Goal: Transaction & Acquisition: Purchase product/service

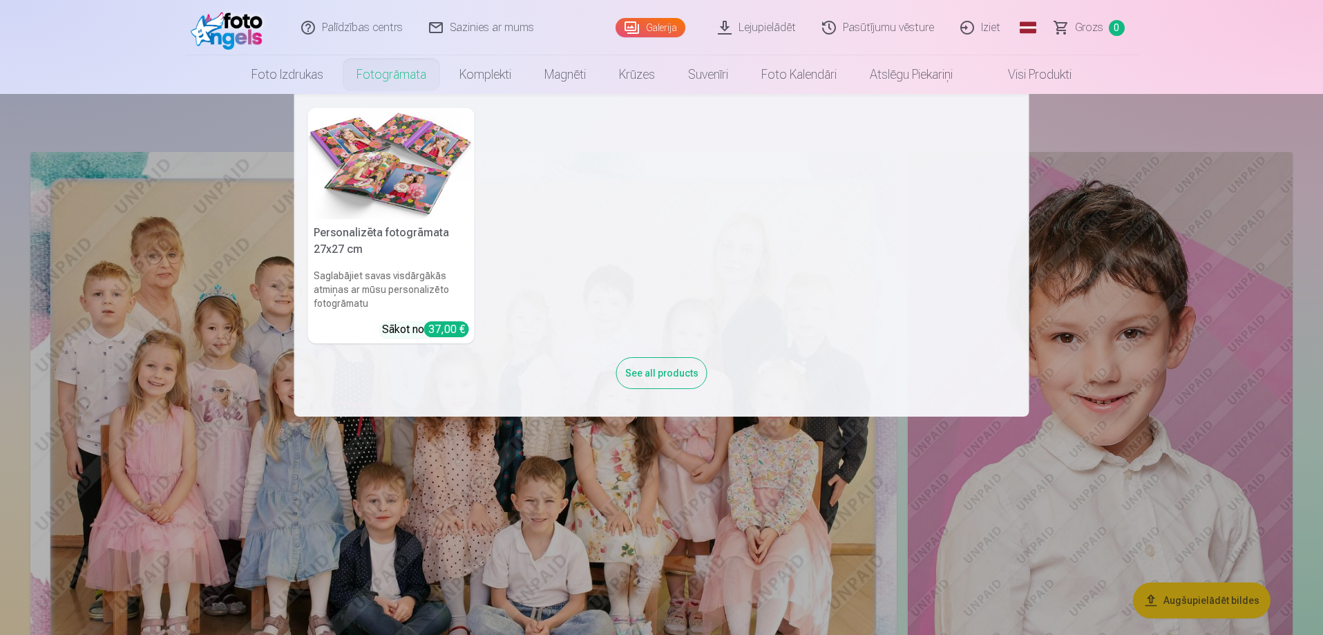
drag, startPoint x: 1025, startPoint y: 229, endPoint x: 1032, endPoint y: 230, distance: 6.9
click at [1025, 229] on div "Personalizēta fotogrāmata 27x27 cm Saglabājiet savas visdārgākās atmiņas ar mūs…" at bounding box center [661, 255] width 735 height 323
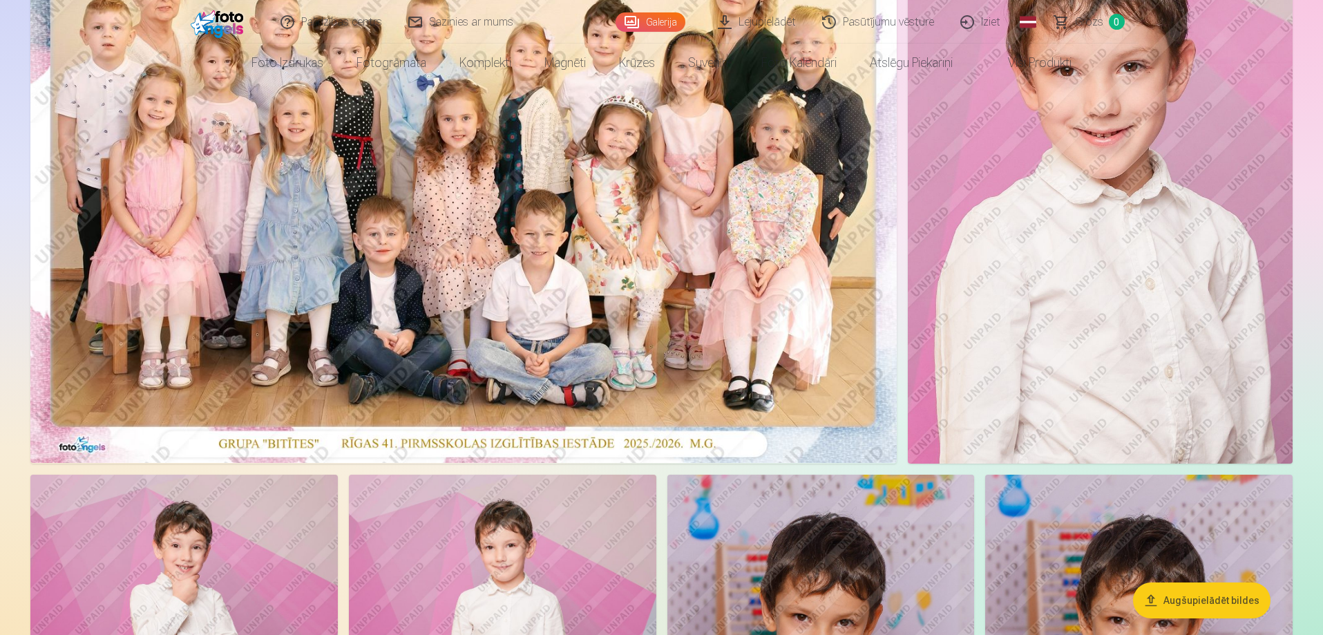
scroll to position [276, 0]
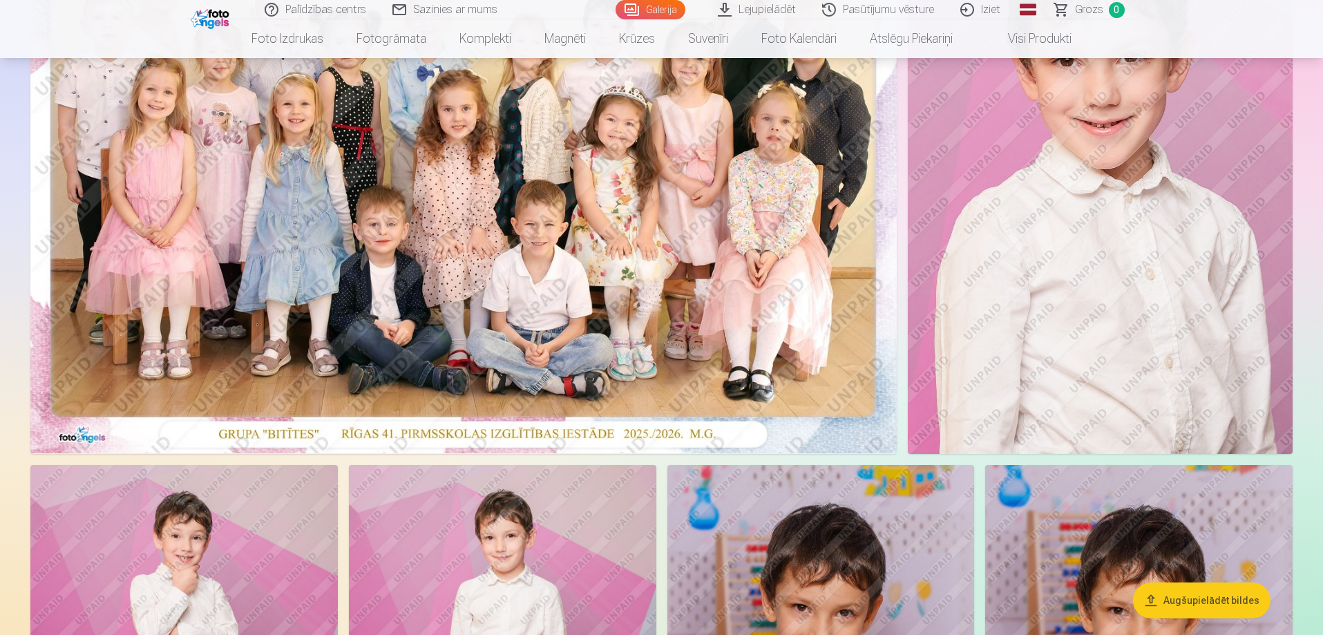
click at [430, 232] on img at bounding box center [463, 165] width 867 height 578
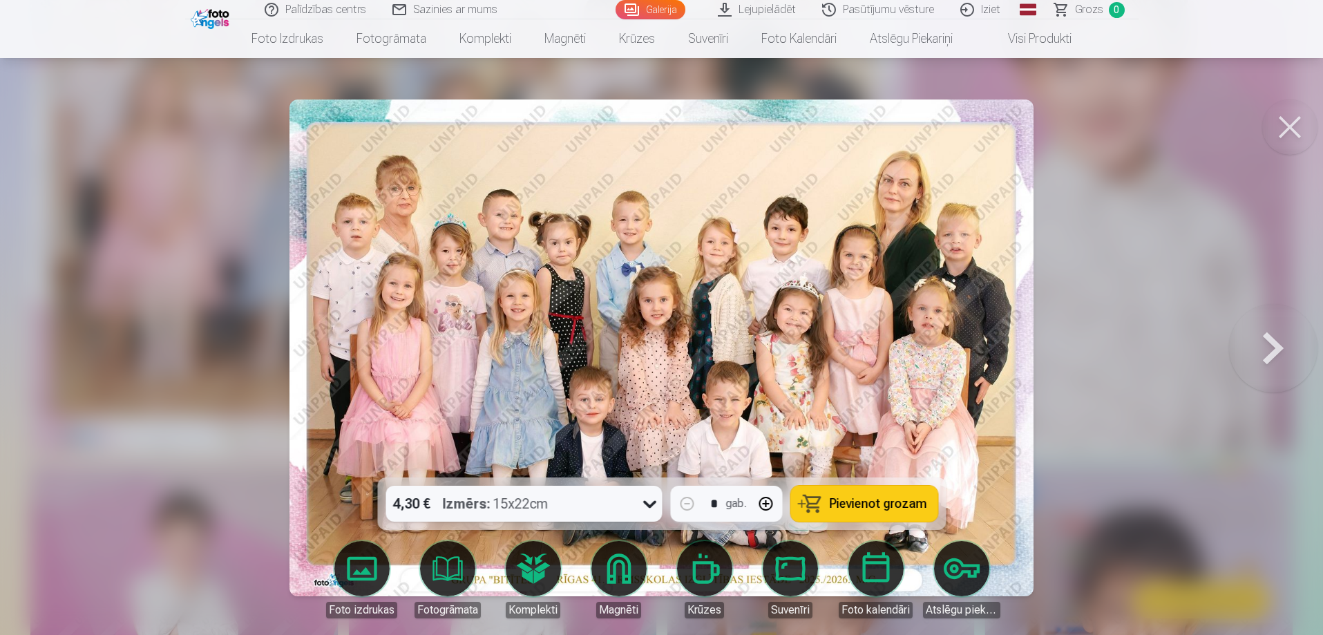
click at [373, 131] on img at bounding box center [662, 348] width 745 height 497
click at [655, 498] on icon at bounding box center [652, 504] width 22 height 22
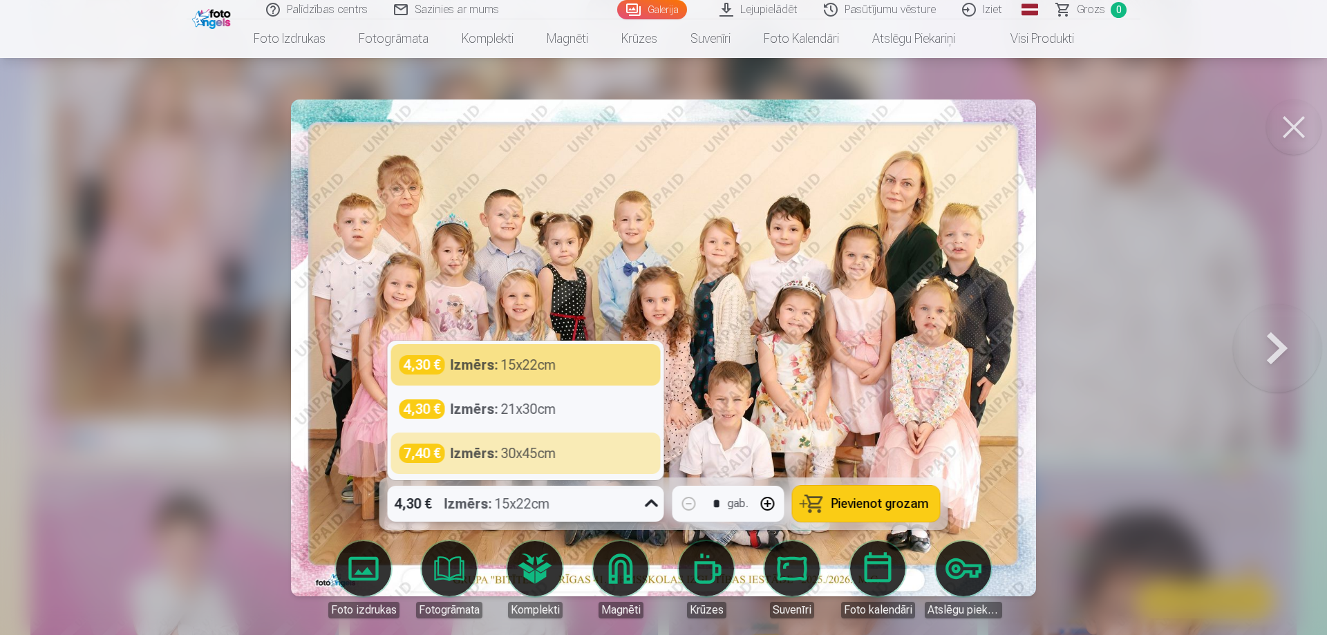
click at [647, 513] on icon at bounding box center [652, 504] width 22 height 22
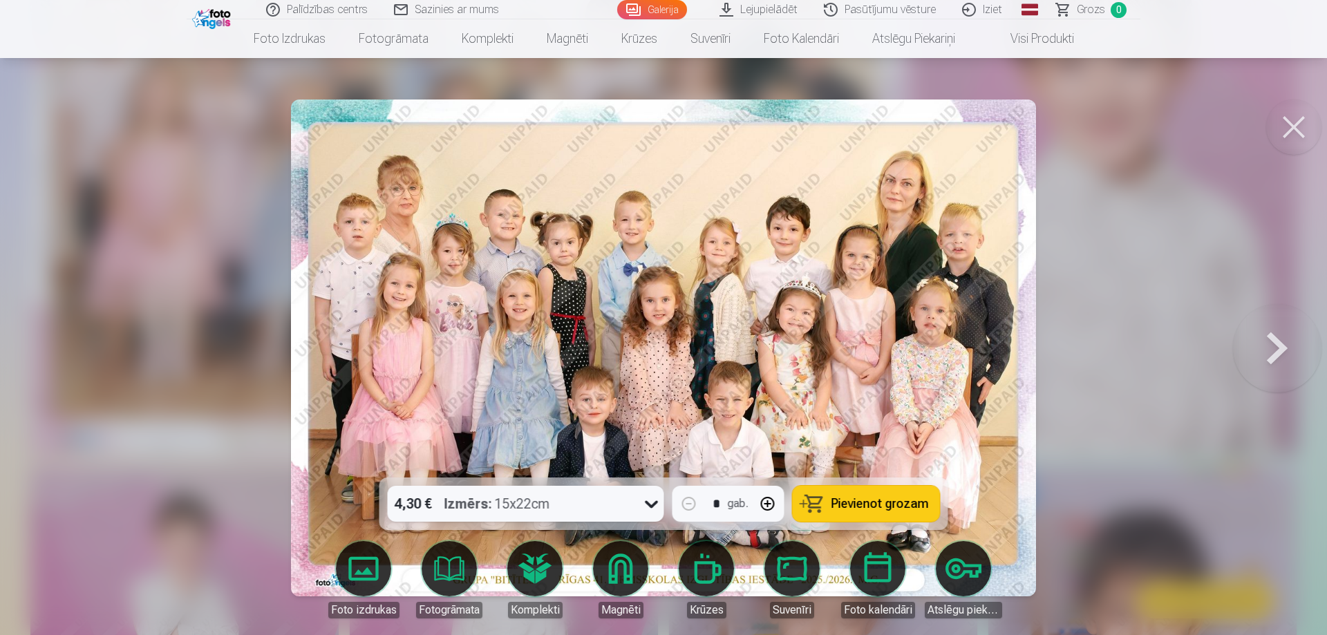
click at [858, 504] on span "Pievienot grozam" at bounding box center [879, 504] width 97 height 12
click at [1285, 129] on button at bounding box center [1293, 127] width 55 height 55
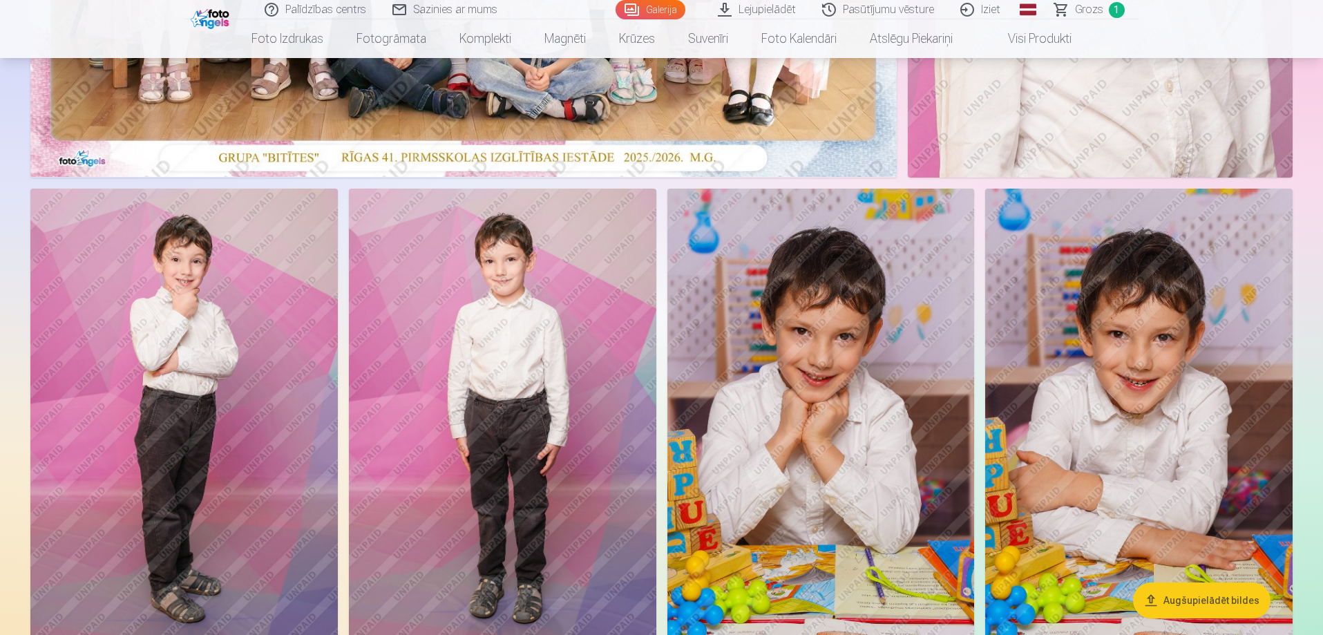
scroll to position [622, 0]
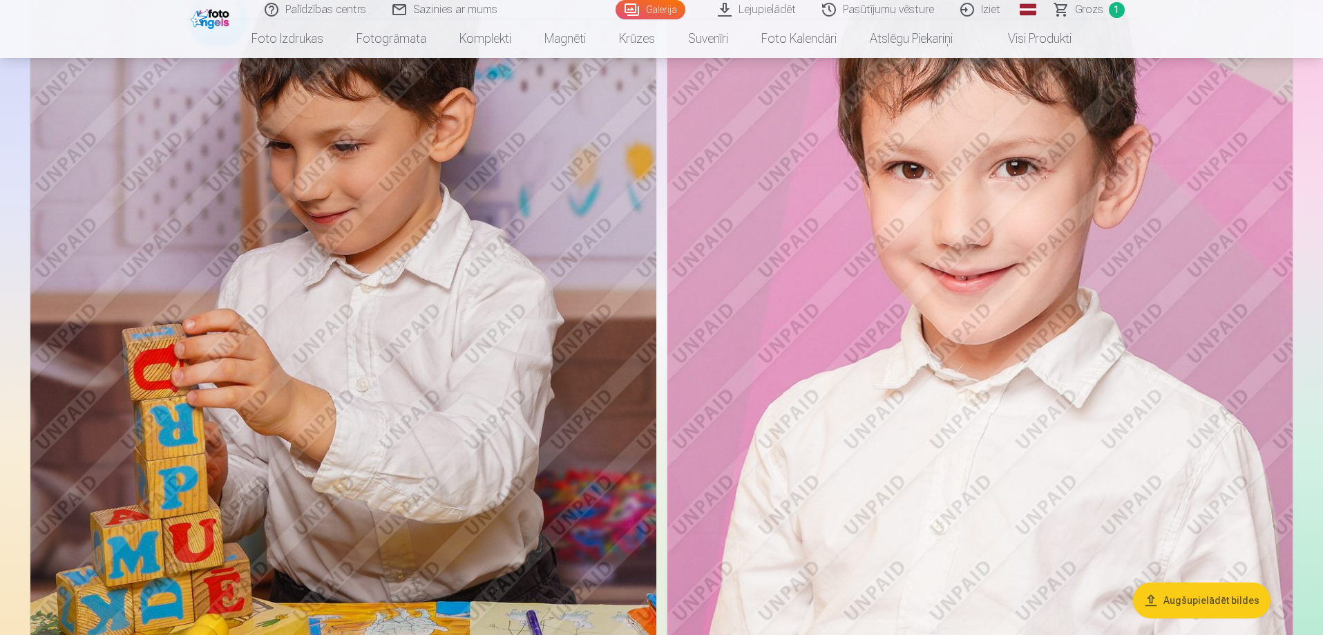
click at [932, 404] on img at bounding box center [980, 336] width 625 height 938
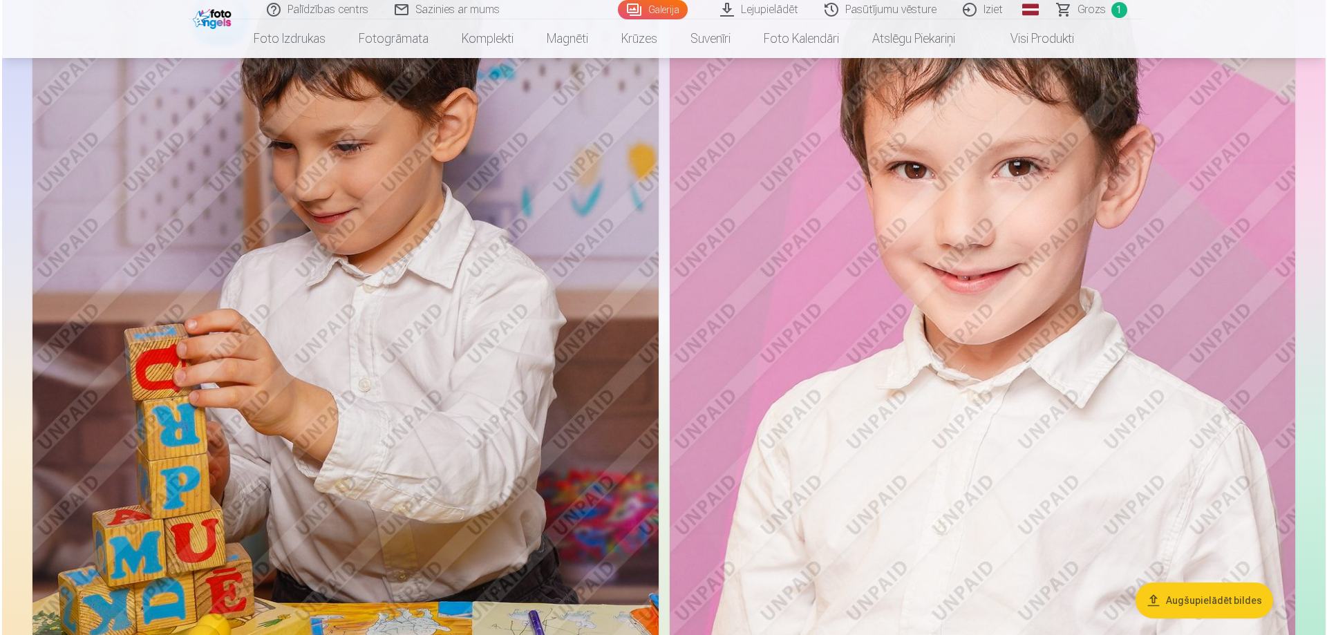
scroll to position [1939, 0]
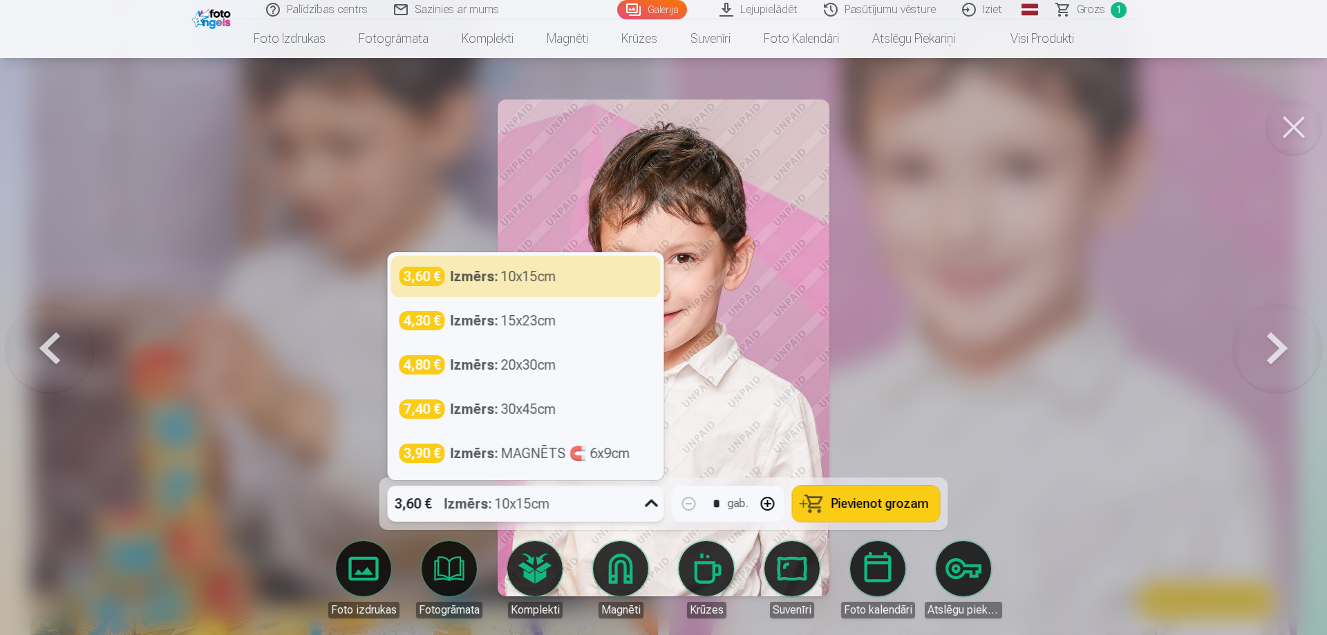
click at [649, 504] on icon at bounding box center [651, 504] width 13 height 8
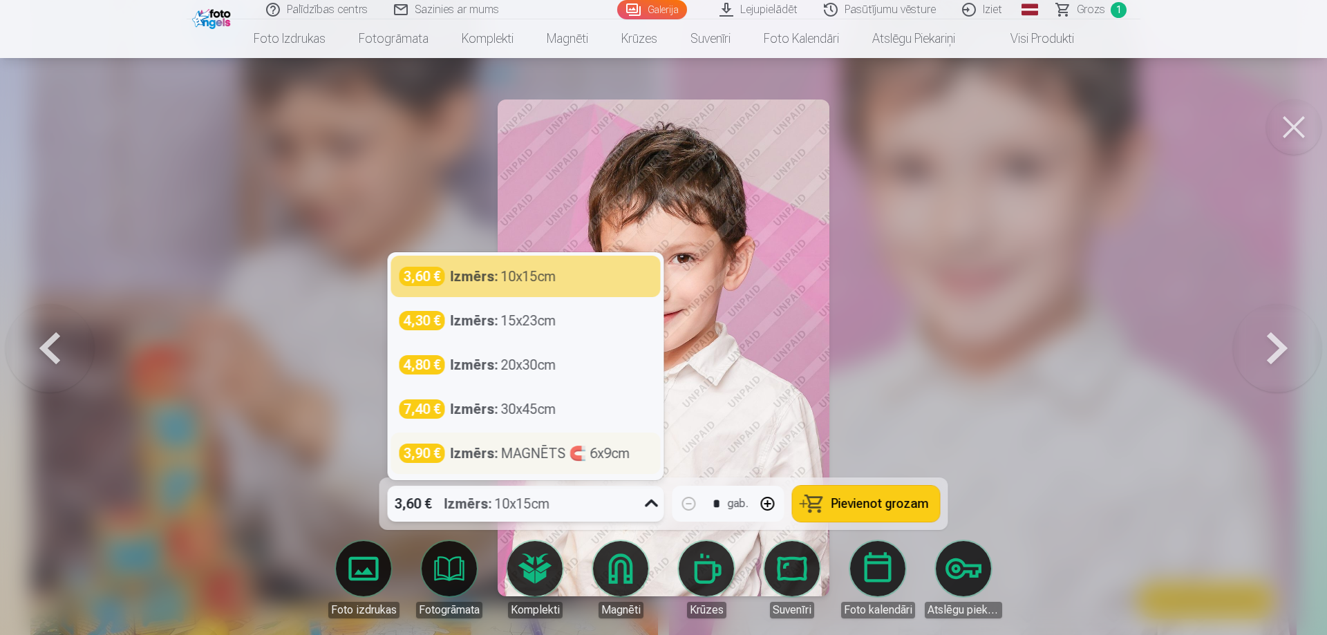
click at [553, 460] on div "Izmērs : MAGNĒTS 🧲 6x9cm" at bounding box center [541, 453] width 180 height 19
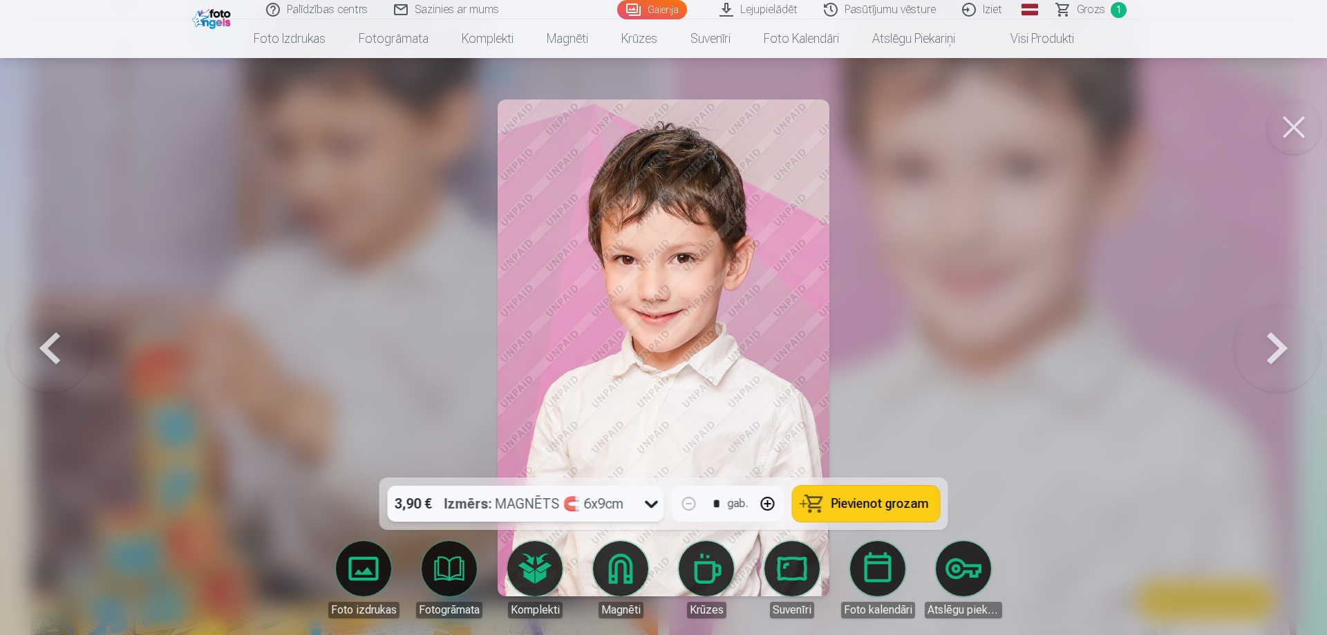
click at [824, 500] on button "Pievienot grozam" at bounding box center [866, 504] width 147 height 36
click at [1294, 122] on button at bounding box center [1293, 127] width 55 height 55
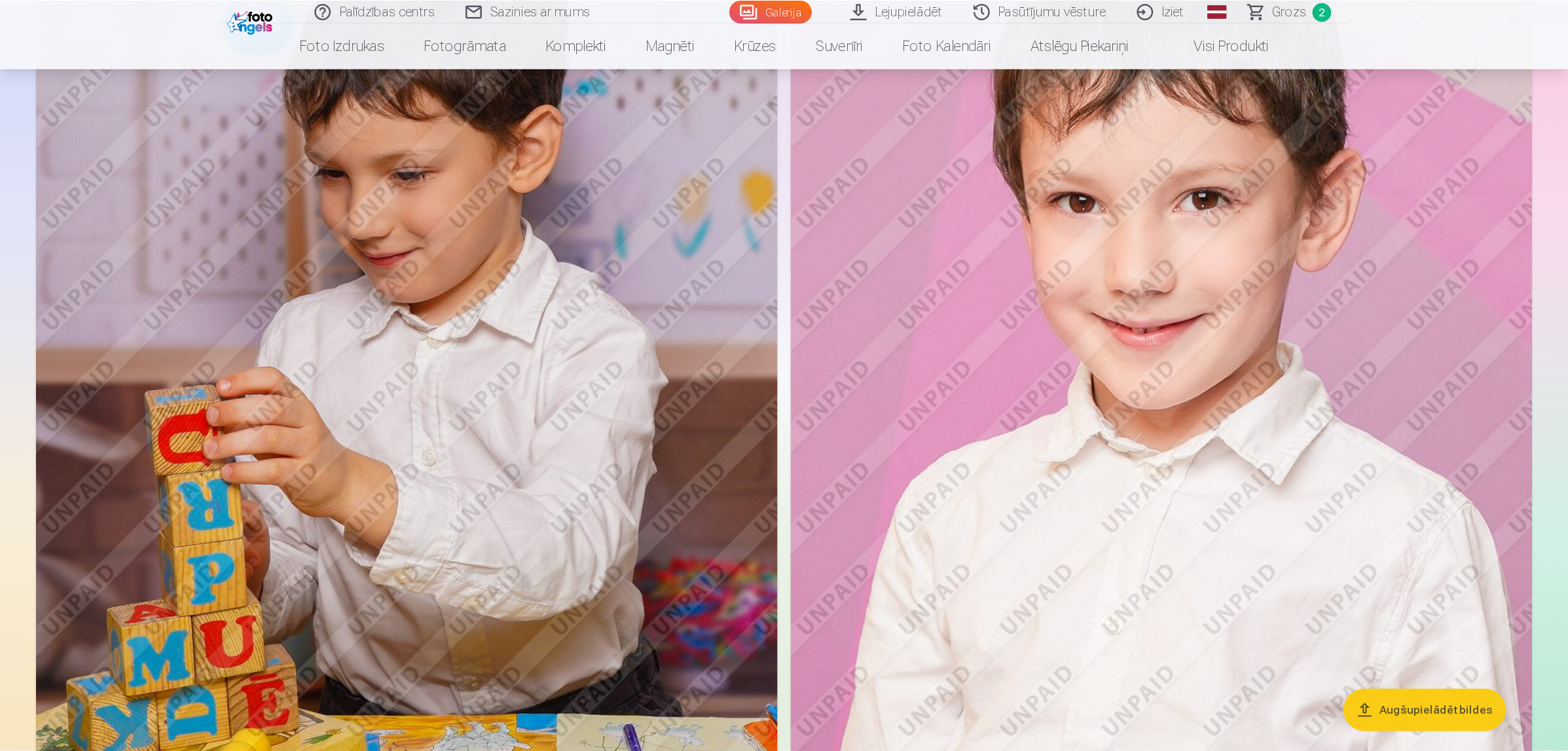
scroll to position [1833, 0]
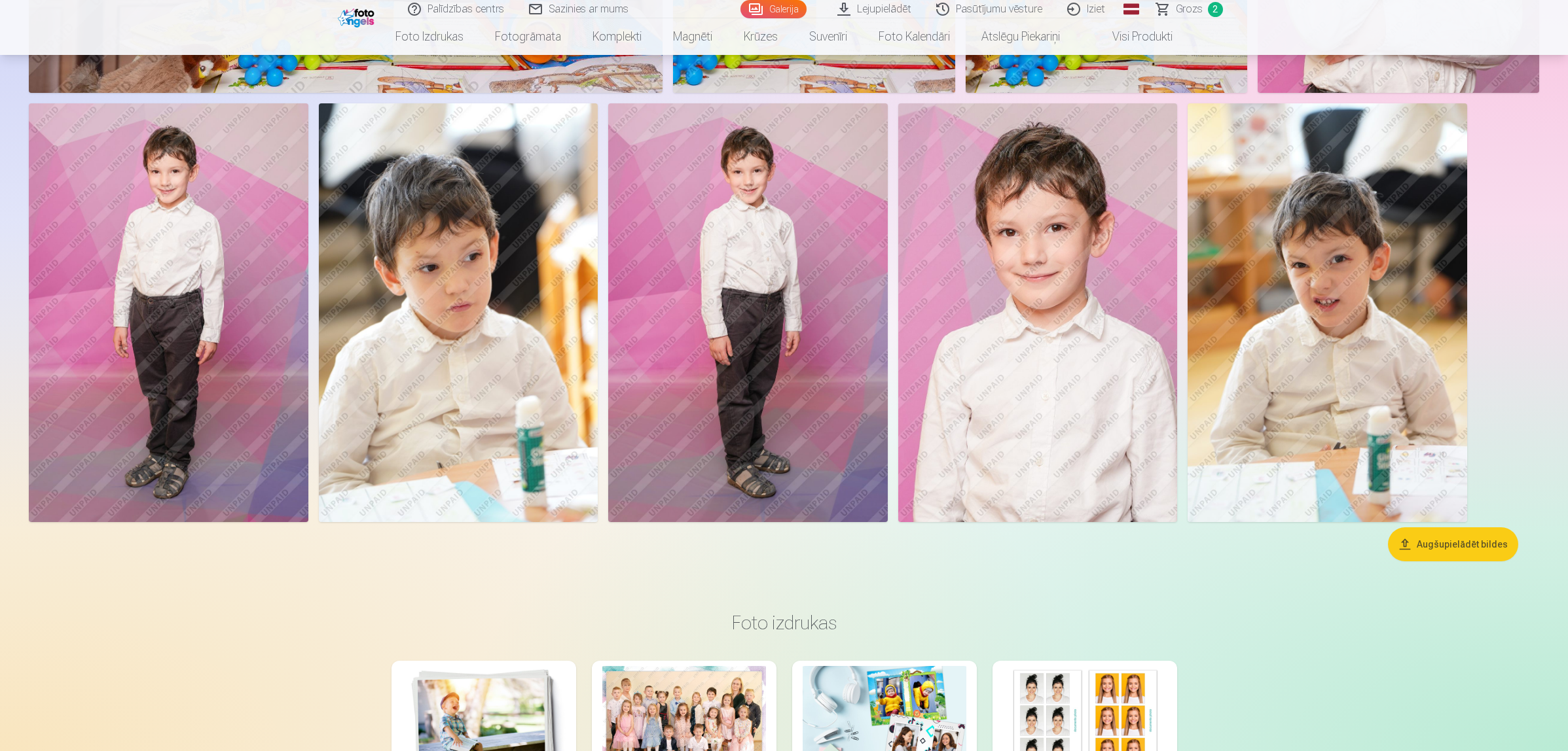
click at [1251, 328] on img at bounding box center [1326, 313] width 279 height 419
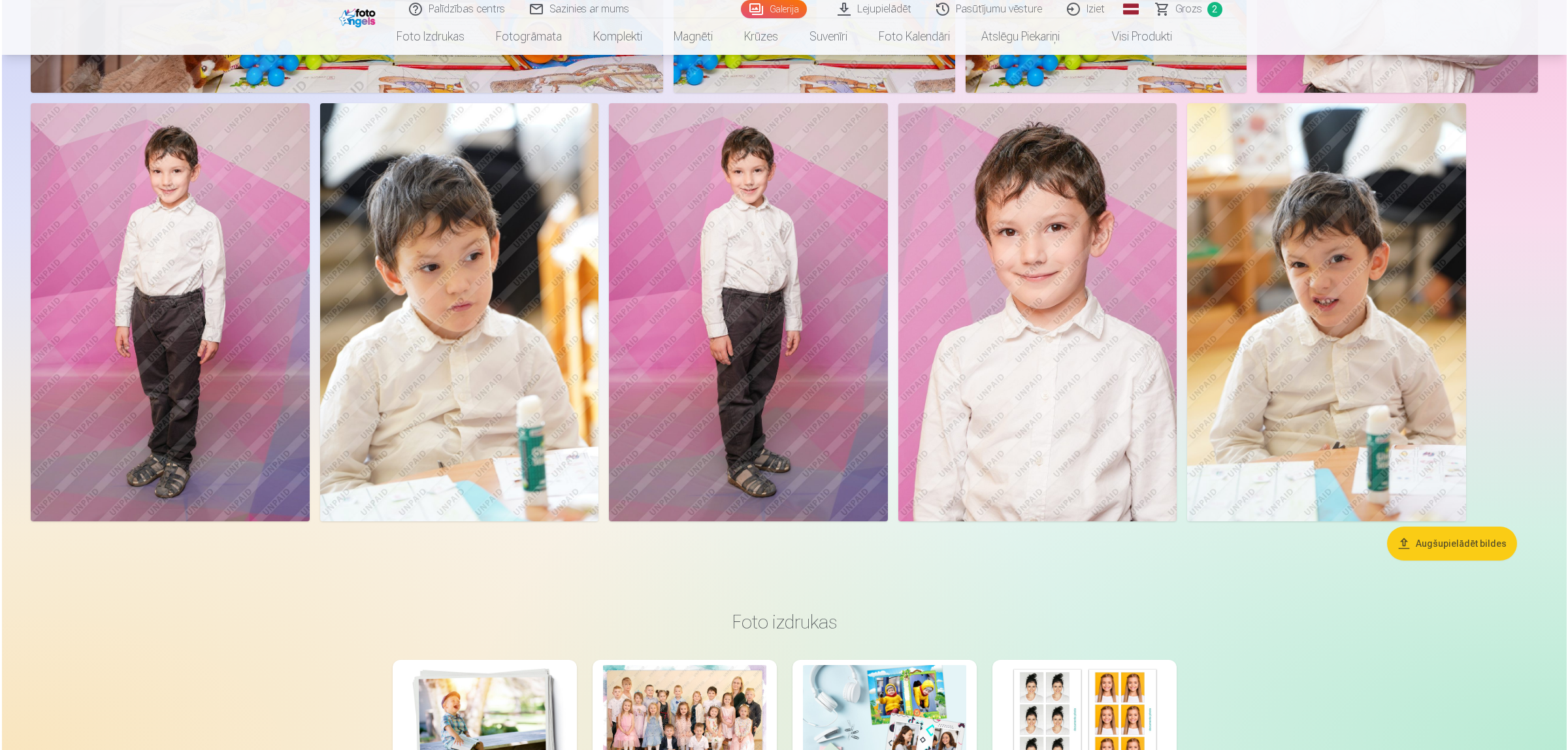
scroll to position [2897, 0]
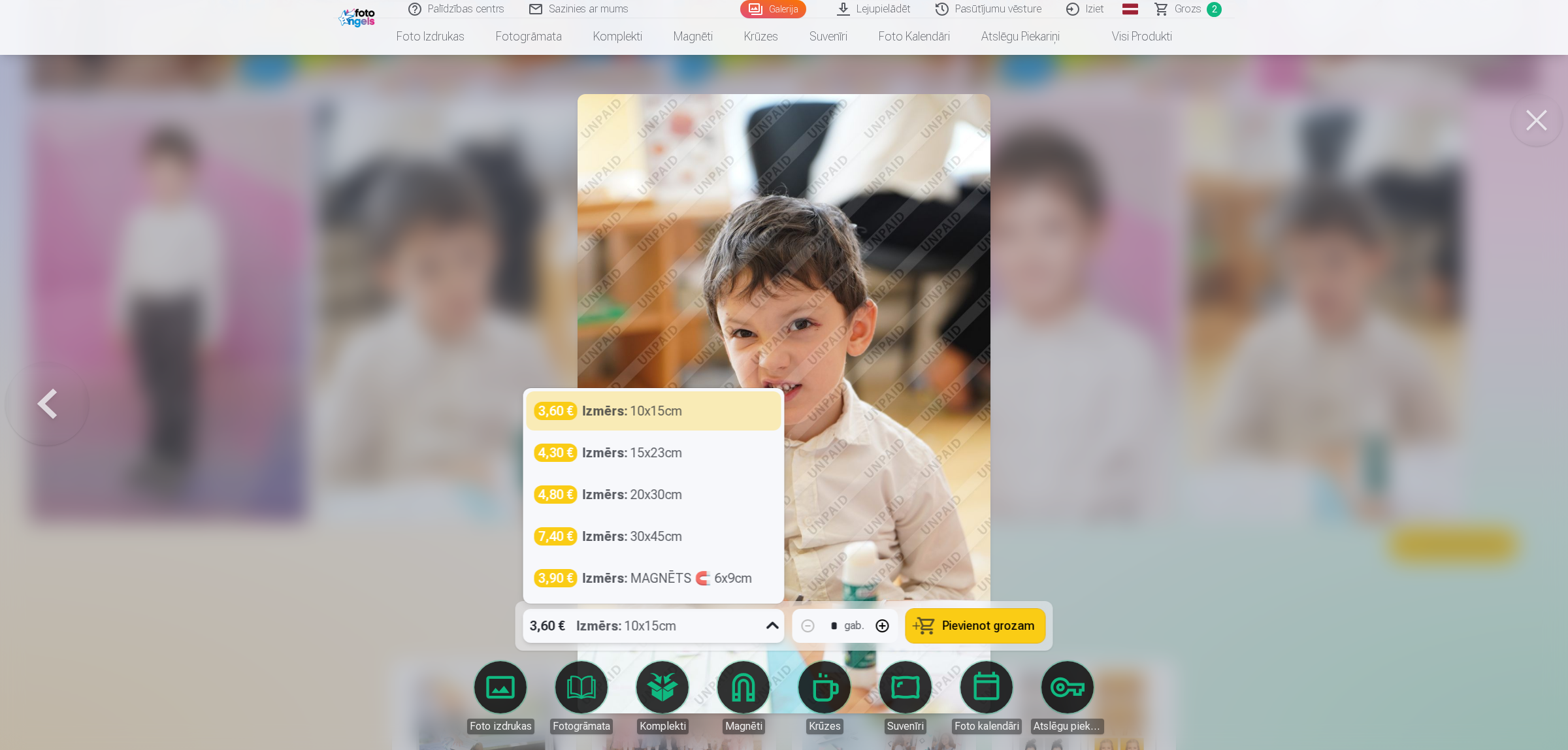
click at [769, 600] on icon at bounding box center [773, 626] width 21 height 21
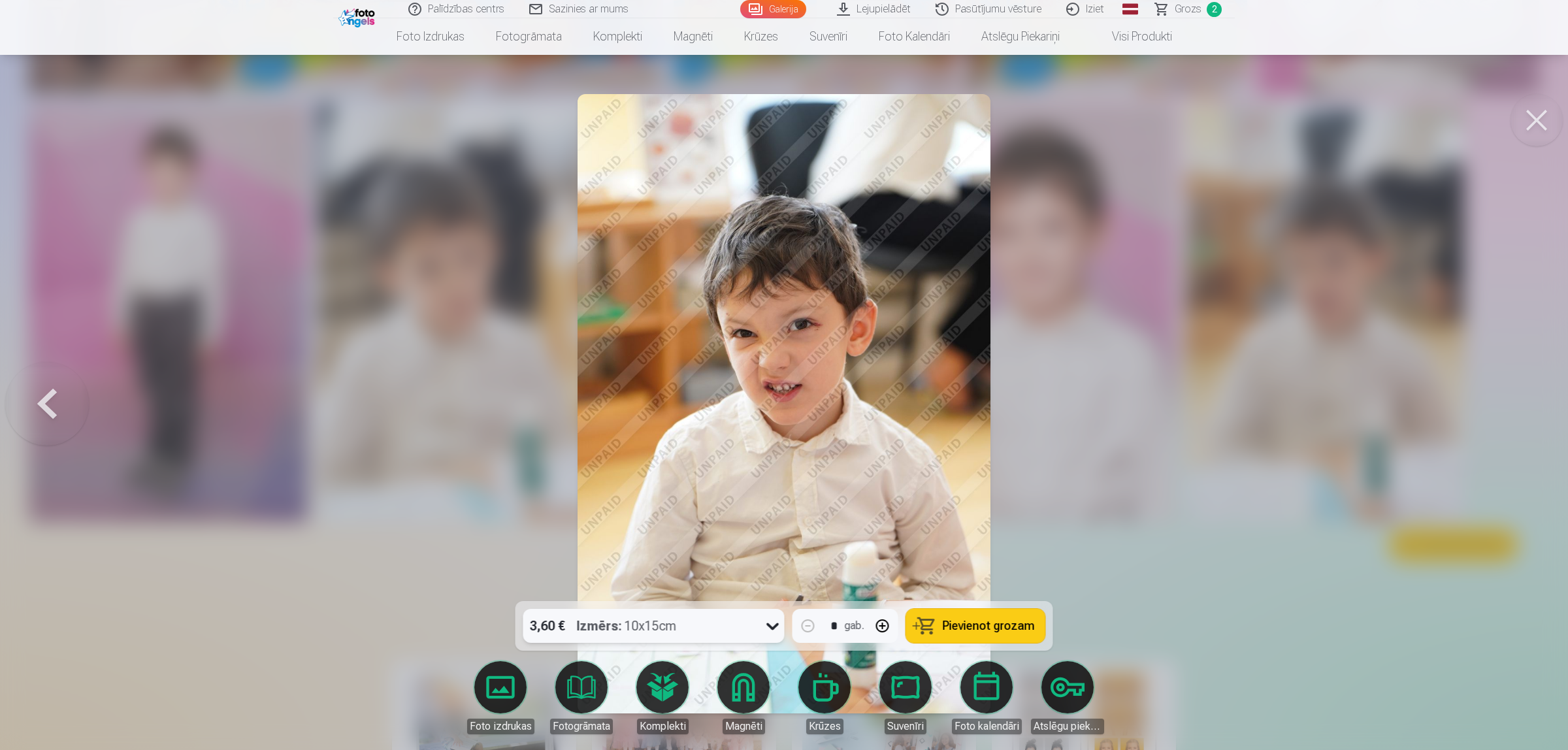
click at [769, 600] on icon at bounding box center [773, 626] width 21 height 21
drag, startPoint x: 959, startPoint y: 626, endPoint x: 938, endPoint y: 633, distance: 22.1
click at [961, 600] on span "Pievienot grozam" at bounding box center [988, 626] width 92 height 11
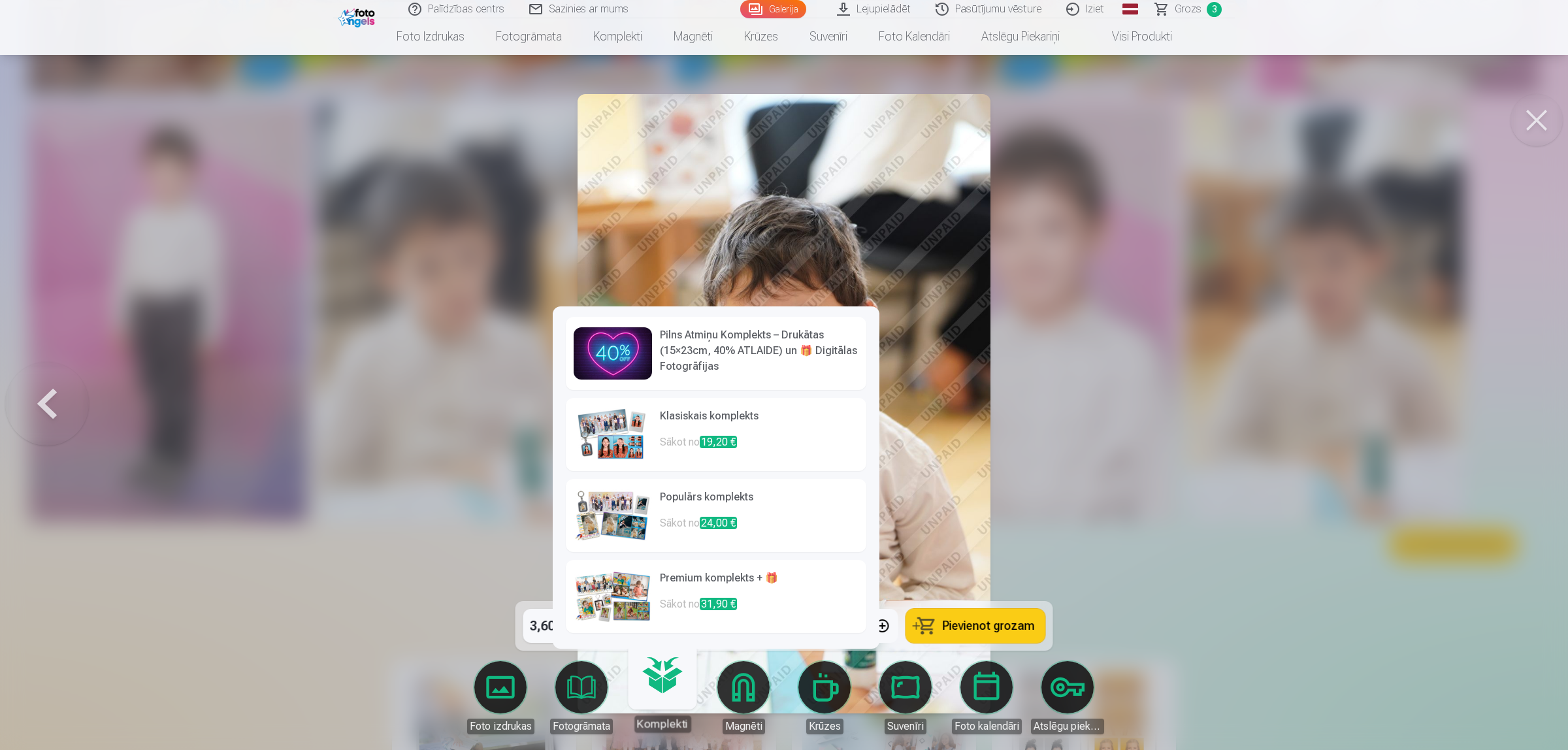
click at [667, 600] on link "Komplekti" at bounding box center [662, 692] width 80 height 80
click at [712, 443] on span "19,20 €" at bounding box center [718, 442] width 37 height 12
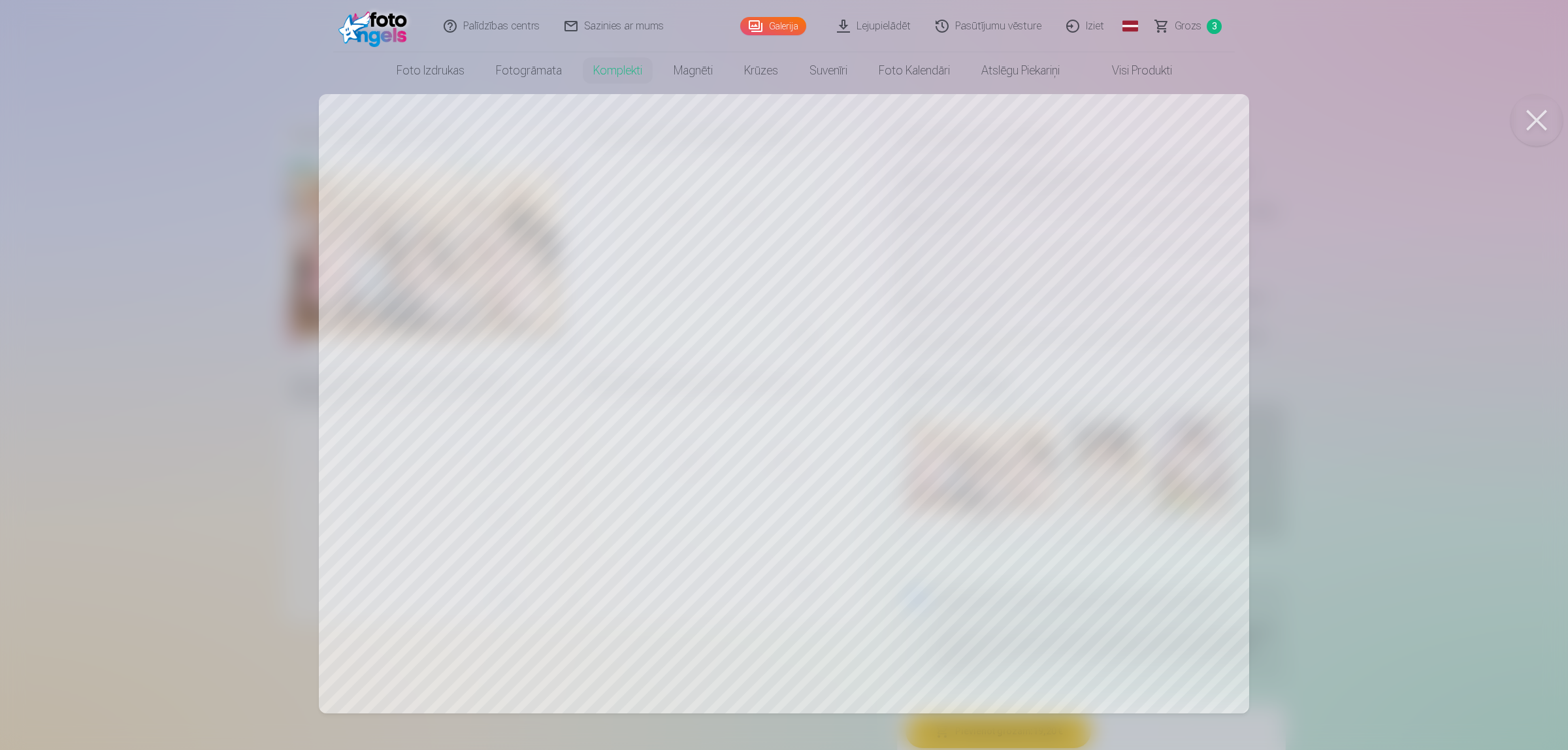
click at [685, 551] on div at bounding box center [784, 375] width 1568 height 750
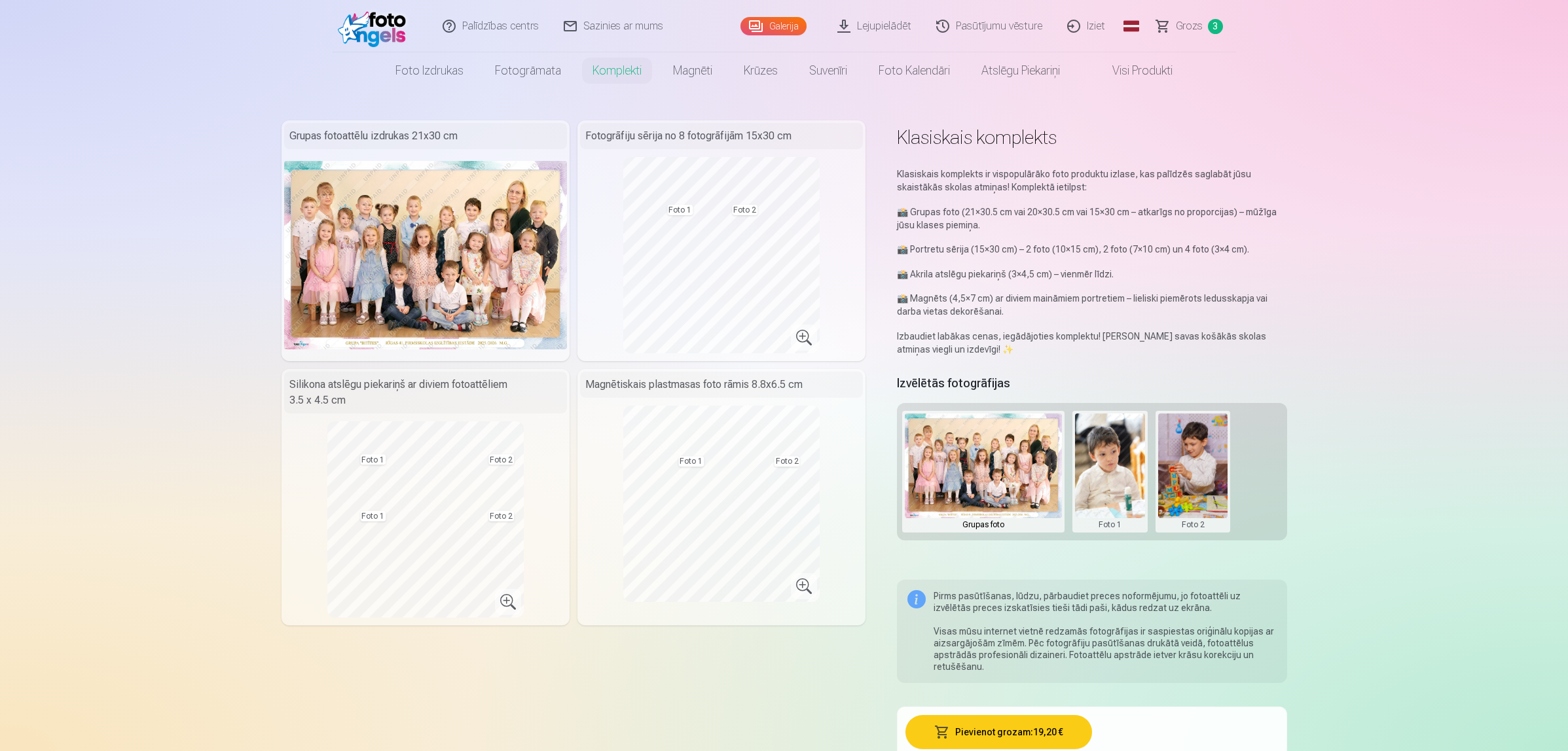
click at [414, 288] on img at bounding box center [425, 255] width 283 height 188
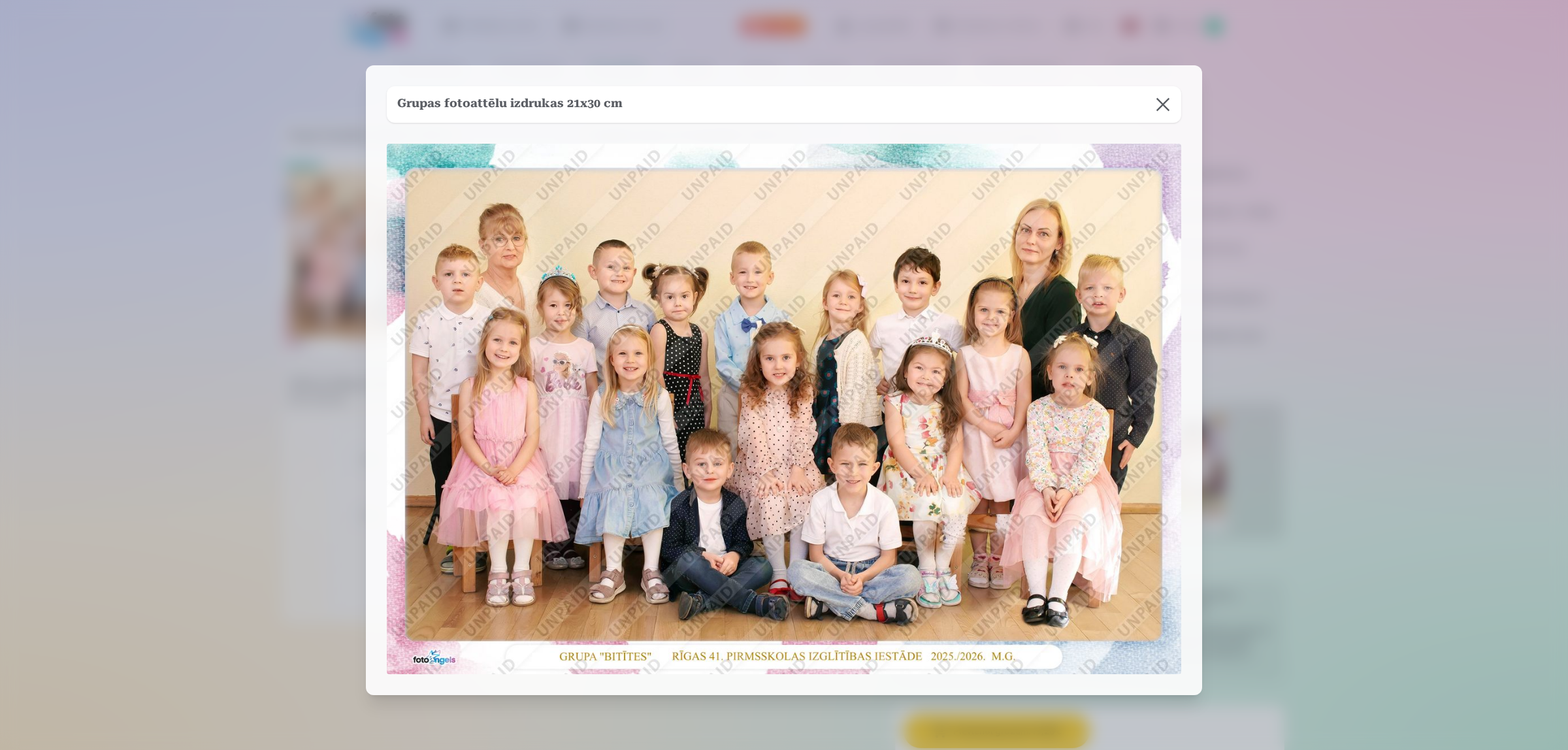
click at [1165, 109] on button at bounding box center [1163, 104] width 37 height 37
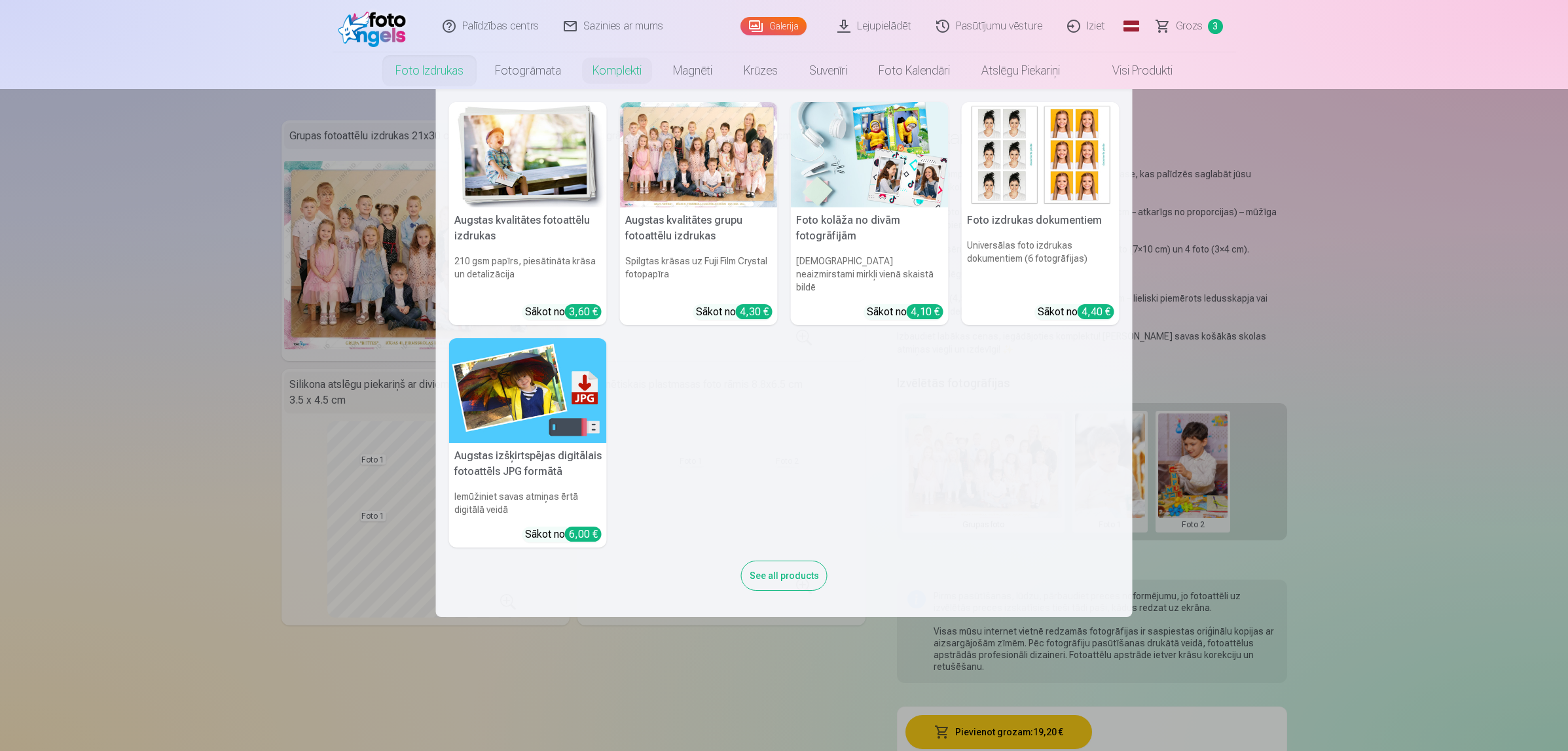
click at [1013, 202] on img at bounding box center [1040, 154] width 158 height 105
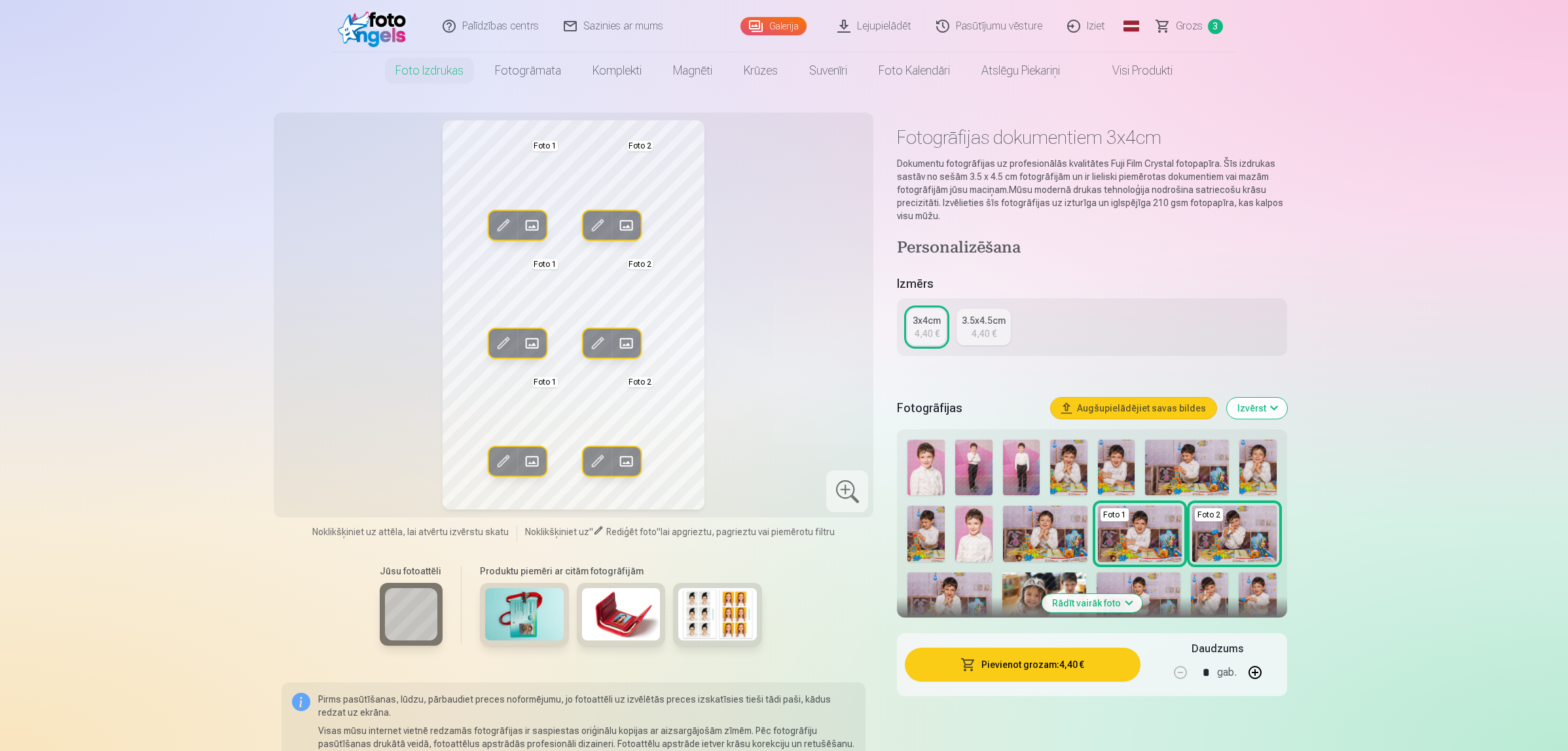
click at [983, 331] on div "4,40 €" at bounding box center [983, 333] width 25 height 13
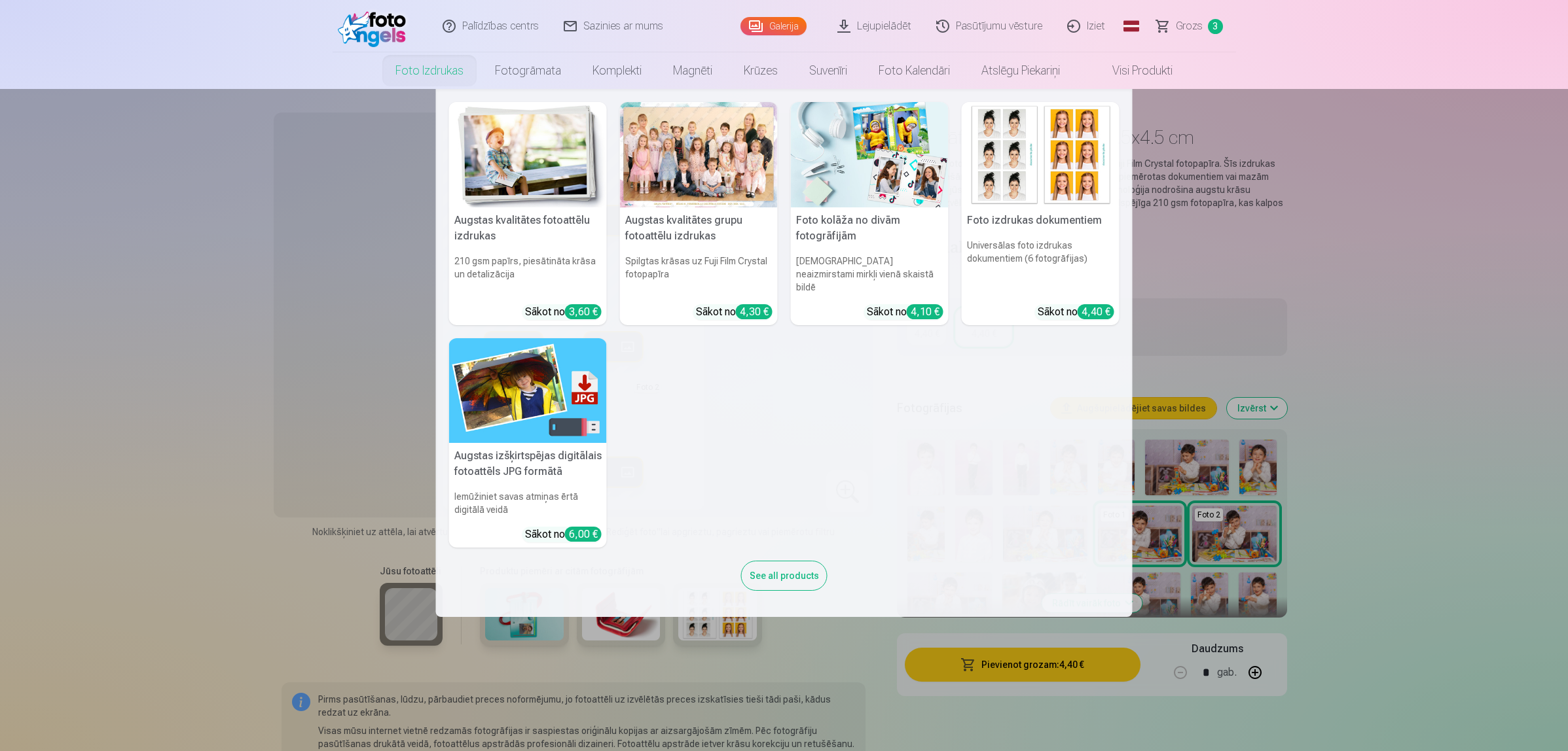
click at [882, 174] on img at bounding box center [870, 154] width 158 height 105
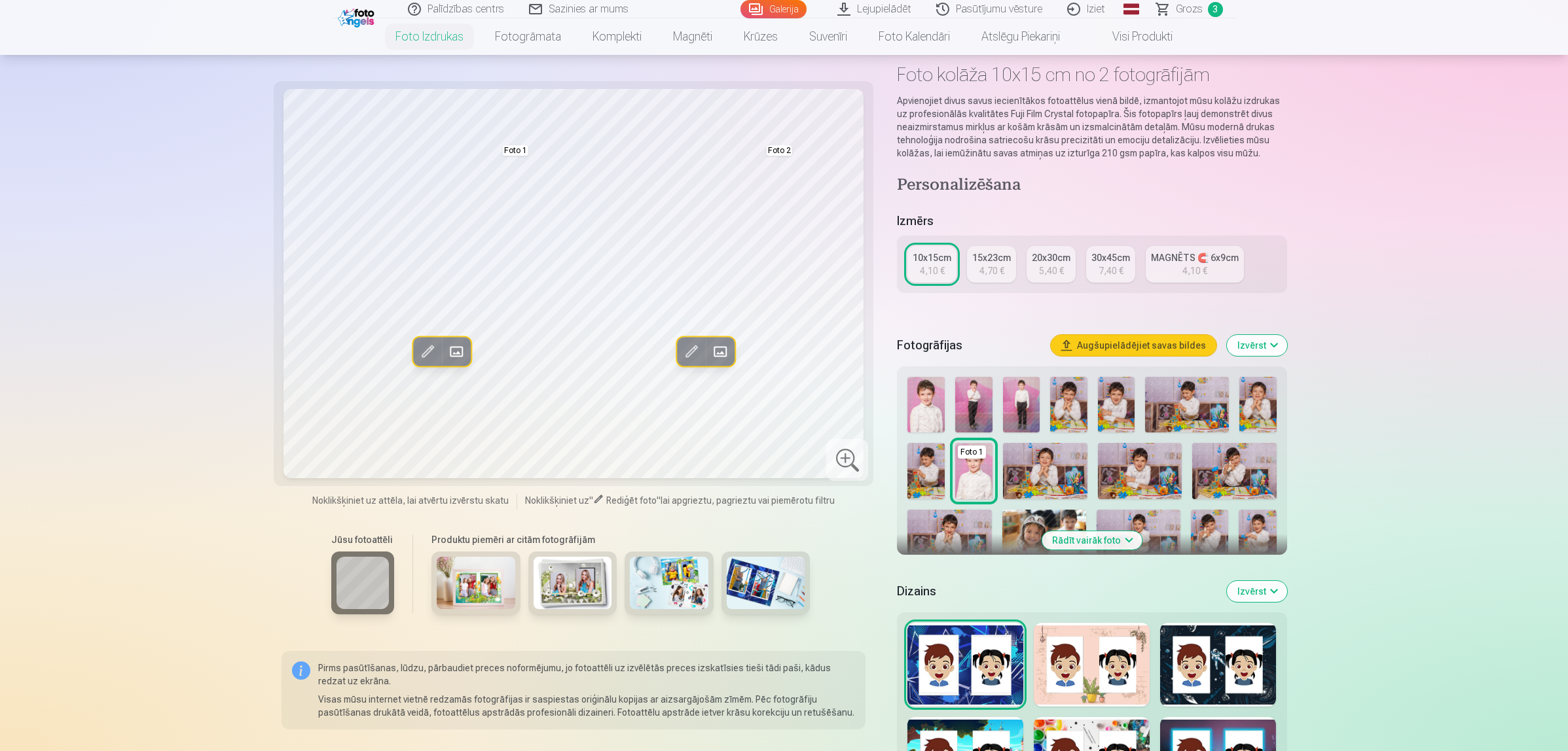
scroll to position [81, 0]
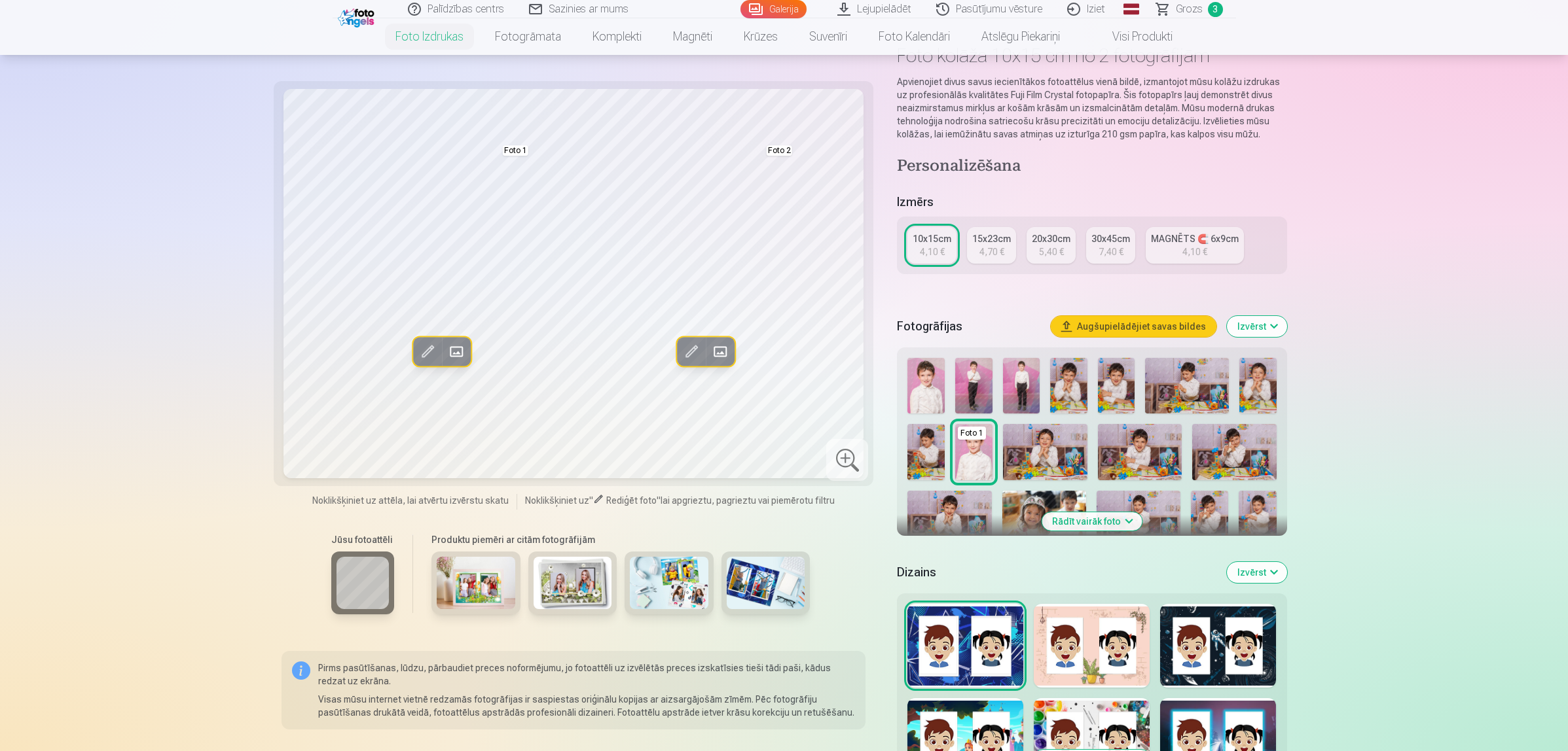
click at [1108, 397] on img at bounding box center [1116, 385] width 37 height 56
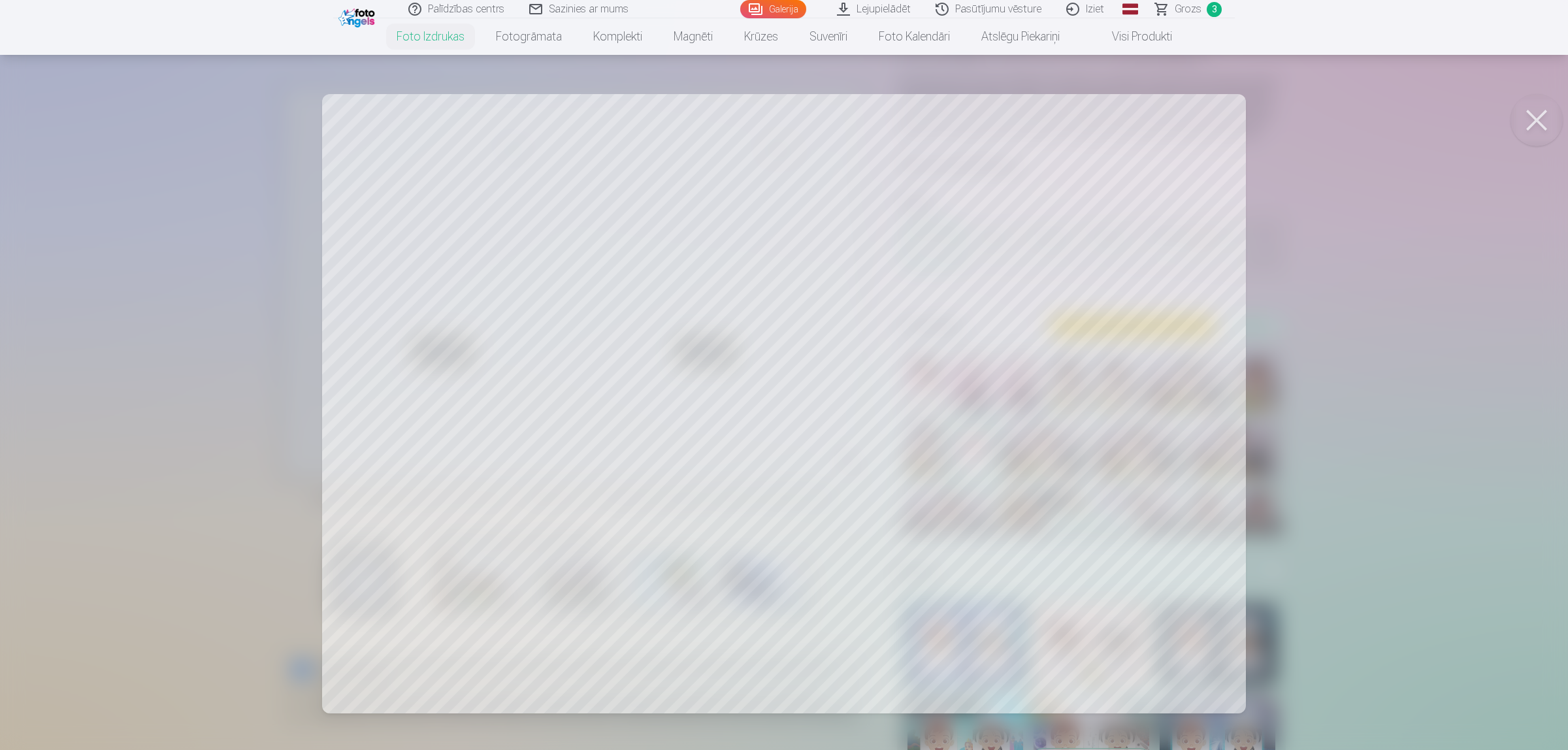
click at [634, 382] on div at bounding box center [784, 375] width 1568 height 750
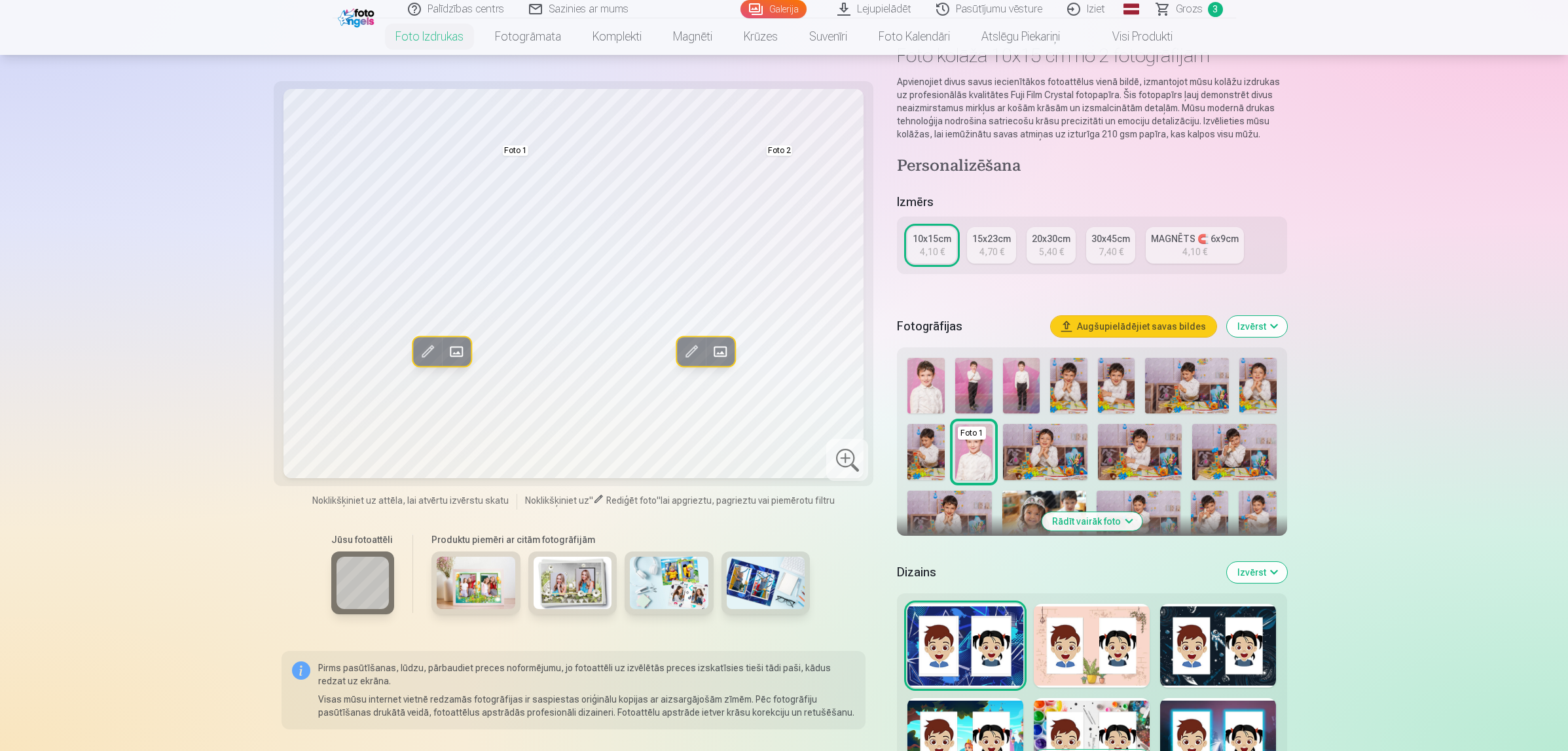
click at [1105, 514] on button "Rādīt vairāk foto" at bounding box center [1091, 521] width 100 height 18
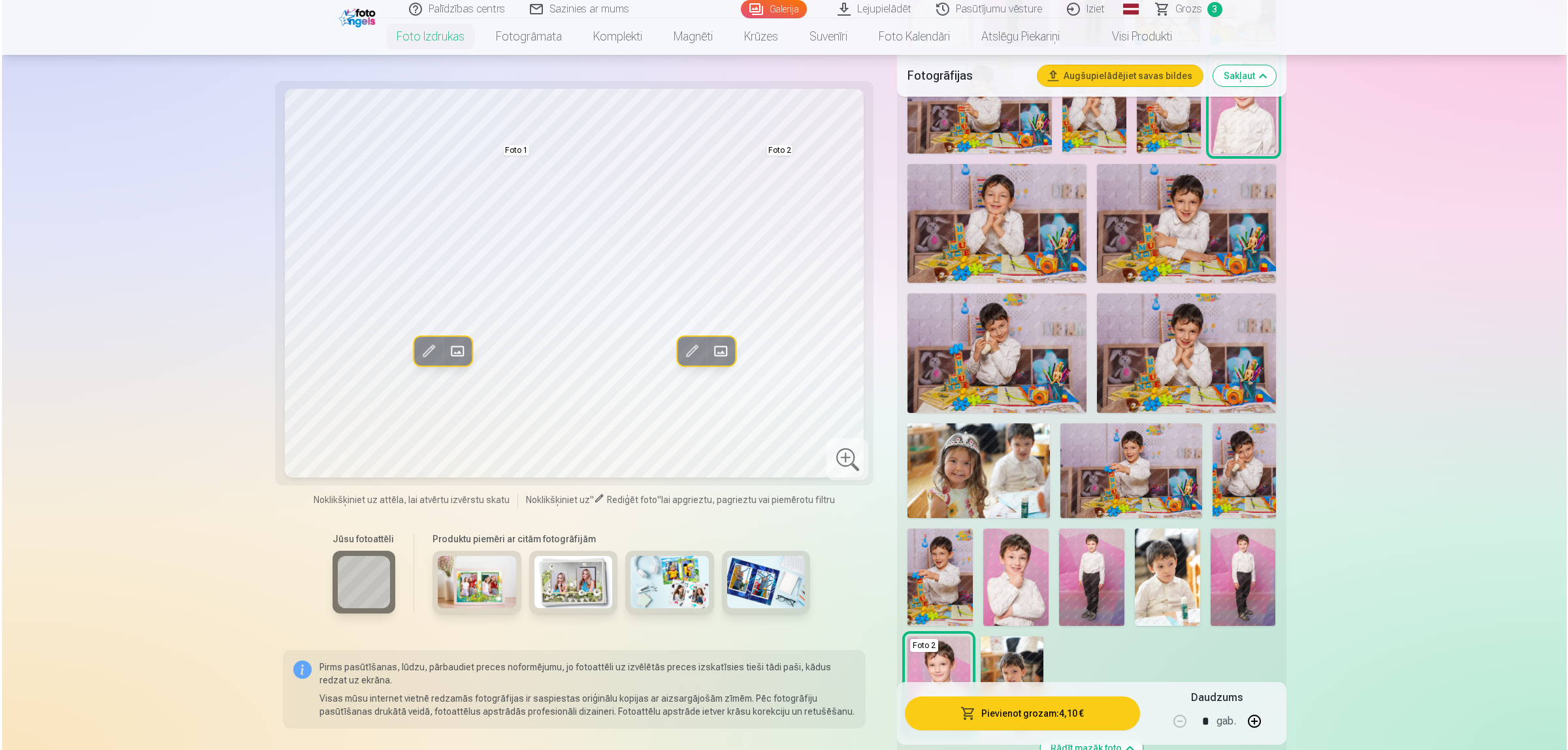
scroll to position [572, 0]
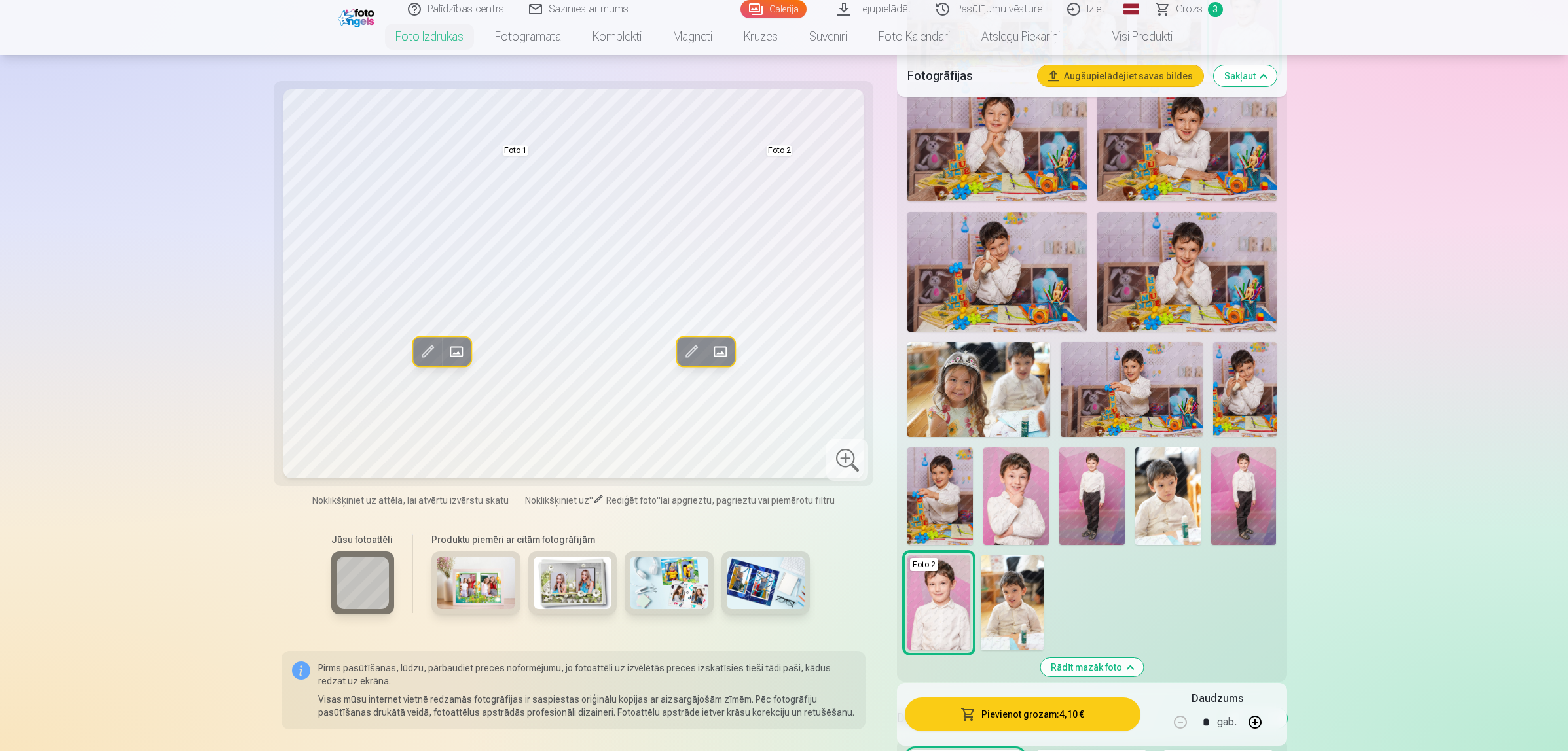
click at [1022, 594] on img at bounding box center [1012, 603] width 63 height 95
click at [694, 353] on span at bounding box center [691, 351] width 21 height 21
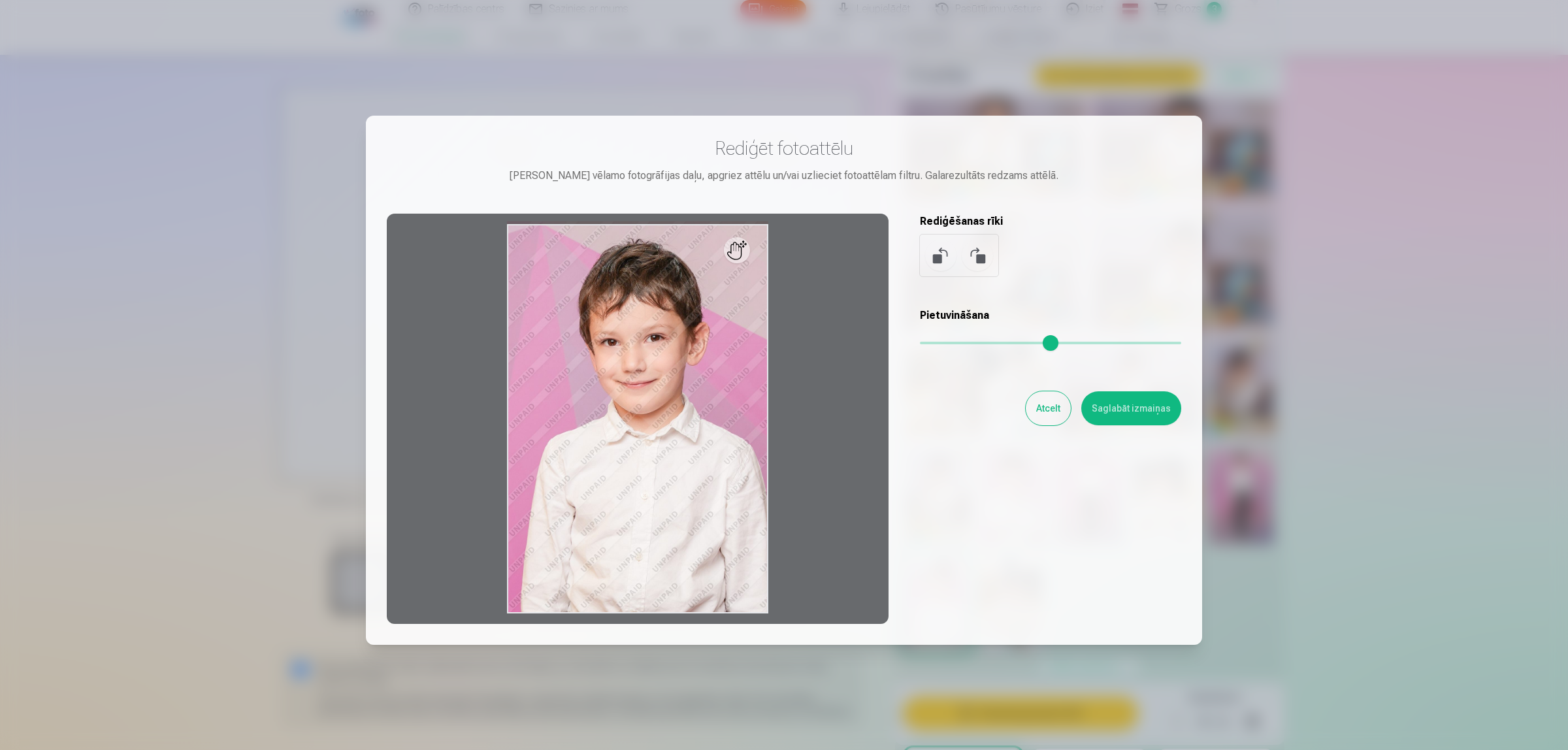
click at [983, 266] on button at bounding box center [977, 255] width 31 height 31
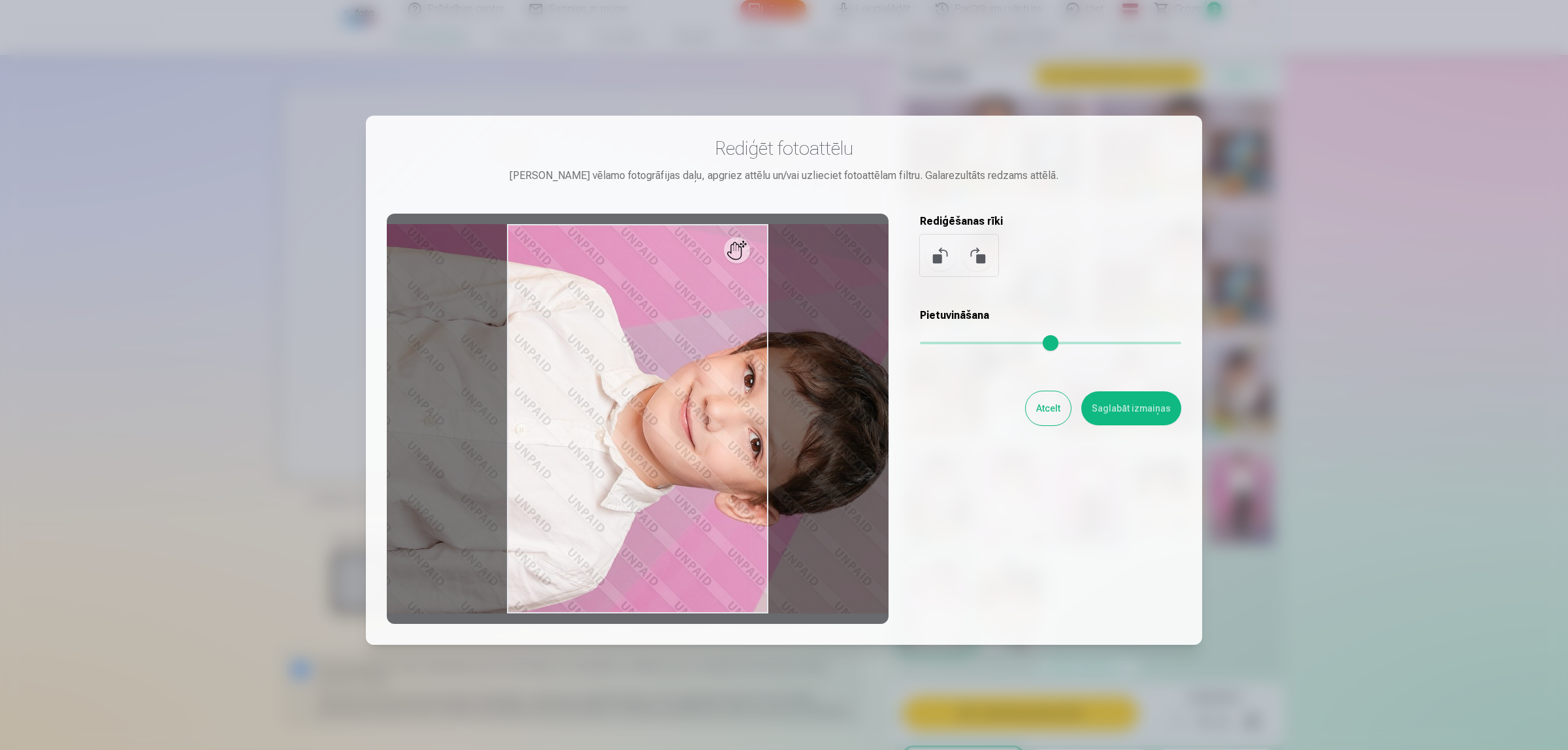
click at [939, 253] on button at bounding box center [940, 255] width 31 height 31
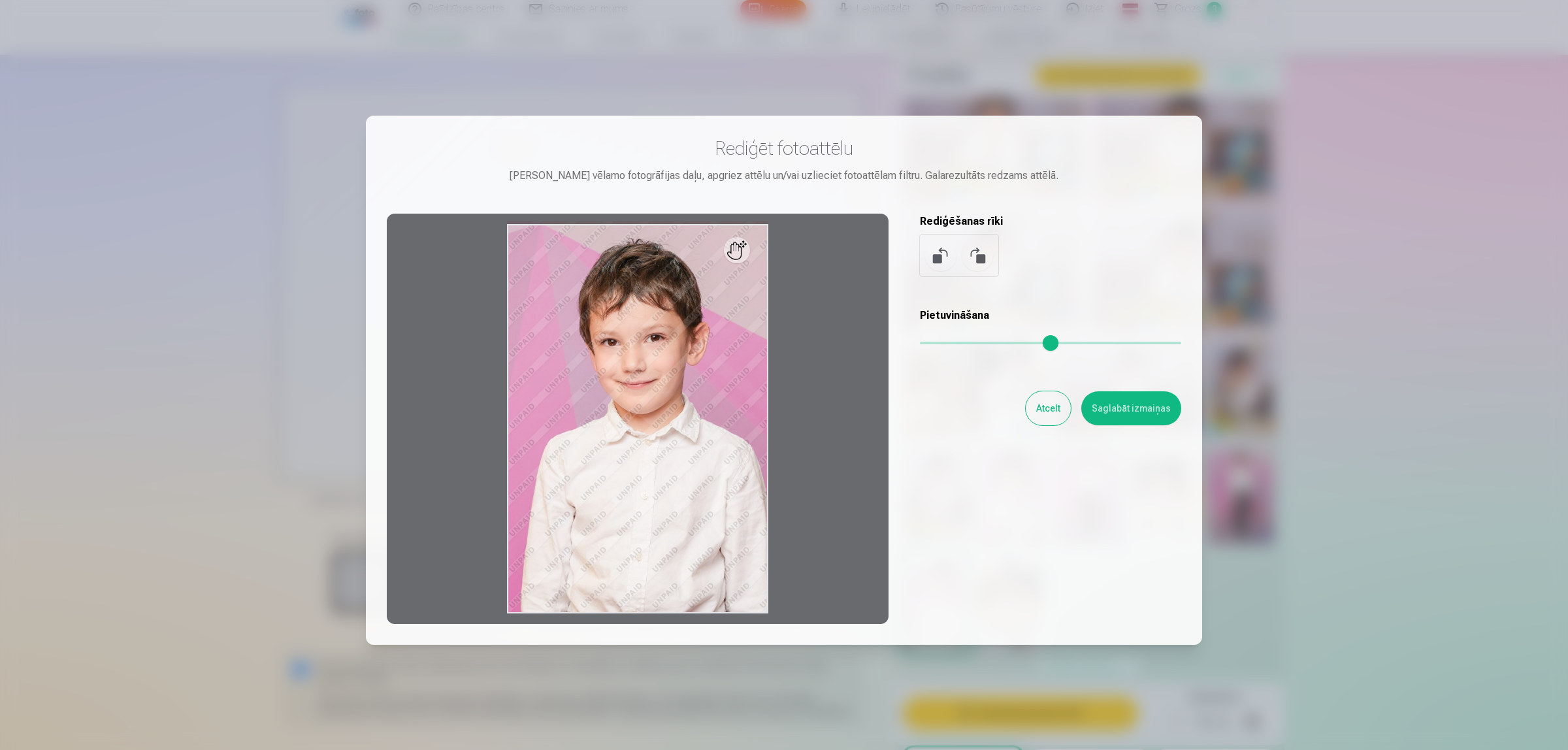
click at [1111, 403] on button "Saglabāt izmaiņas" at bounding box center [1132, 409] width 100 height 34
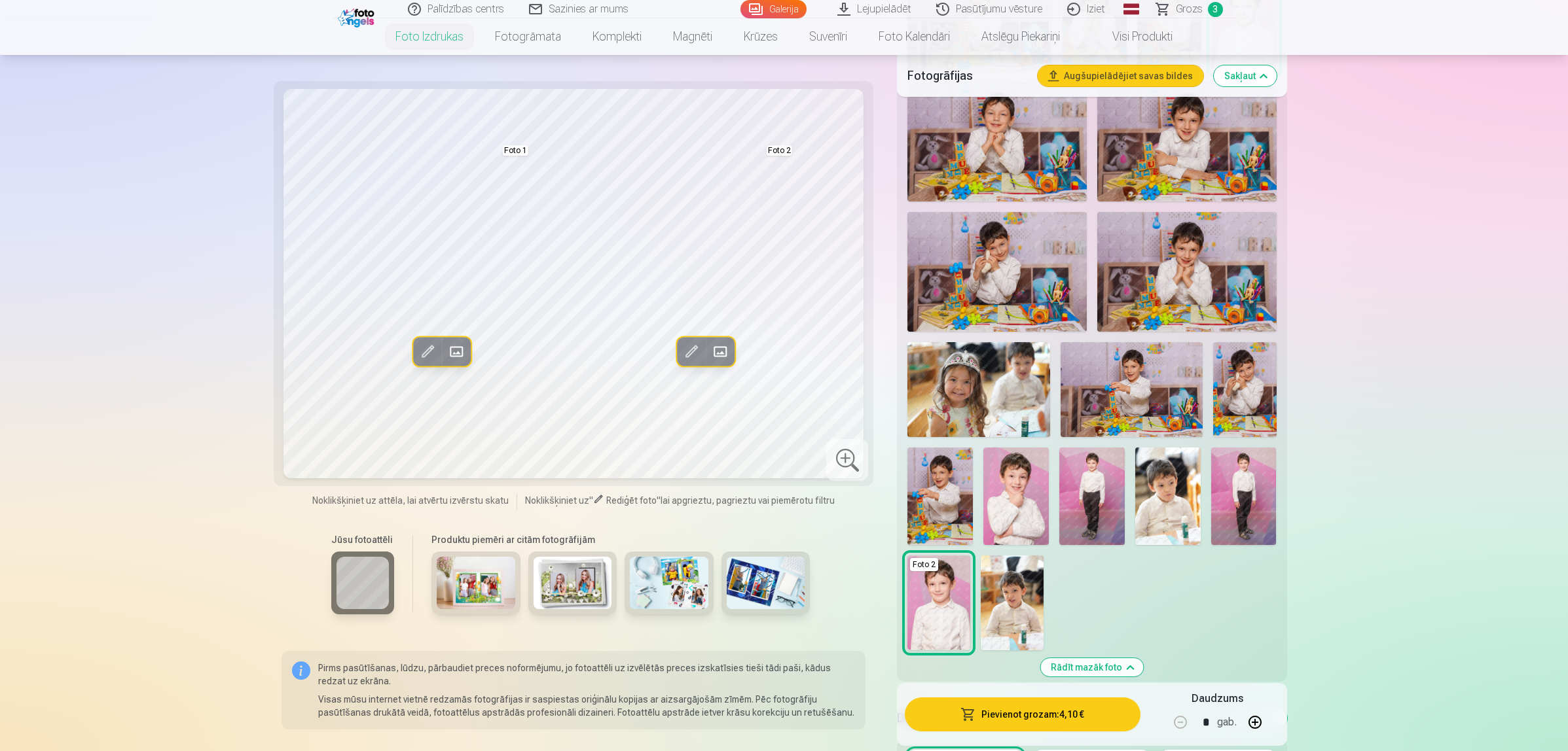
click at [439, 348] on button "Rediģēt foto" at bounding box center [427, 351] width 28 height 28
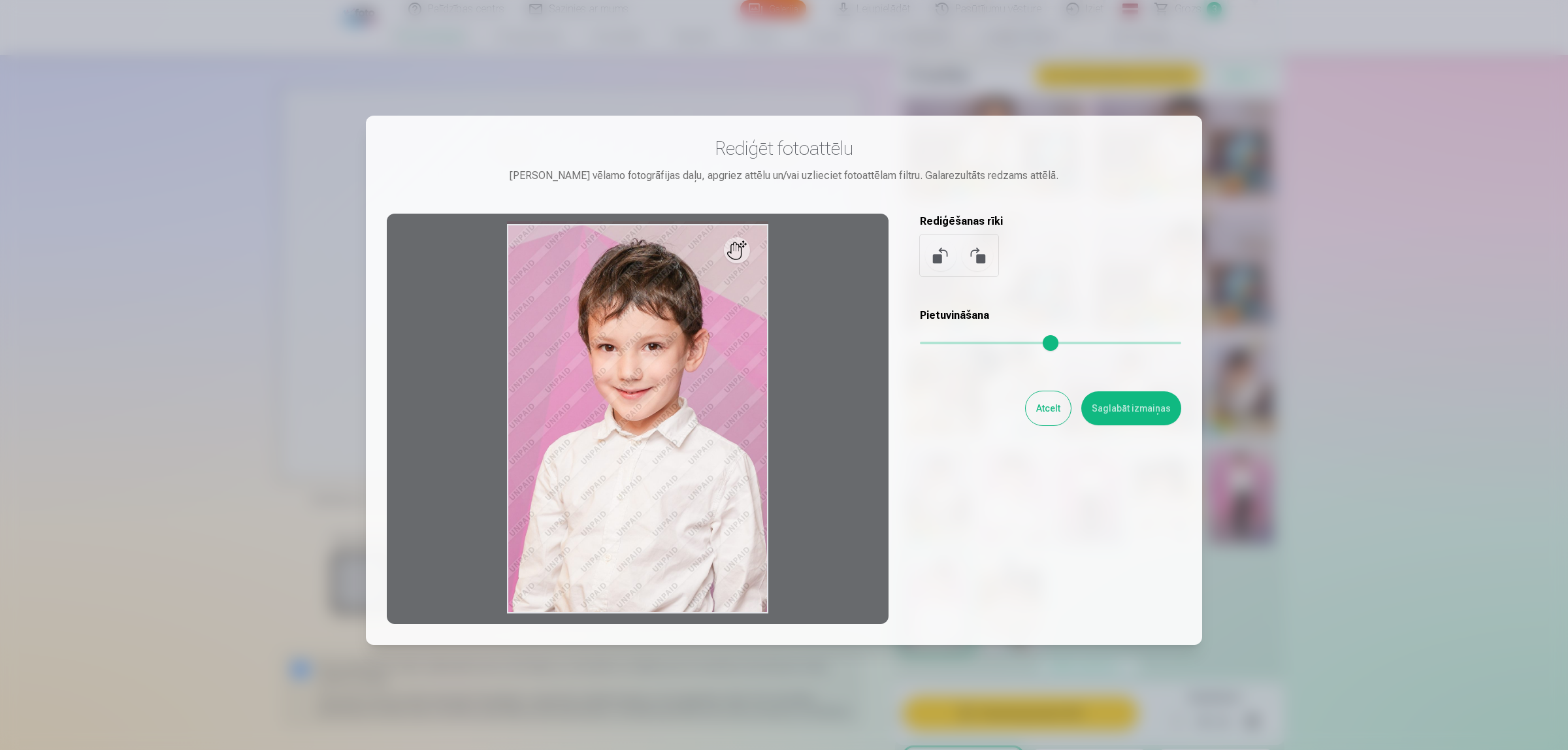
click at [1053, 404] on button "Atcelt" at bounding box center [1049, 409] width 45 height 34
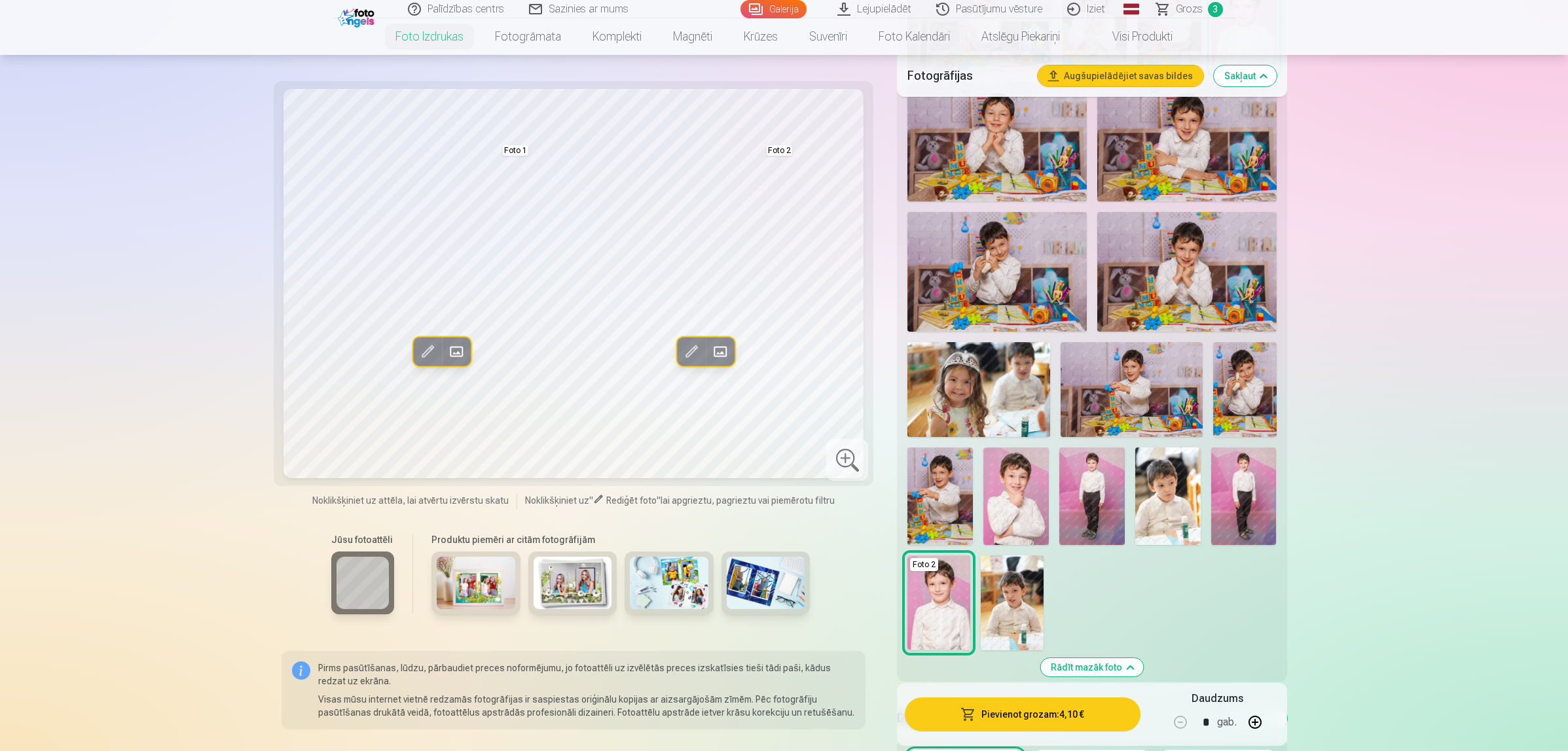
click at [459, 355] on span at bounding box center [457, 351] width 21 height 21
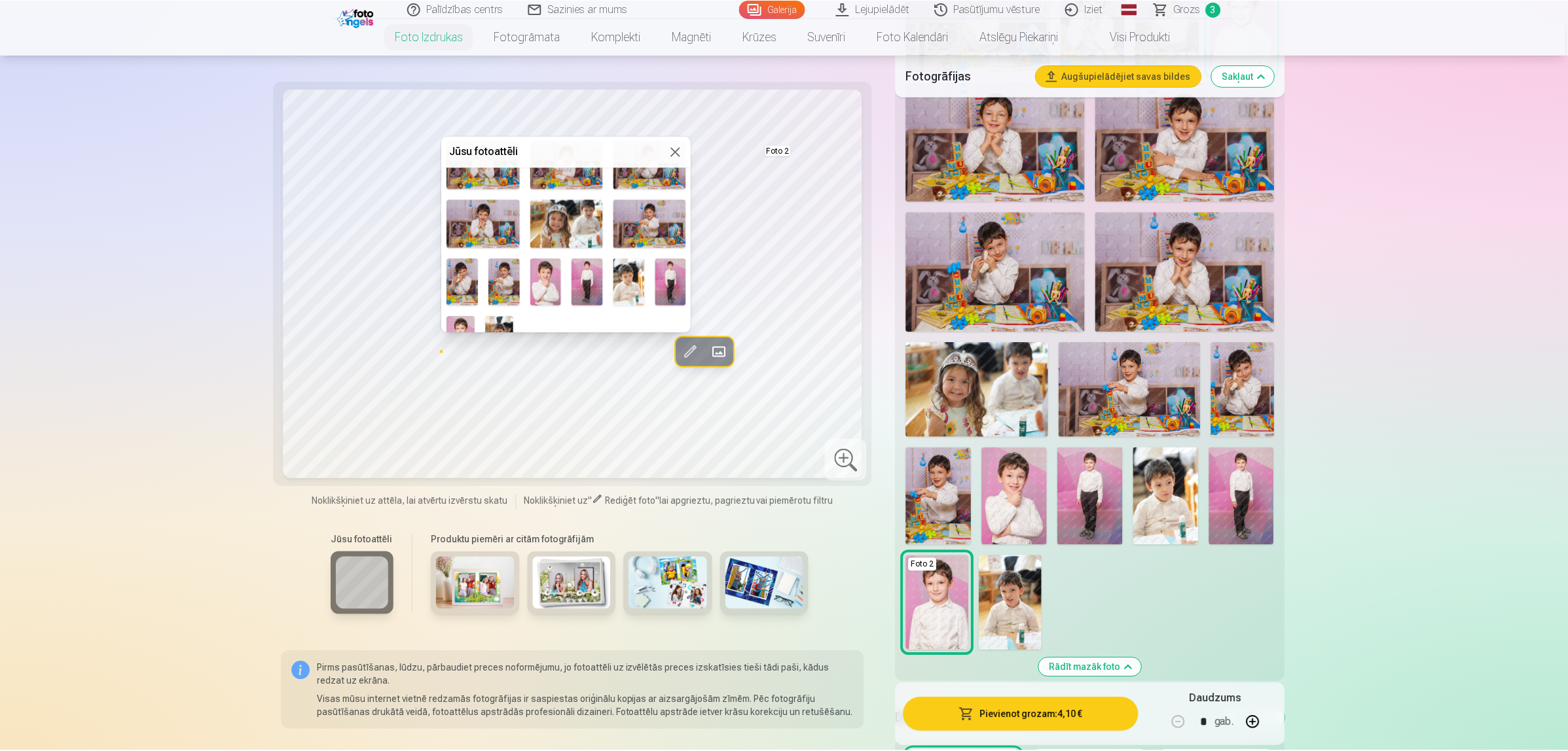
scroll to position [190, 0]
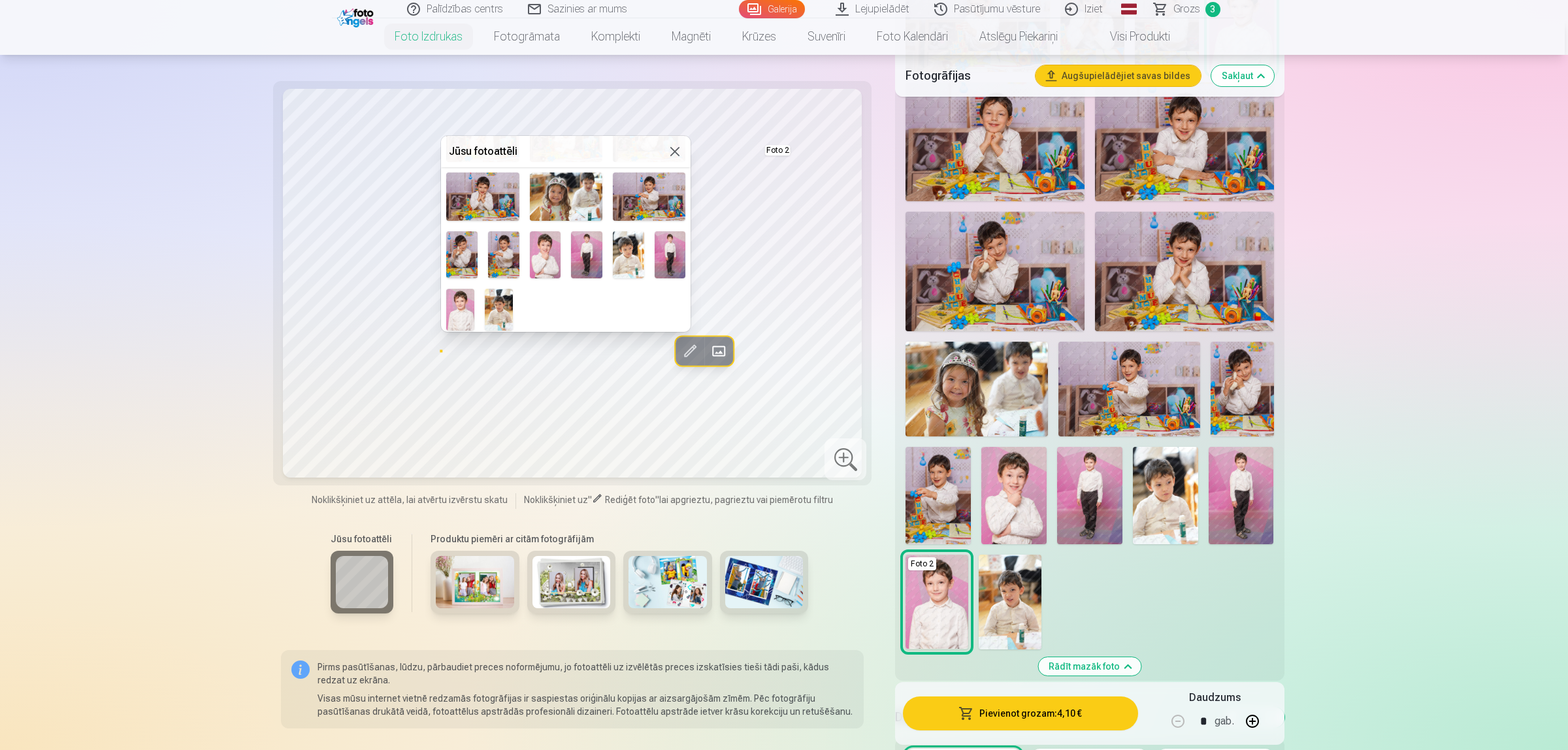
click at [501, 307] on img at bounding box center [499, 309] width 28 height 42
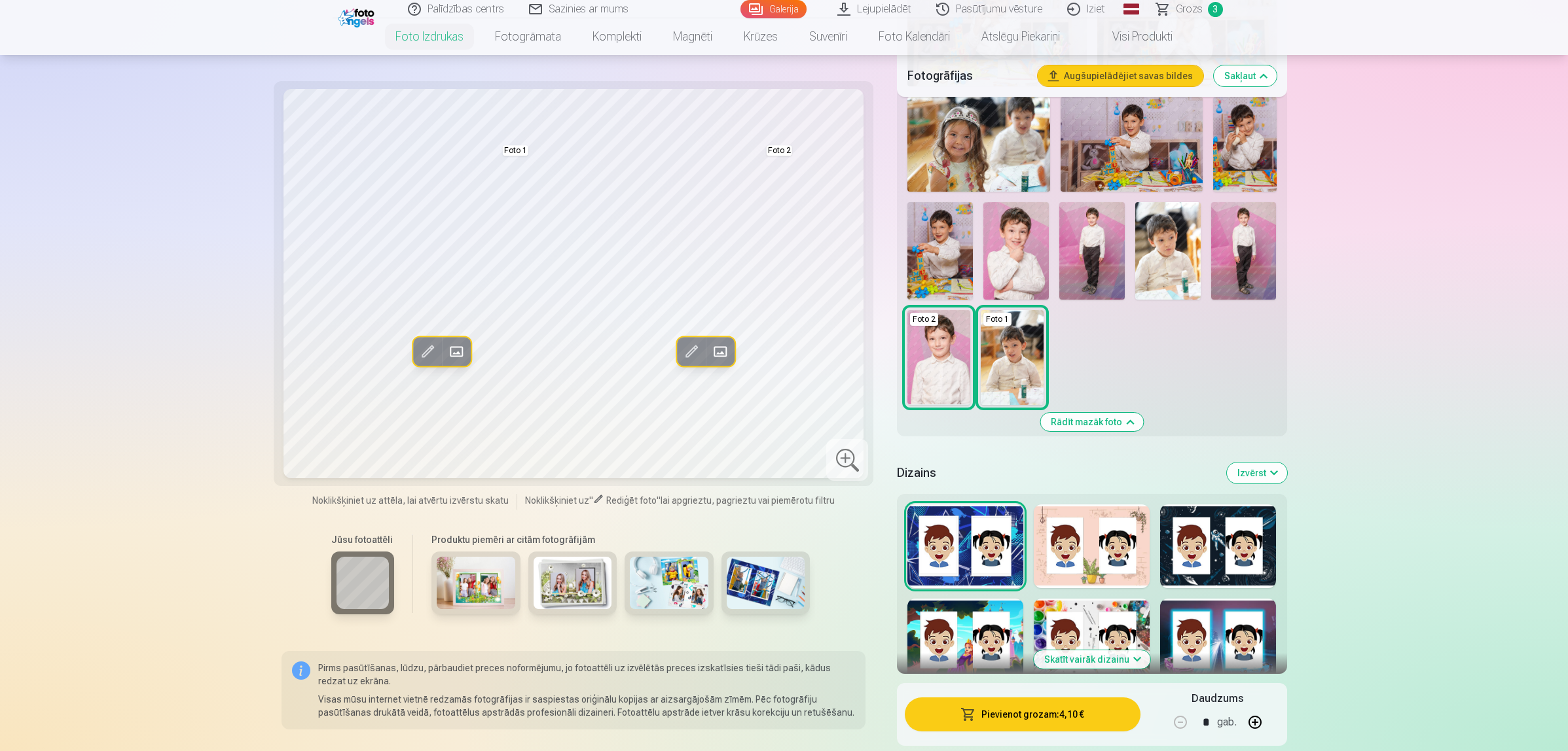
scroll to position [1064, 0]
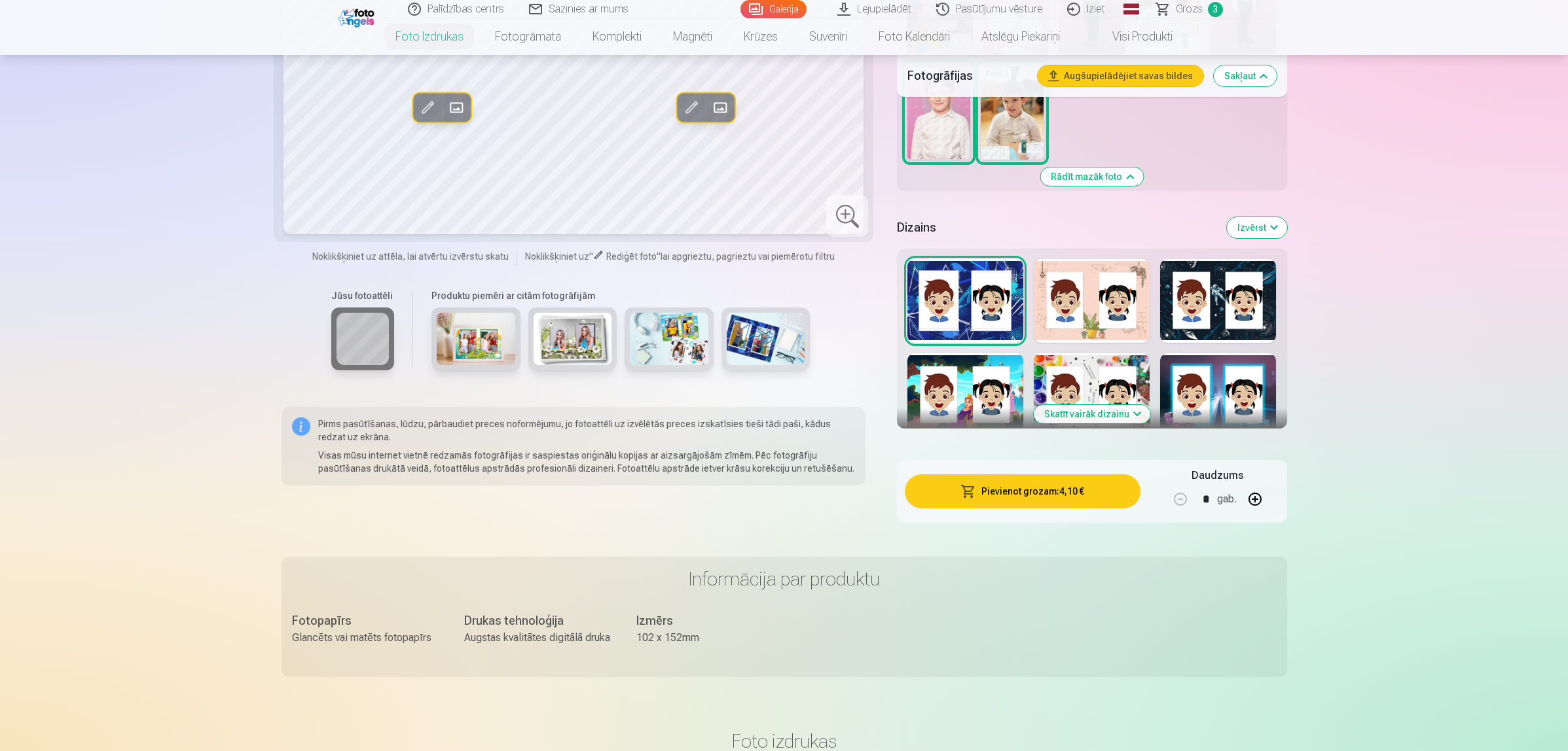
click at [1098, 414] on button "Skatīt vairāk dizainu" at bounding box center [1091, 414] width 117 height 18
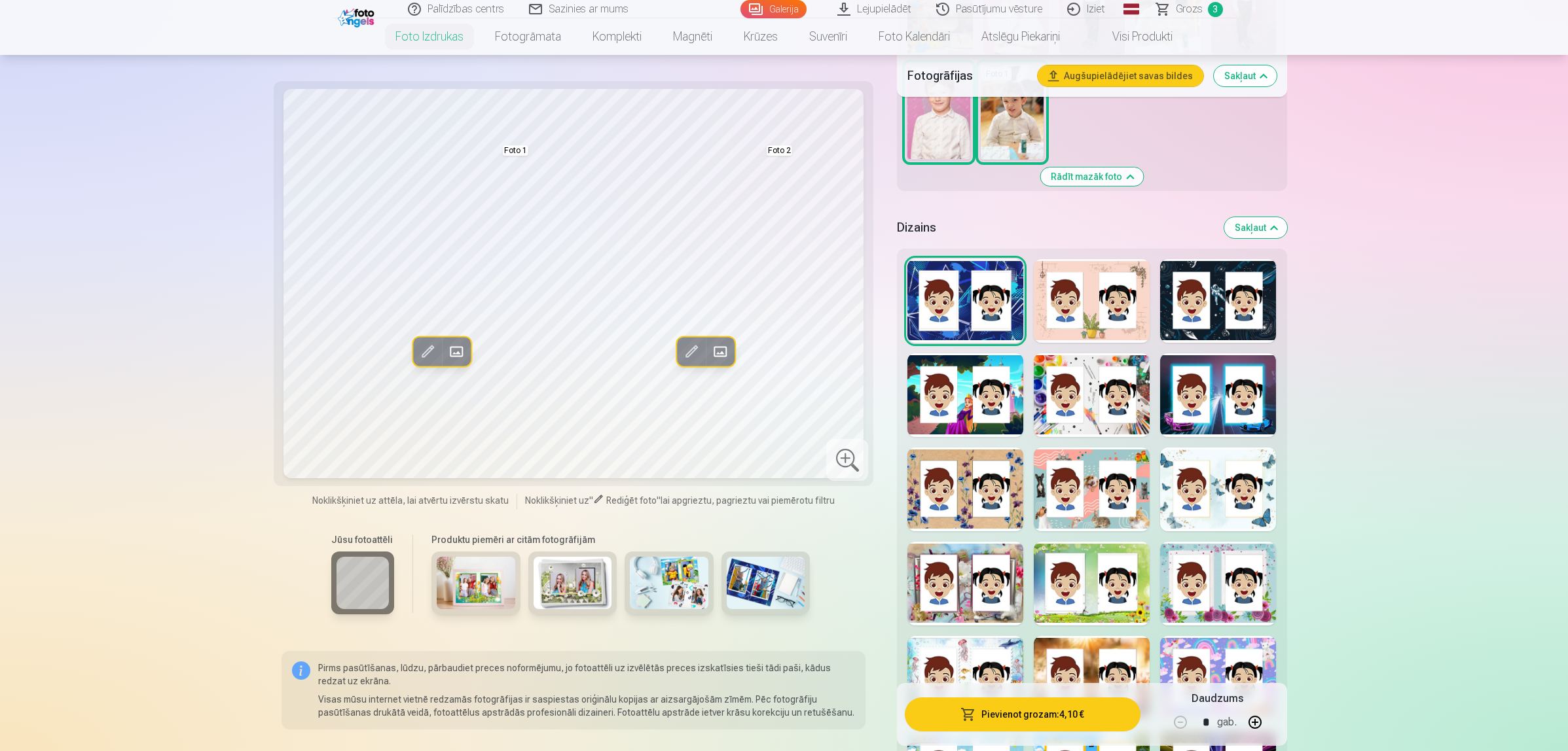
click at [1215, 502] on div at bounding box center [1217, 490] width 116 height 83
click at [1213, 573] on div at bounding box center [1217, 583] width 116 height 83
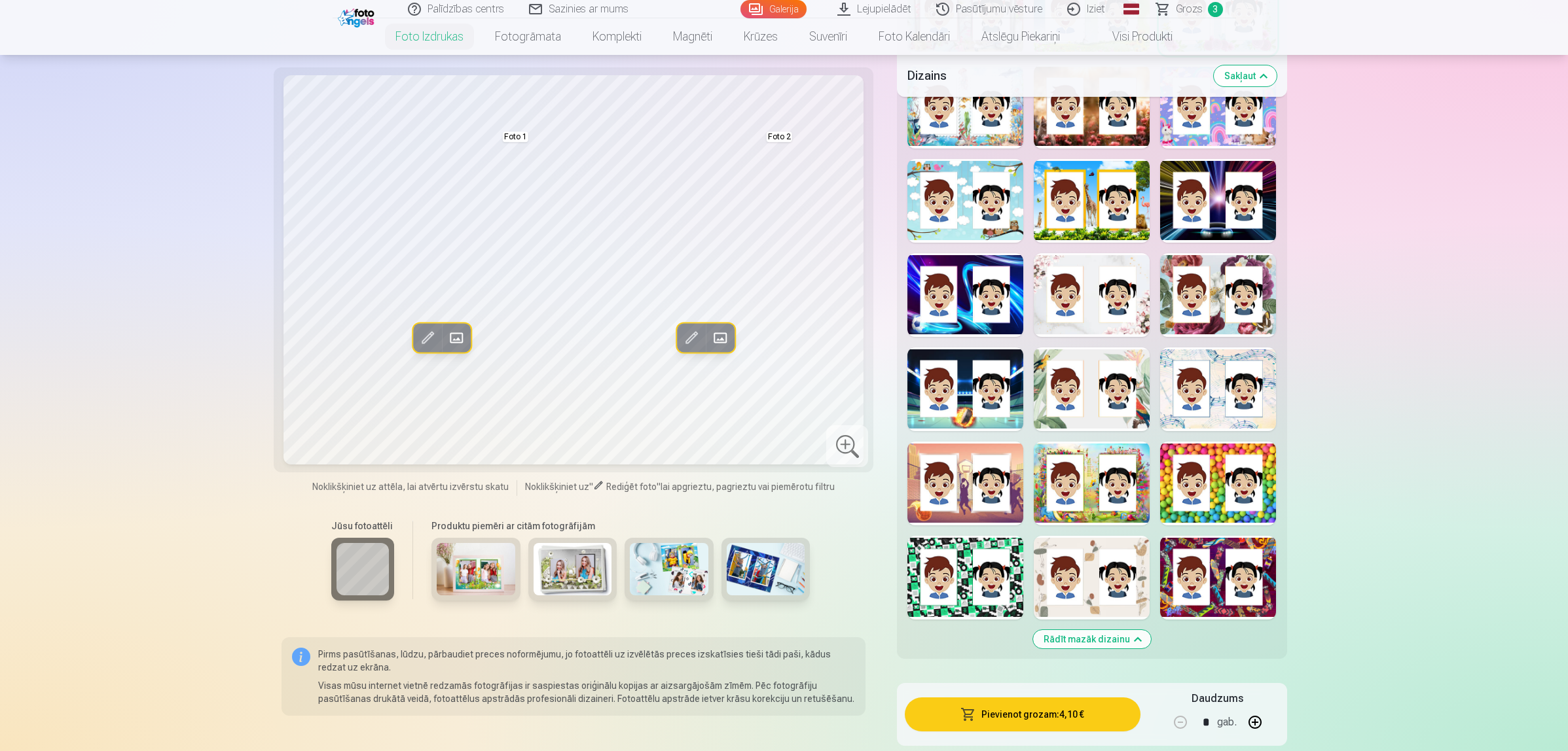
scroll to position [1799, 0]
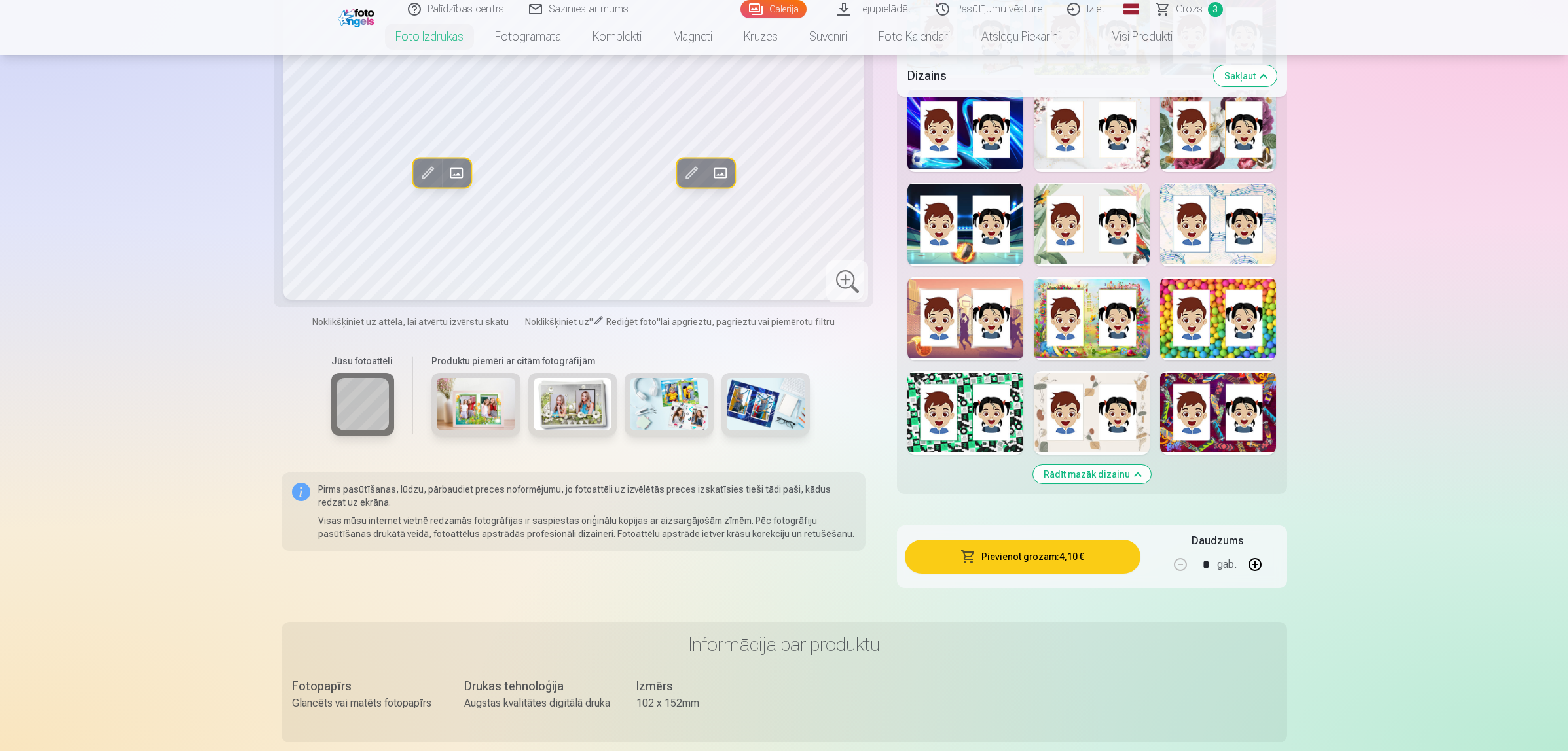
click at [1088, 427] on div at bounding box center [1091, 413] width 116 height 83
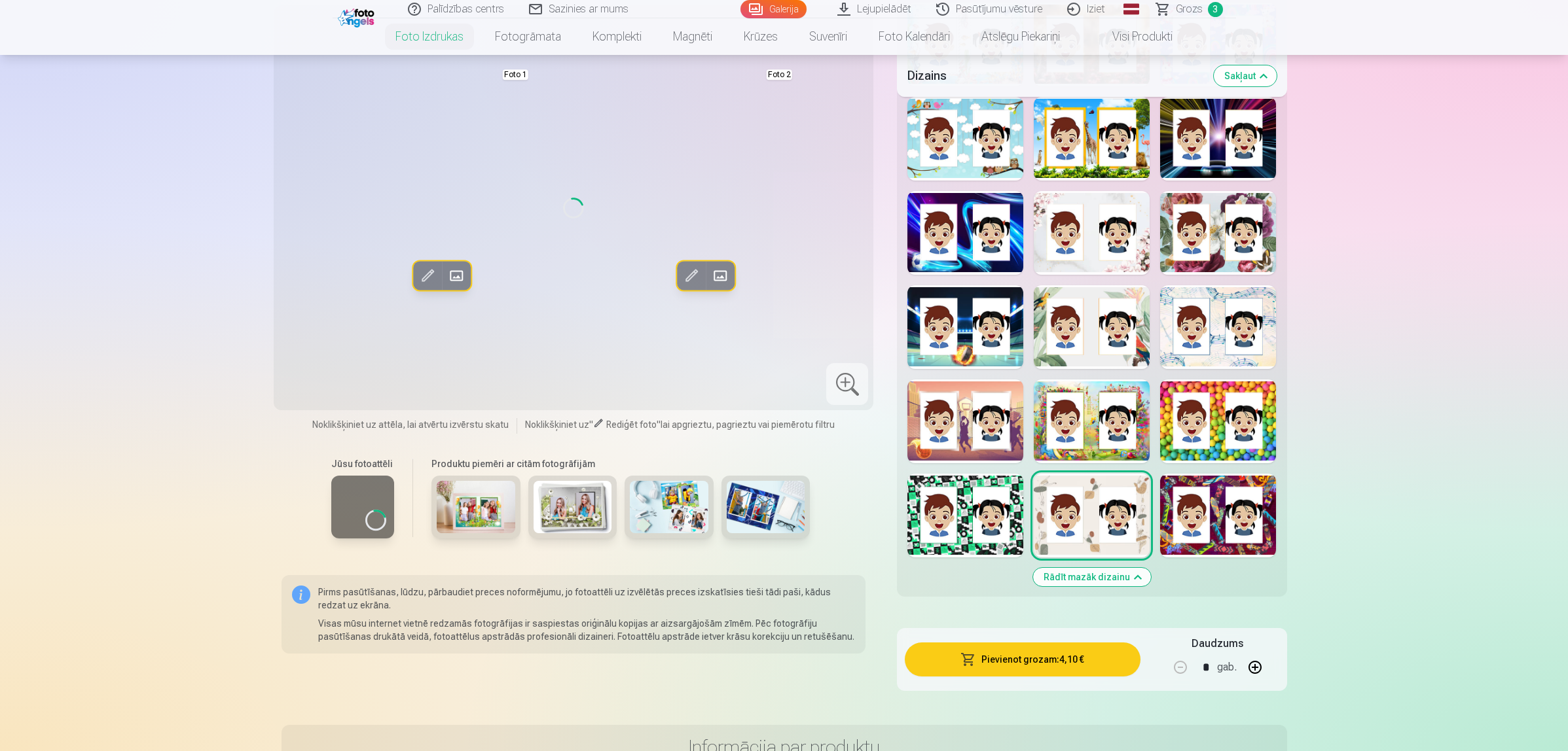
scroll to position [1473, 0]
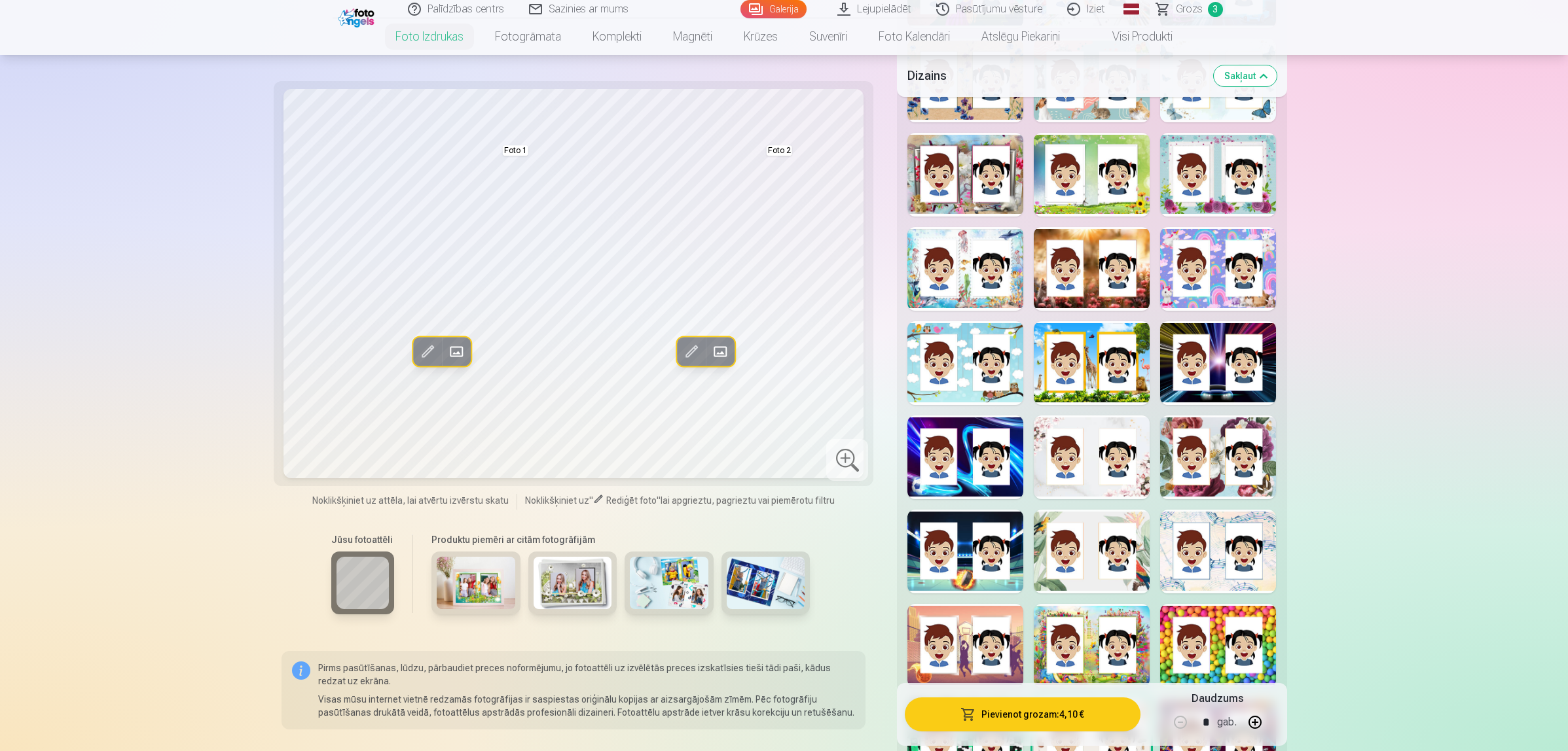
click at [1079, 203] on div at bounding box center [1091, 174] width 116 height 83
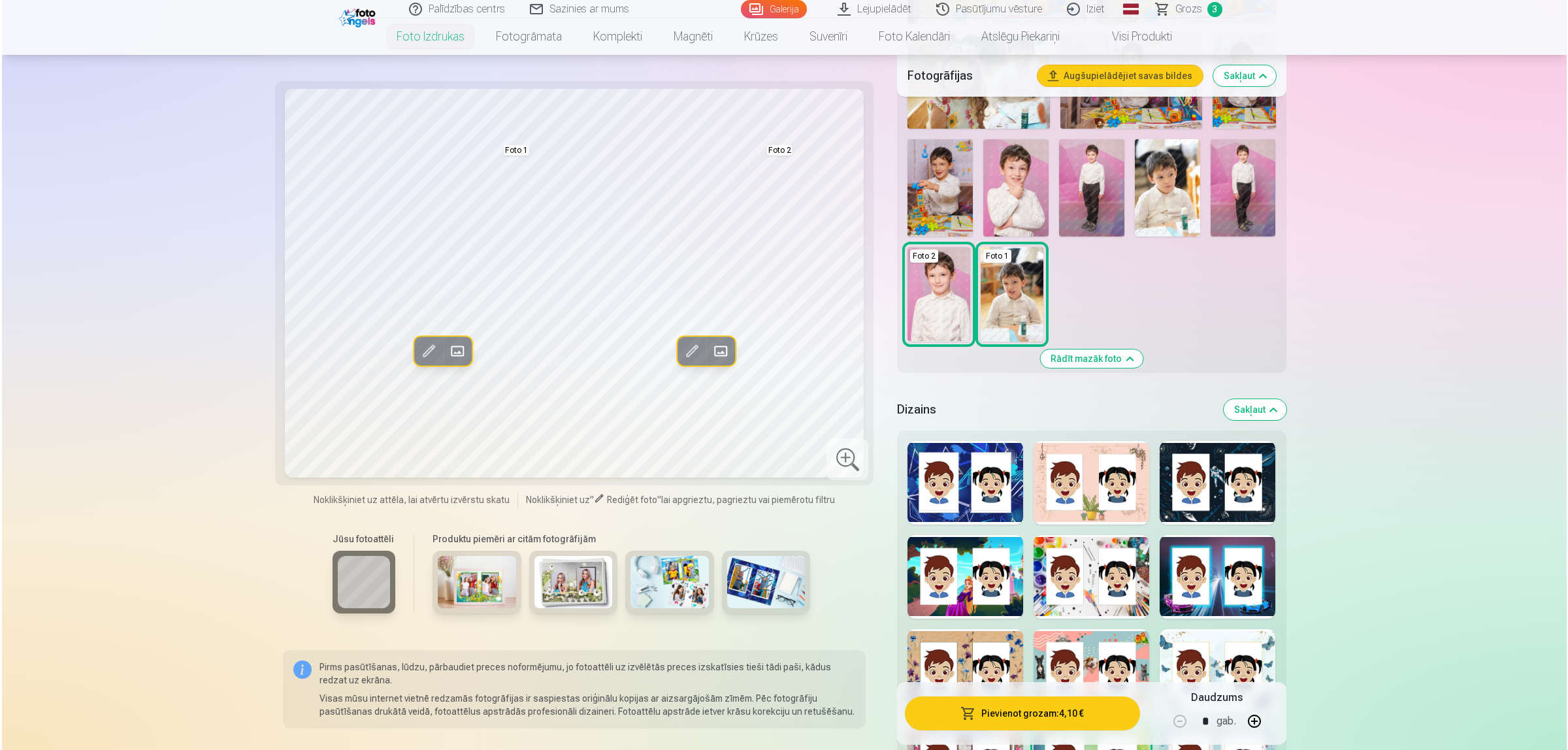
scroll to position [654, 0]
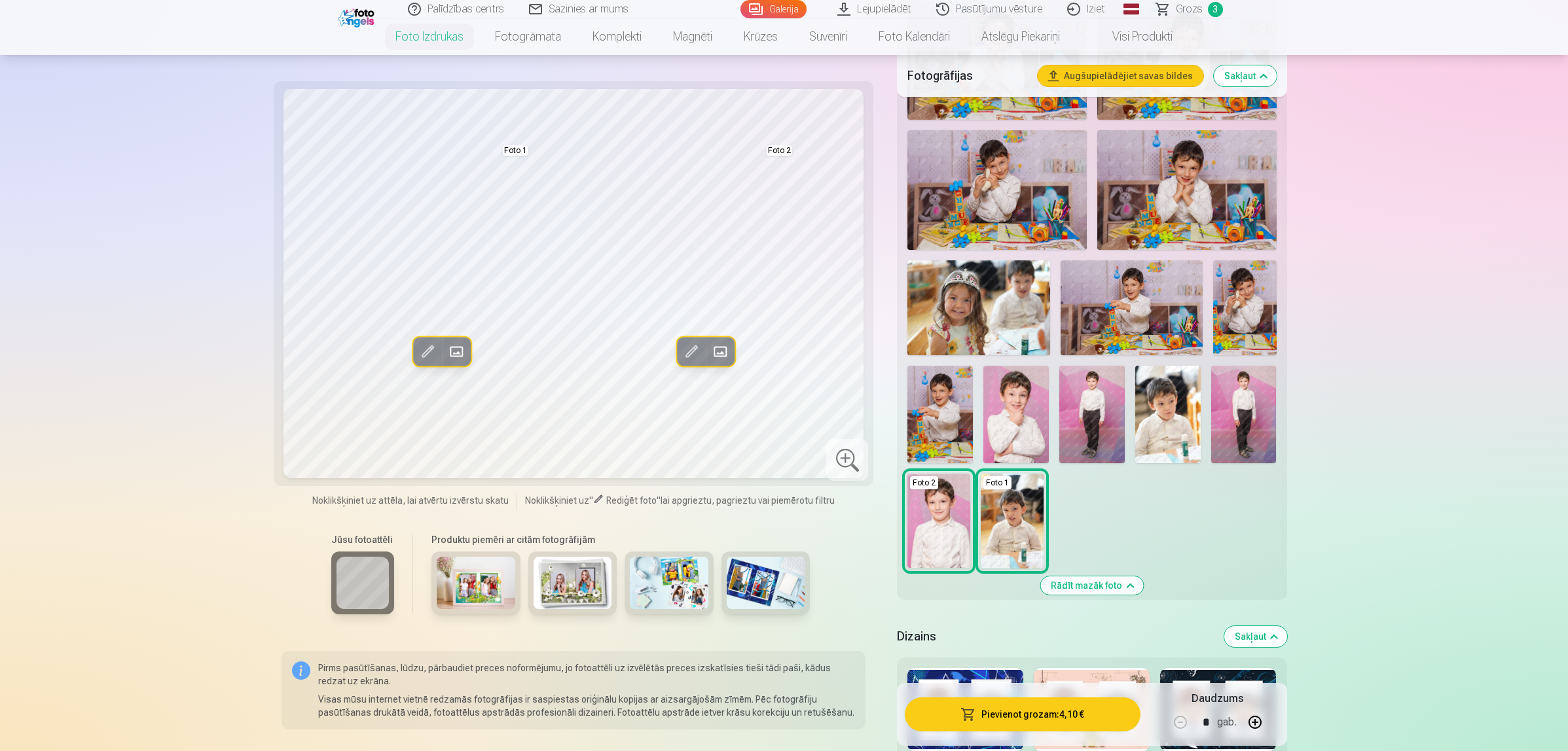
click at [457, 354] on span at bounding box center [457, 351] width 21 height 21
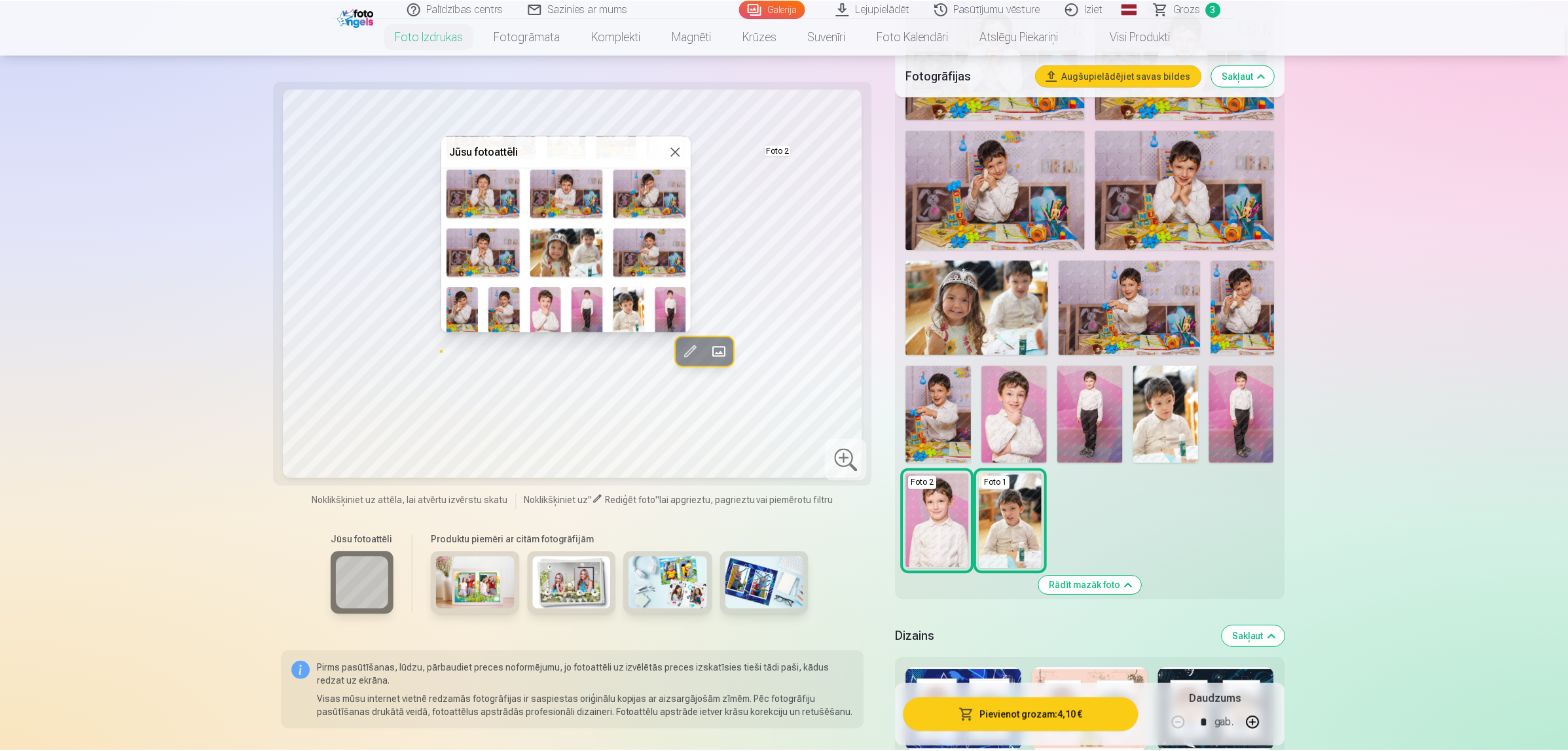
scroll to position [190, 0]
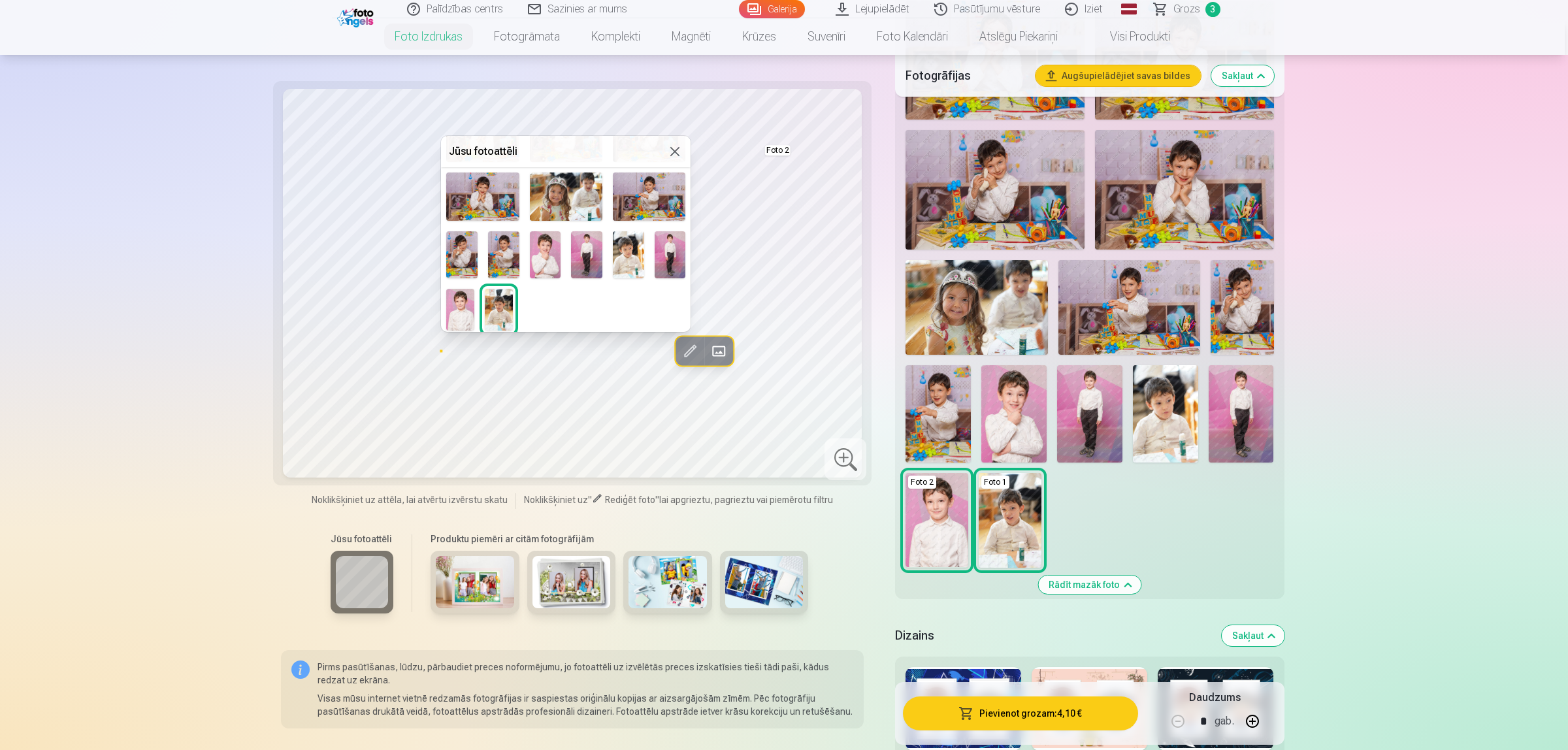
click at [554, 250] on img at bounding box center [545, 254] width 31 height 46
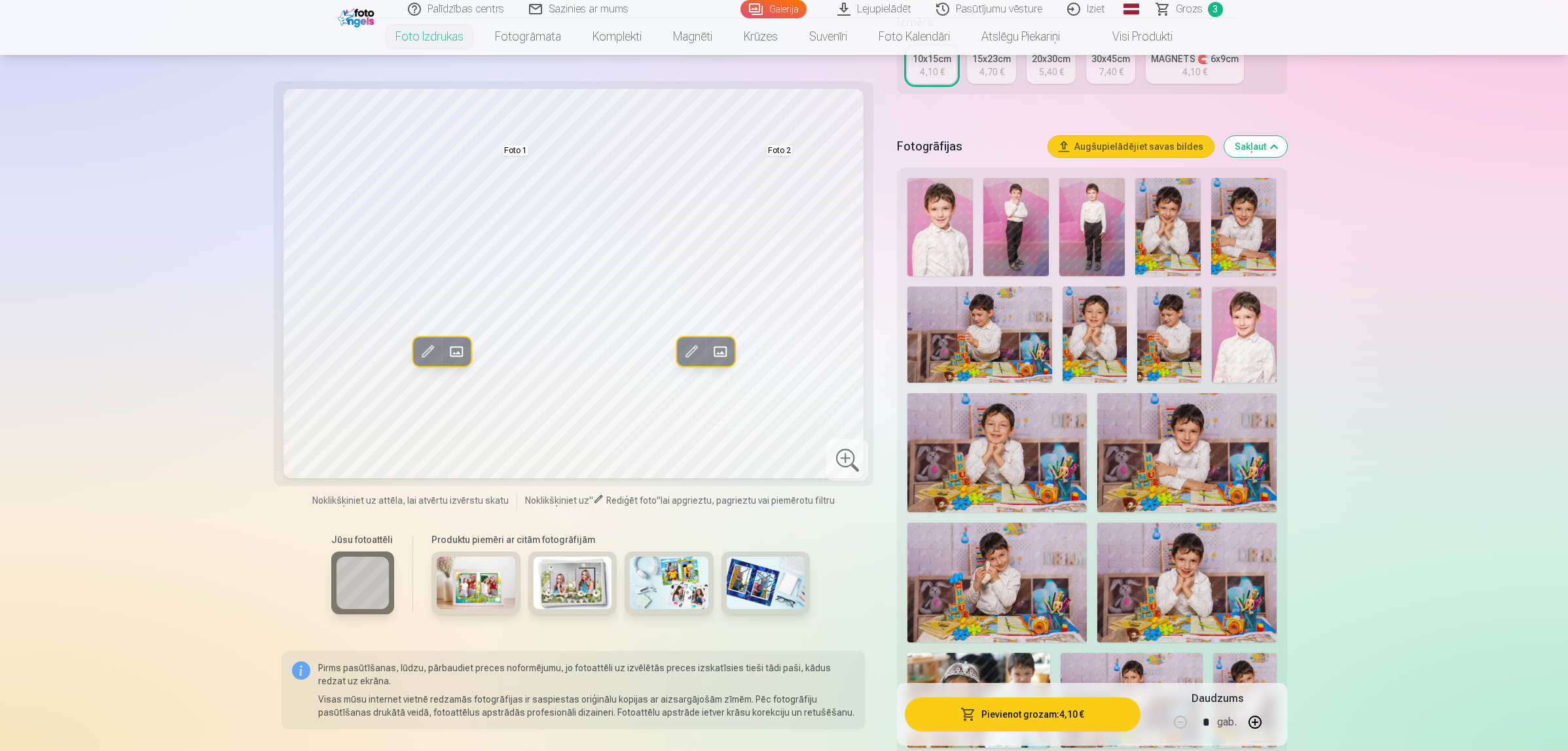
scroll to position [245, 0]
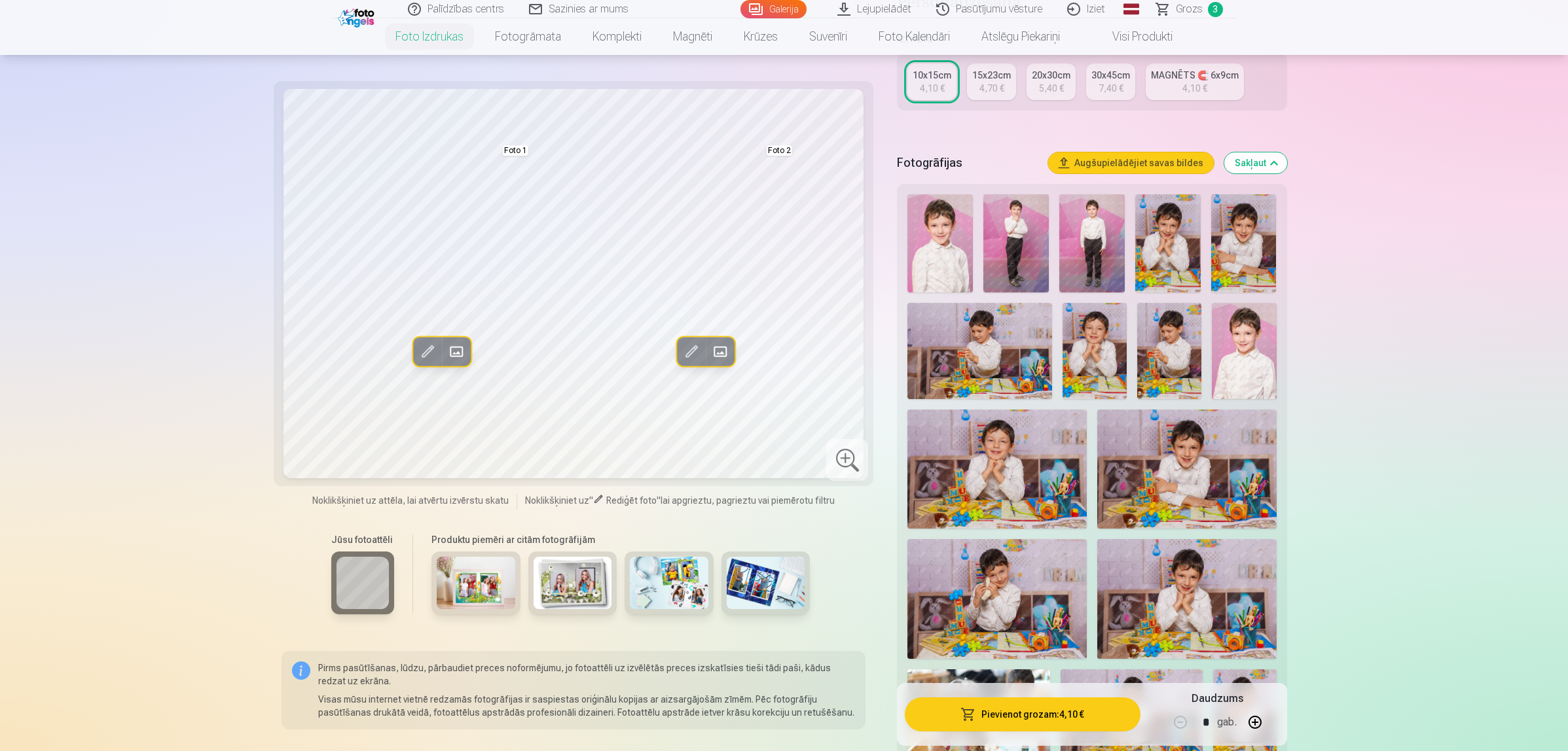
click at [1253, 364] on img at bounding box center [1244, 351] width 64 height 97
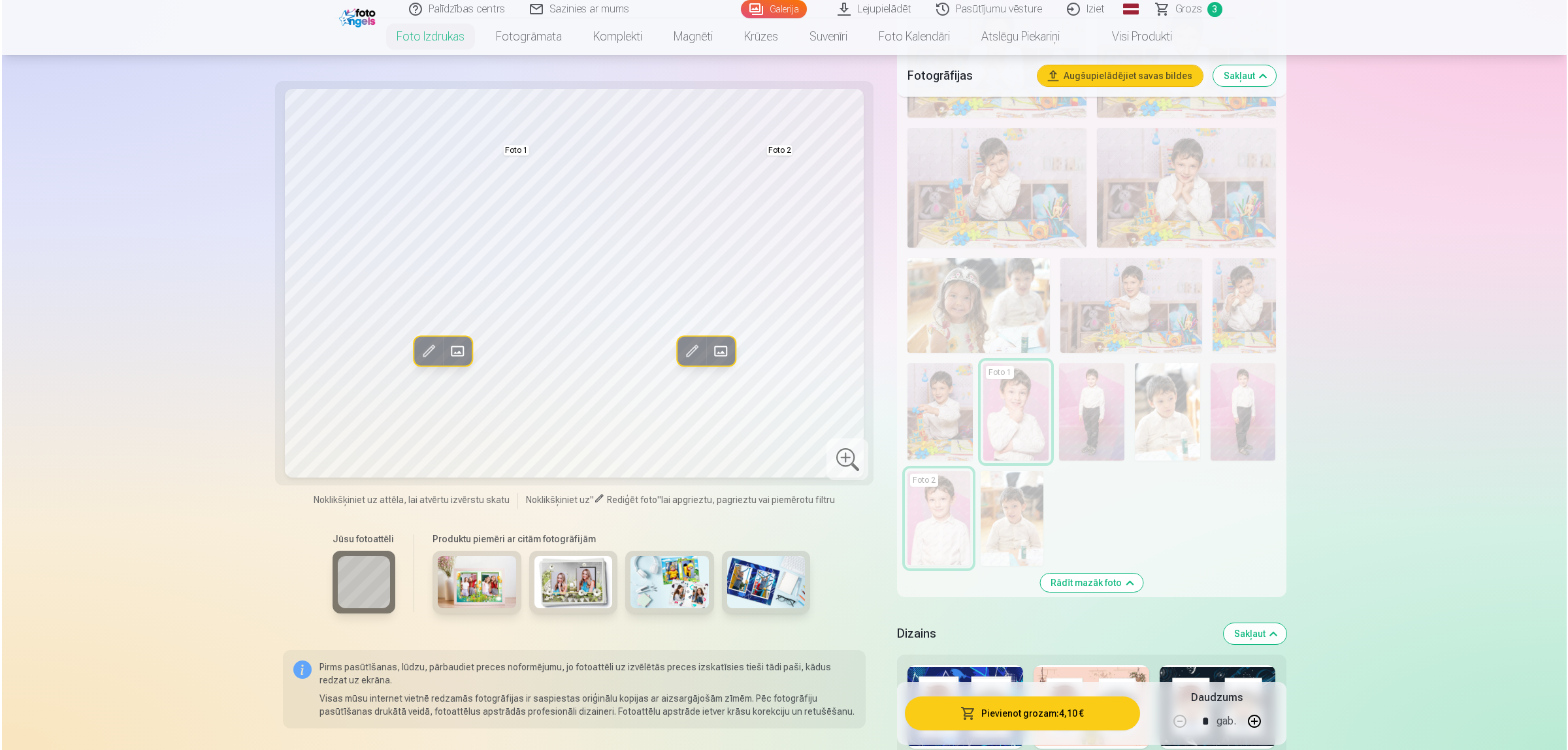
scroll to position [817, 0]
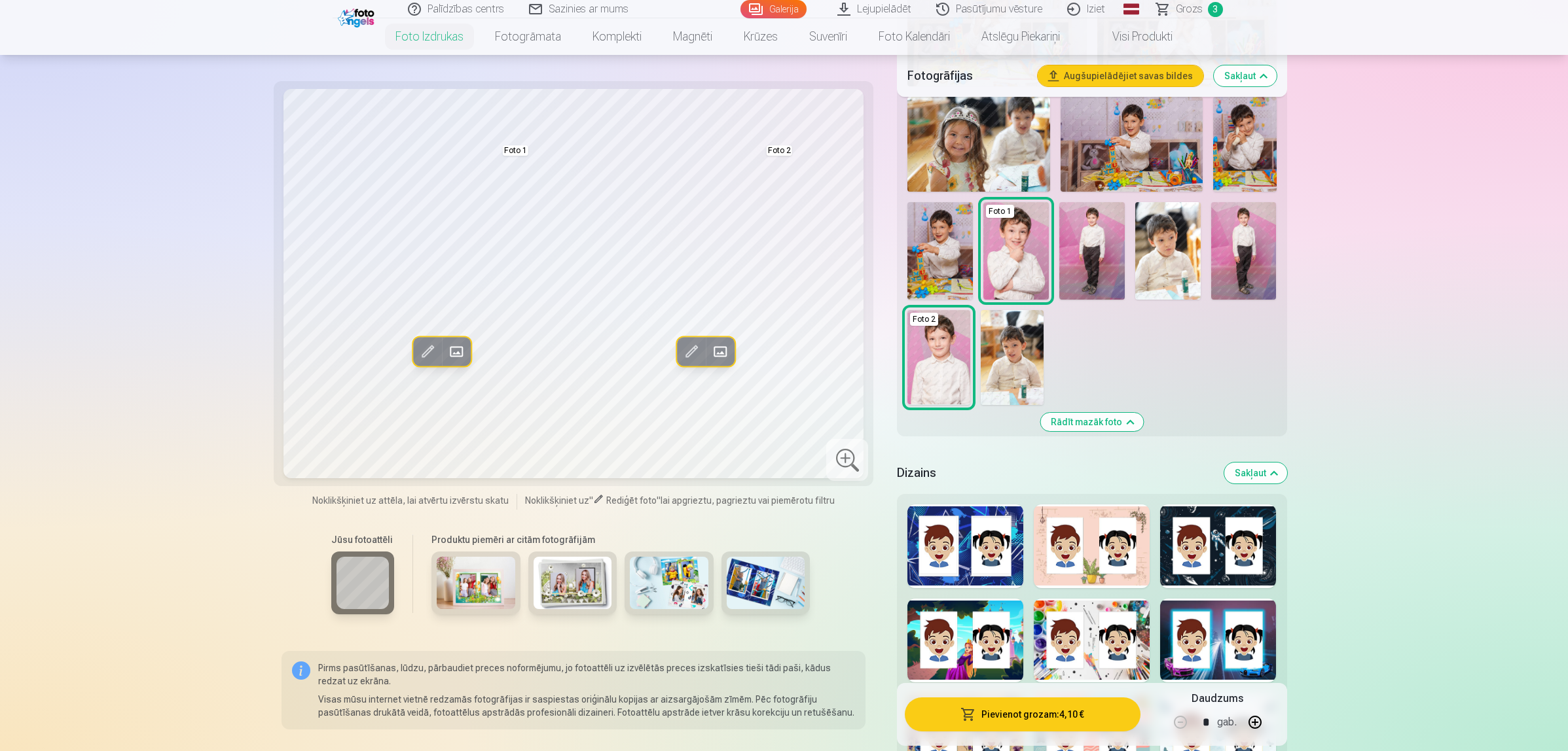
click at [947, 370] on img at bounding box center [939, 358] width 63 height 95
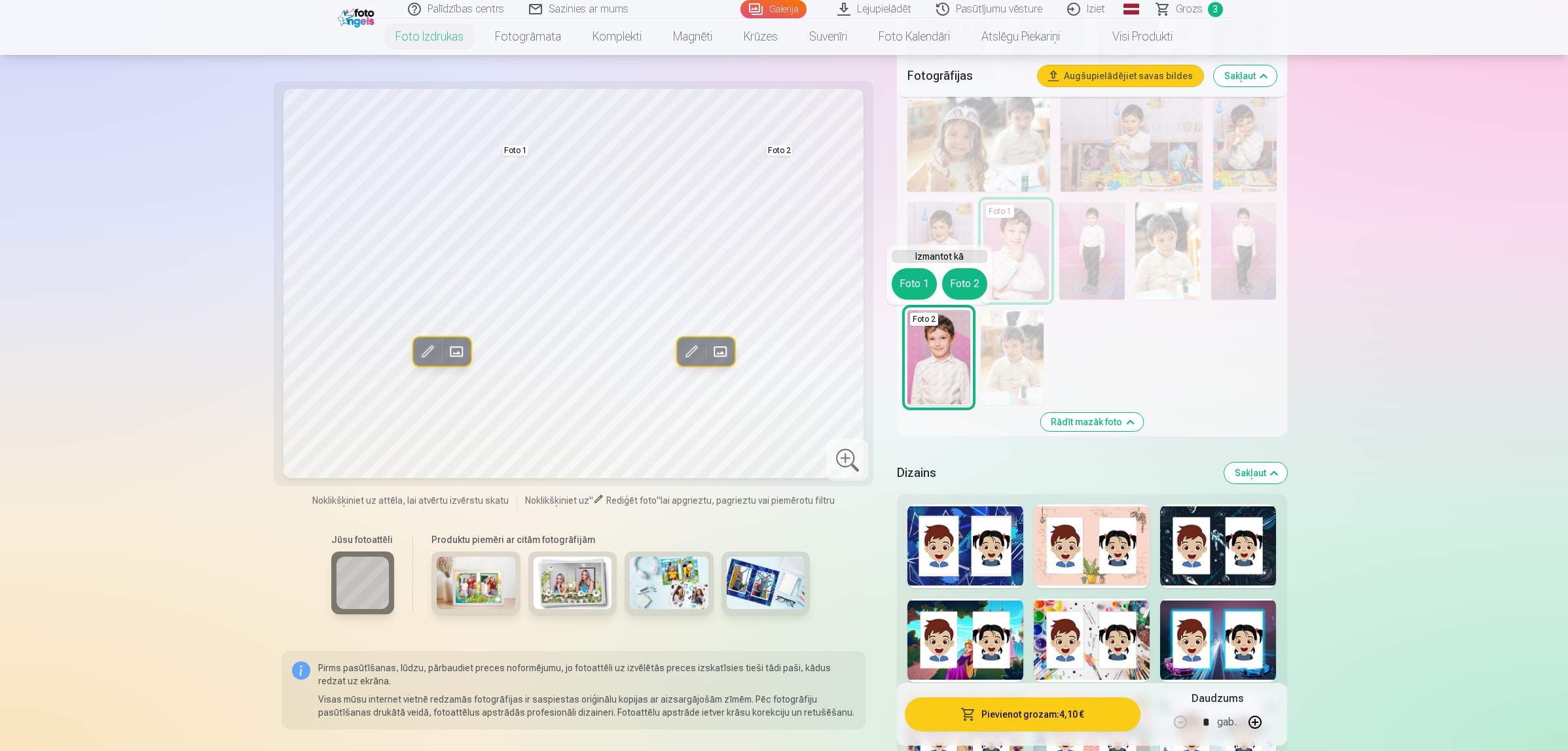
click at [714, 351] on span at bounding box center [719, 351] width 21 height 21
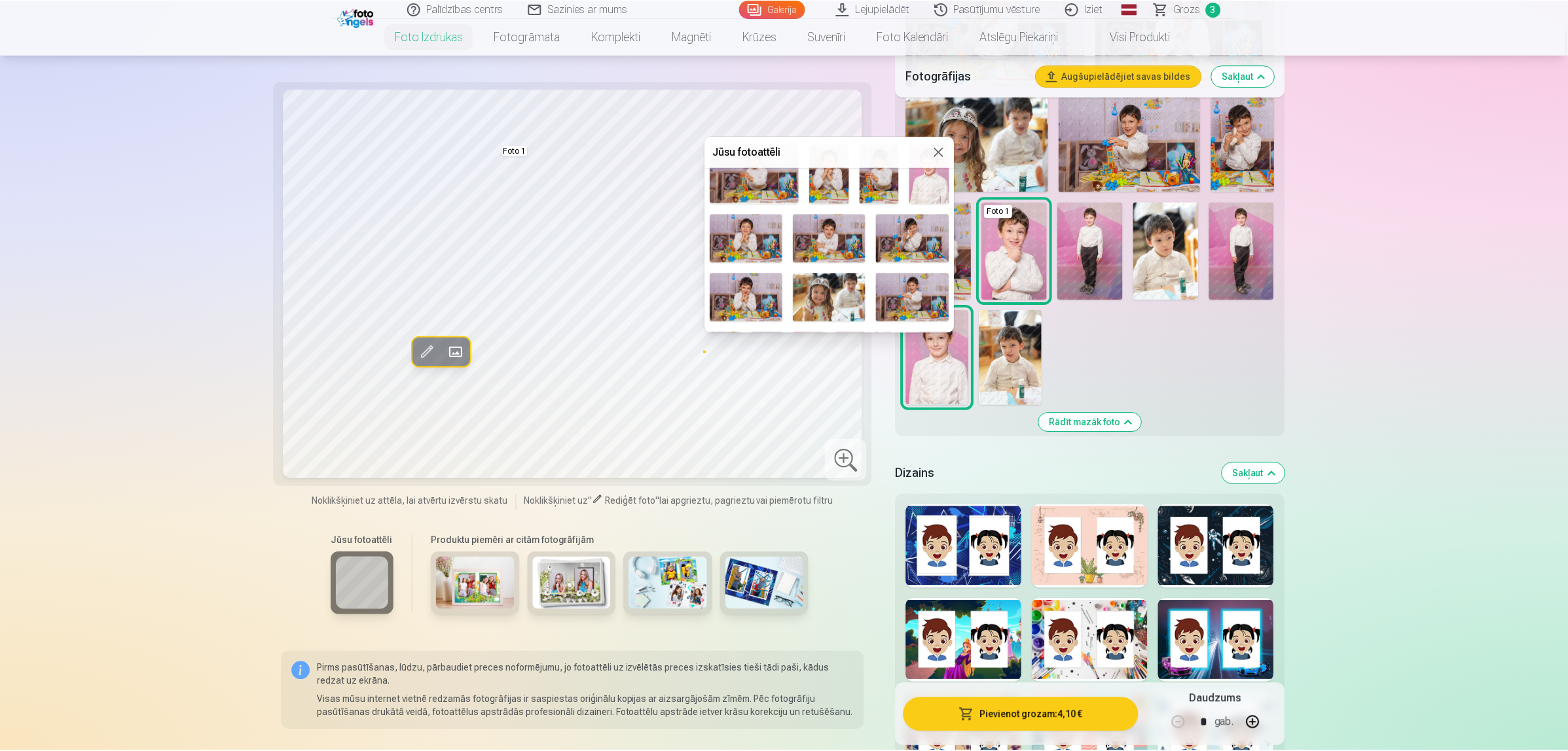
scroll to position [190, 0]
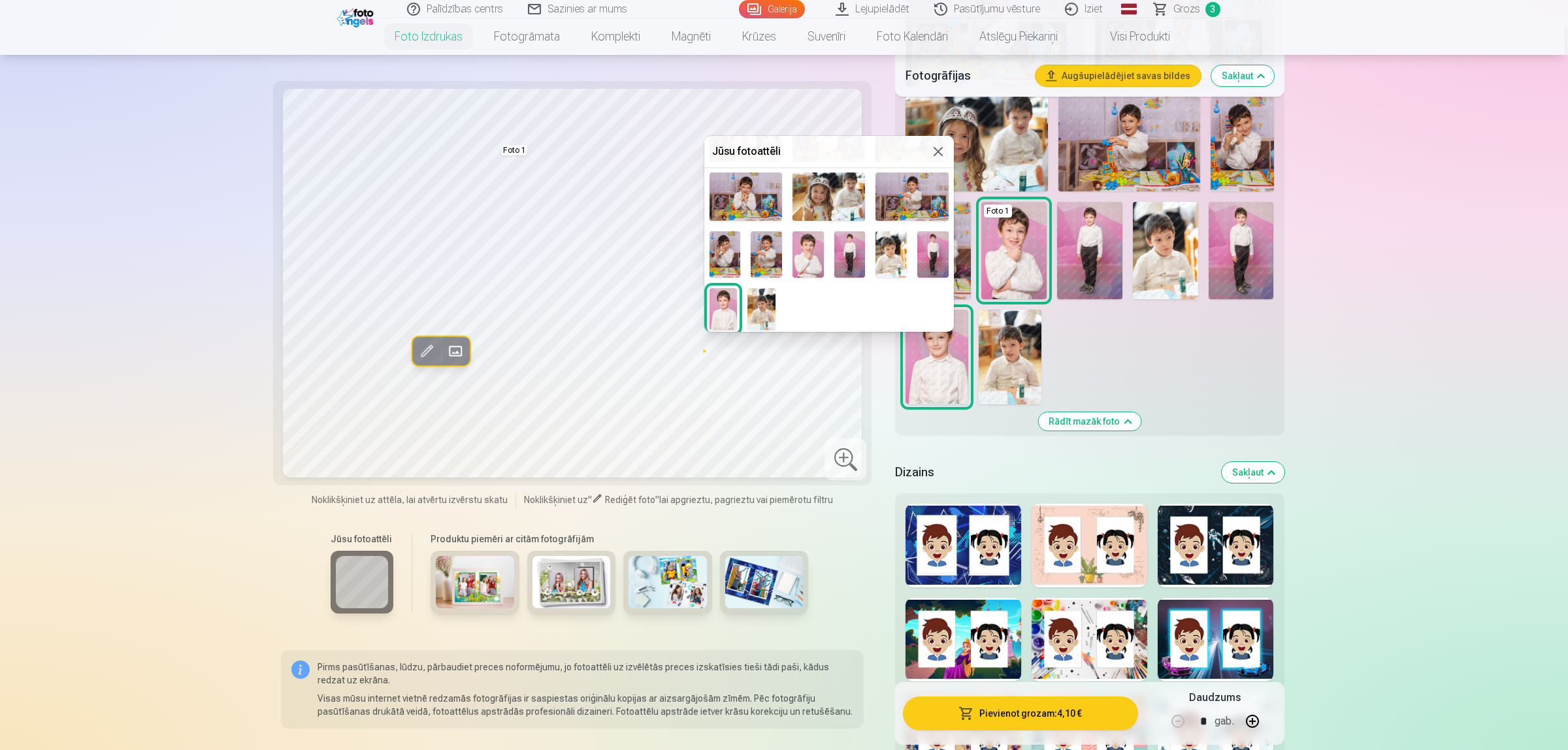
click at [719, 307] on img at bounding box center [723, 309] width 28 height 42
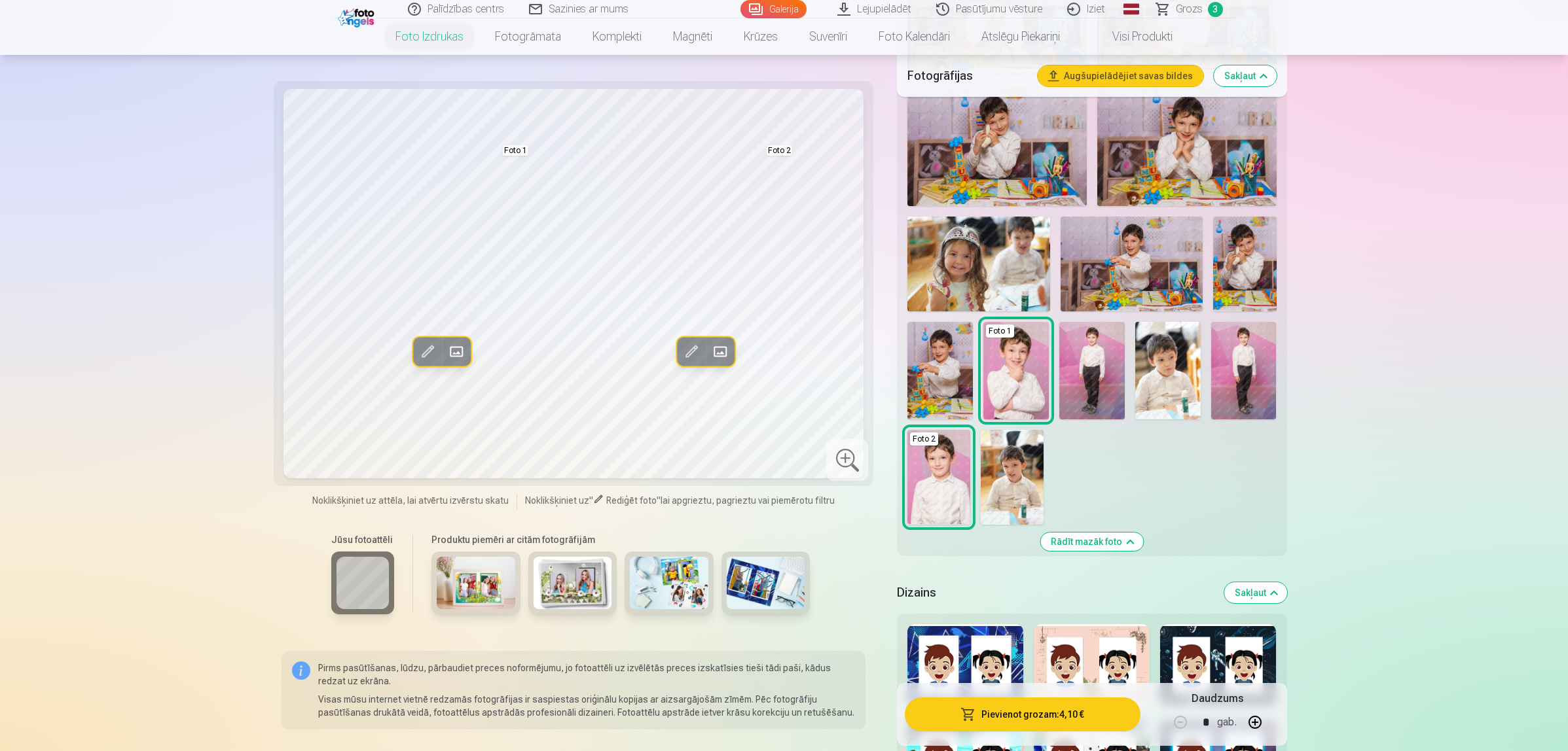
scroll to position [573, 0]
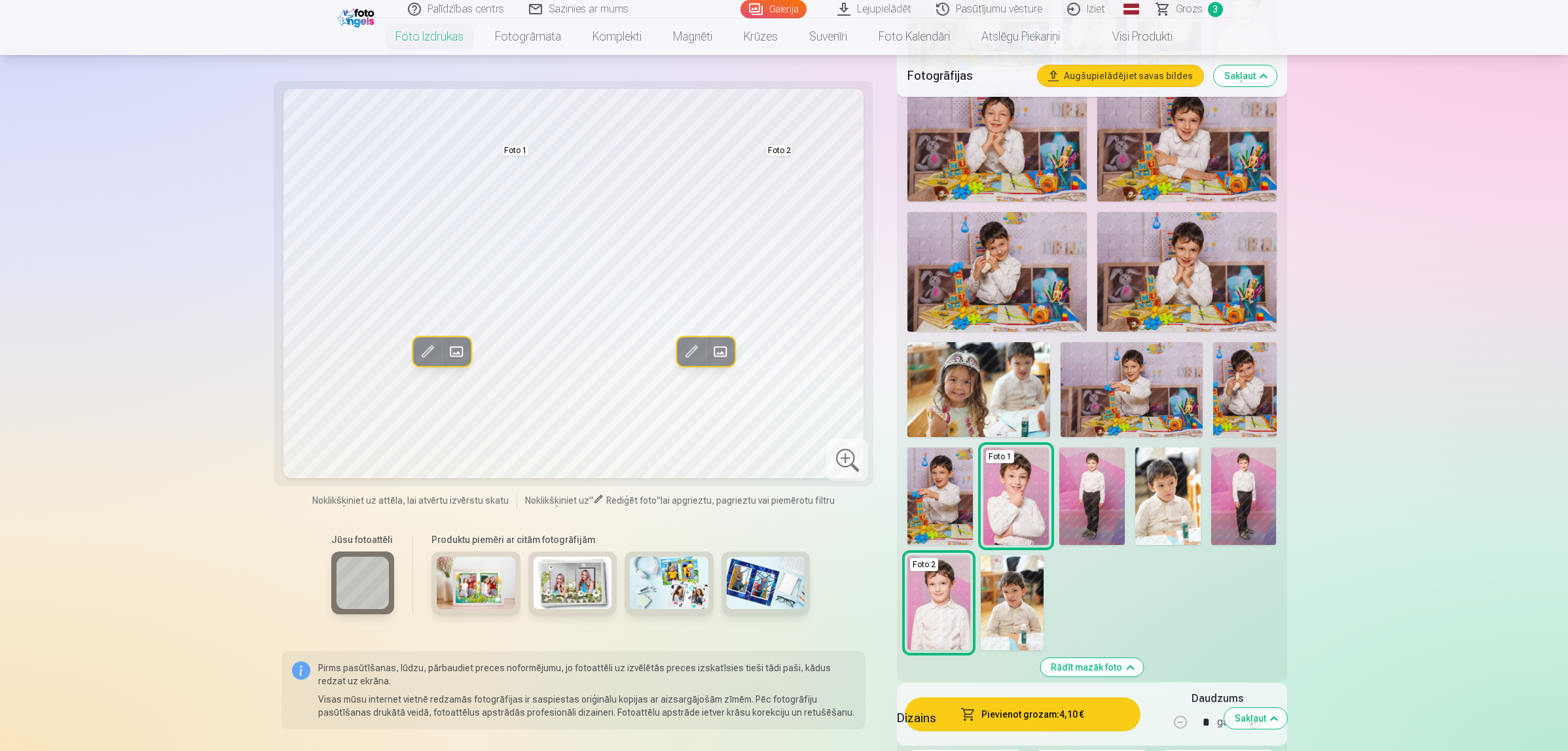
click at [720, 354] on span at bounding box center [719, 351] width 21 height 21
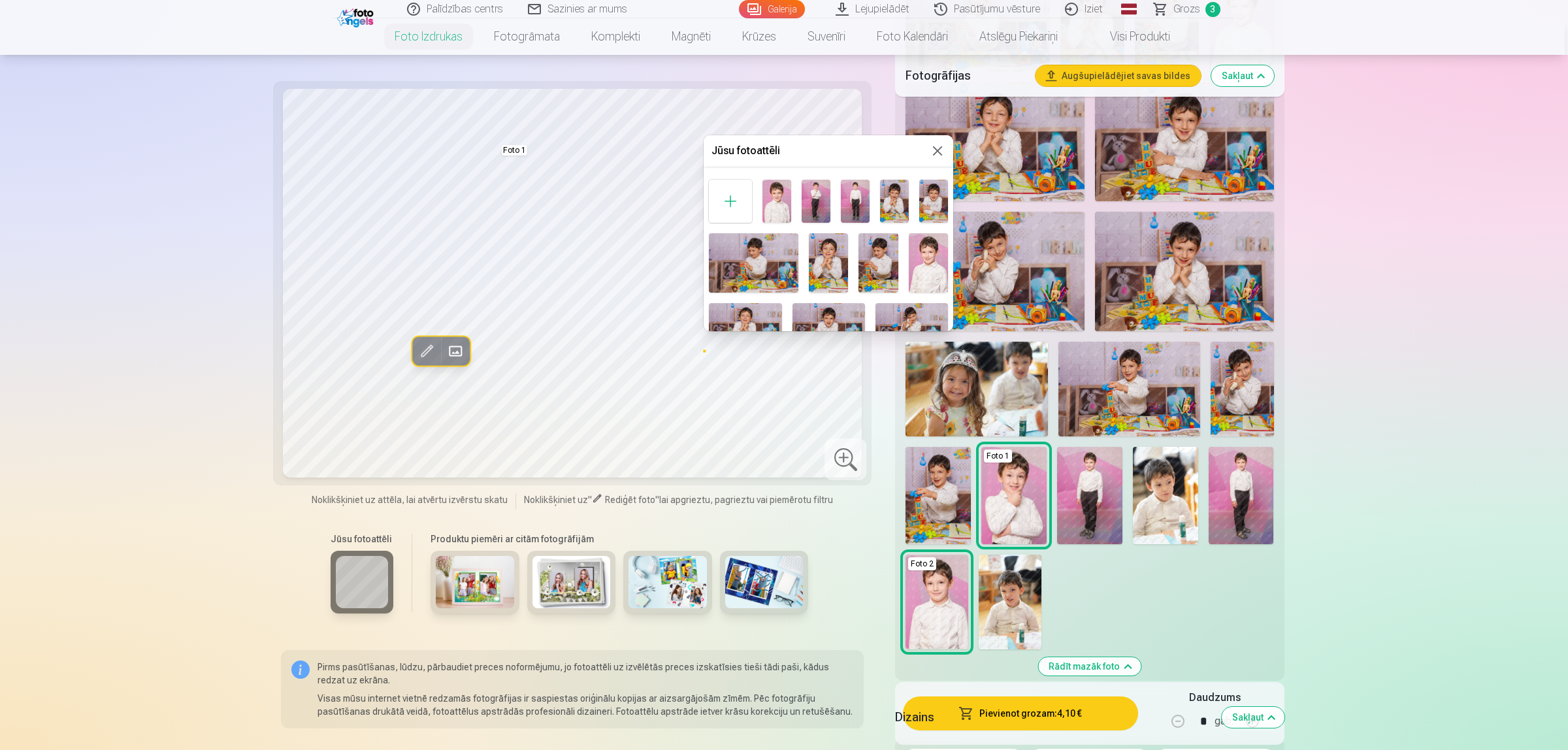
click at [926, 265] on img at bounding box center [929, 263] width 40 height 60
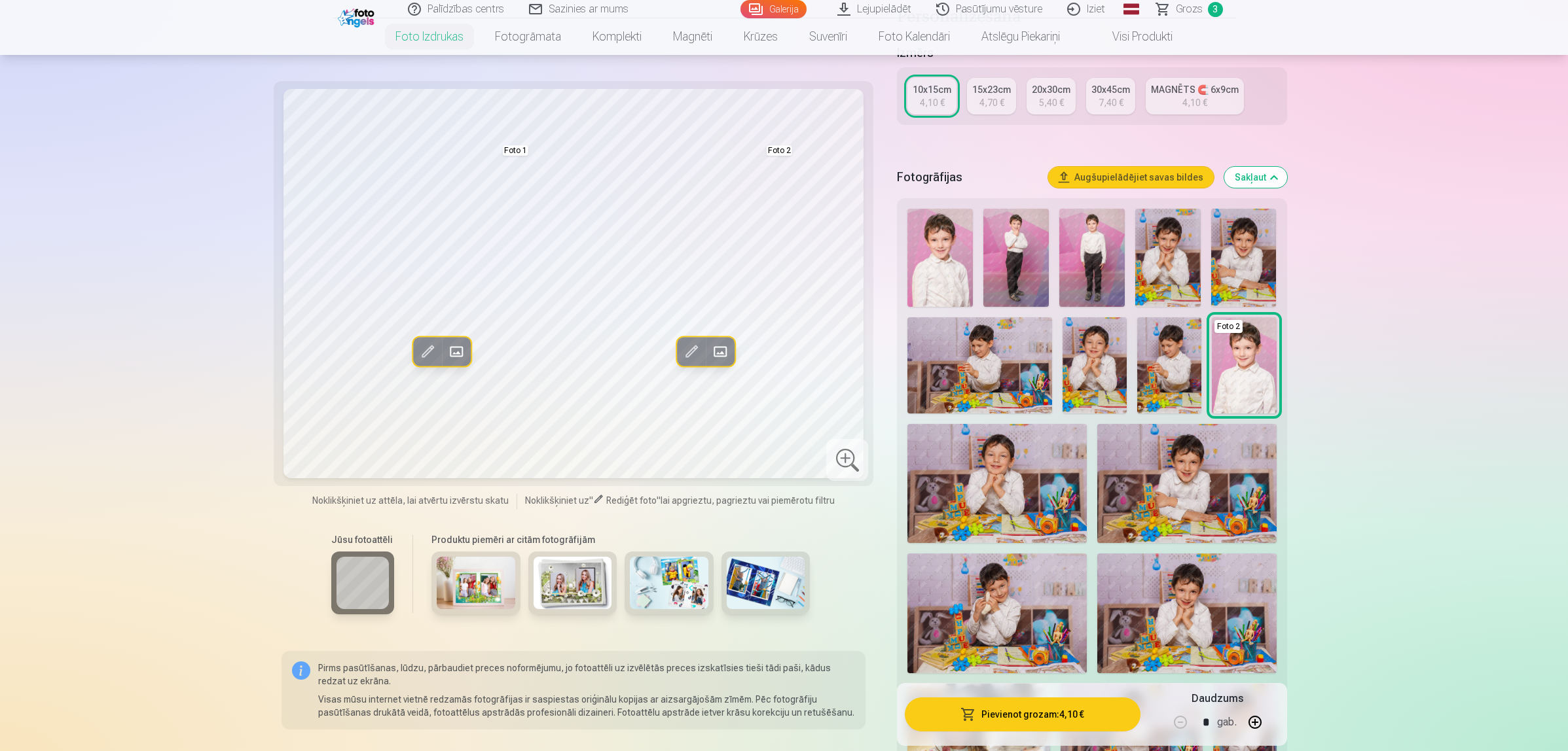
scroll to position [81, 0]
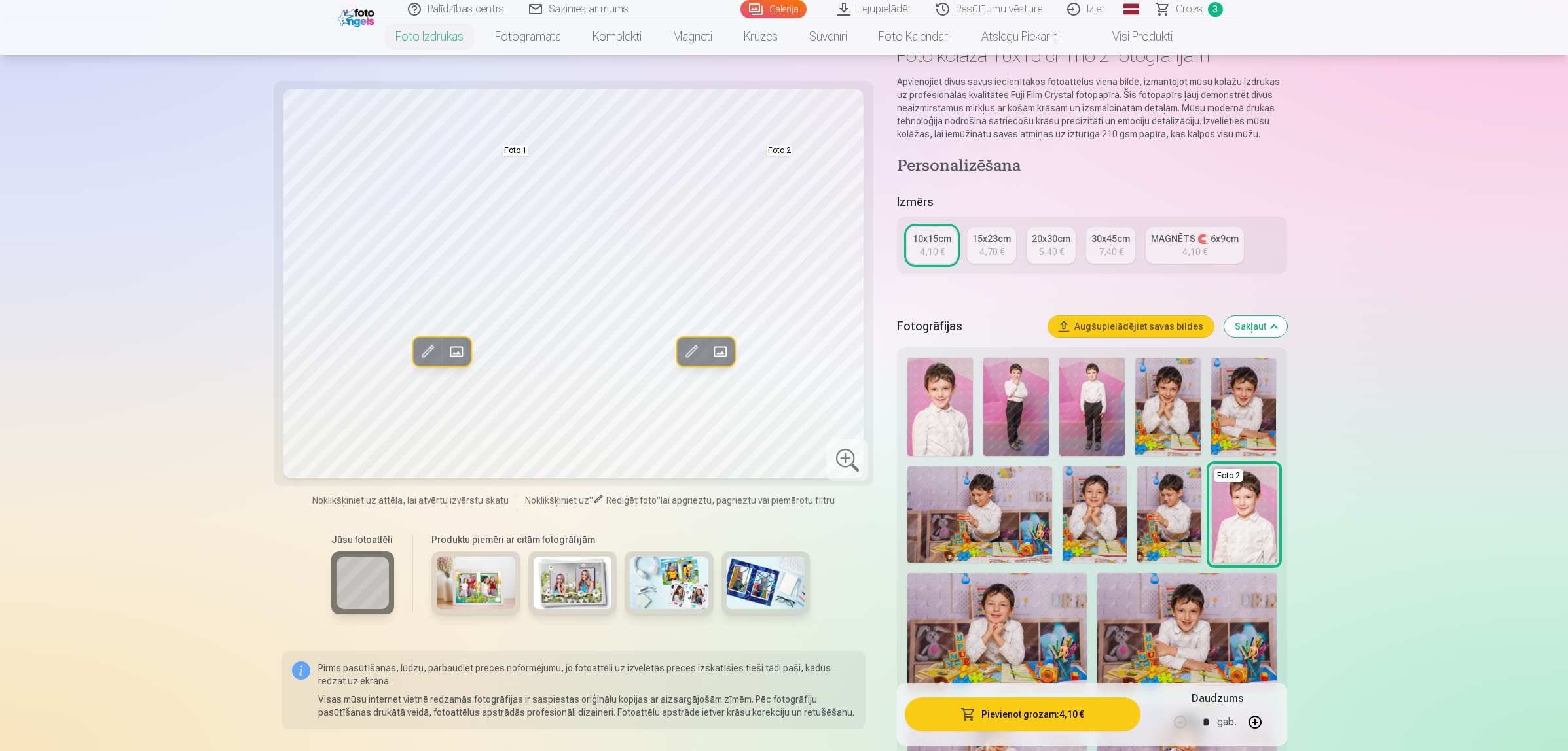
click at [985, 255] on div "4,70 €" at bounding box center [992, 252] width 25 height 13
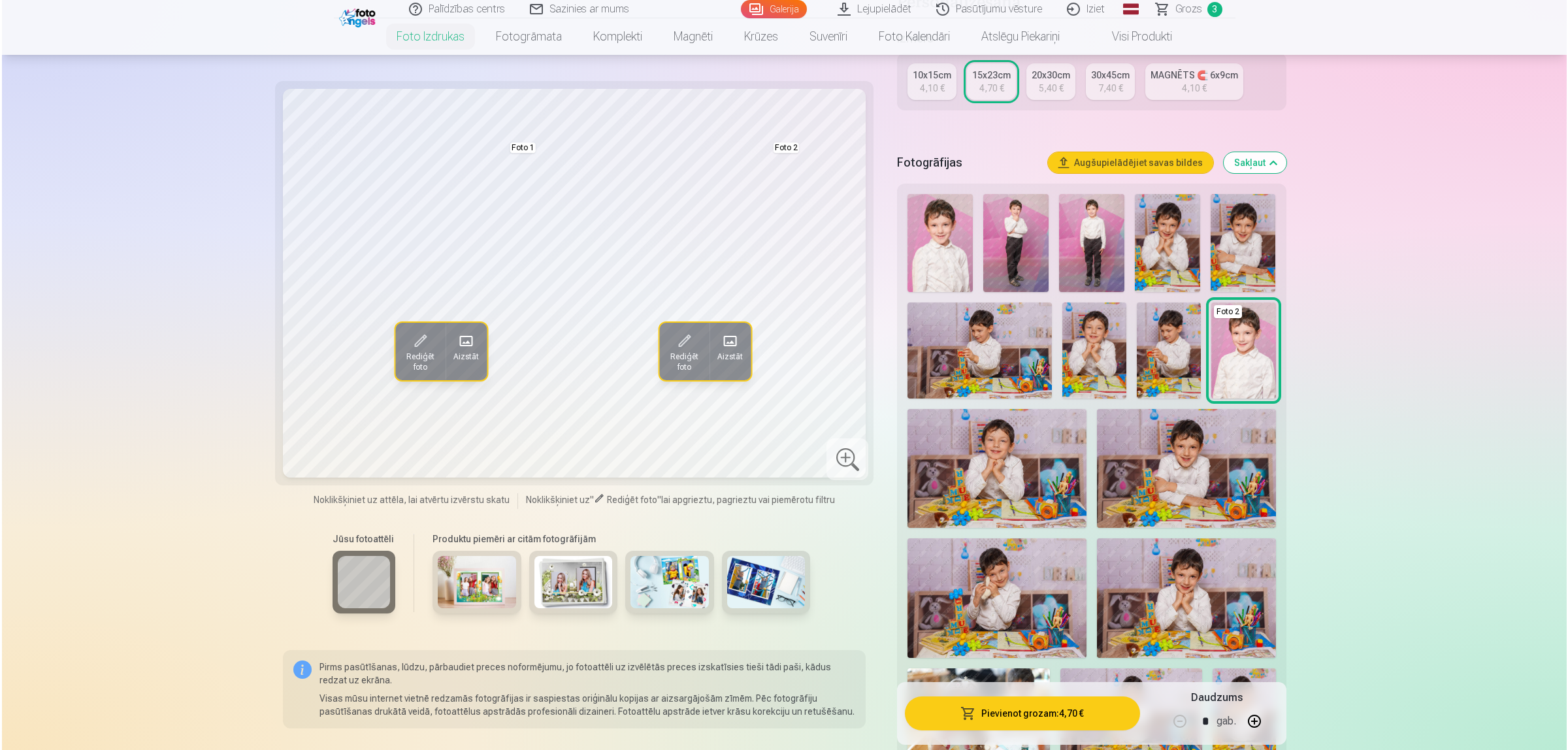
scroll to position [81, 0]
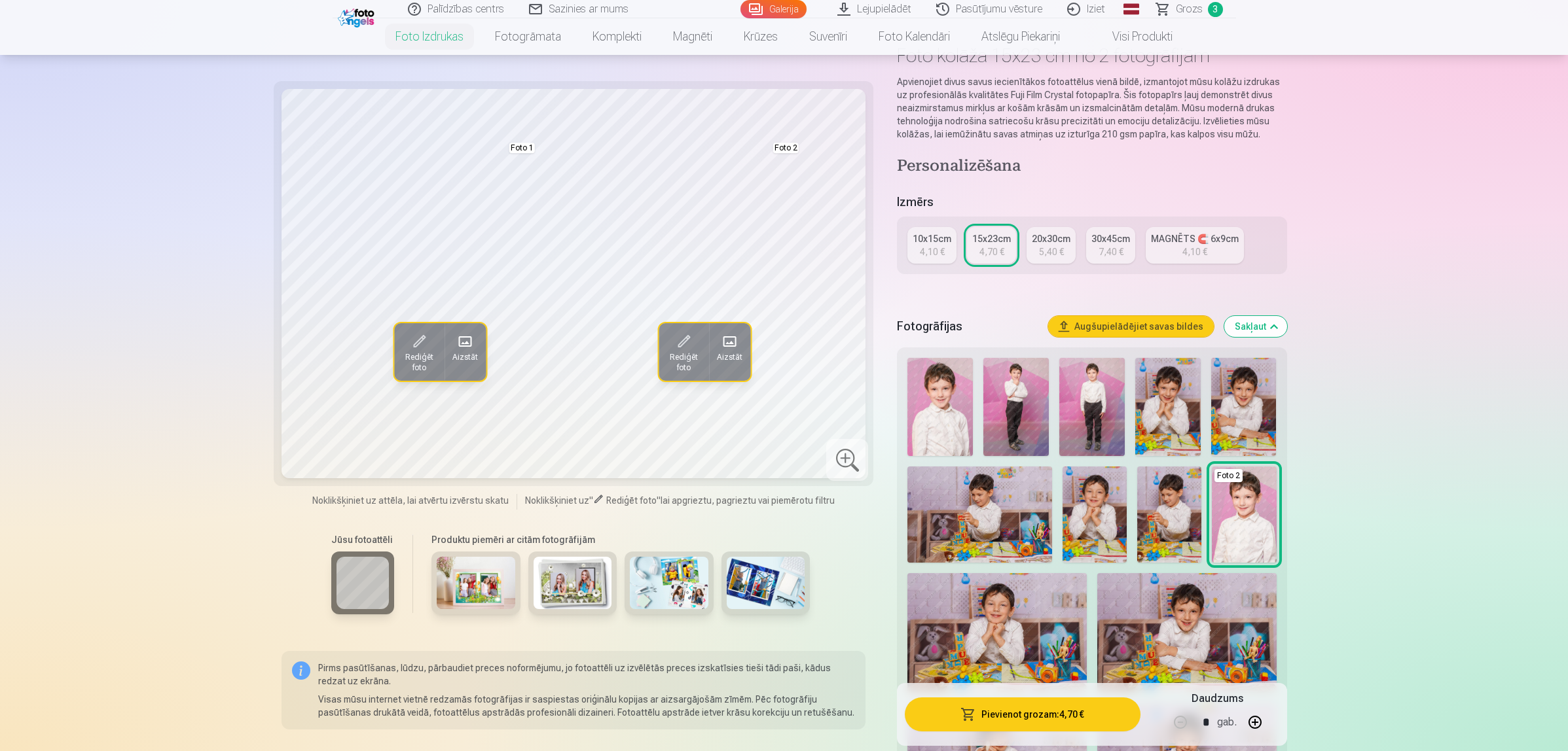
click at [1041, 600] on button "Pievienot grozam : 4,70 €" at bounding box center [1022, 715] width 235 height 34
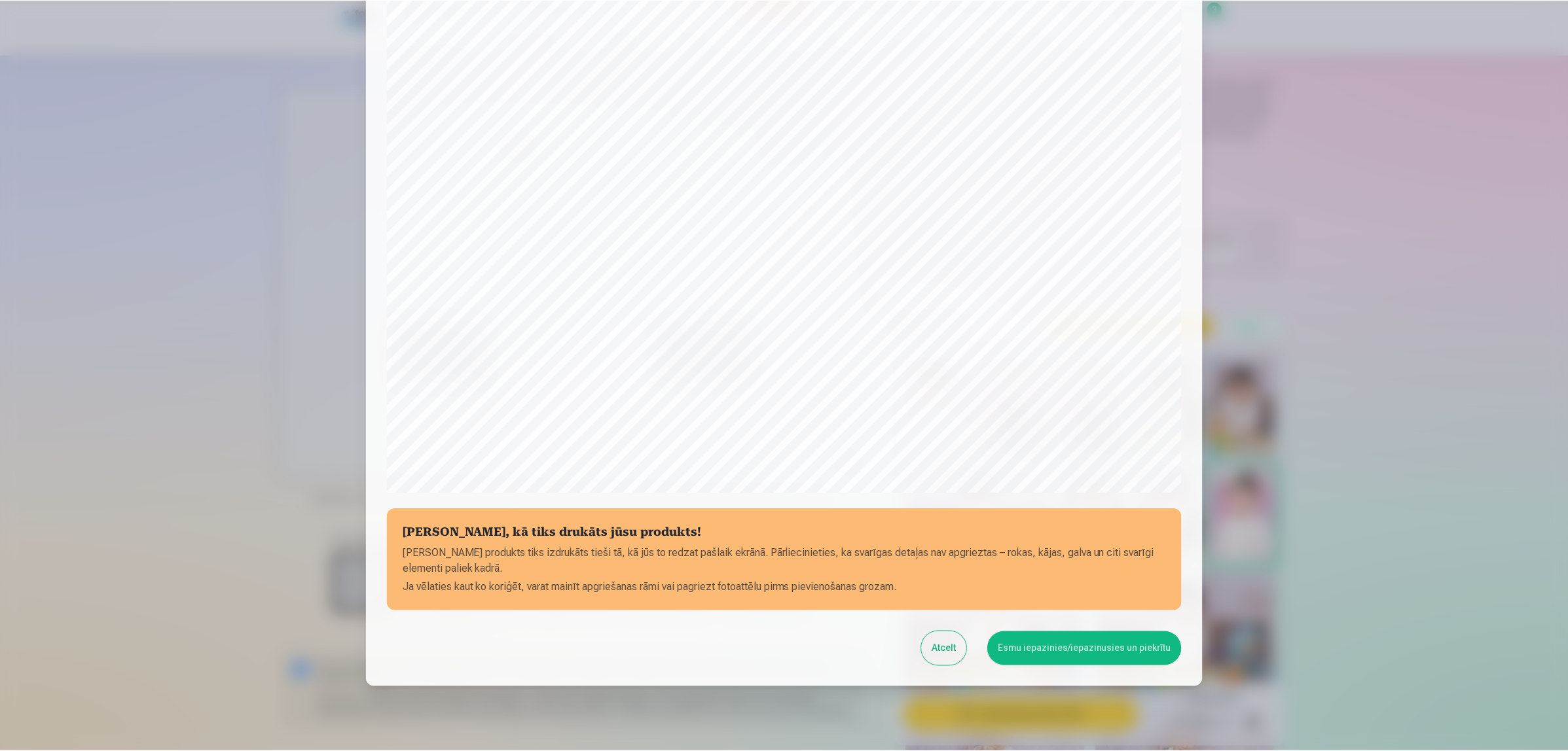
scroll to position [190, 0]
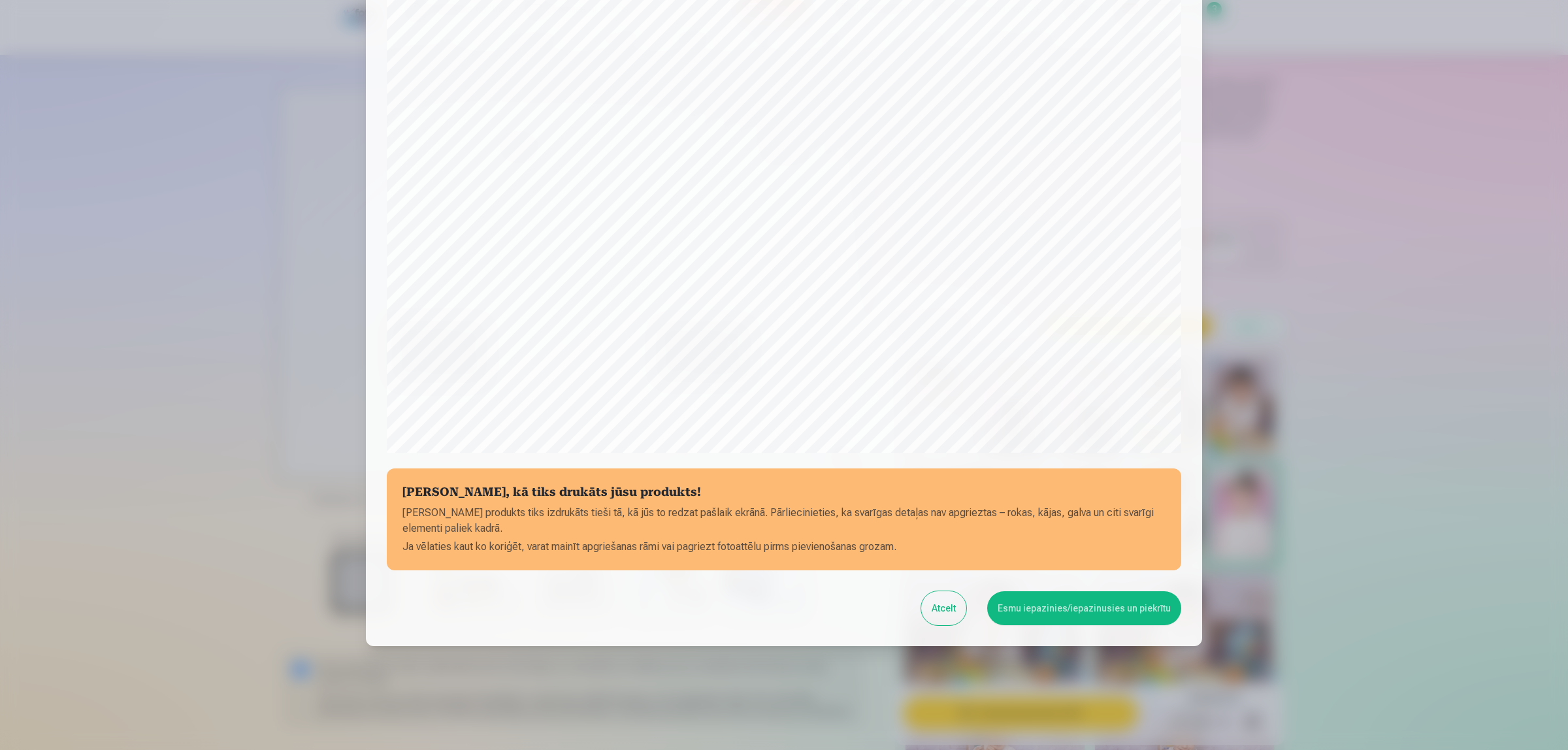
click at [943, 600] on button "Atcelt" at bounding box center [944, 608] width 45 height 34
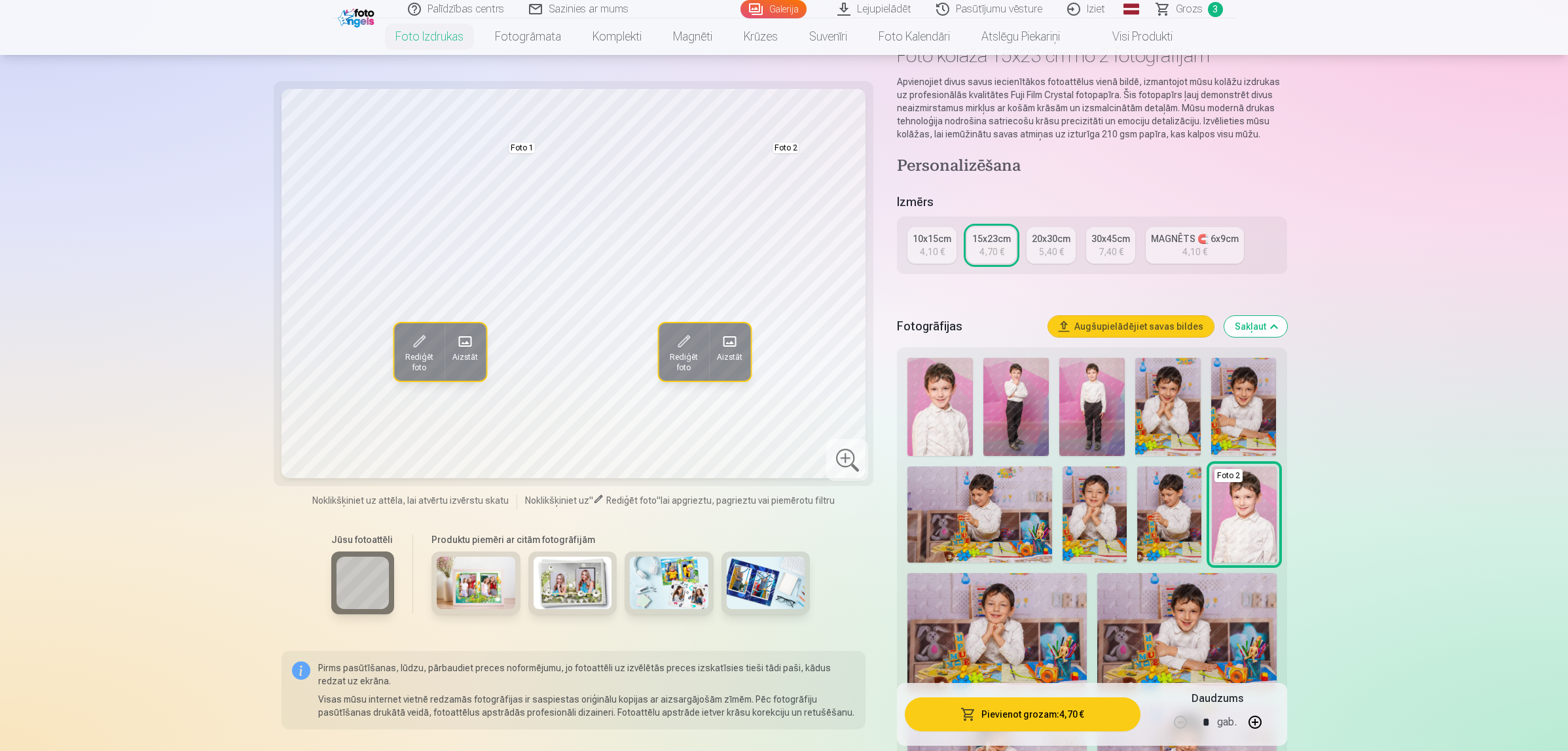
click at [928, 239] on div "10x15cm" at bounding box center [931, 239] width 39 height 13
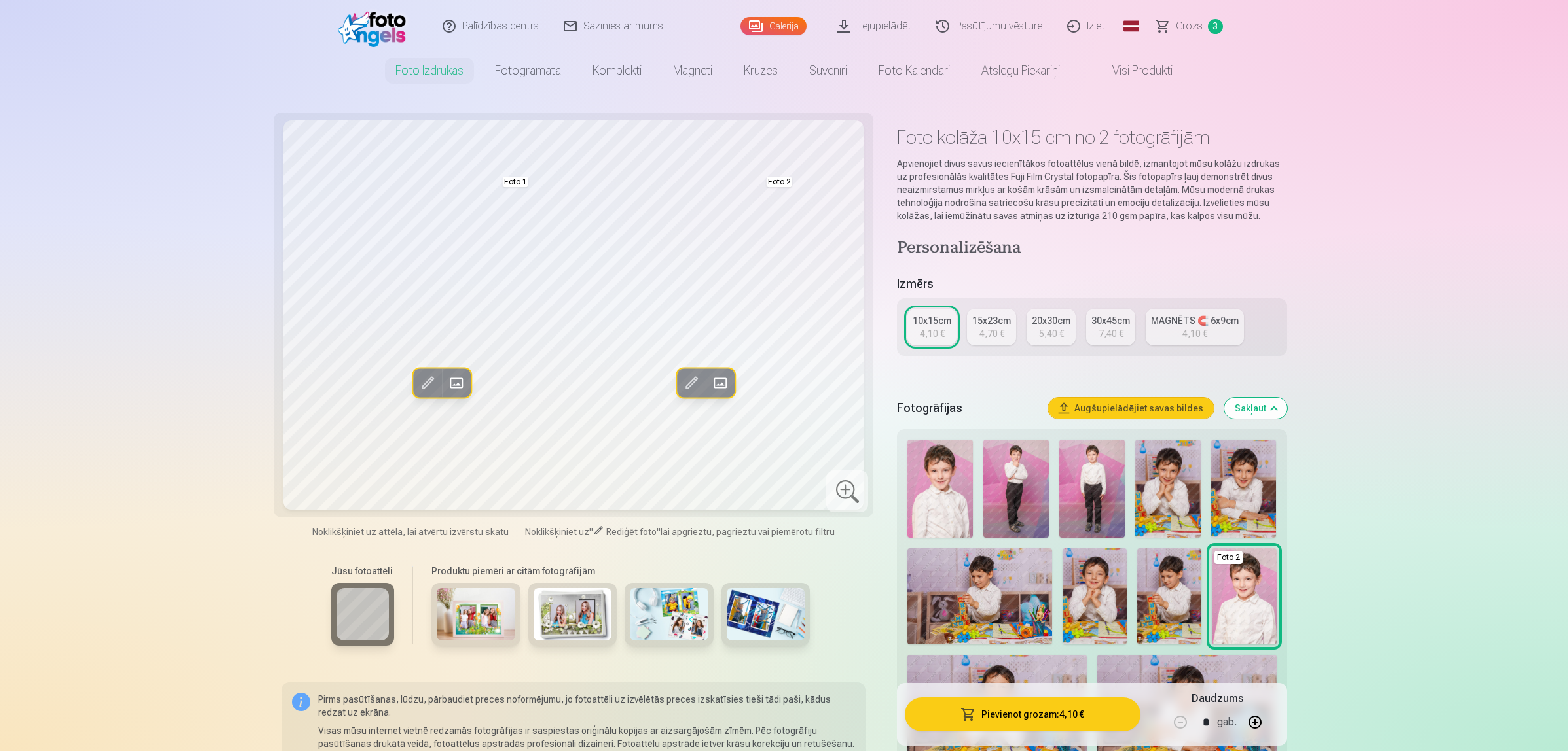
click at [1019, 600] on button "Pievienot grozam : 4,10 €" at bounding box center [1022, 715] width 235 height 34
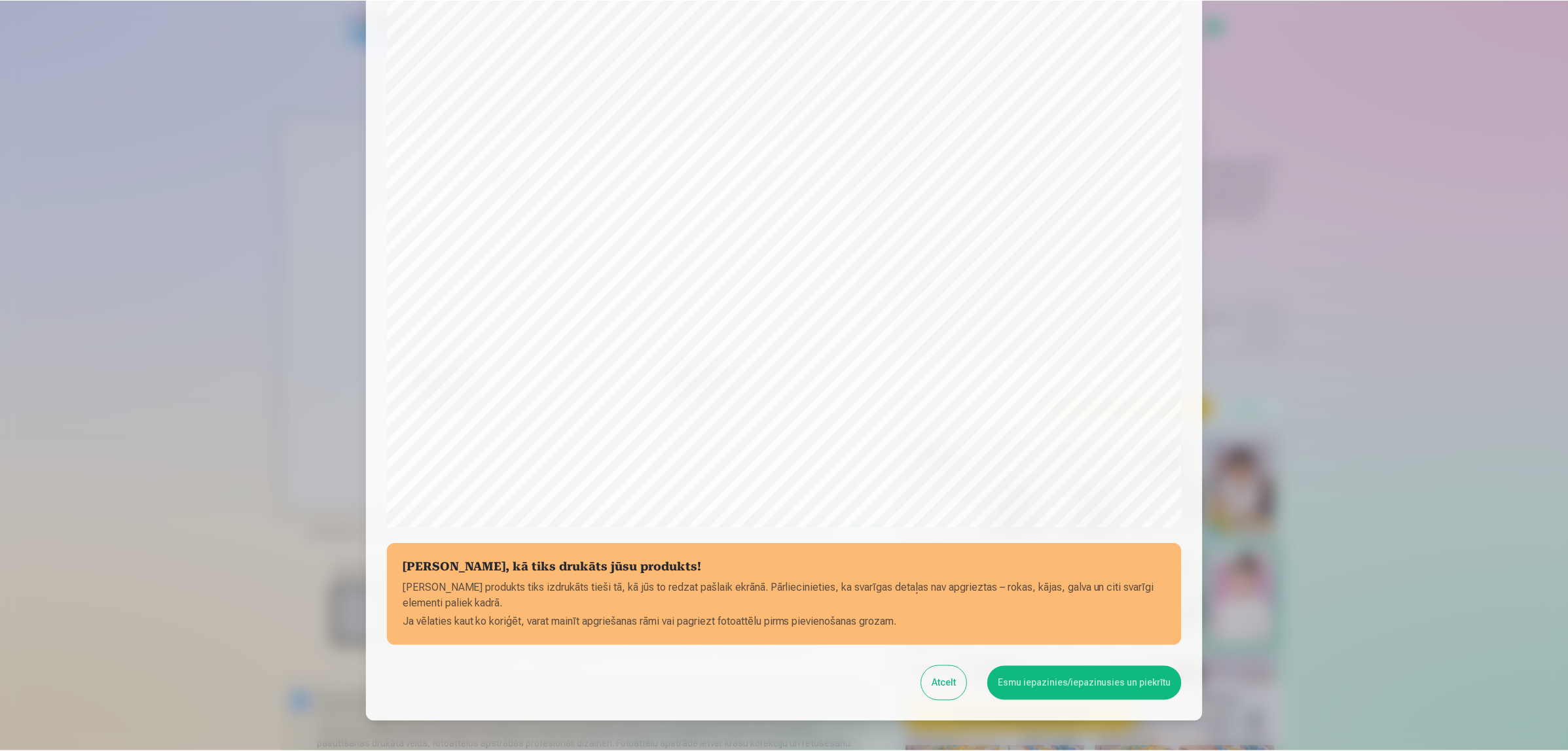
scroll to position [109, 0]
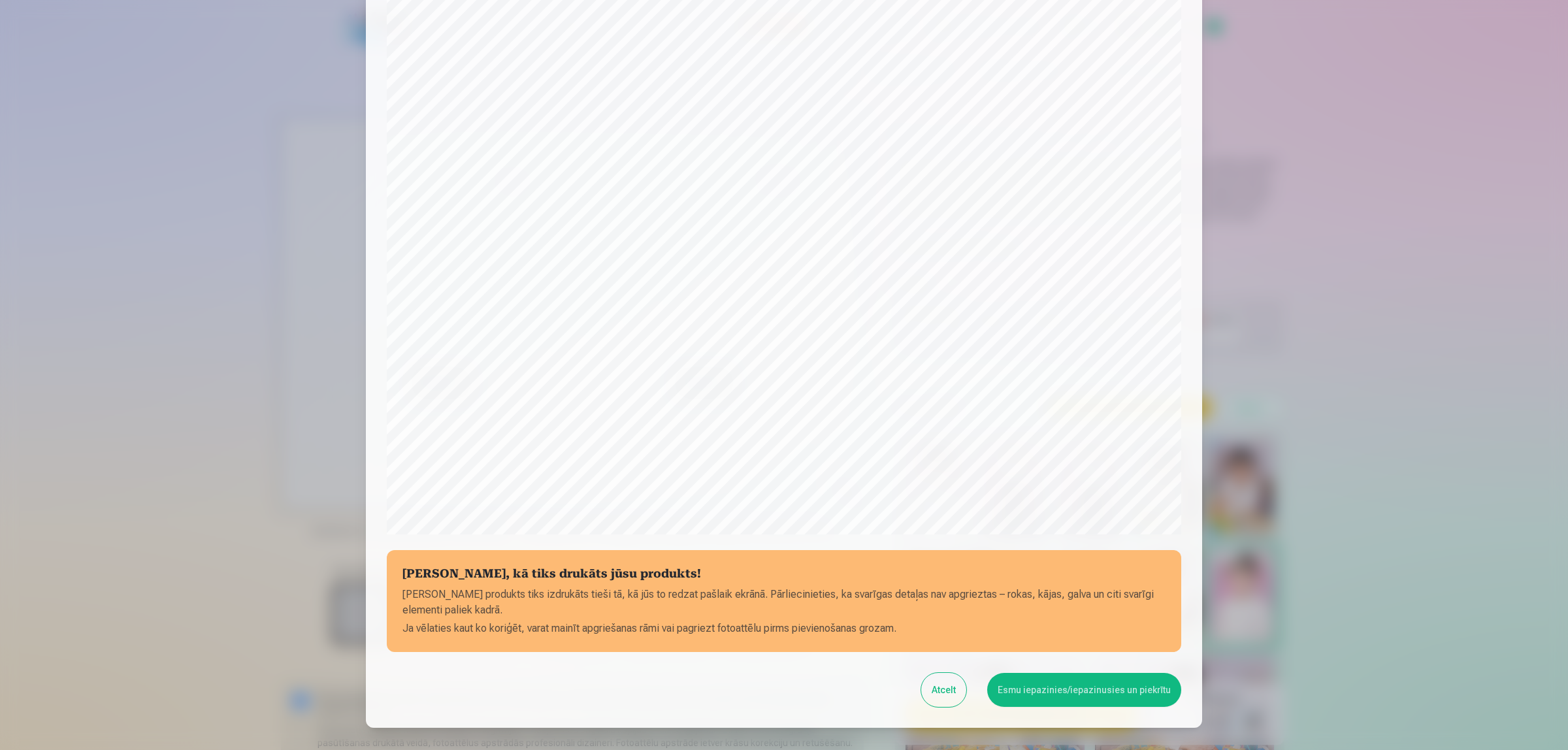
click at [1037, 600] on button "Esmu iepazinies/iepazinusies un piekrītu" at bounding box center [1084, 690] width 194 height 34
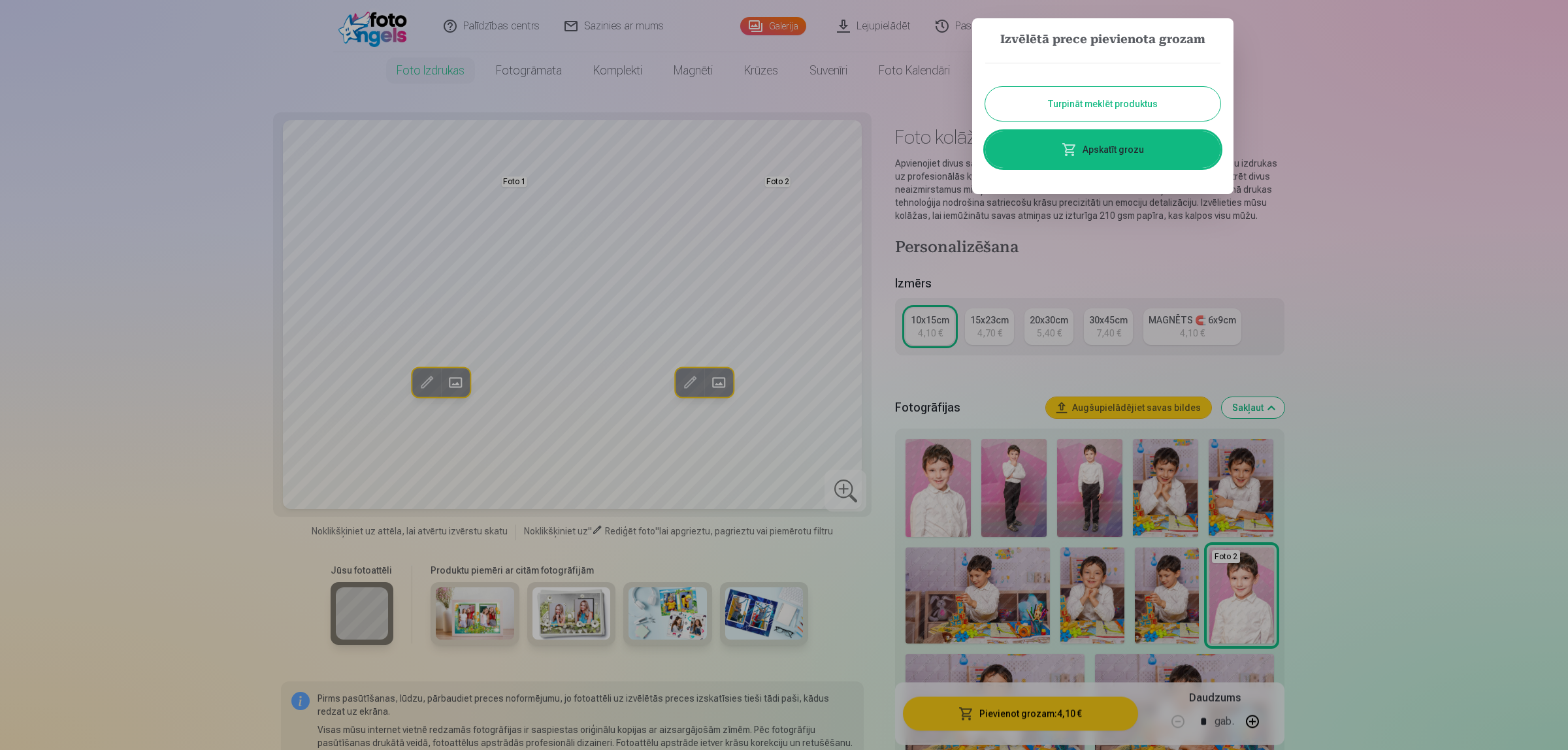
click at [1113, 106] on button "Turpināt meklēt produktus" at bounding box center [1103, 104] width 235 height 34
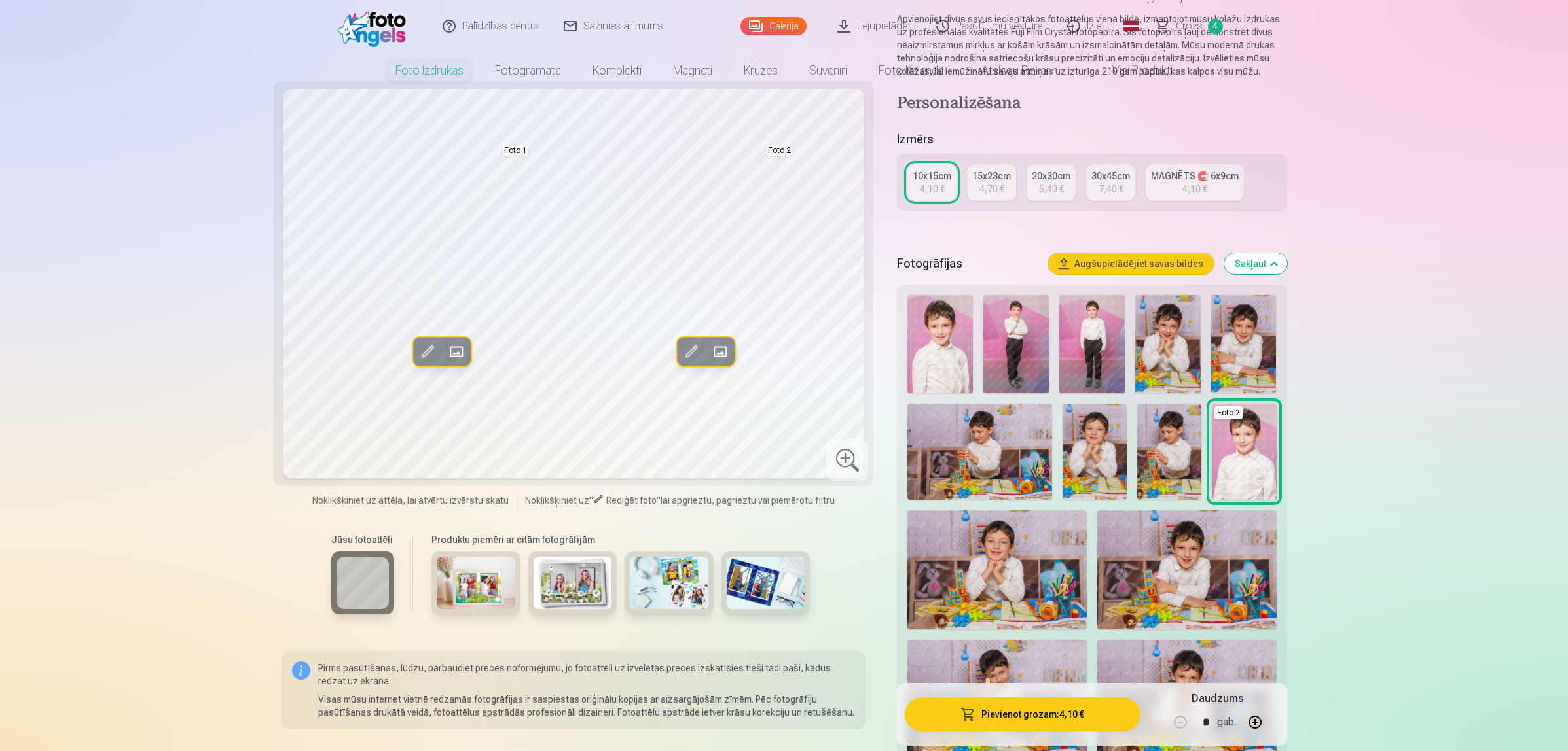
scroll to position [0, 0]
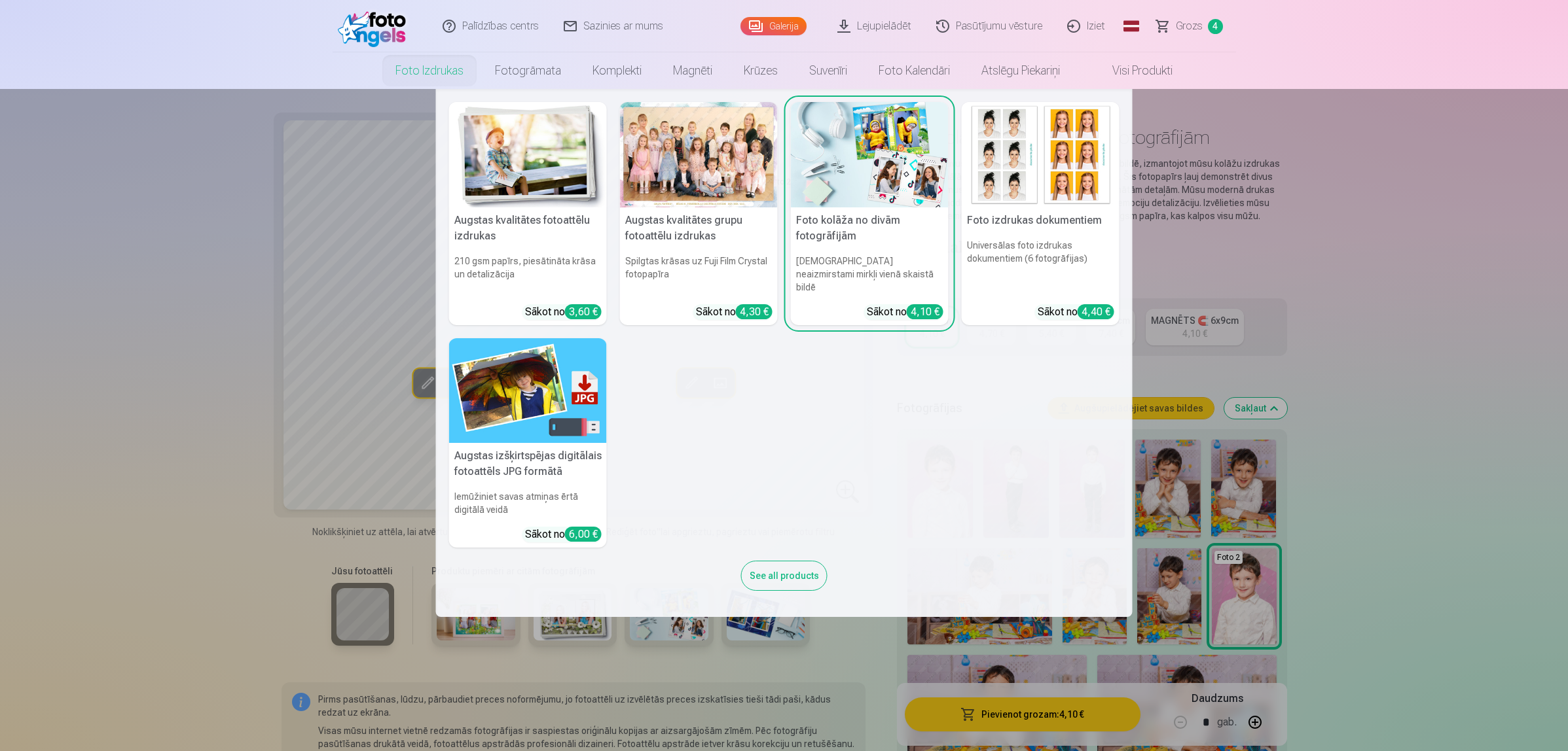
click at [436, 73] on link "Foto izdrukas" at bounding box center [429, 70] width 99 height 37
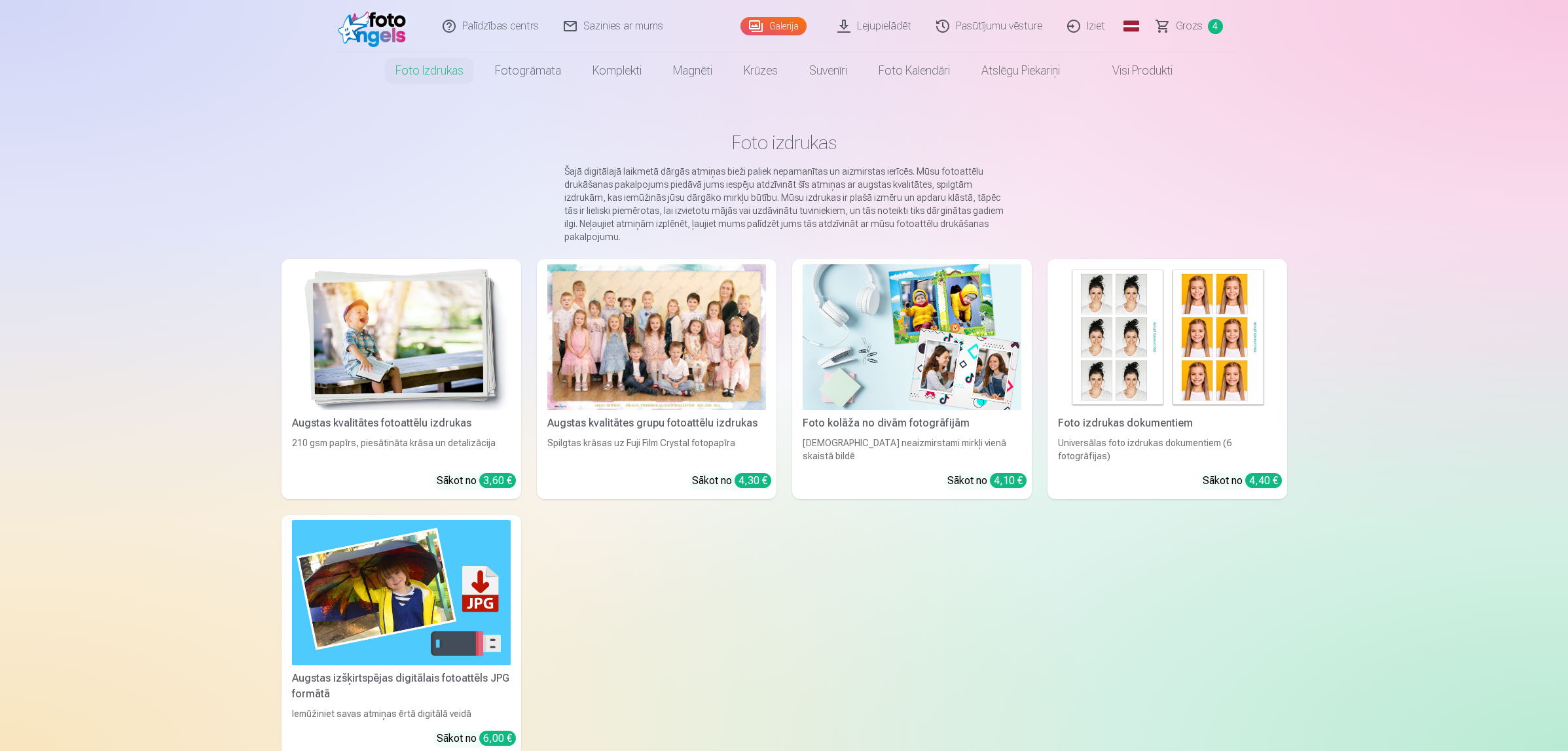
click at [436, 73] on link "Foto izdrukas" at bounding box center [429, 70] width 99 height 37
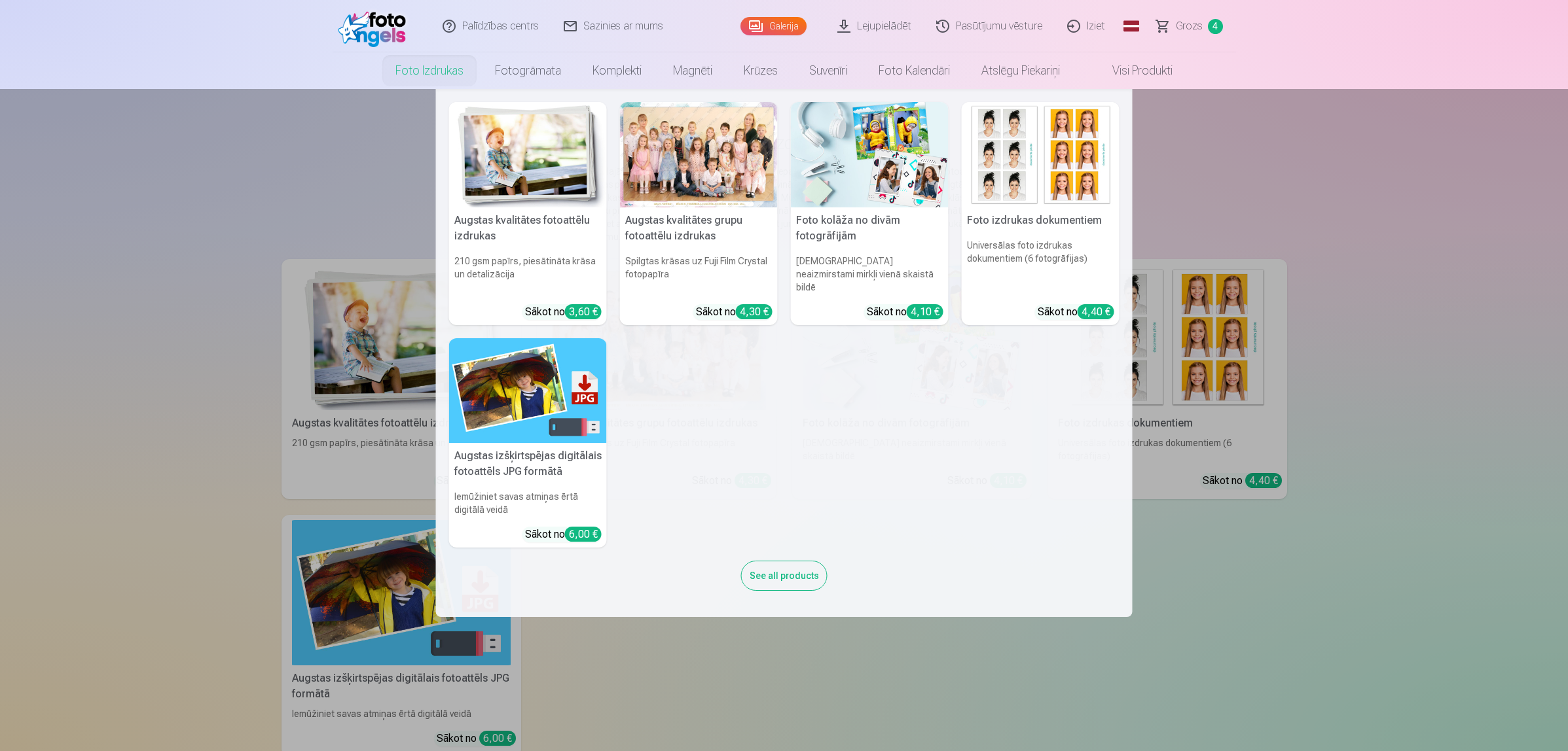
click at [436, 73] on link "Foto izdrukas" at bounding box center [429, 70] width 99 height 37
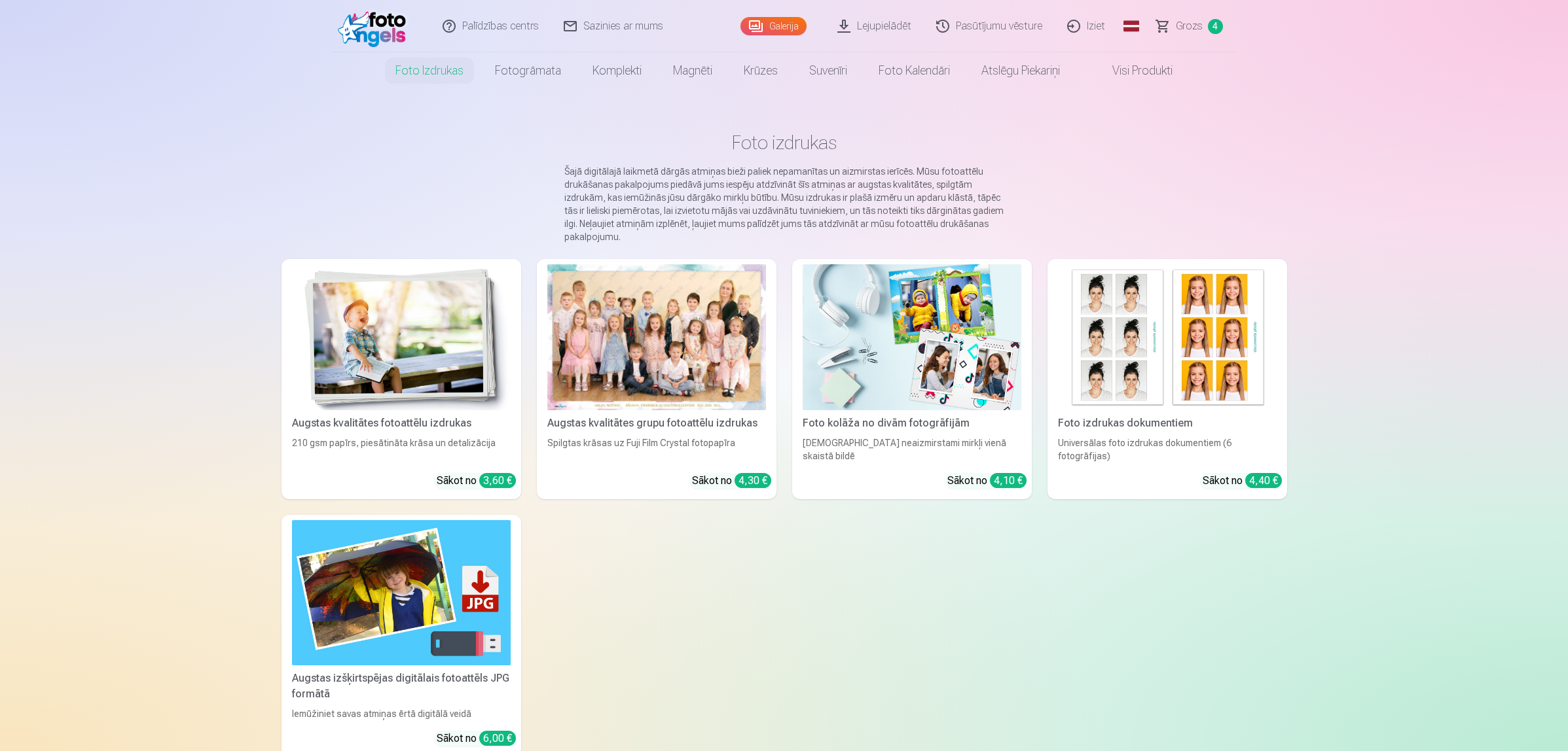
click at [908, 344] on img at bounding box center [911, 337] width 219 height 146
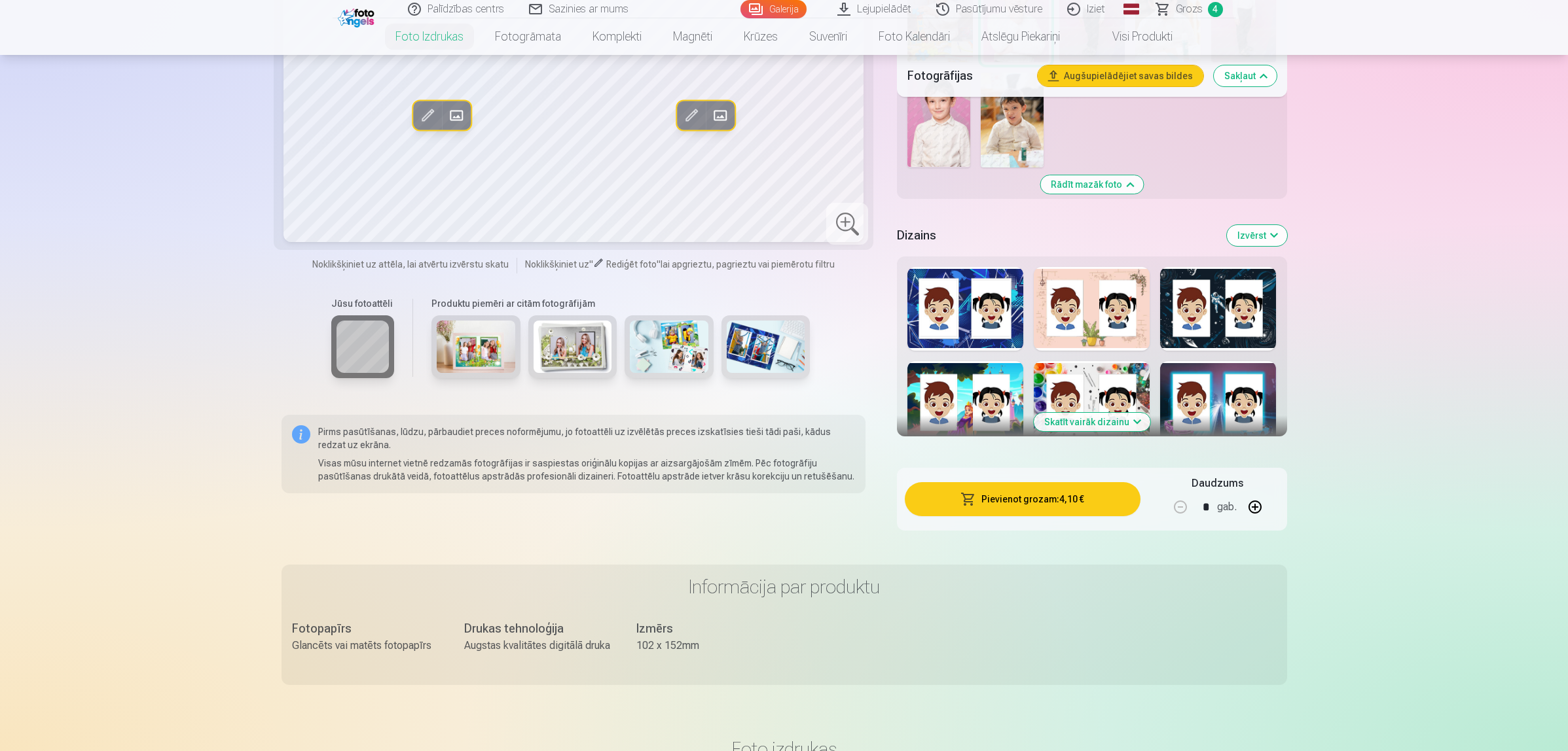
scroll to position [1064, 0]
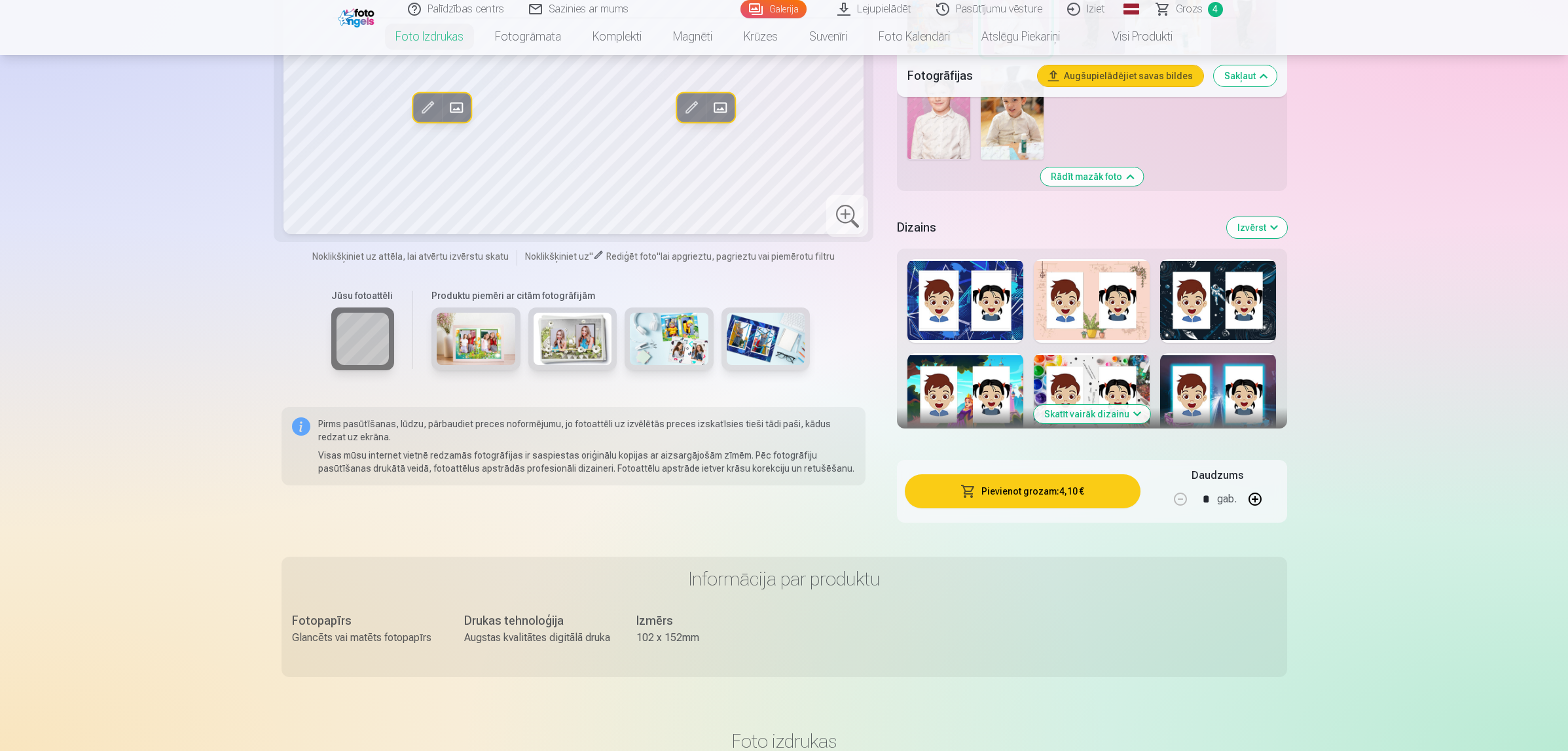
click at [1054, 334] on div at bounding box center [1091, 301] width 116 height 83
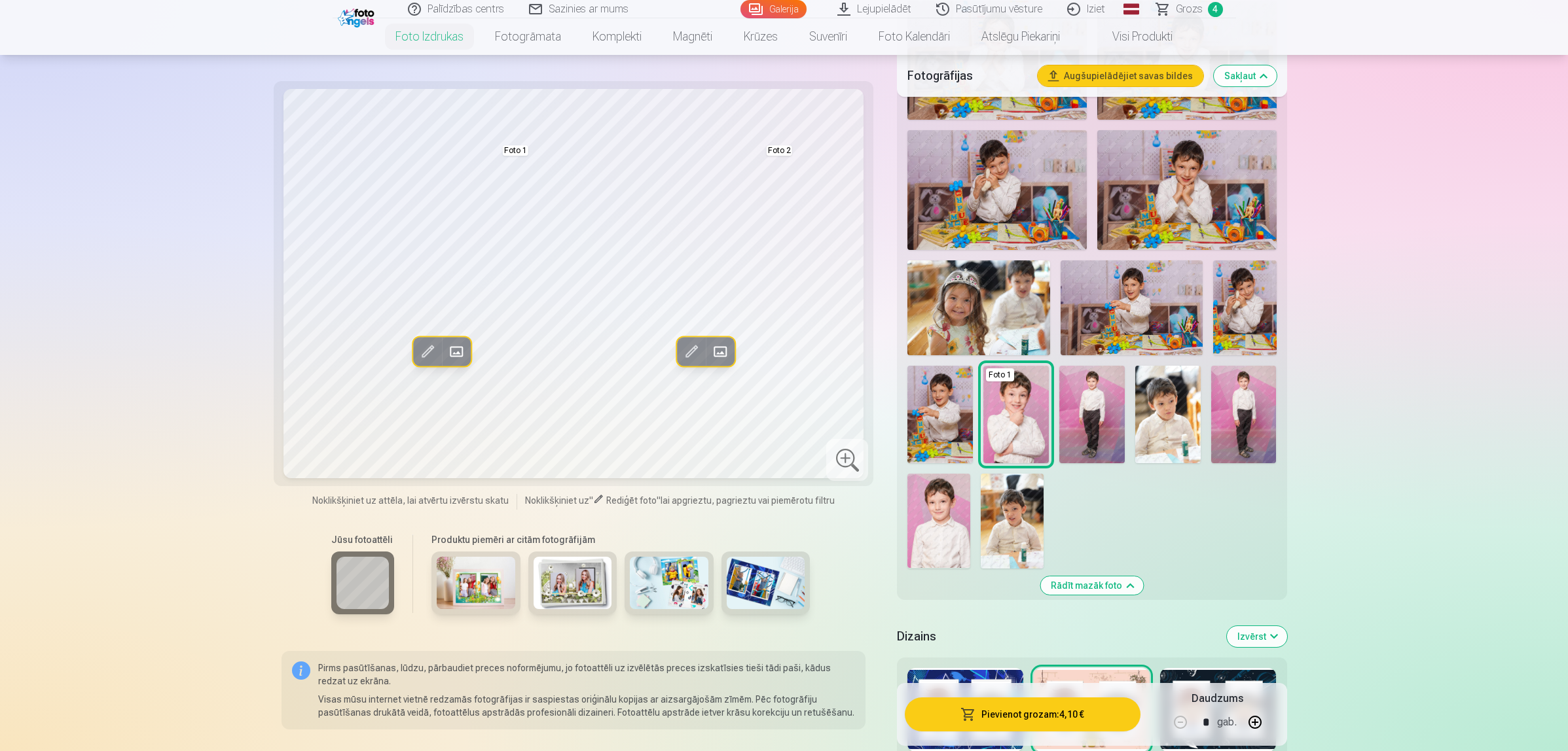
scroll to position [818, 0]
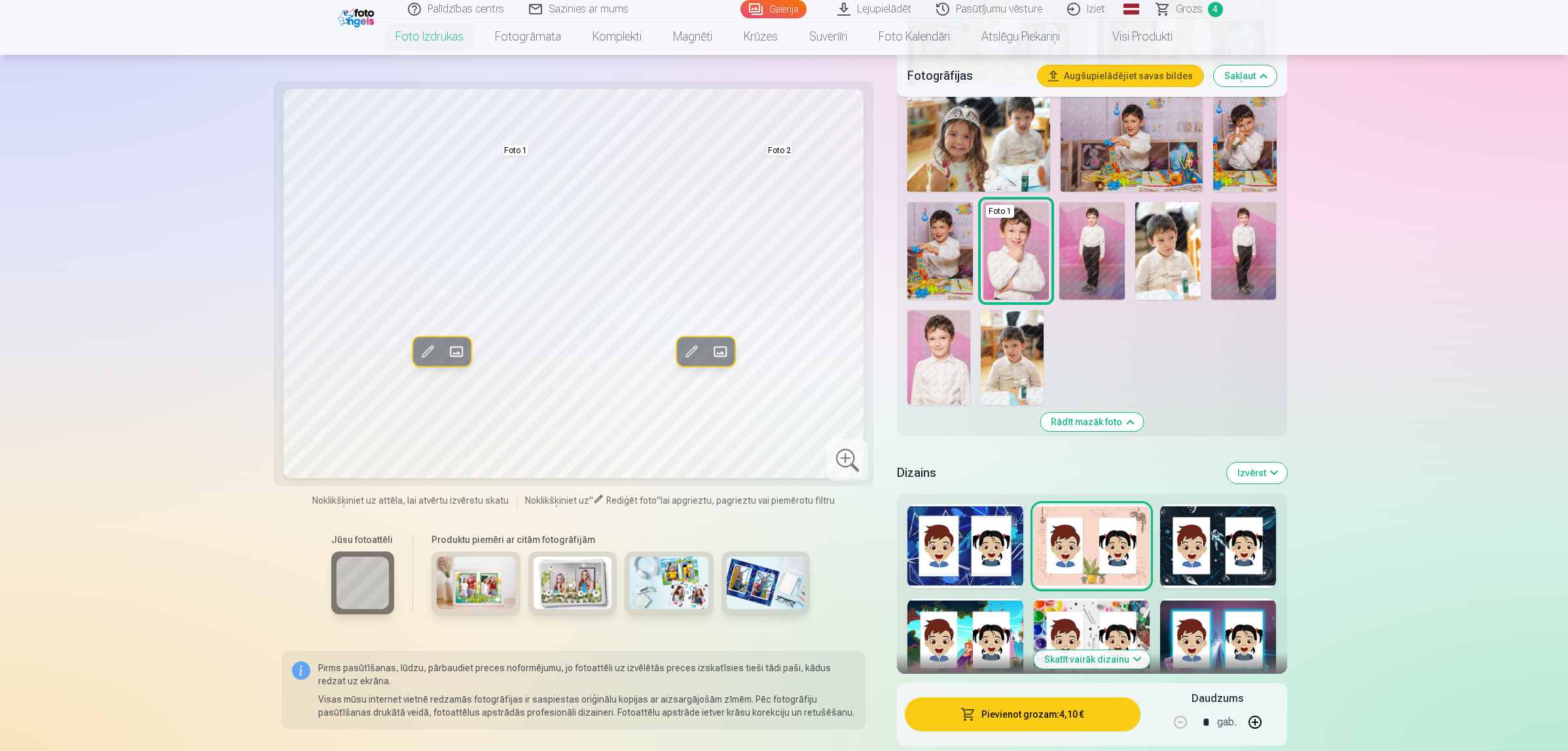
click at [1113, 600] on div at bounding box center [1091, 640] width 116 height 83
click at [1203, 600] on div at bounding box center [1217, 640] width 116 height 83
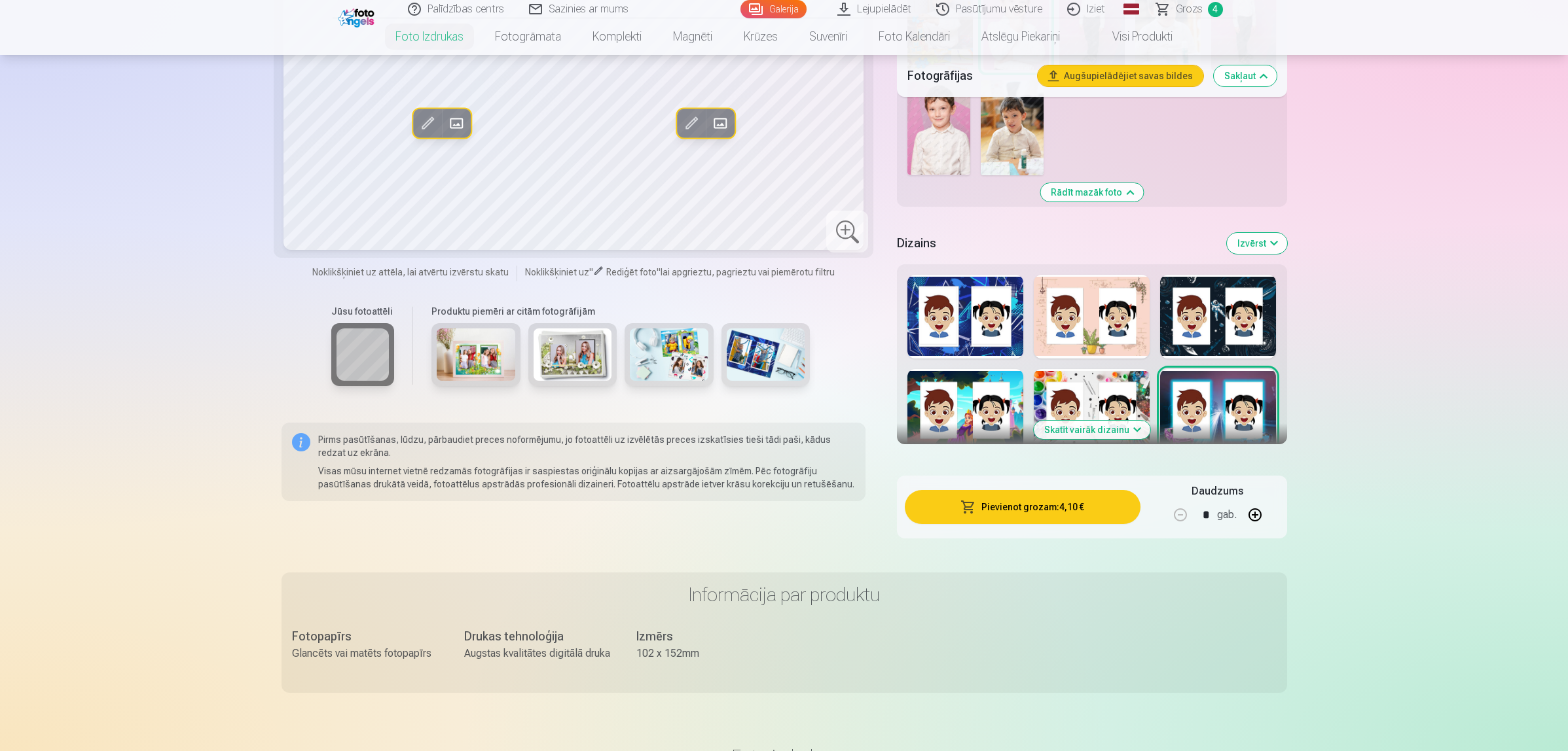
scroll to position [1064, 0]
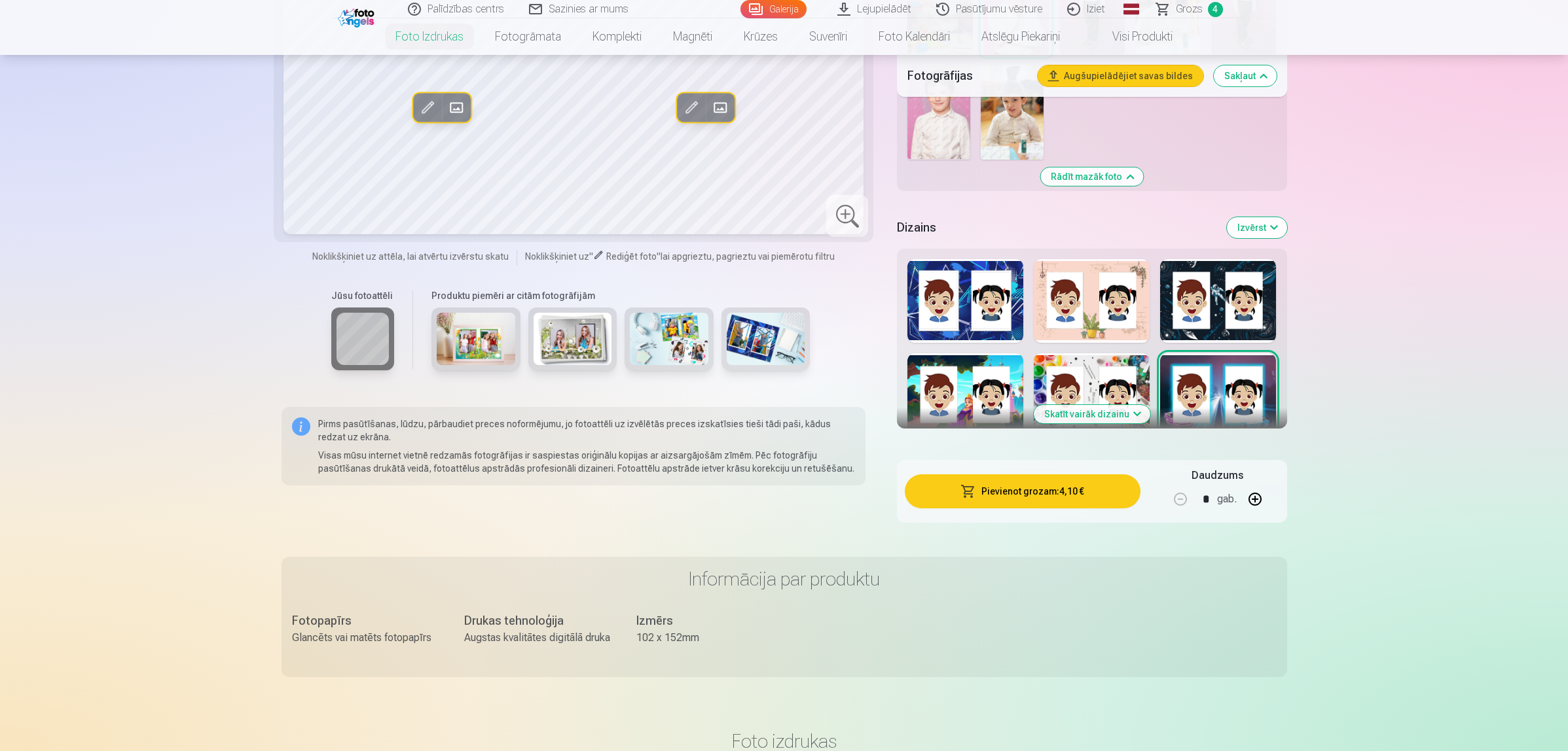
click at [1092, 407] on button "Skatīt vairāk dizainu" at bounding box center [1091, 414] width 117 height 18
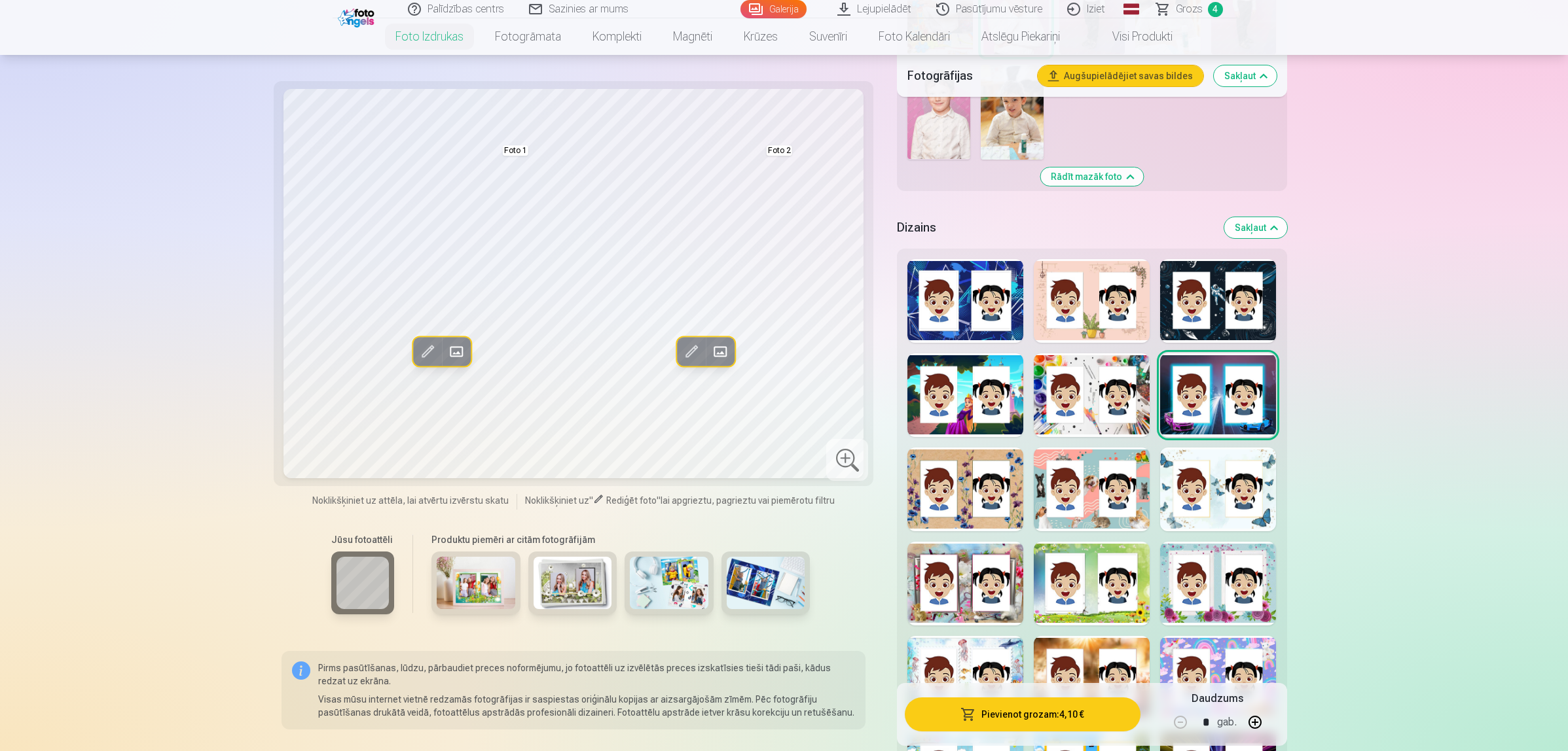
click at [956, 330] on div at bounding box center [965, 301] width 116 height 83
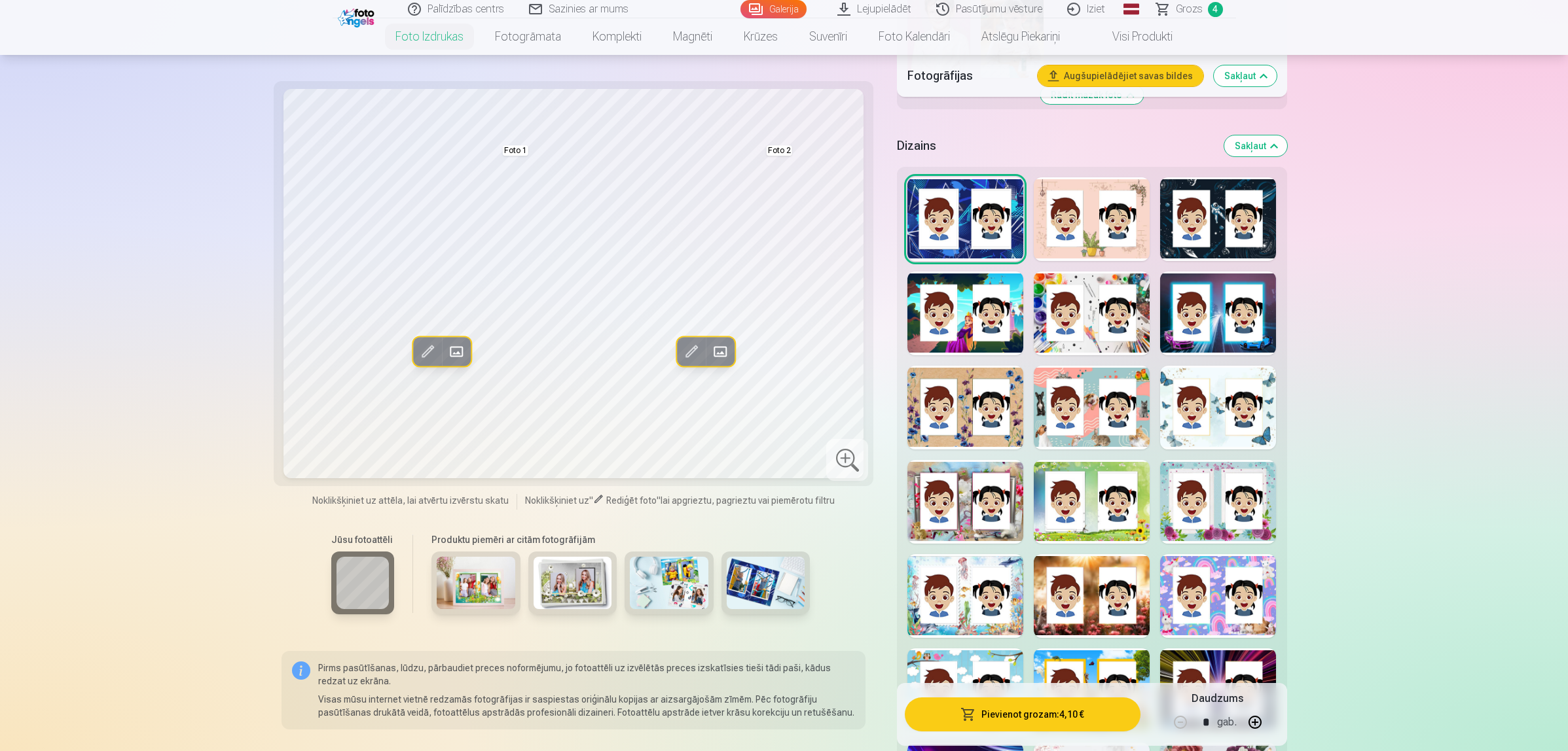
click at [1213, 533] on div at bounding box center [1217, 502] width 116 height 83
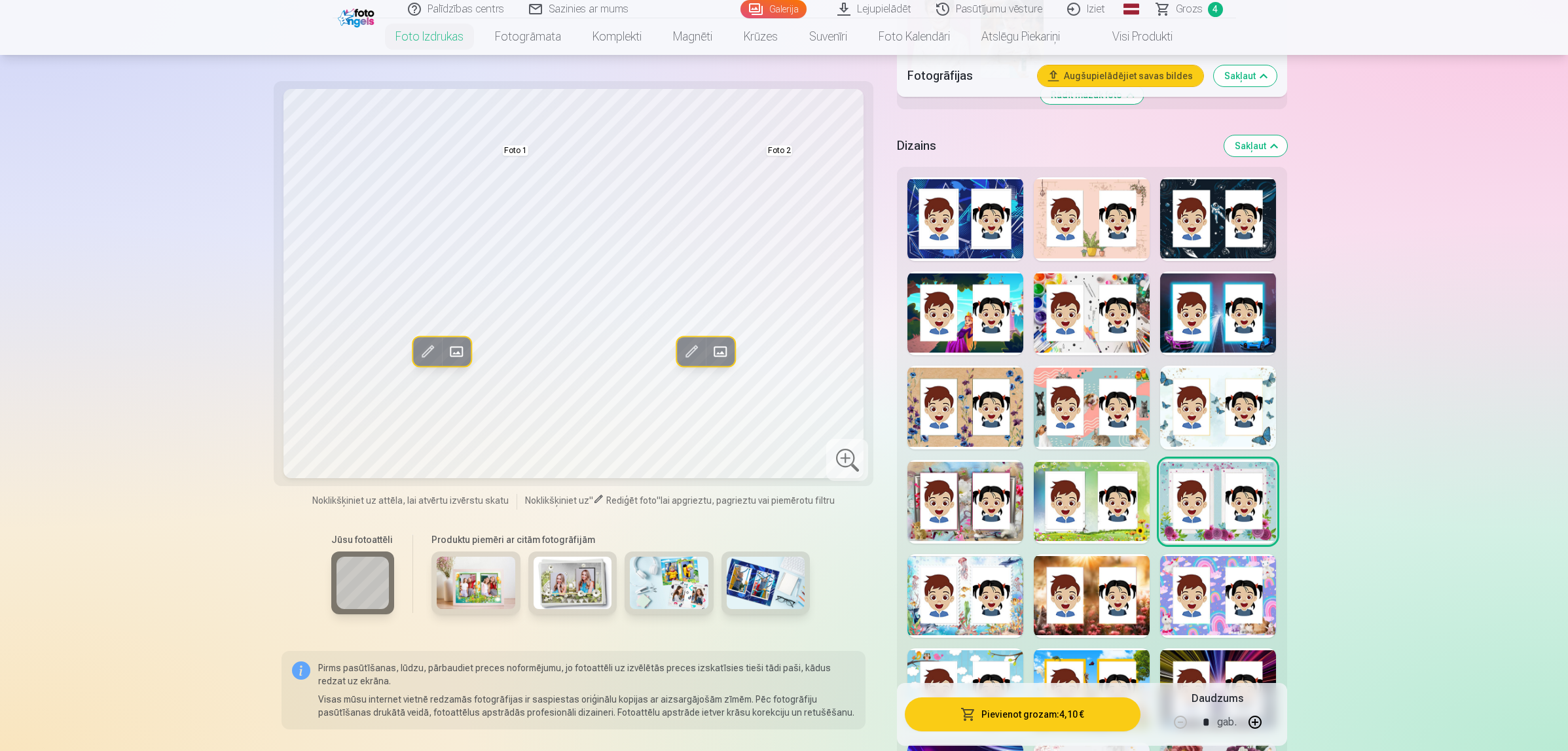
click at [1088, 600] on div at bounding box center [1091, 596] width 116 height 83
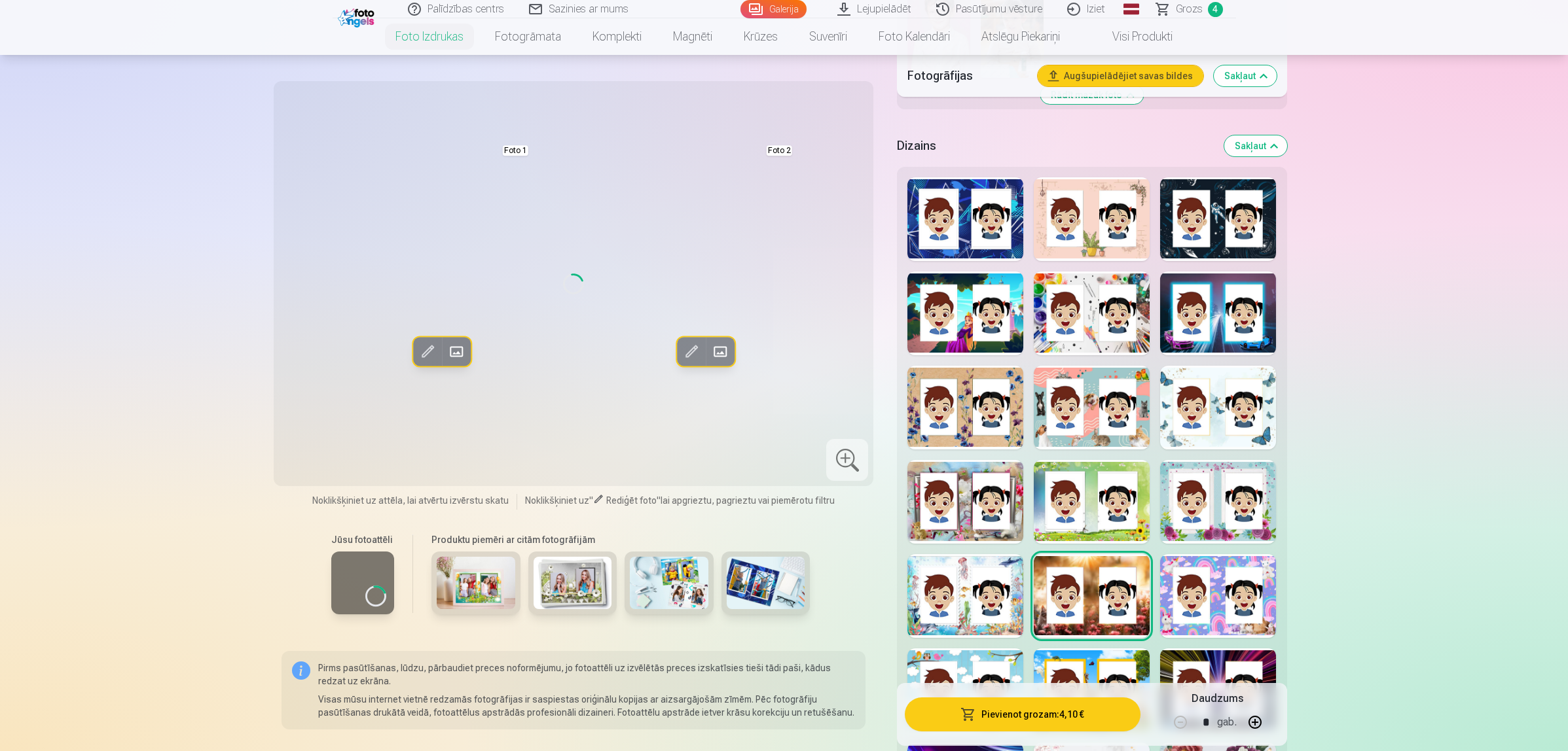
click at [1213, 600] on div at bounding box center [1217, 596] width 116 height 83
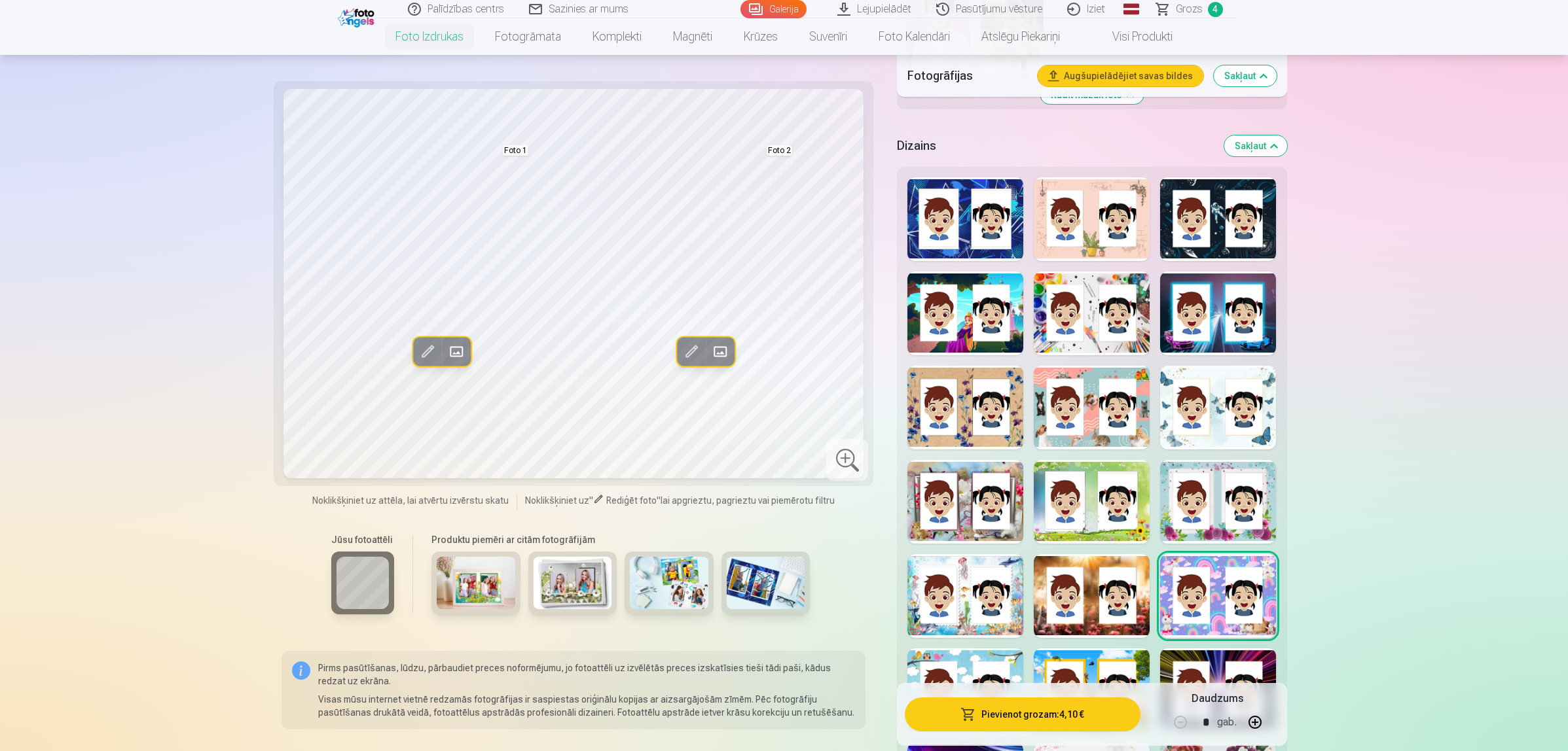
click at [971, 600] on div at bounding box center [965, 596] width 116 height 83
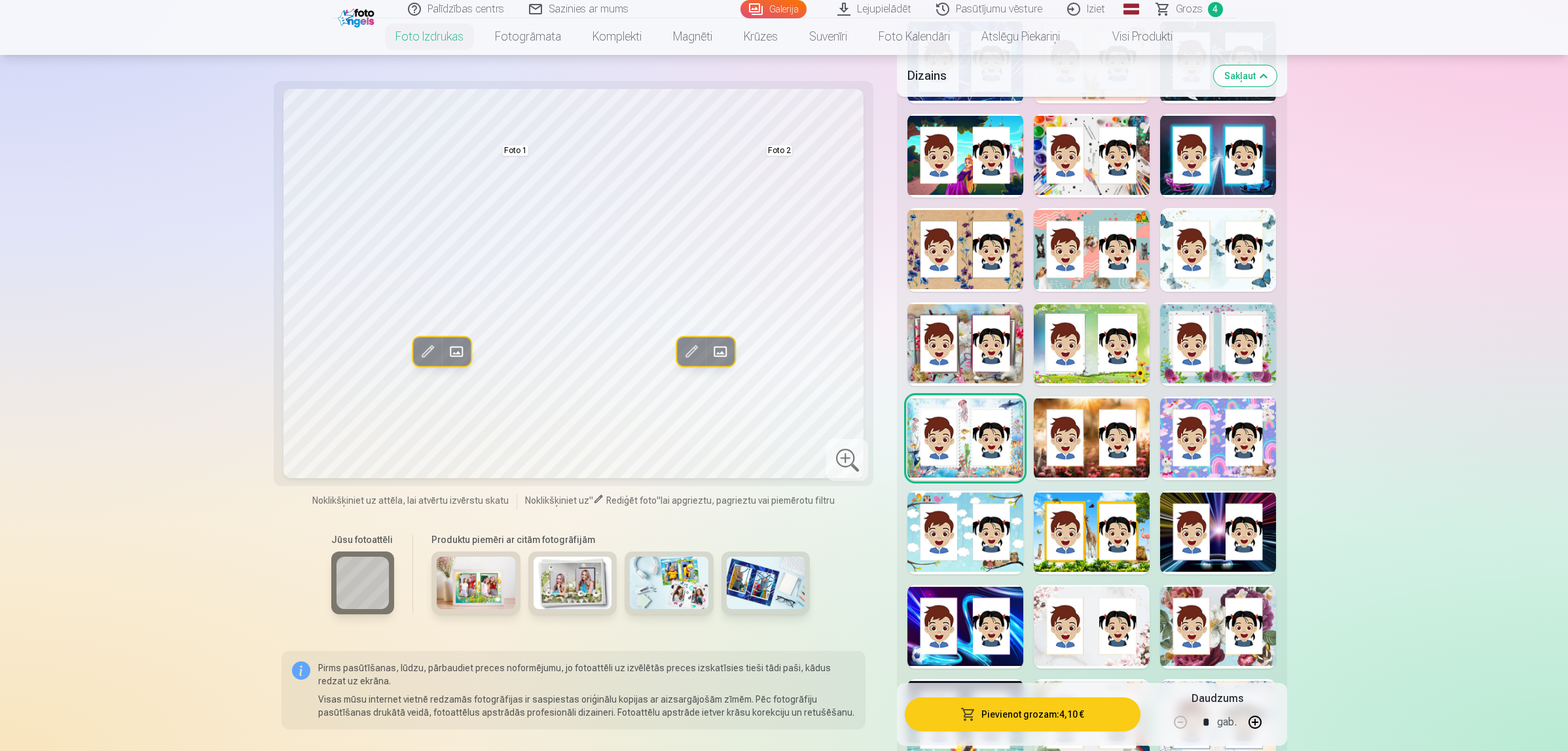
scroll to position [1309, 0]
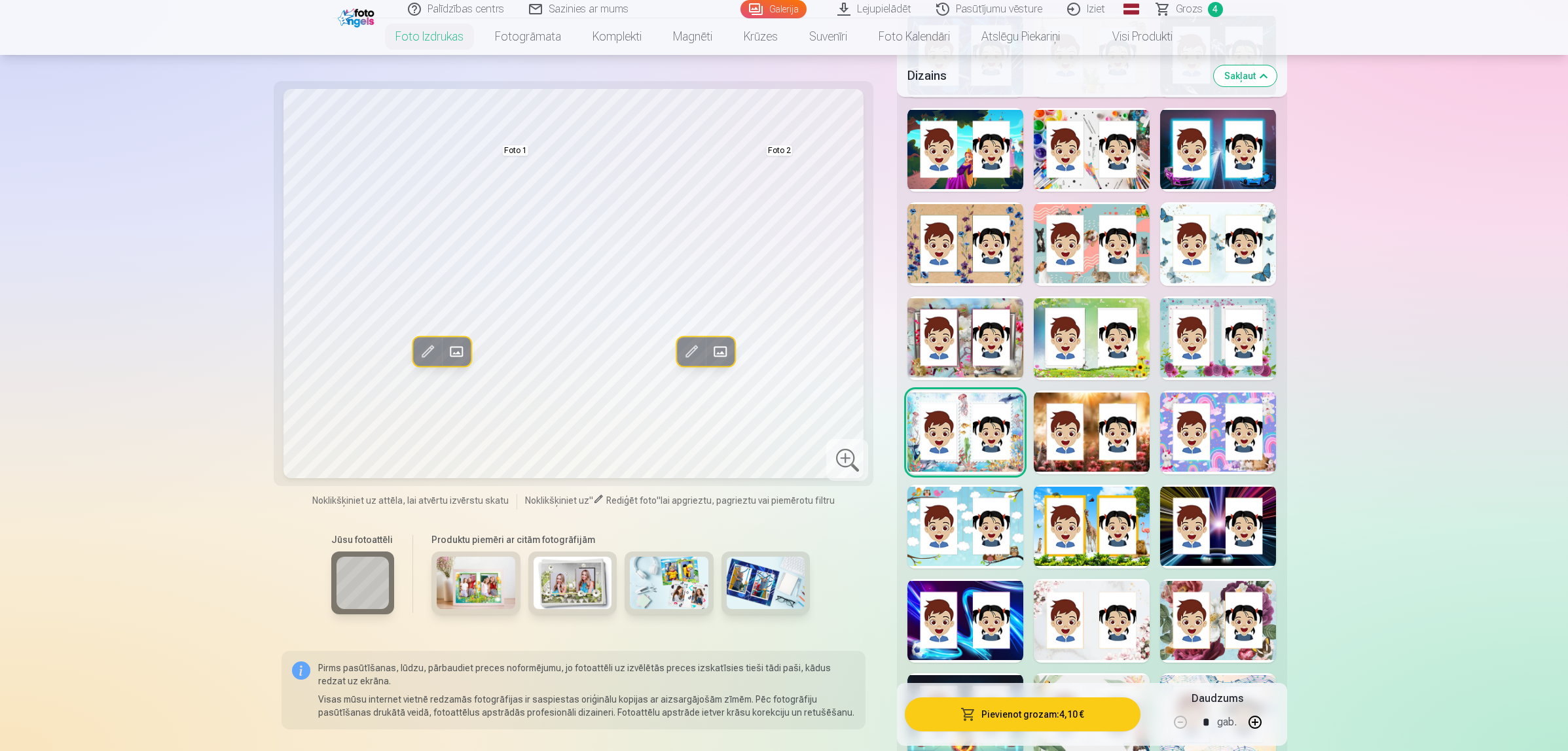
click at [971, 562] on div at bounding box center [965, 527] width 116 height 83
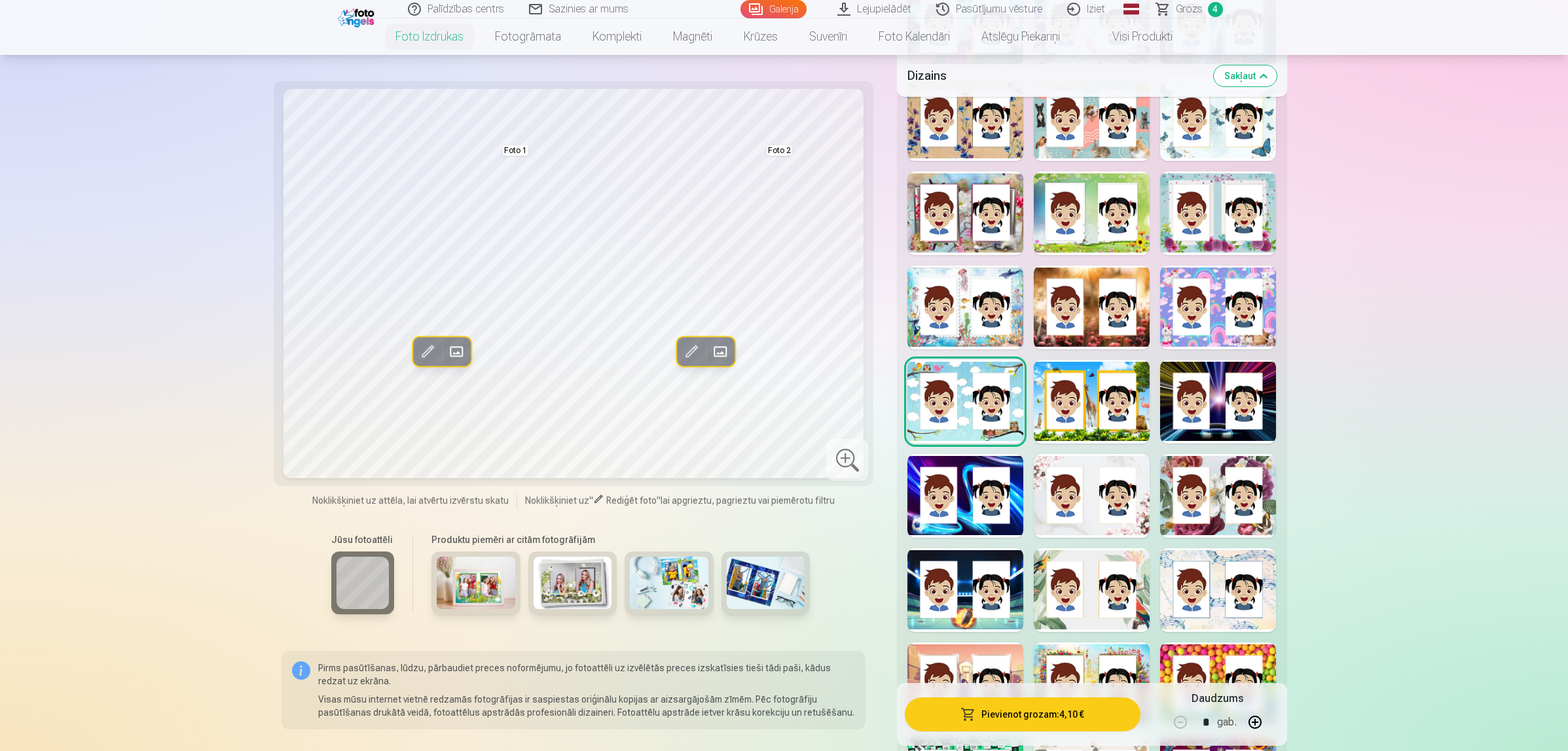
scroll to position [1473, 0]
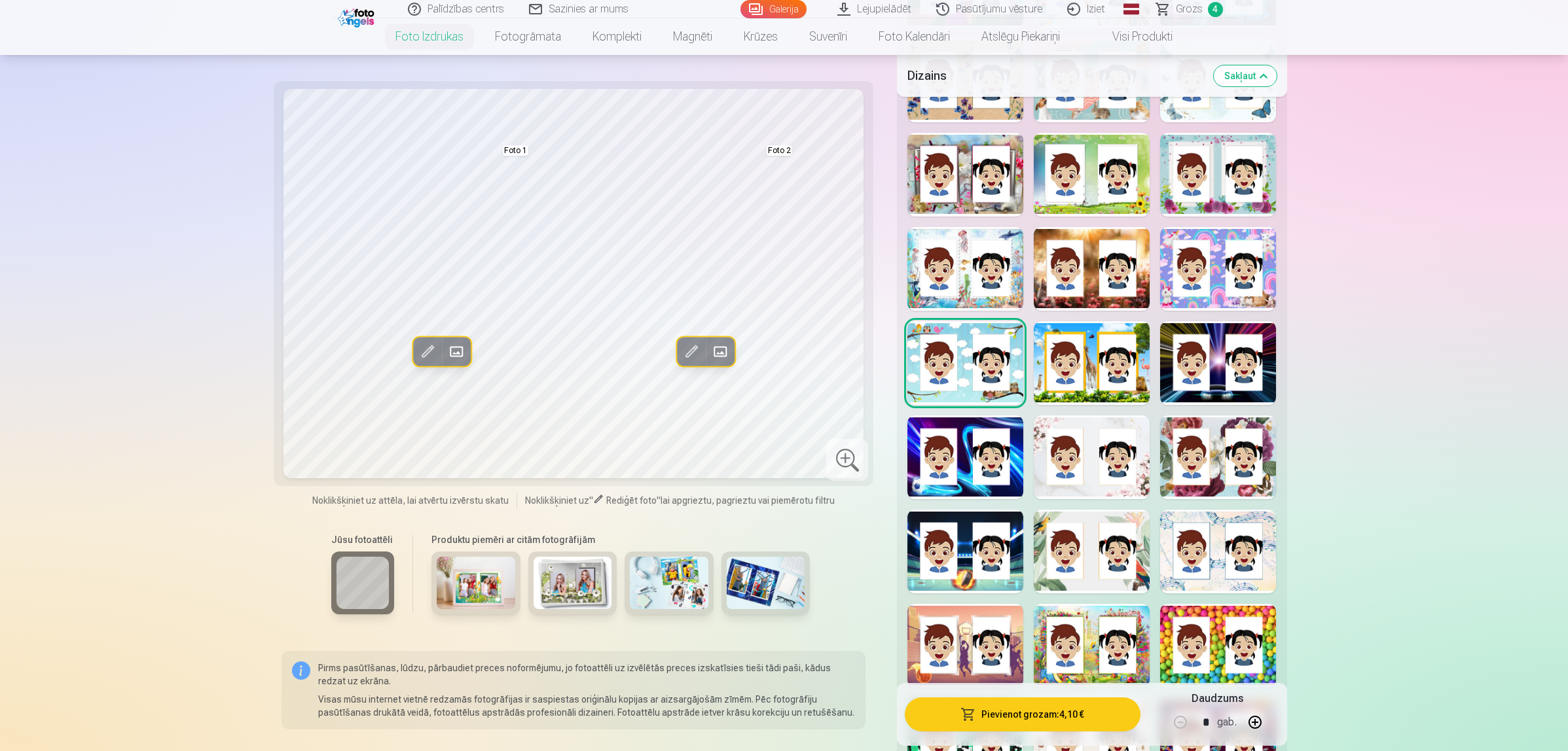
click at [1134, 584] on div at bounding box center [1091, 551] width 116 height 83
click at [1226, 580] on div at bounding box center [1217, 551] width 116 height 83
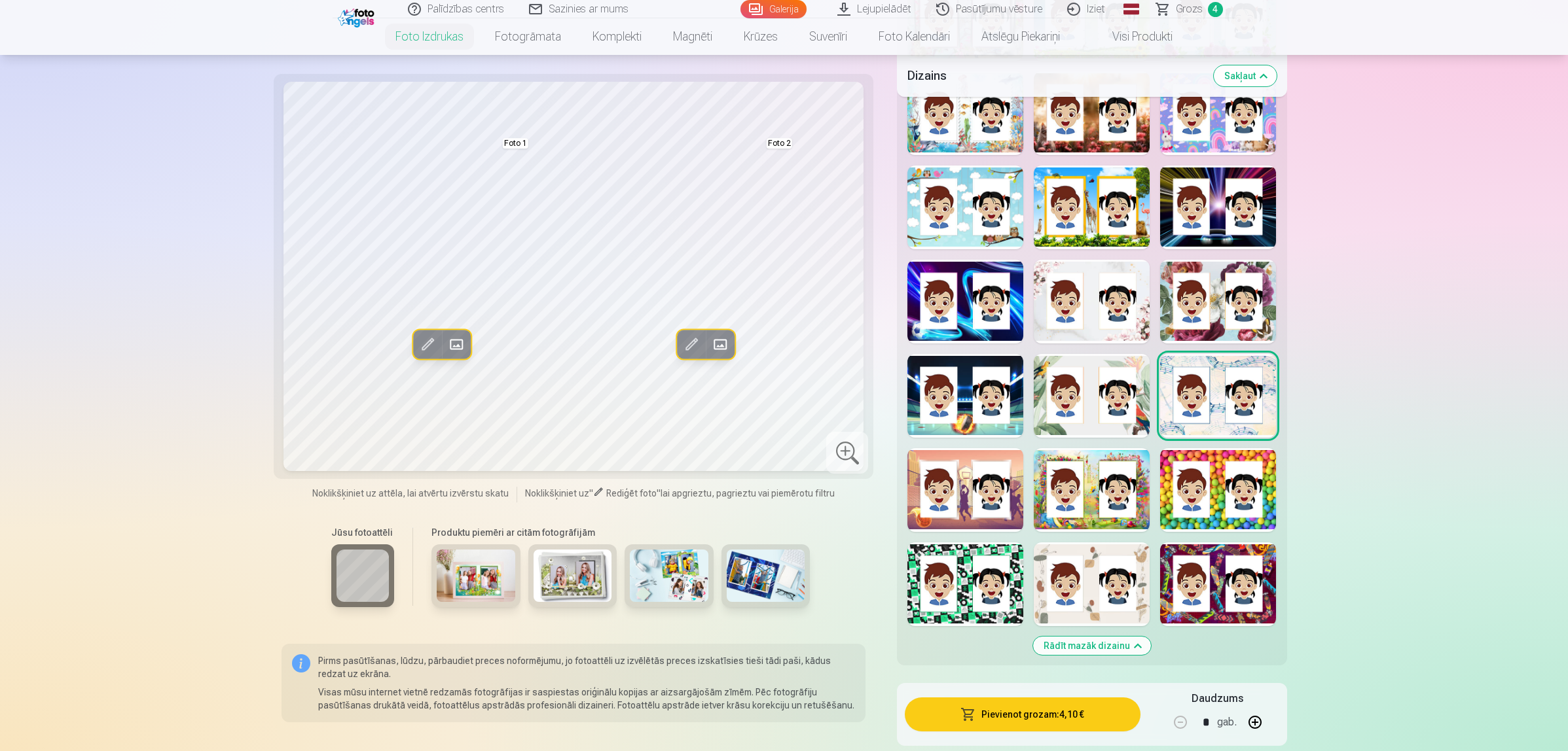
scroll to position [1636, 0]
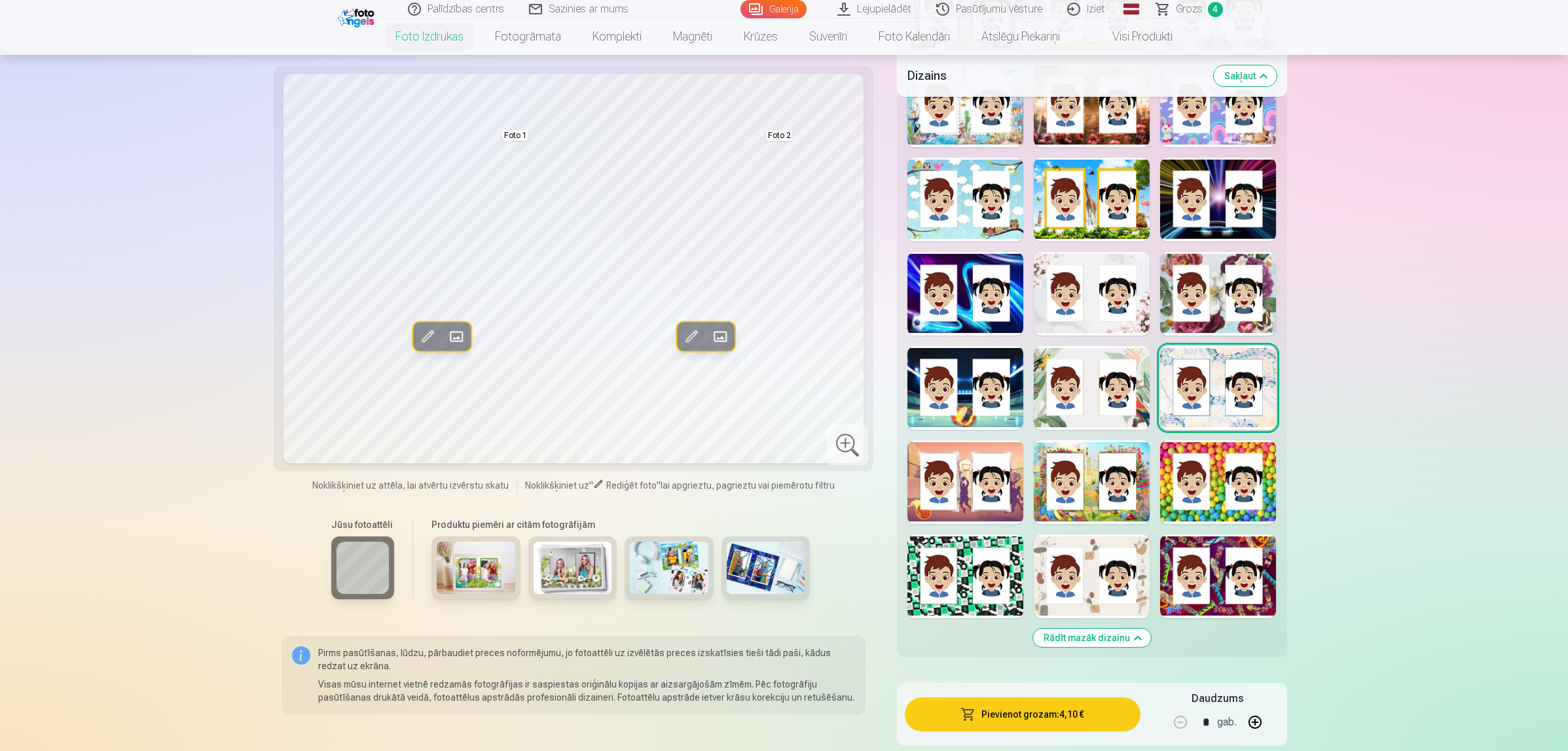
click at [1207, 599] on div at bounding box center [1217, 577] width 116 height 83
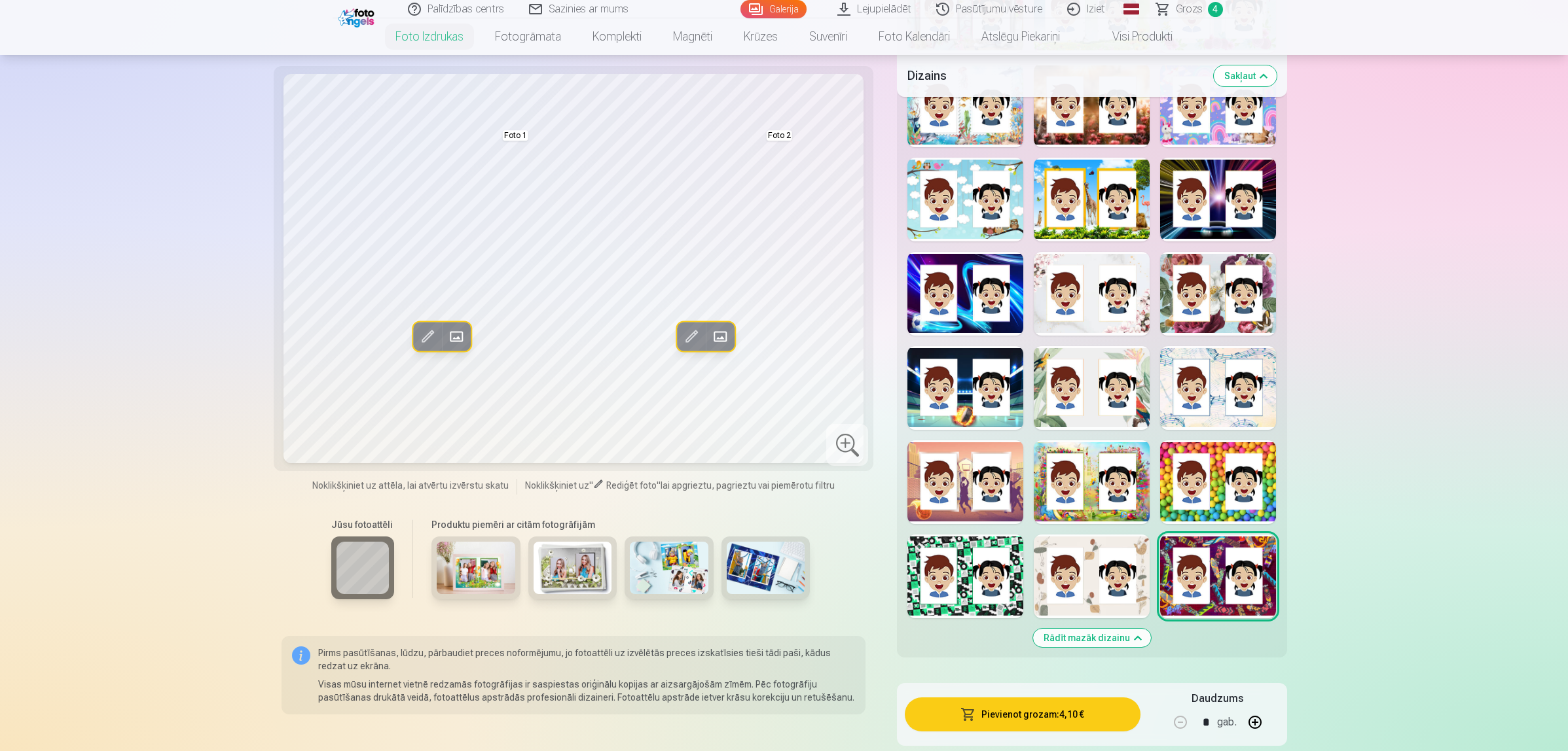
click at [964, 600] on div at bounding box center [965, 577] width 116 height 83
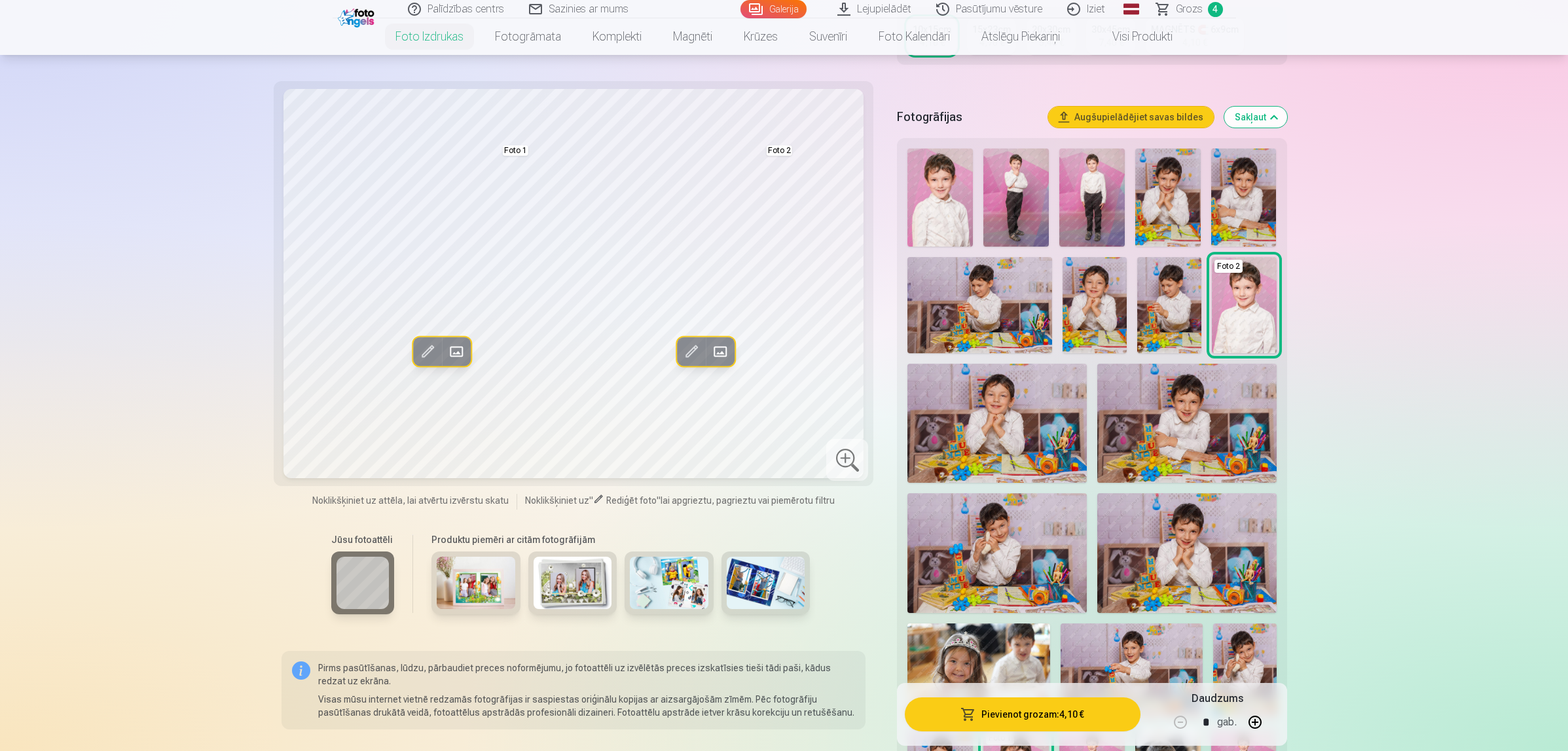
scroll to position [164, 0]
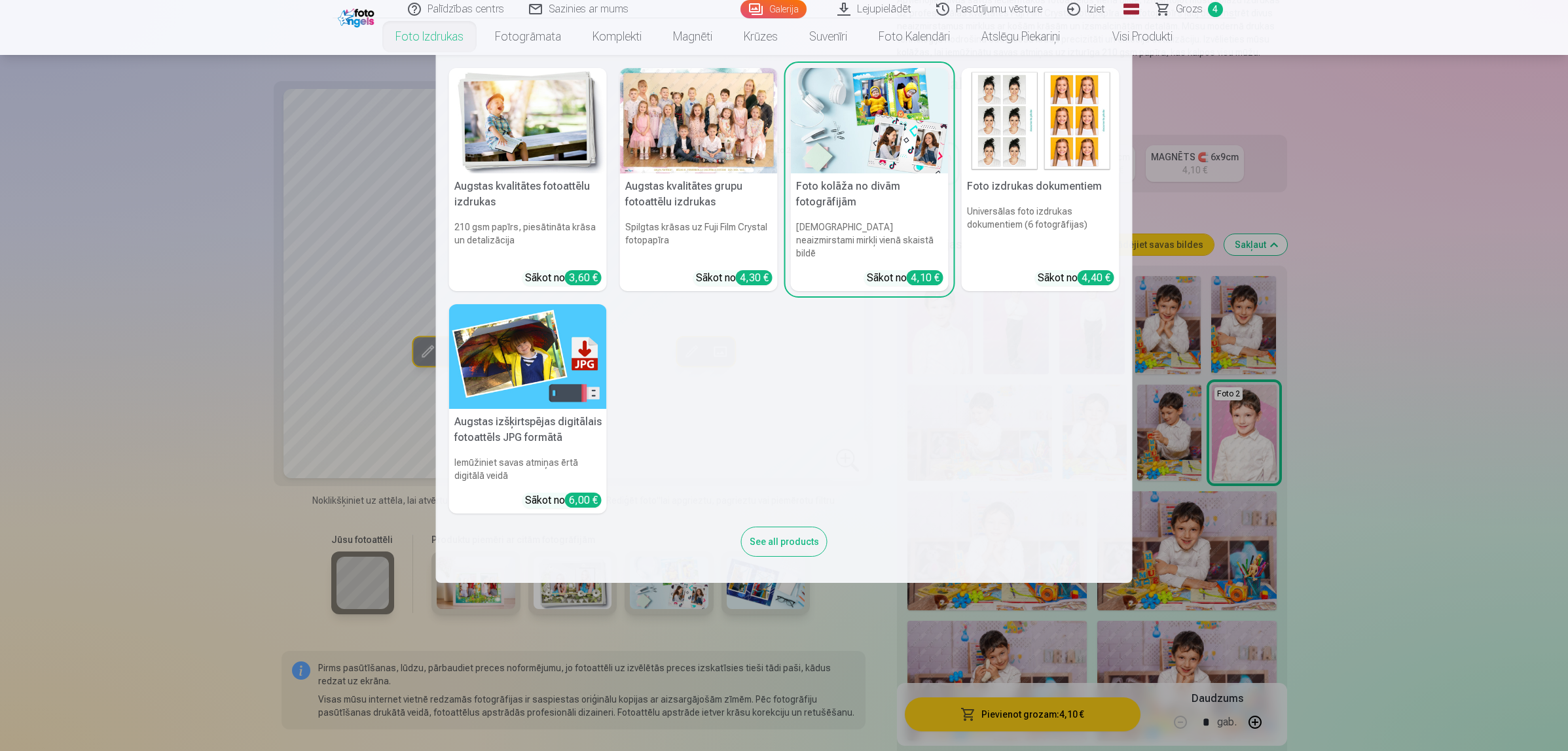
click at [410, 39] on link "Foto izdrukas" at bounding box center [429, 36] width 99 height 37
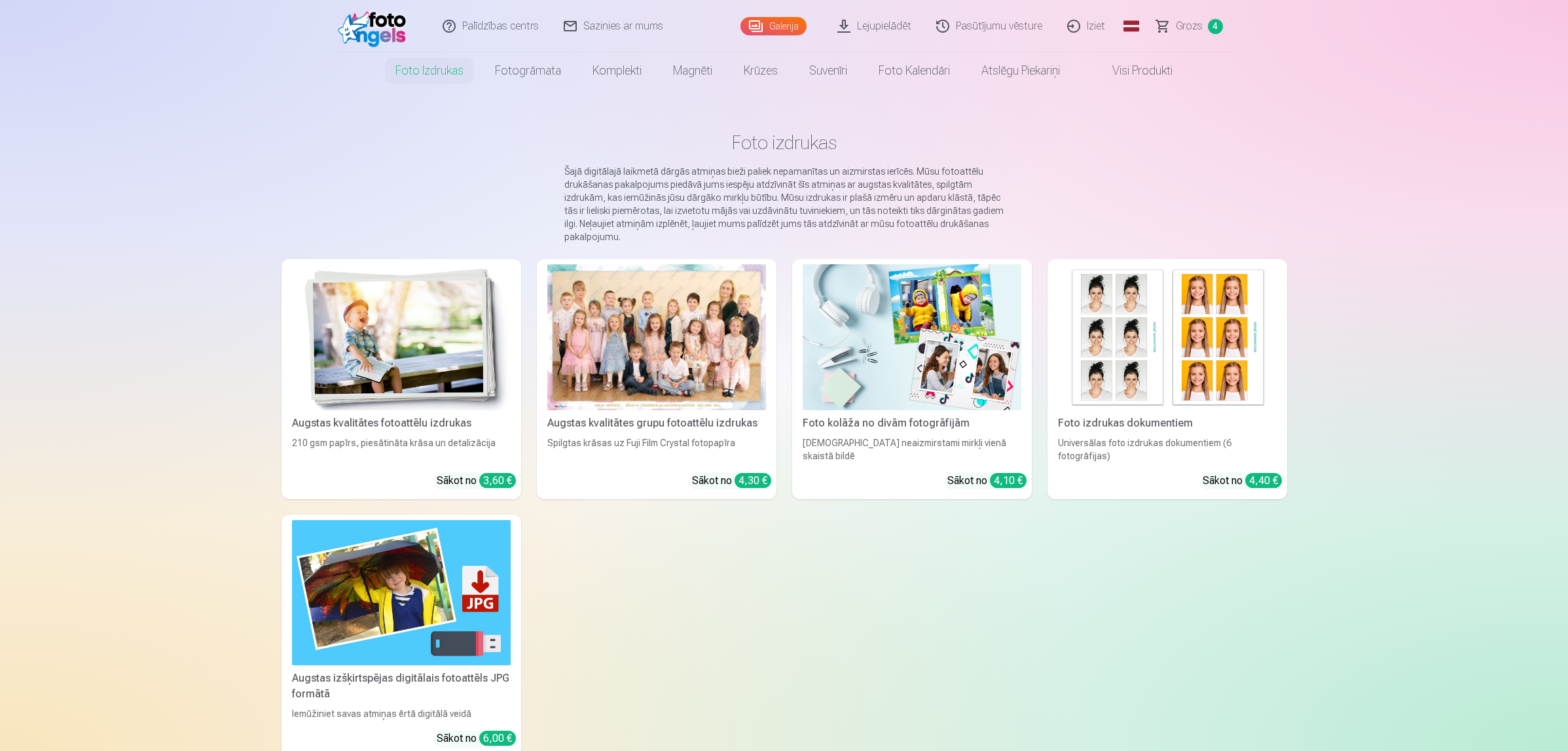
click at [452, 383] on img at bounding box center [401, 337] width 219 height 146
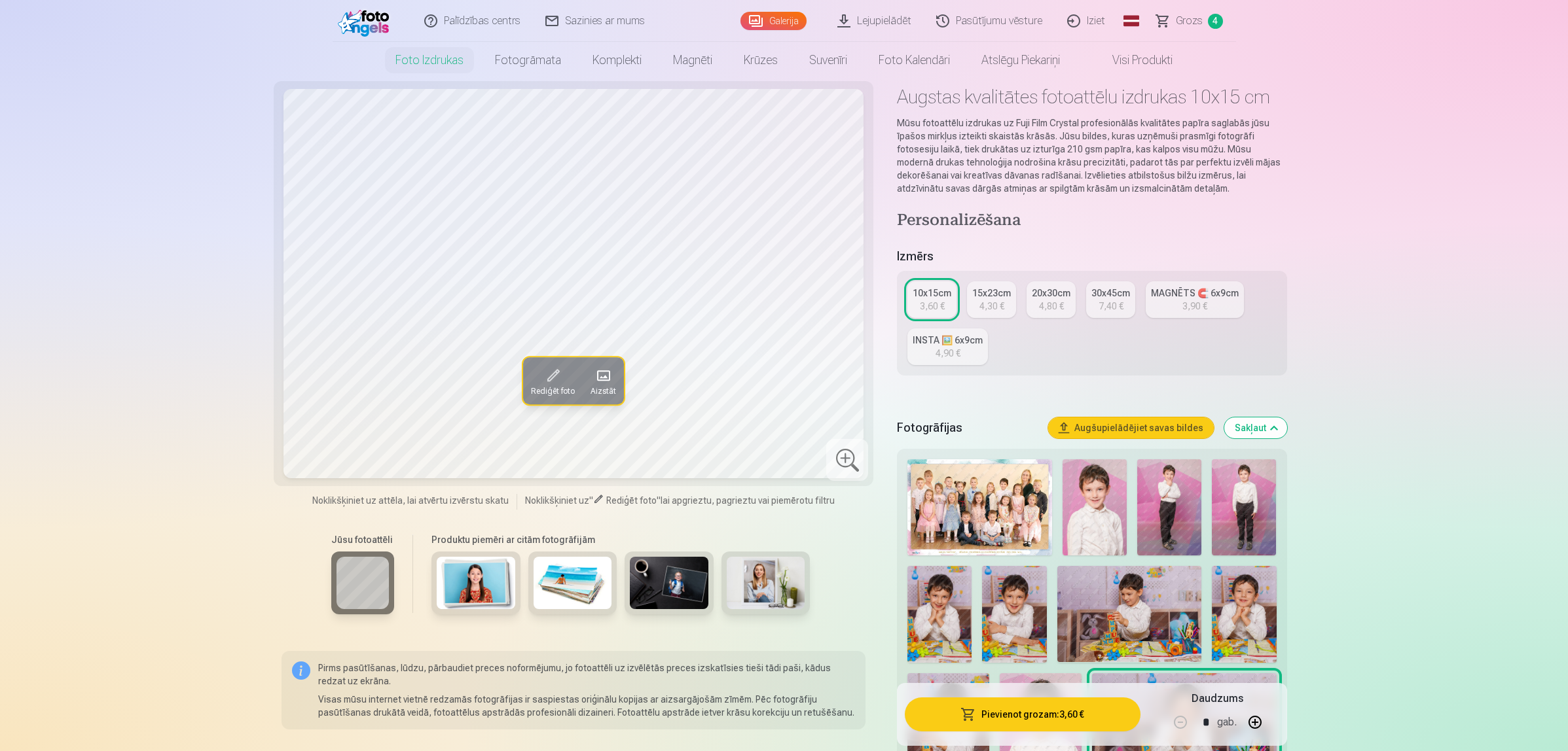
scroll to position [81, 0]
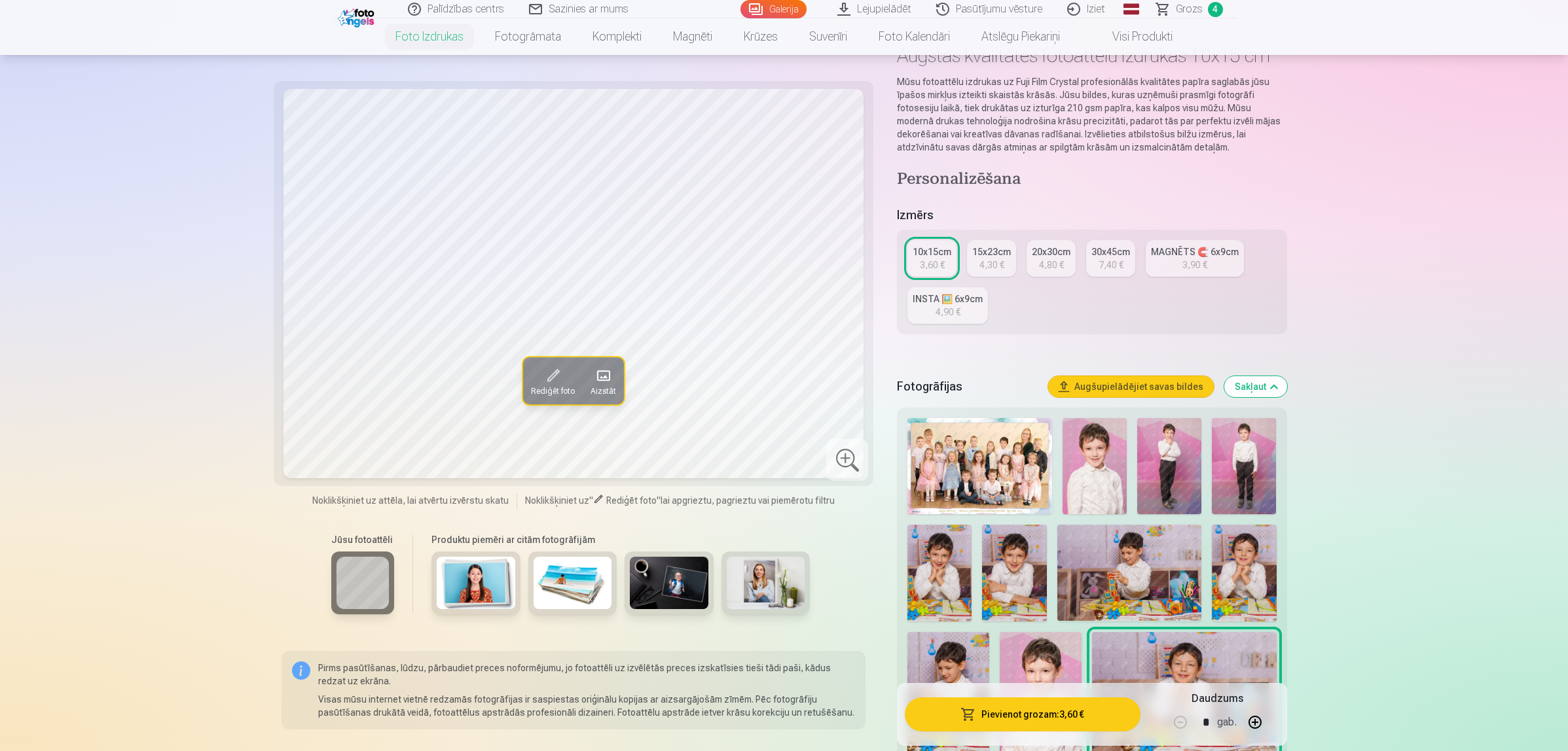
click at [961, 592] on img at bounding box center [940, 573] width 64 height 97
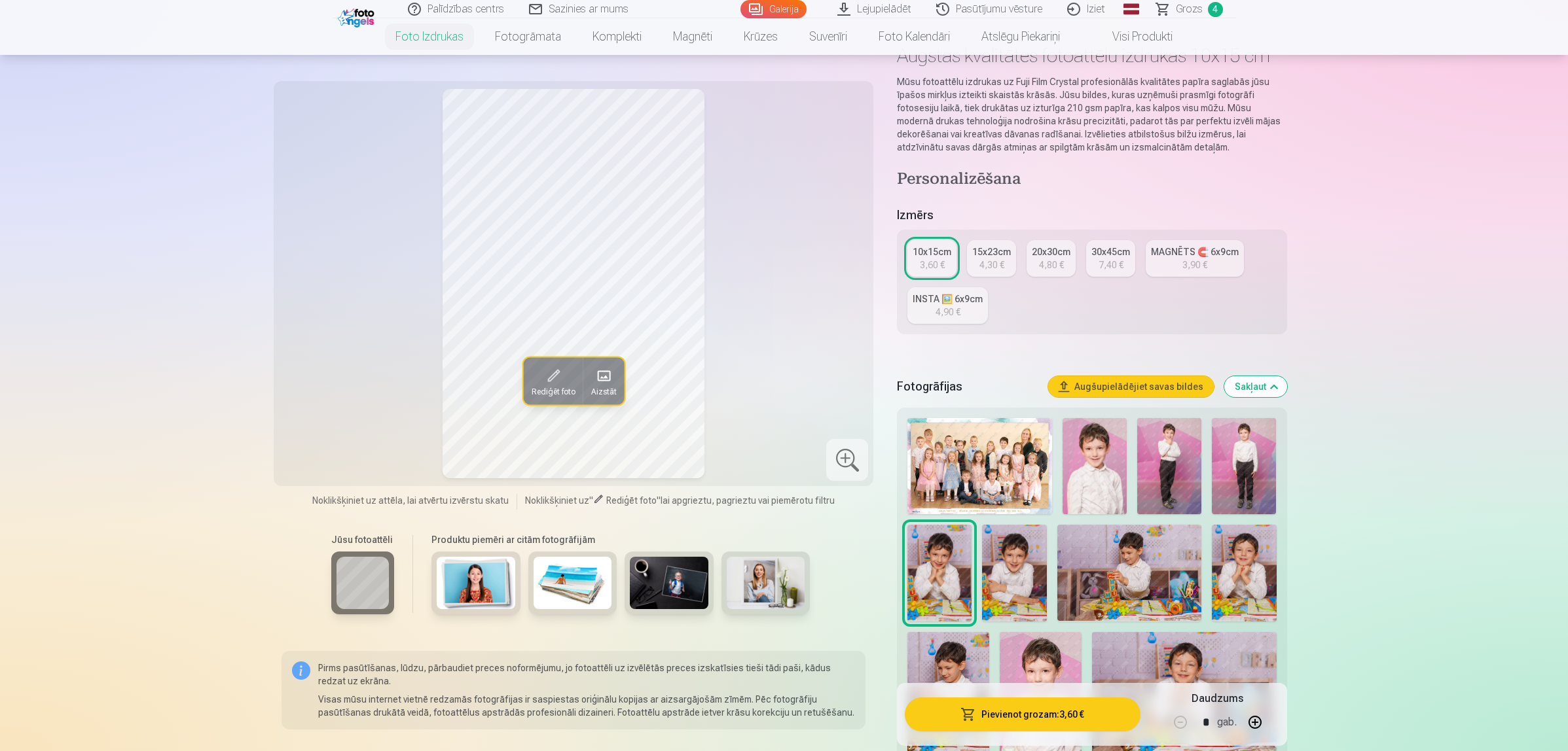
click at [999, 564] on img at bounding box center [1014, 573] width 64 height 97
click at [1096, 593] on img at bounding box center [1129, 573] width 145 height 97
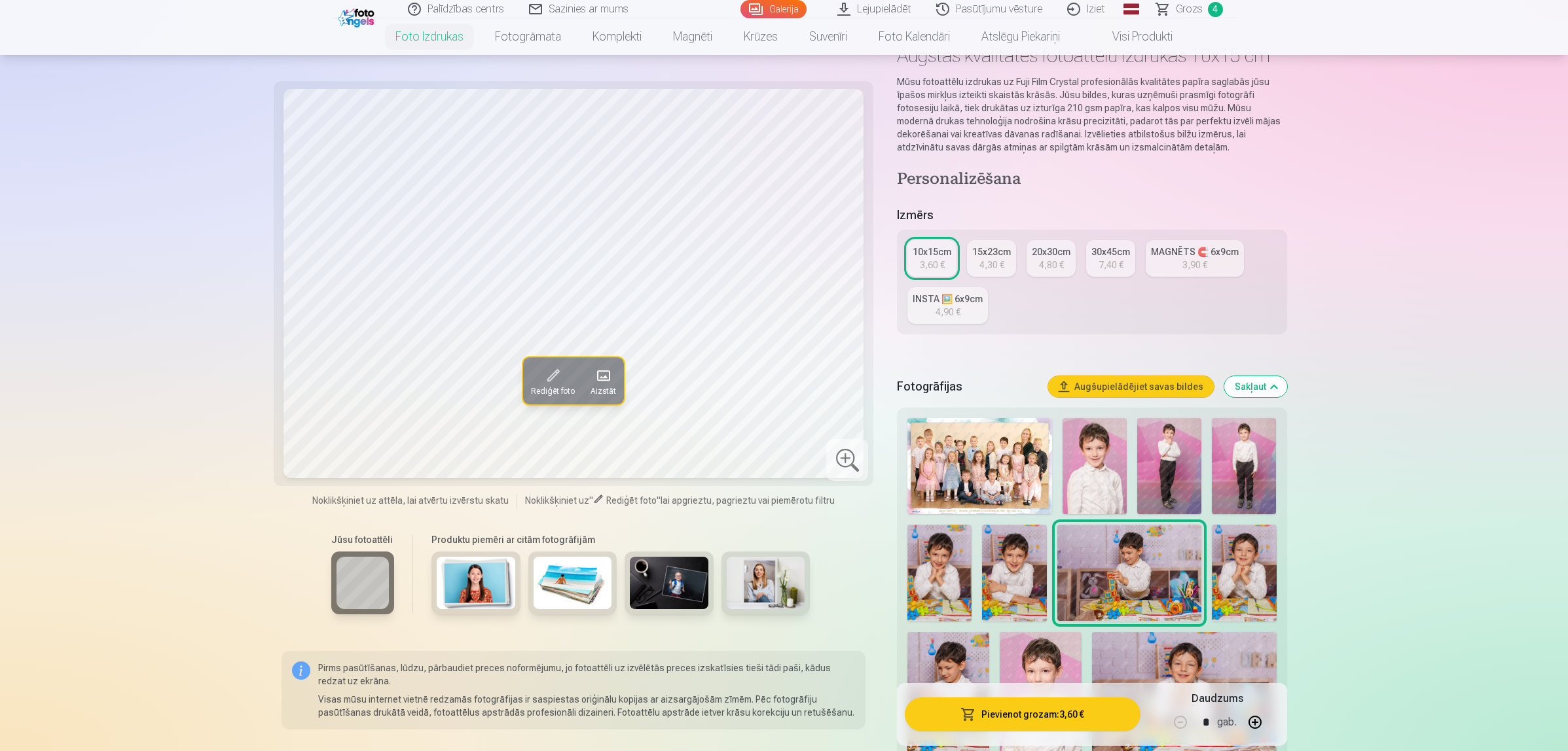
click at [1229, 589] on img at bounding box center [1244, 573] width 64 height 97
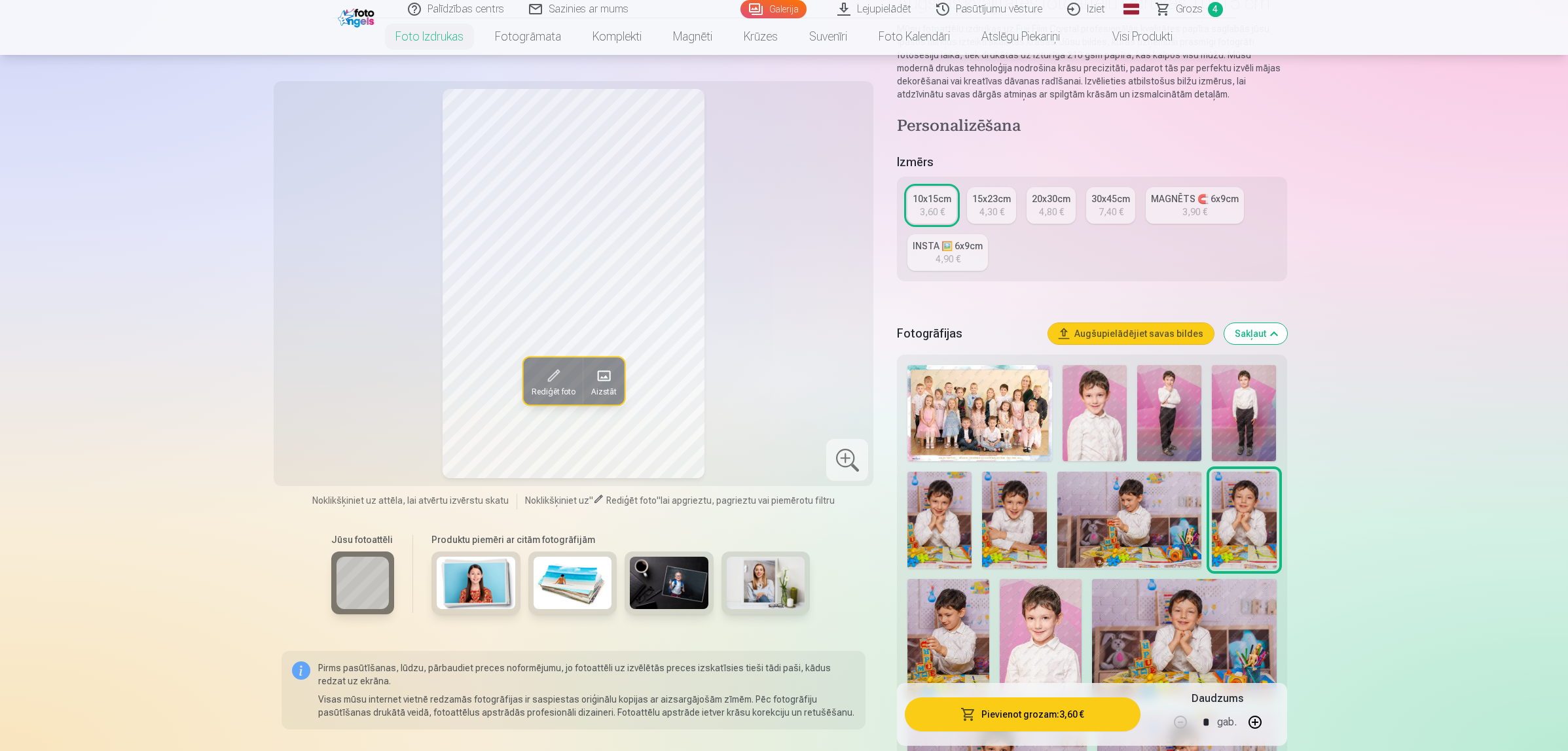
scroll to position [164, 0]
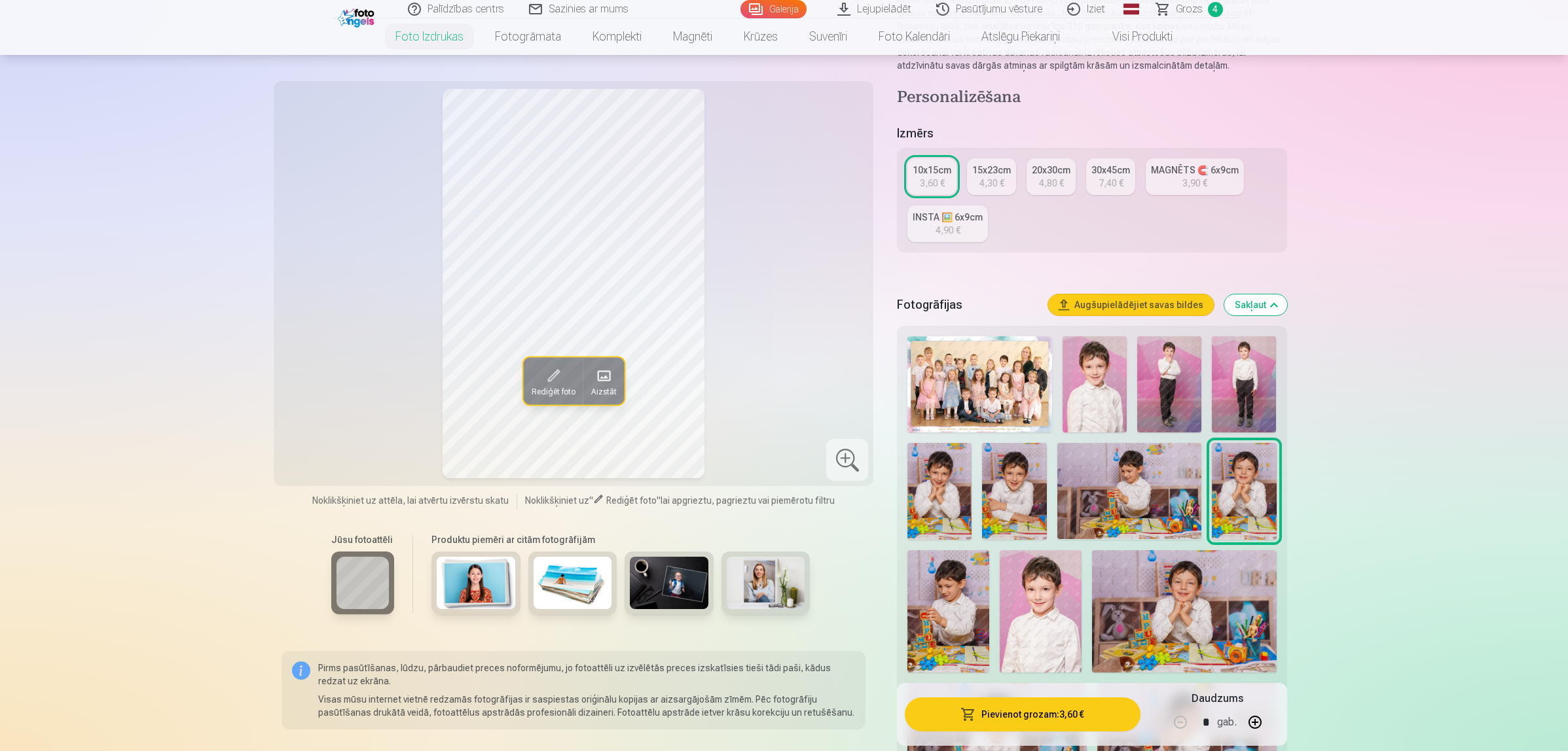
click at [953, 590] on img at bounding box center [948, 612] width 81 height 123
click at [1052, 600] on img at bounding box center [1040, 611] width 81 height 122
click at [1165, 600] on img at bounding box center [1184, 611] width 184 height 122
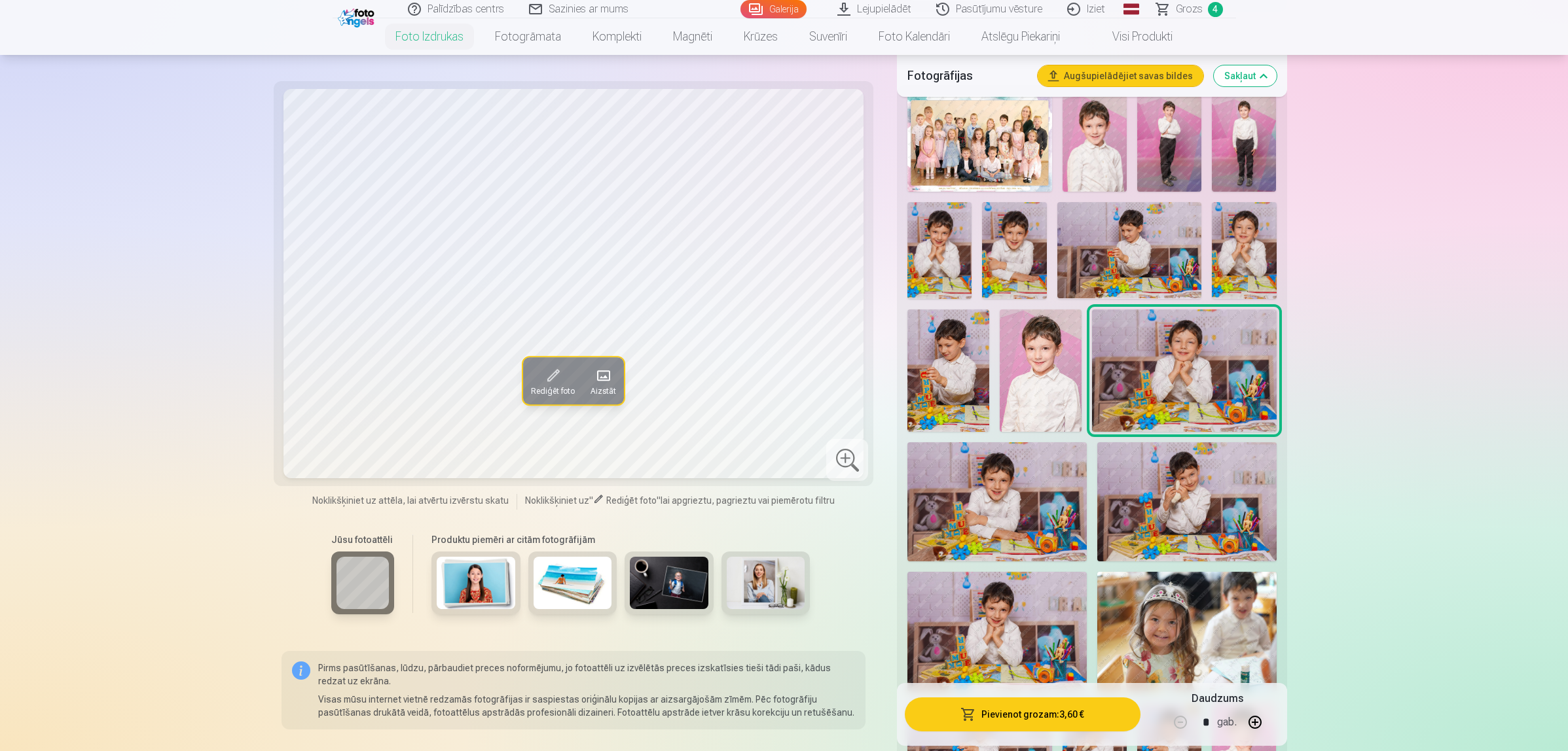
scroll to position [409, 0]
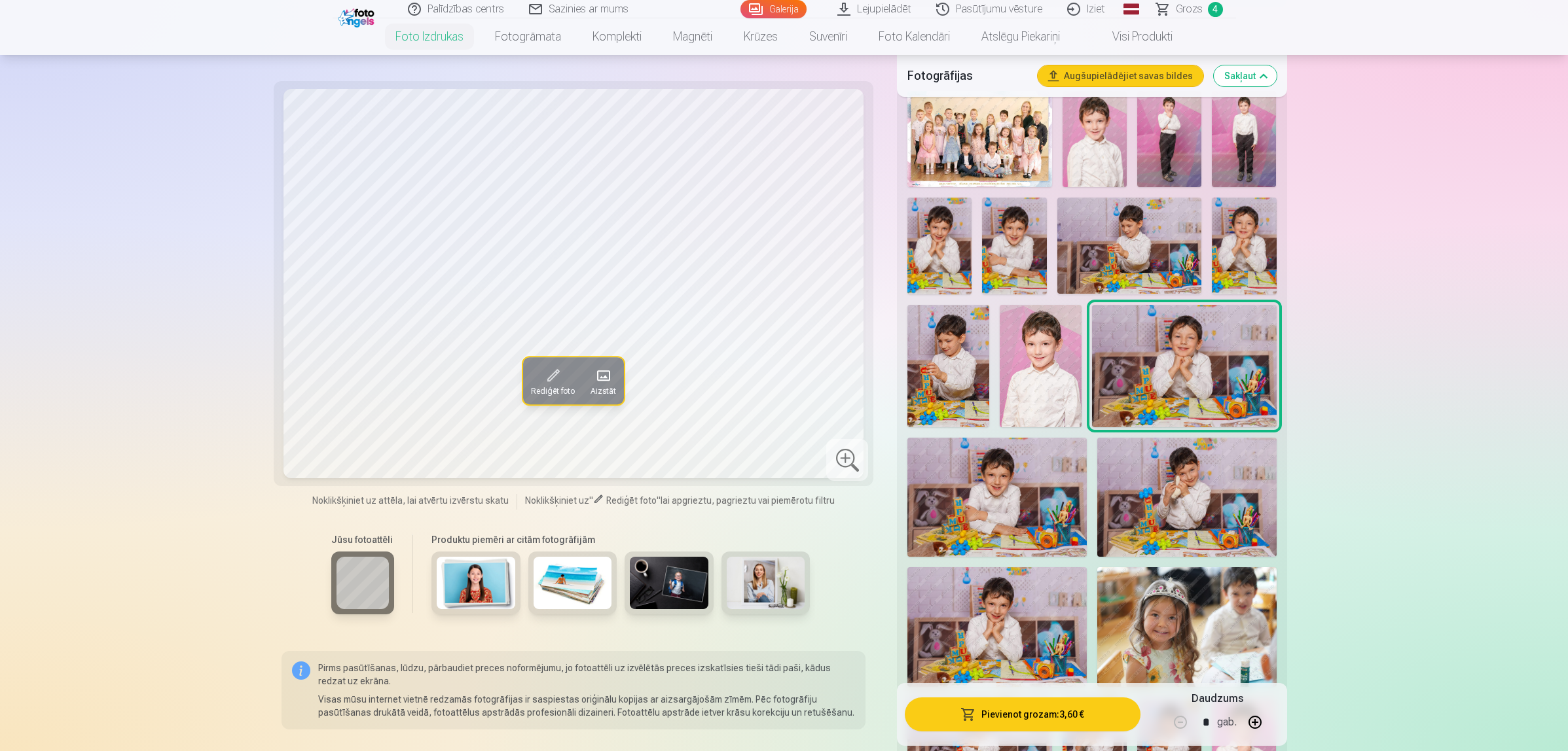
click at [970, 514] on img at bounding box center [997, 497] width 179 height 119
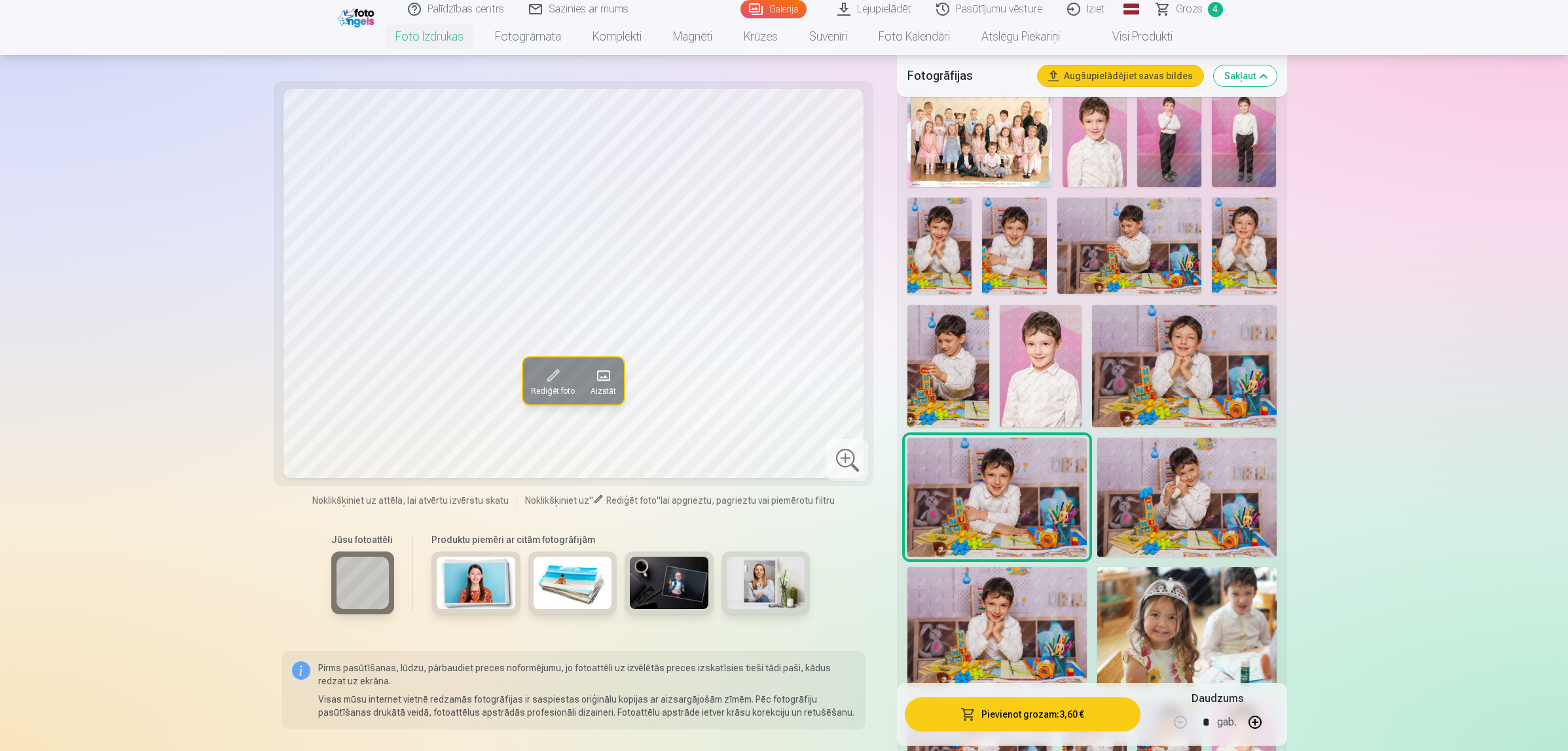
click at [1179, 528] on img at bounding box center [1186, 497] width 179 height 119
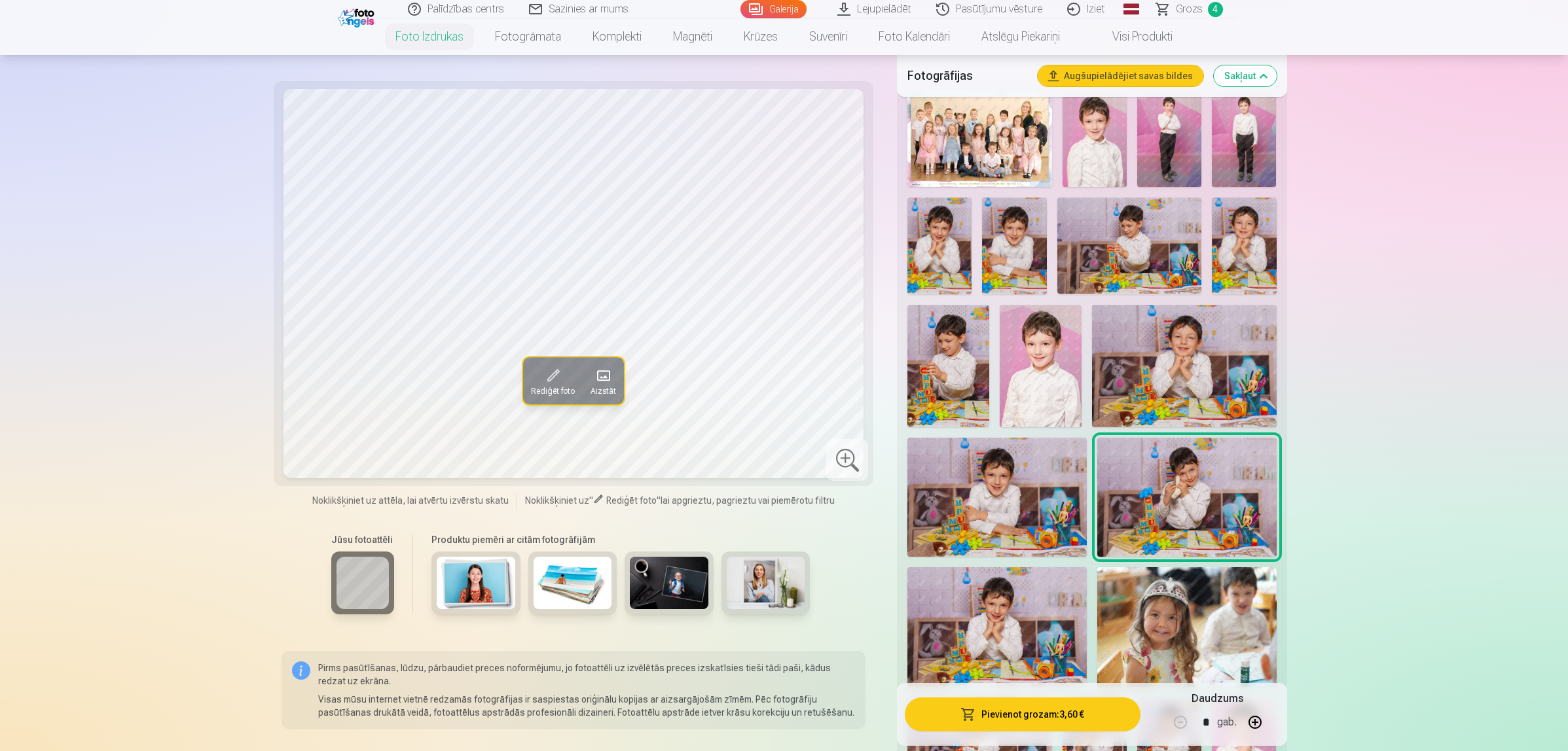
click at [1036, 600] on img at bounding box center [997, 627] width 179 height 119
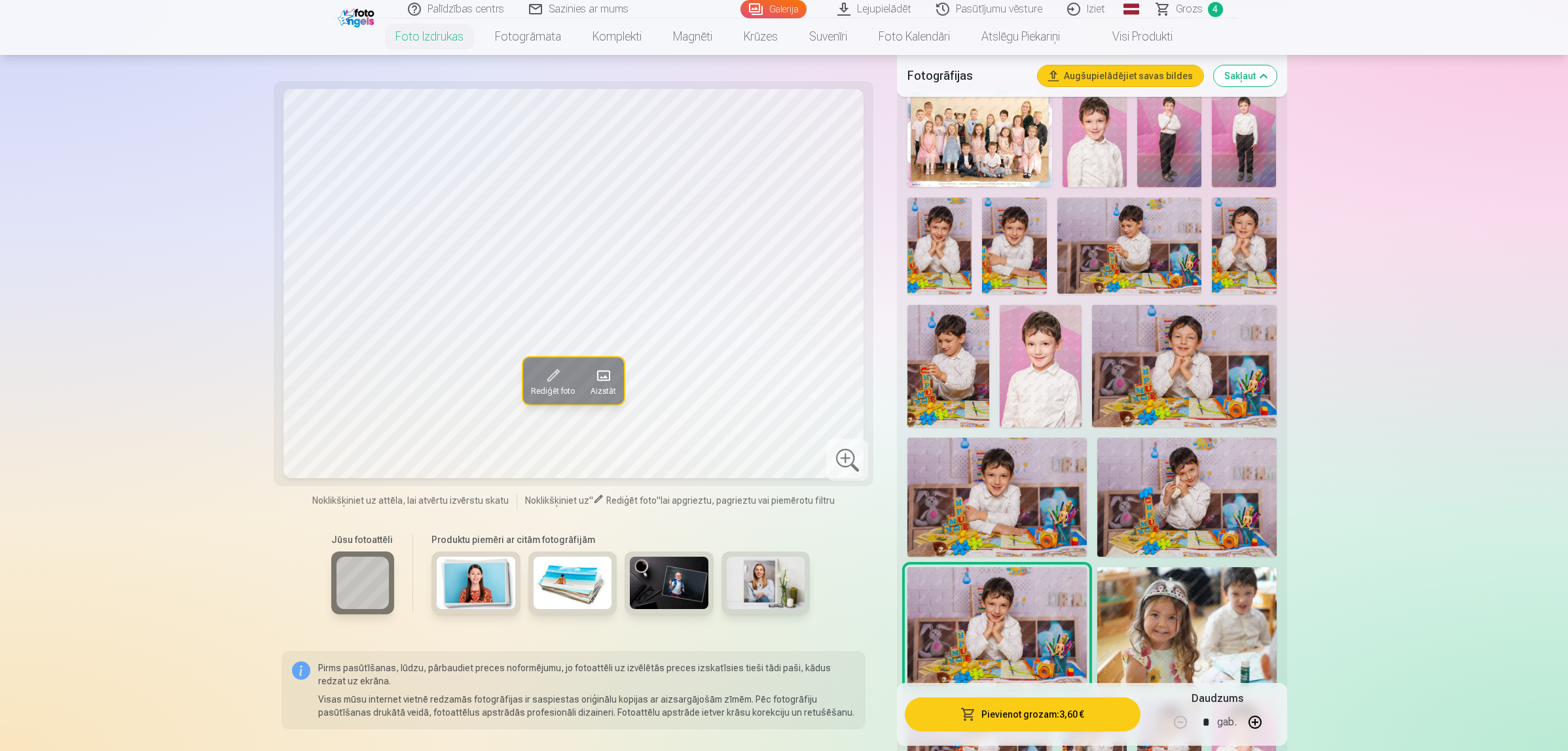
click at [1141, 600] on img at bounding box center [1186, 627] width 179 height 119
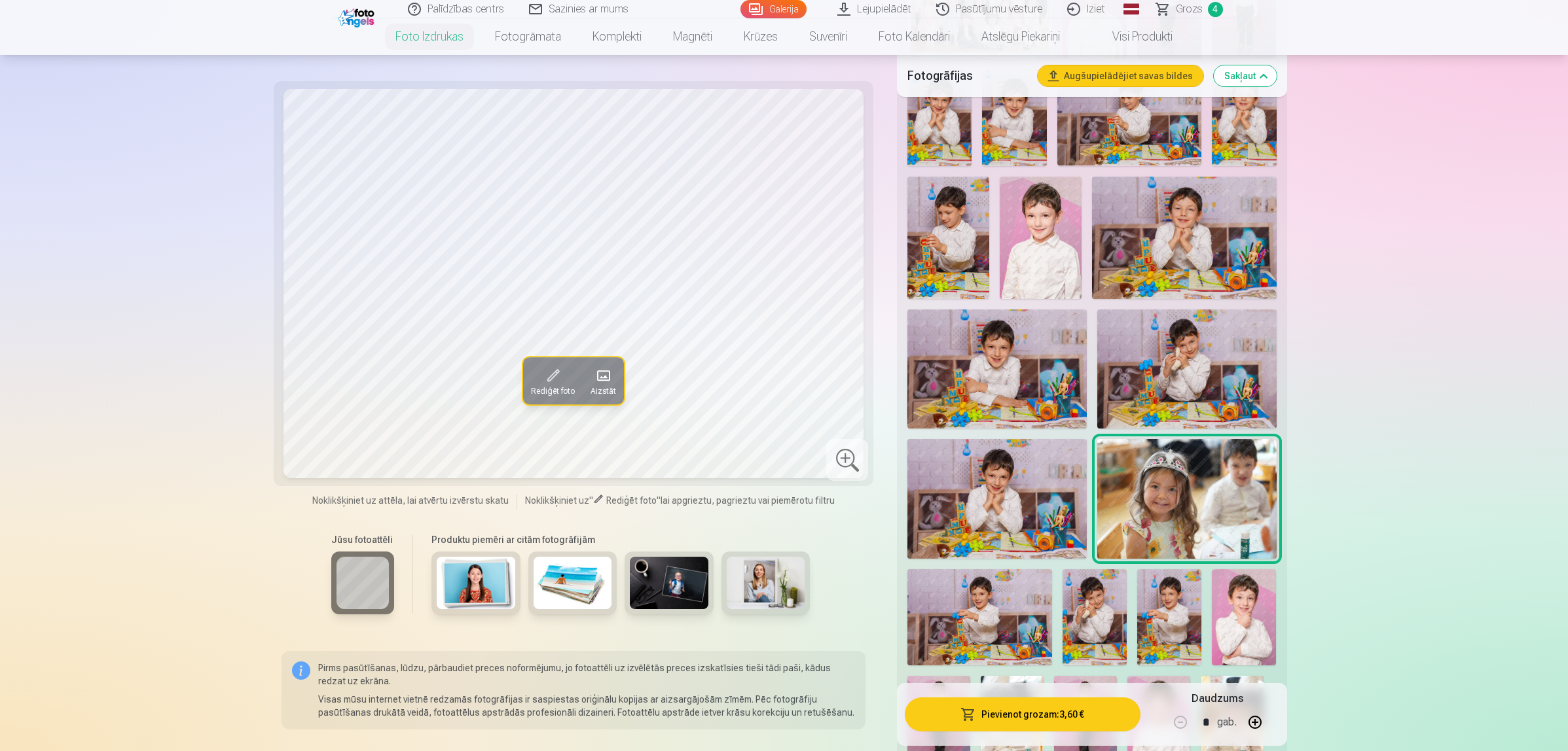
scroll to position [573, 0]
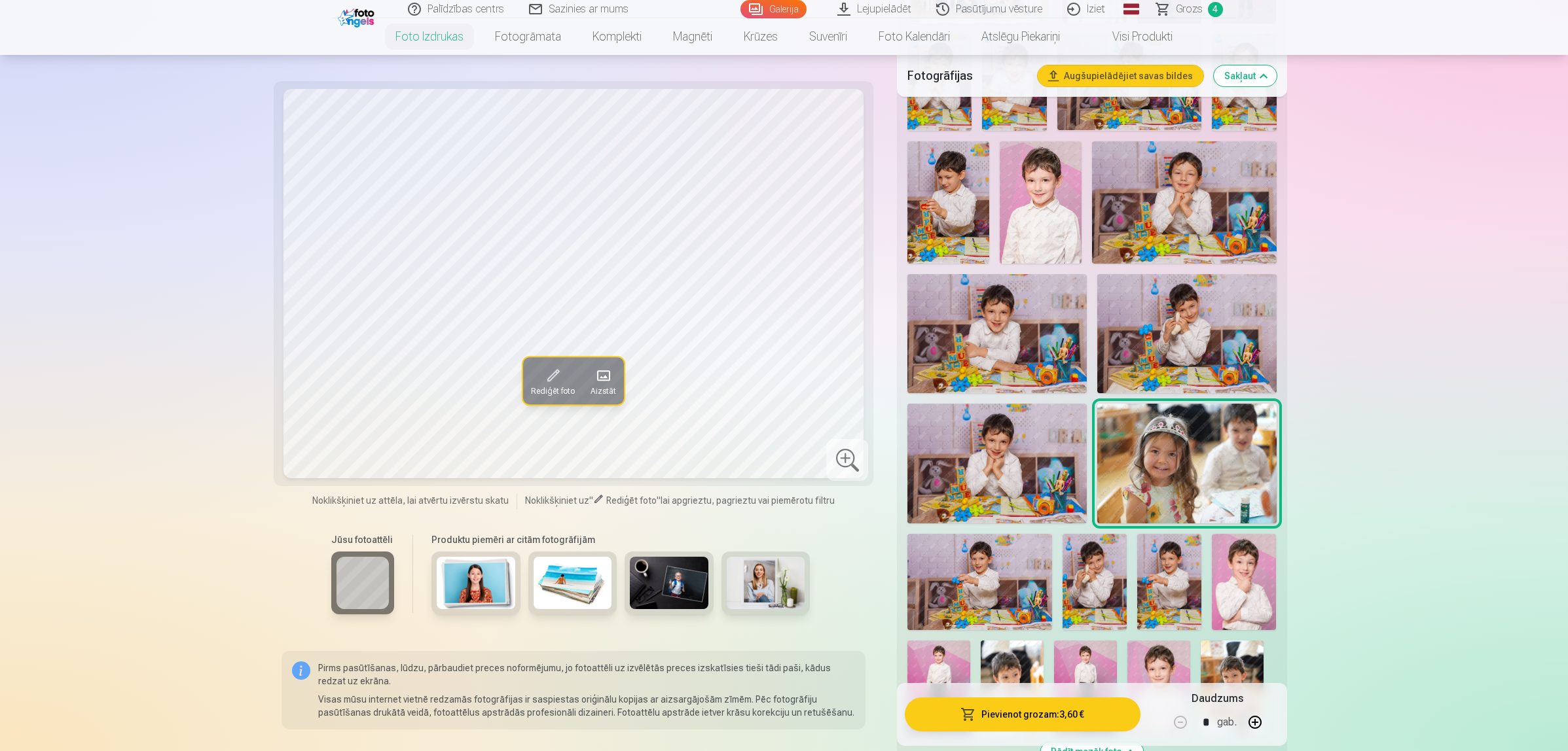
click at [949, 582] on img at bounding box center [980, 582] width 145 height 97
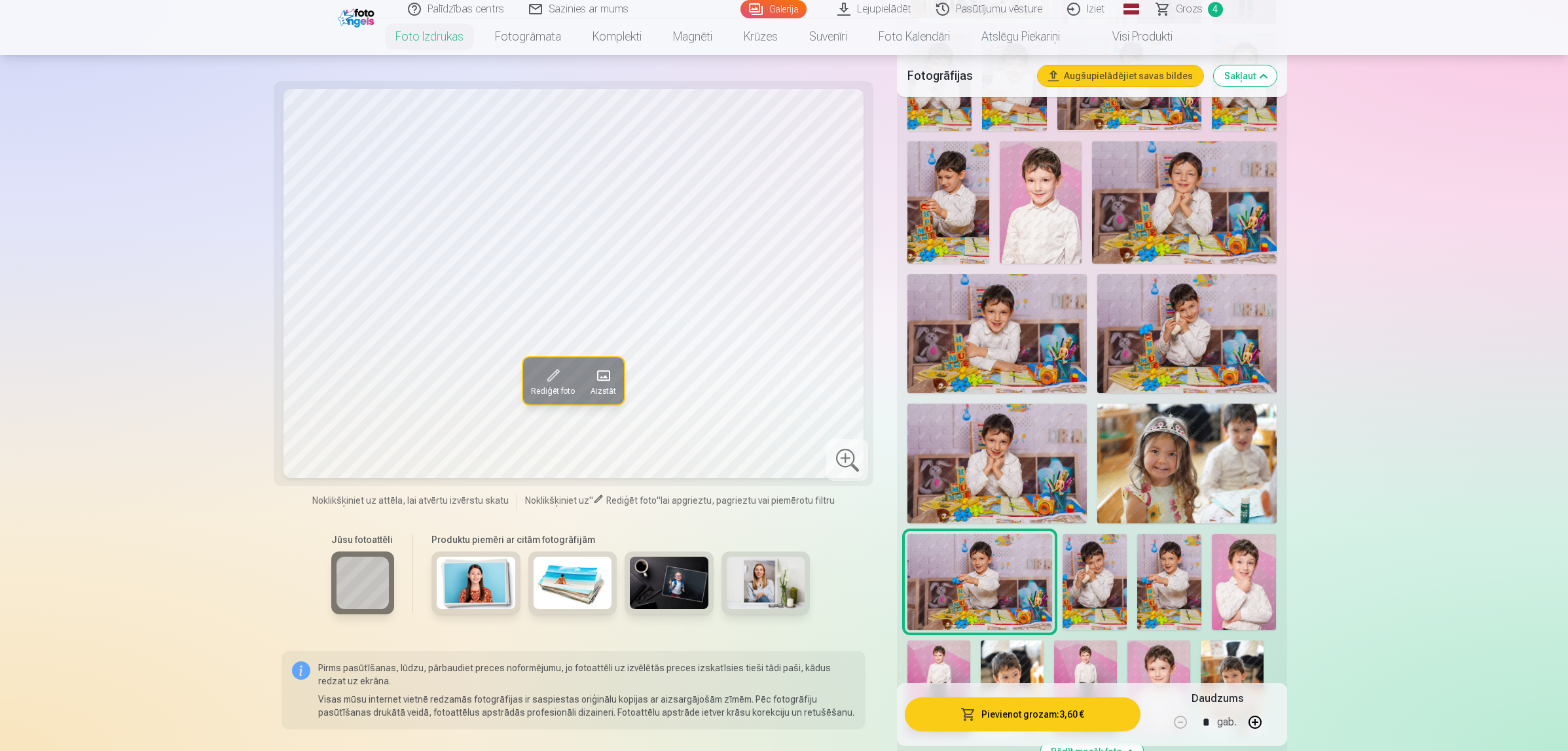
click at [1115, 598] on img at bounding box center [1094, 582] width 64 height 97
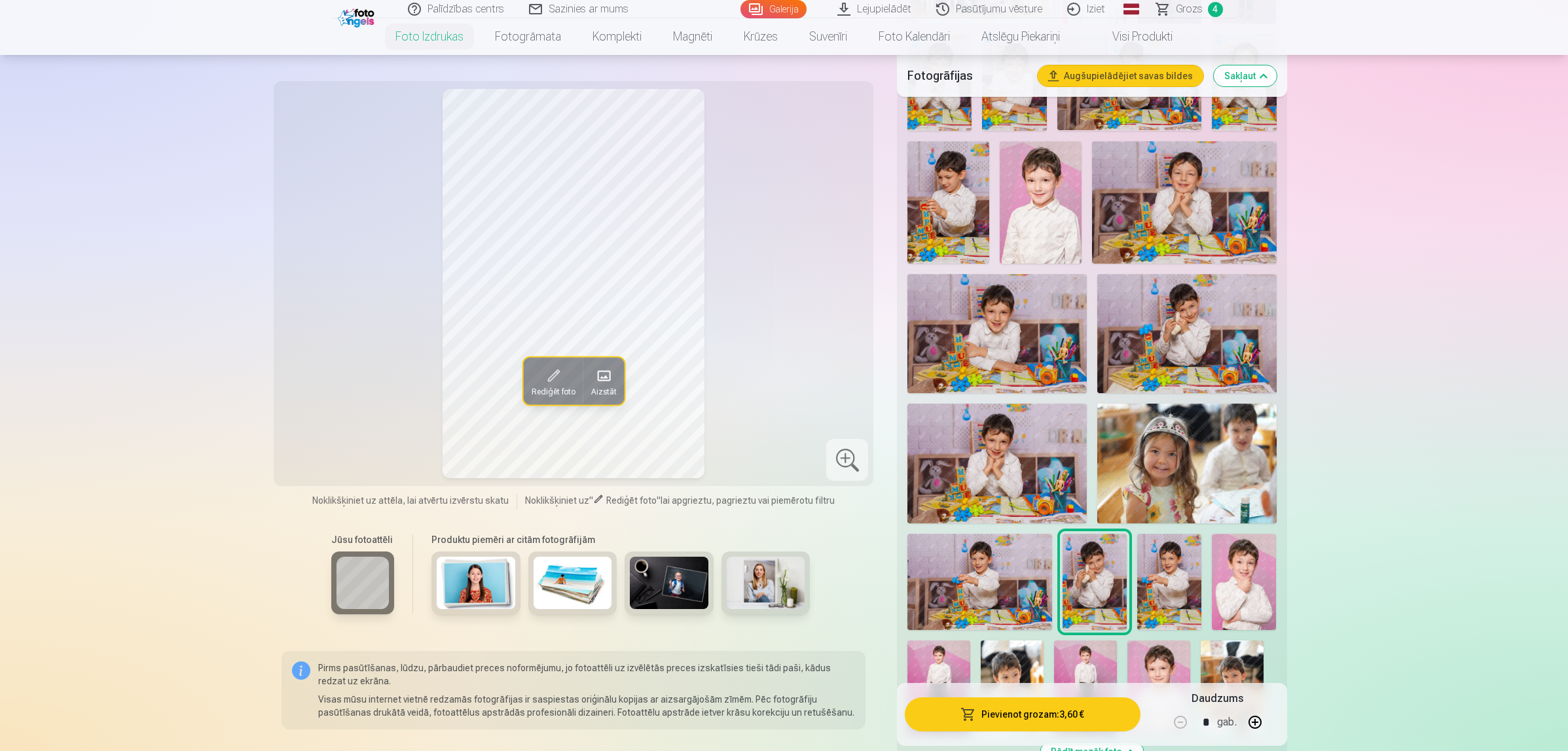
click at [1153, 600] on img at bounding box center [1169, 582] width 64 height 97
click at [1202, 600] on div at bounding box center [1091, 331] width 379 height 818
click at [1225, 600] on img at bounding box center [1244, 582] width 64 height 97
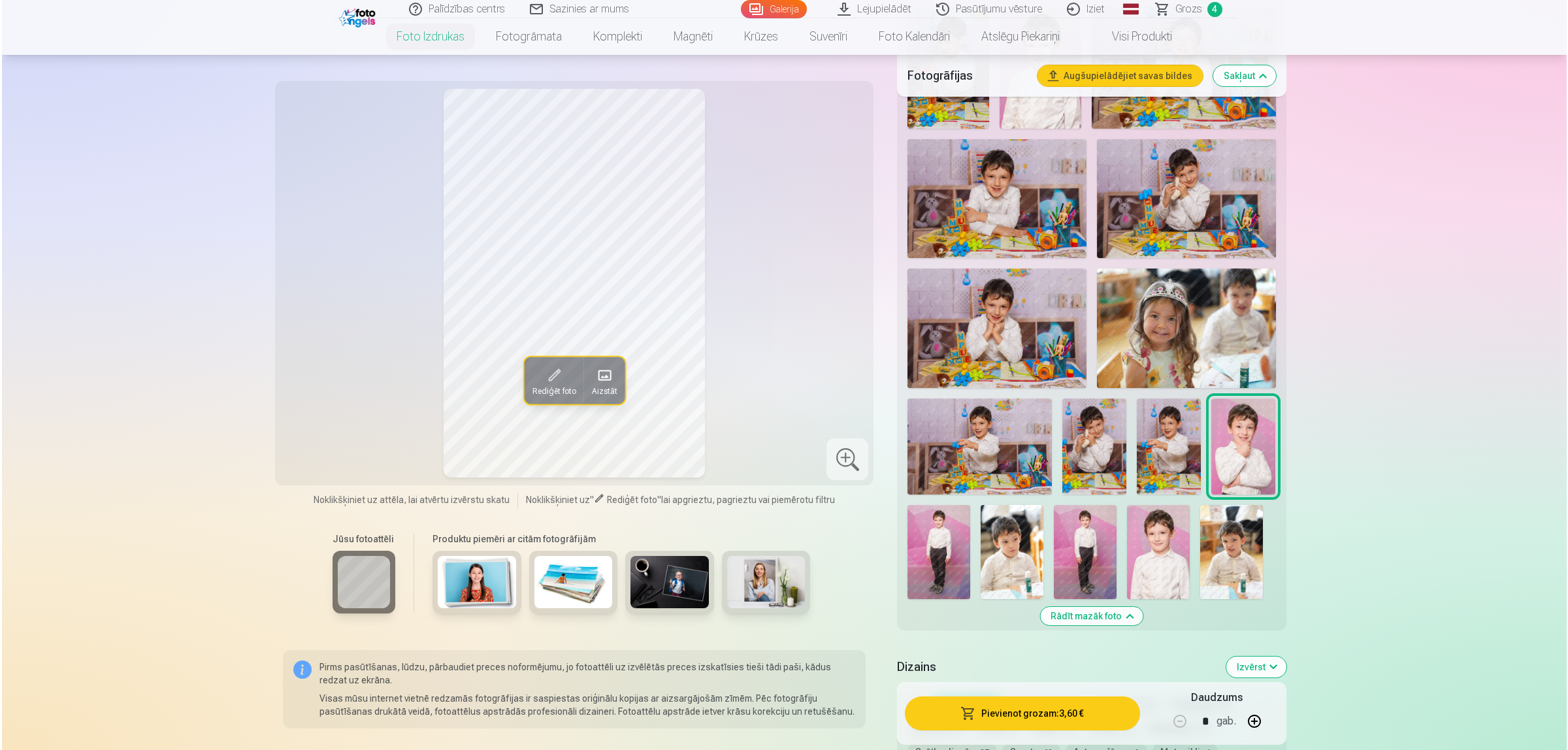
scroll to position [735, 0]
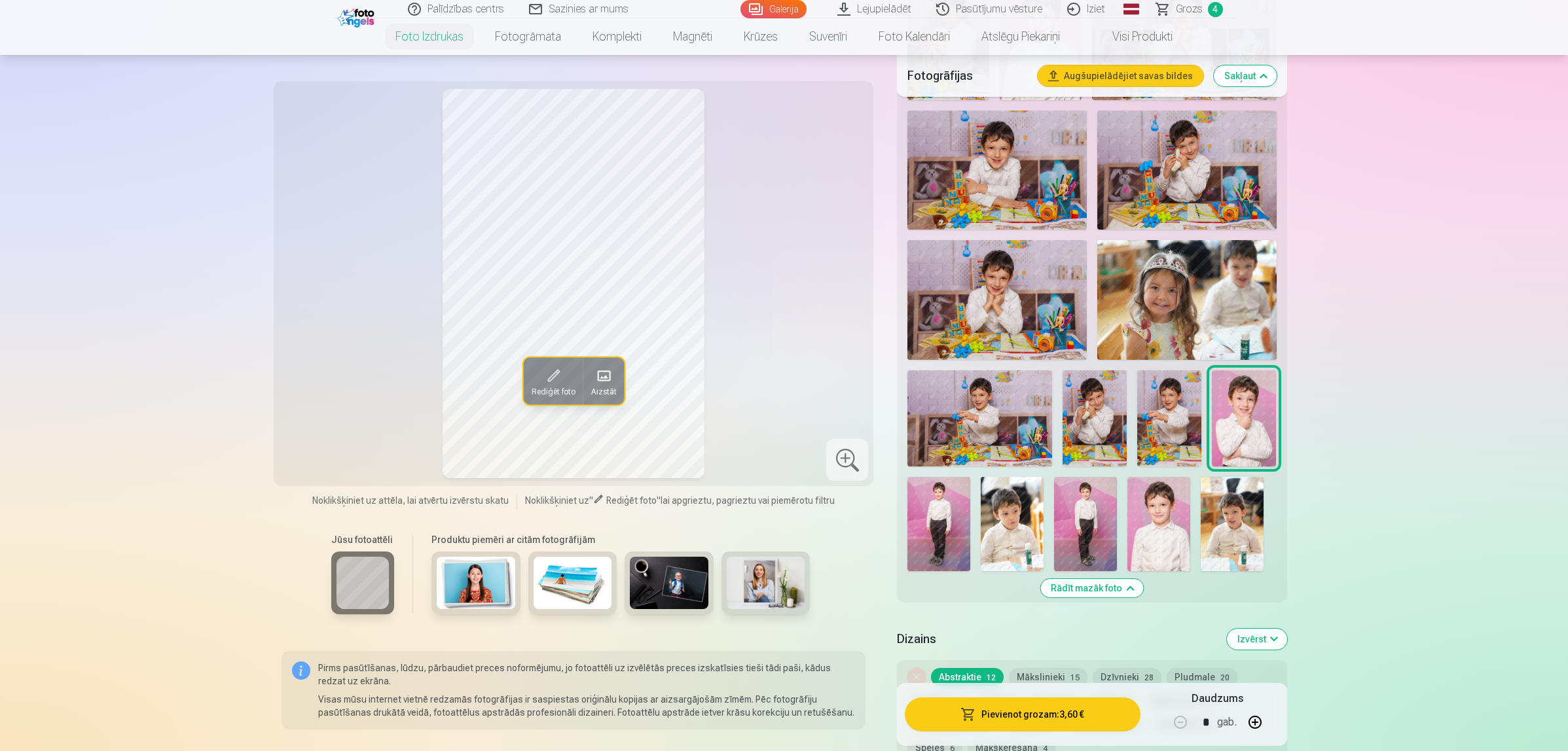
click at [1016, 600] on button "Pievienot grozam : 3,60 €" at bounding box center [1022, 715] width 235 height 34
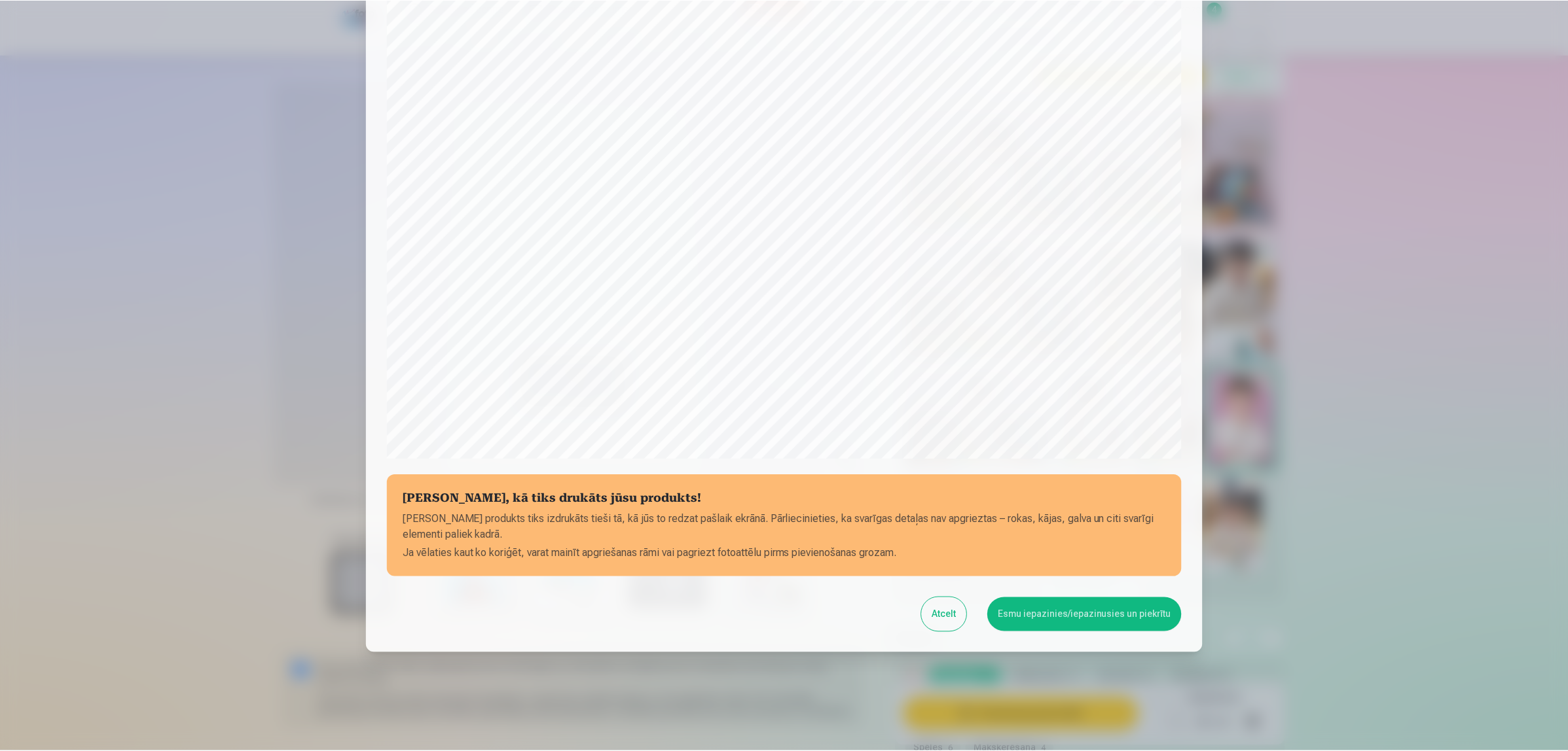
scroll to position [190, 0]
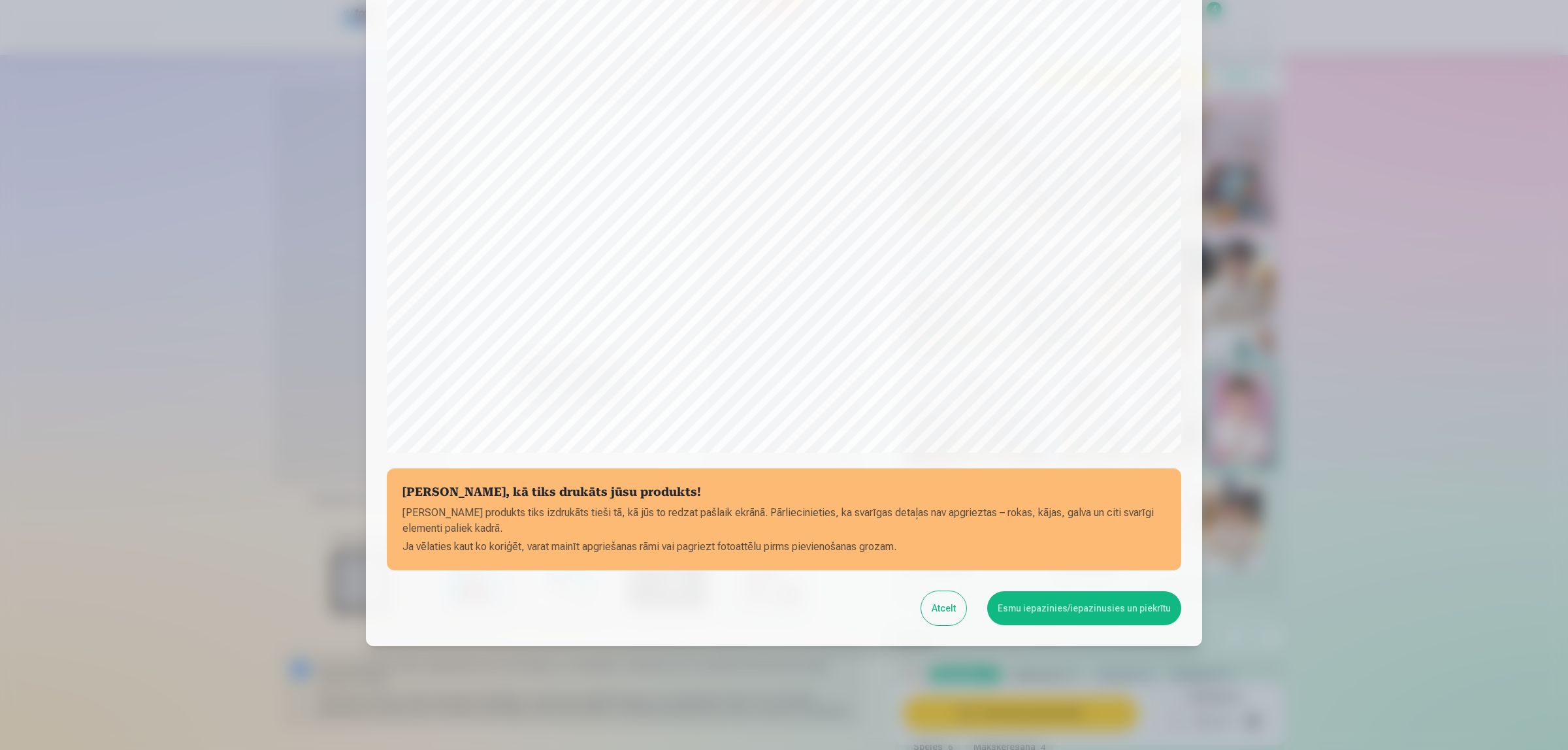
click at [1099, 600] on button "Esmu iepazinies/iepazinusies un piekrītu" at bounding box center [1084, 608] width 194 height 34
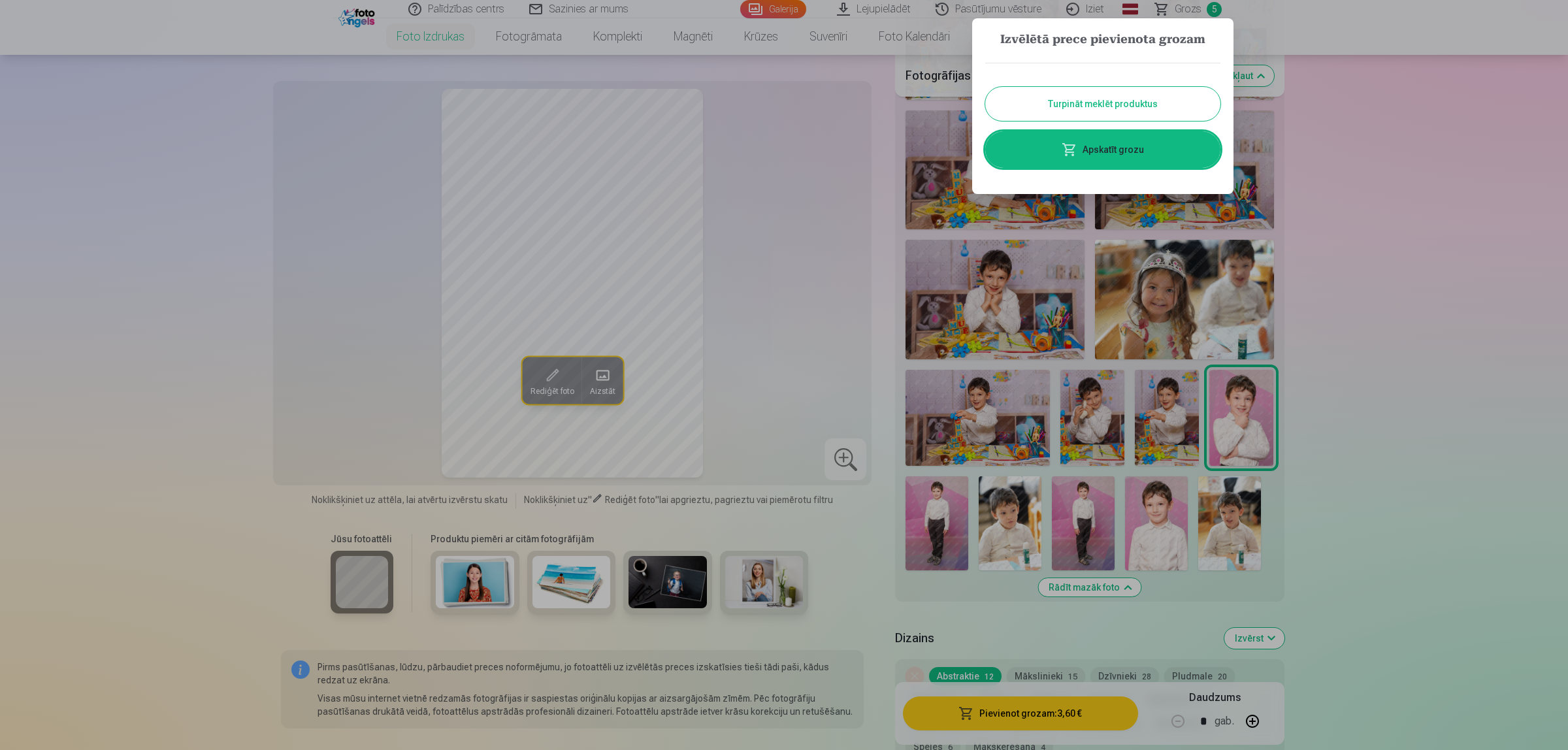
click at [1113, 106] on button "Turpināt meklēt produktus" at bounding box center [1103, 104] width 235 height 34
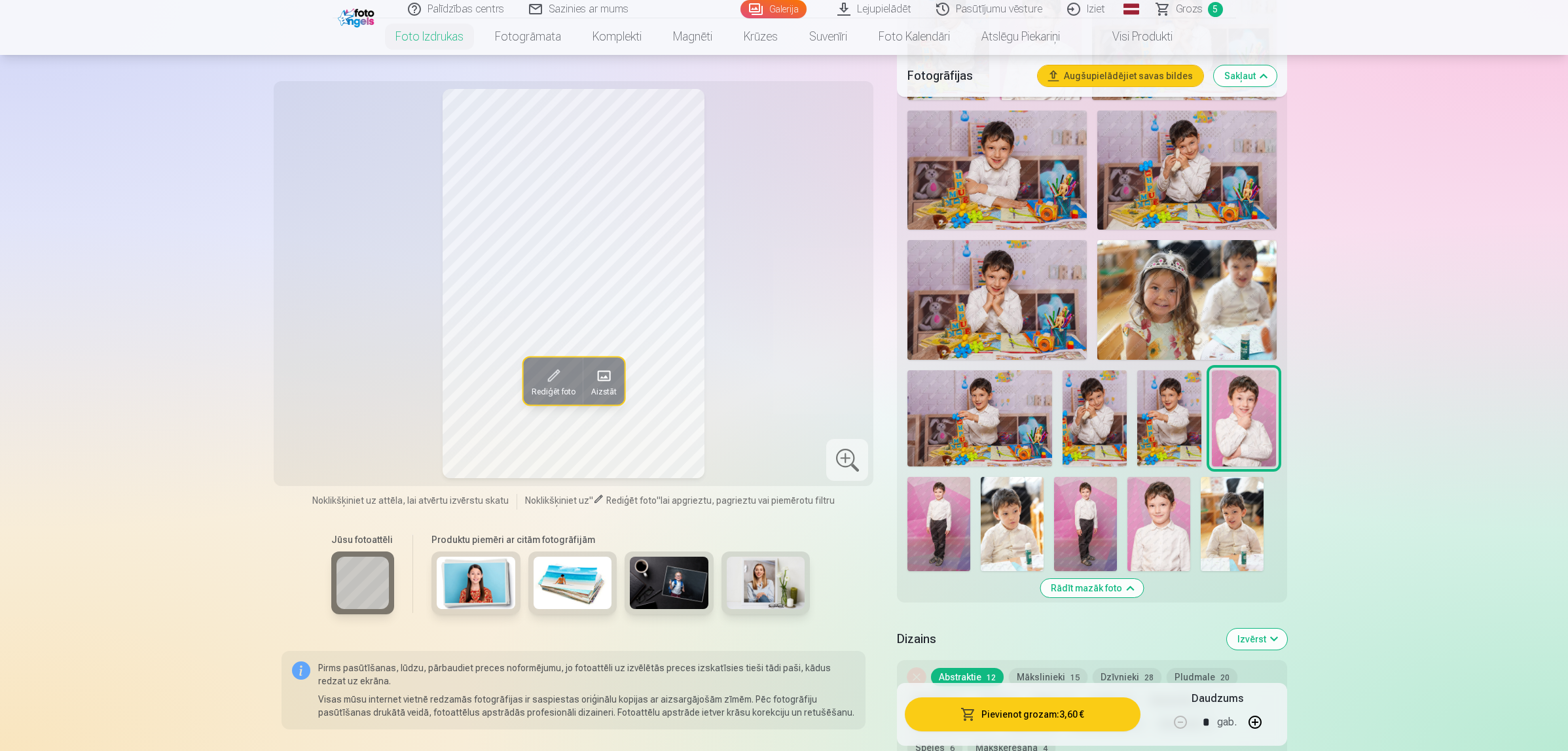
click at [931, 541] on img at bounding box center [939, 525] width 63 height 95
click at [1005, 531] on img at bounding box center [1012, 525] width 63 height 95
drag, startPoint x: 1077, startPoint y: 533, endPoint x: 1089, endPoint y: 531, distance: 12.2
click at [1078, 533] on img at bounding box center [1086, 525] width 63 height 95
click at [1137, 528] on img at bounding box center [1159, 525] width 63 height 95
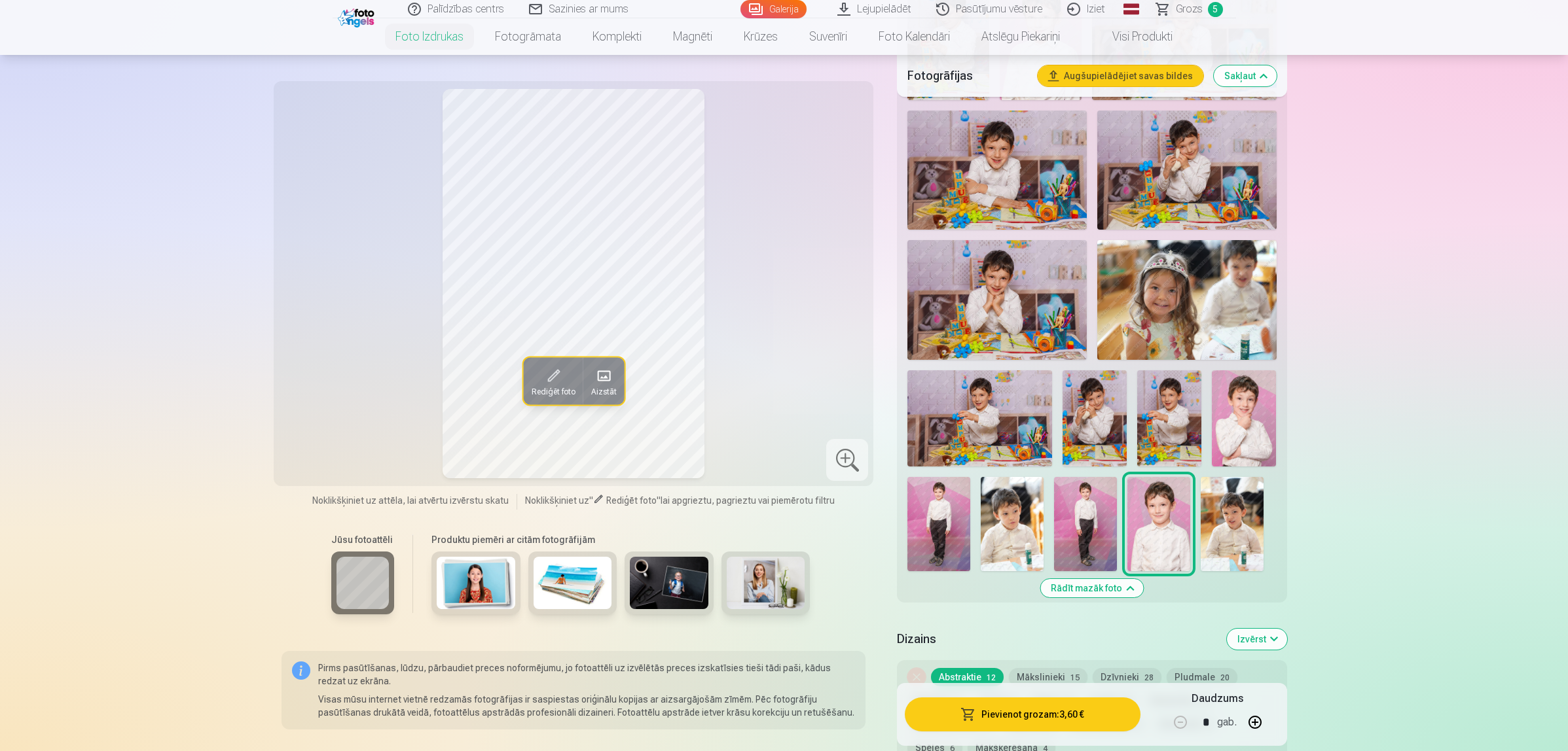
click at [1228, 522] on img at bounding box center [1232, 525] width 63 height 95
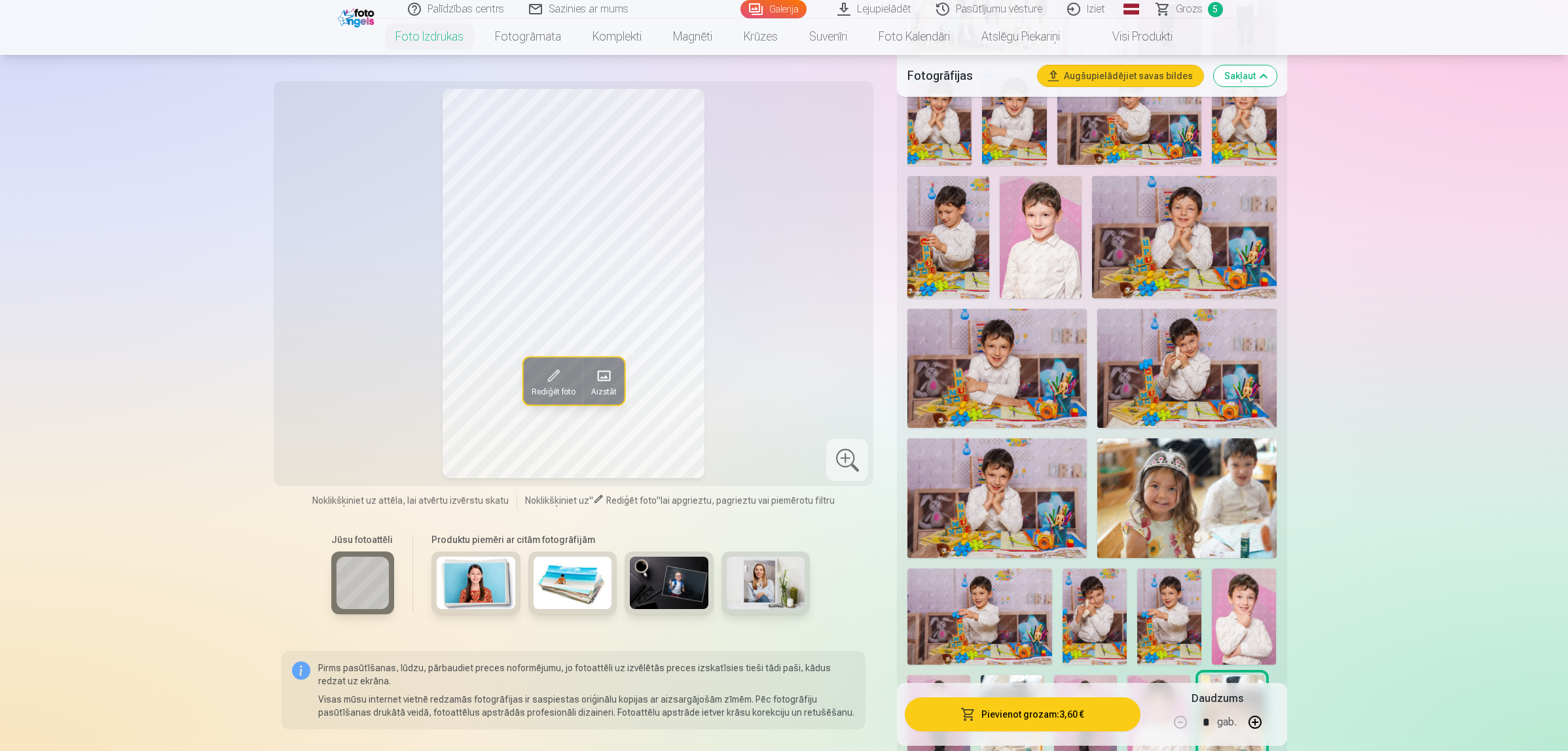
scroll to position [491, 0]
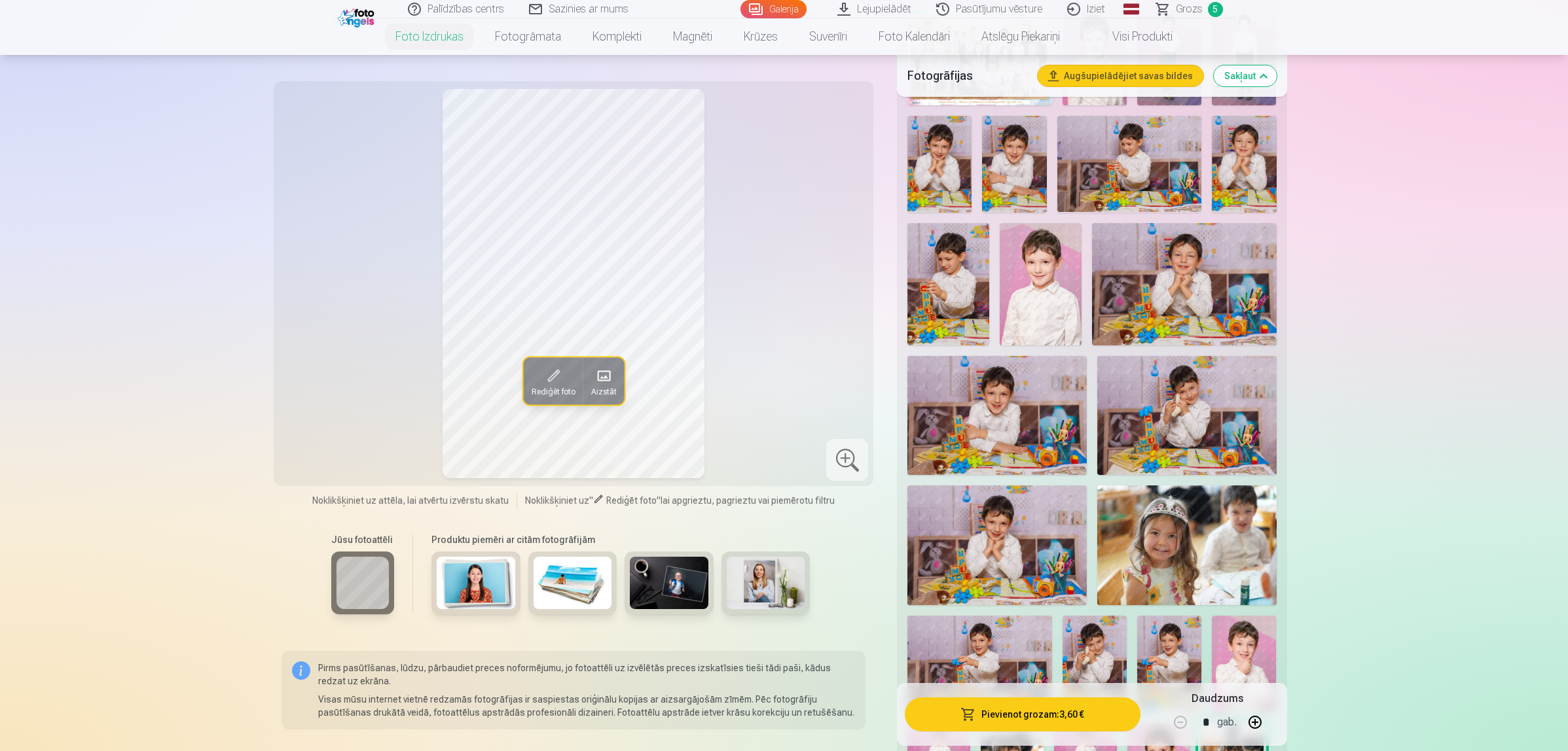
click at [1183, 8] on span "Grozs" at bounding box center [1189, 9] width 27 height 16
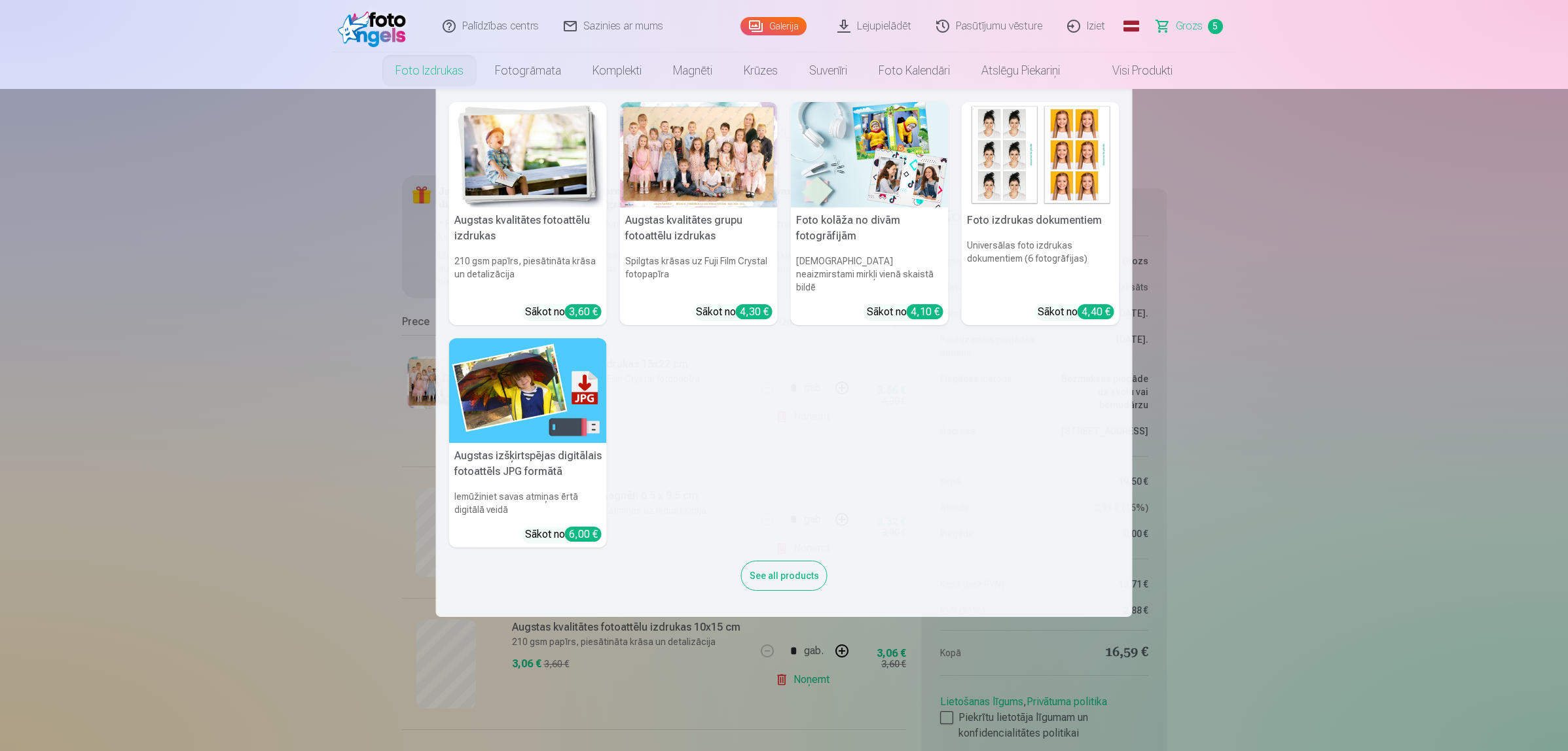
click at [534, 215] on h5 "Augstas kvalitātes fotoattēlu izdrukas" at bounding box center [528, 228] width 158 height 42
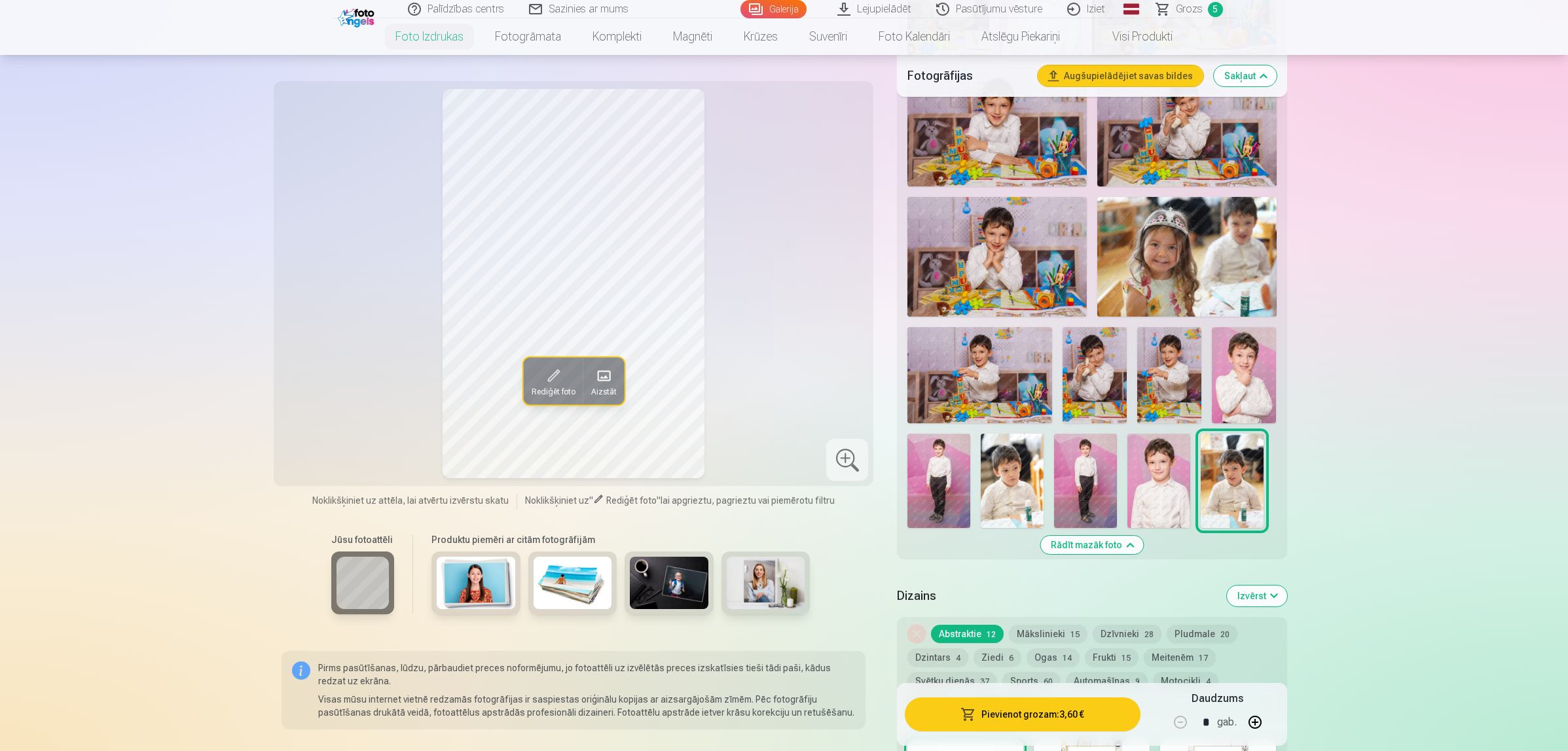
scroll to position [900, 0]
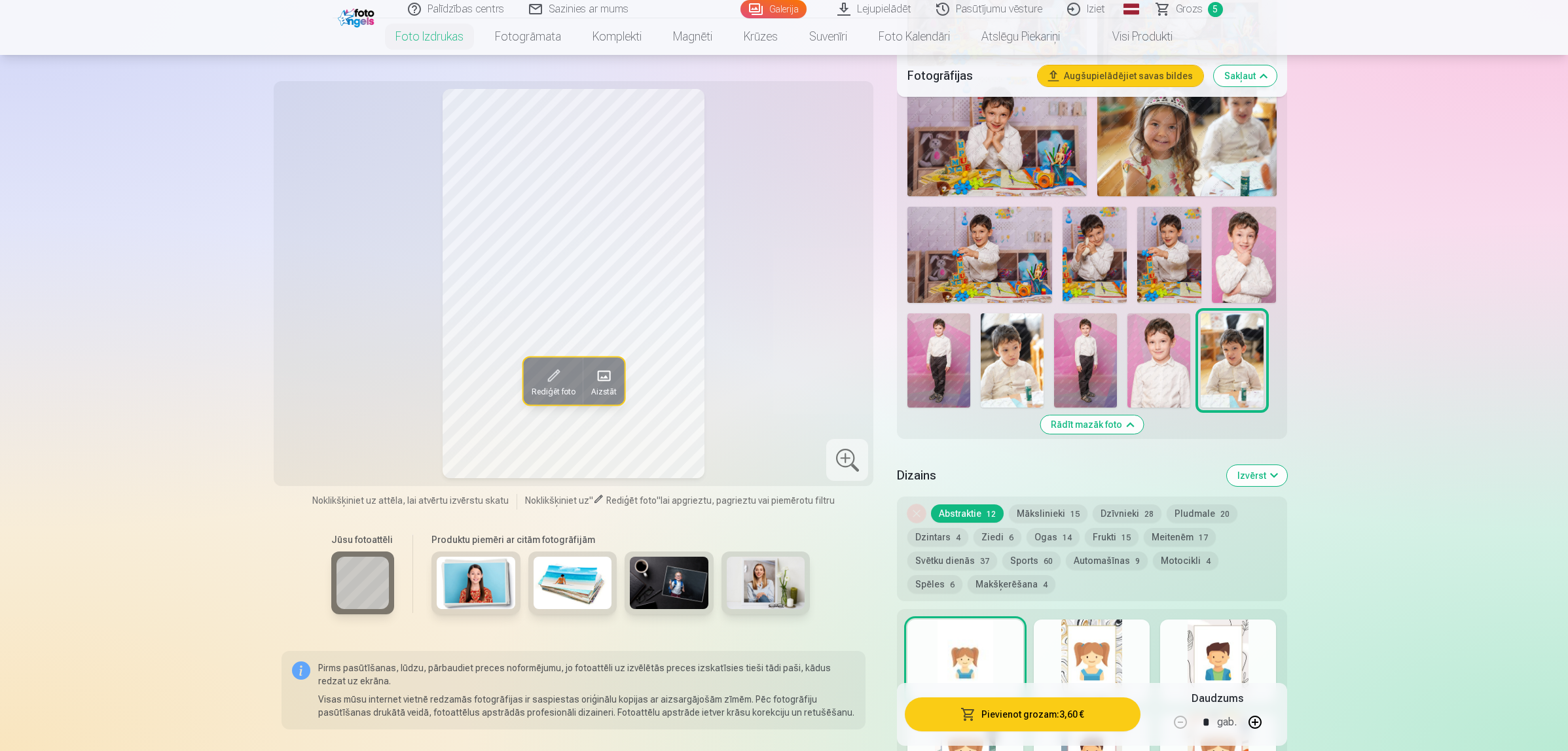
click at [1164, 377] on img at bounding box center [1159, 361] width 63 height 95
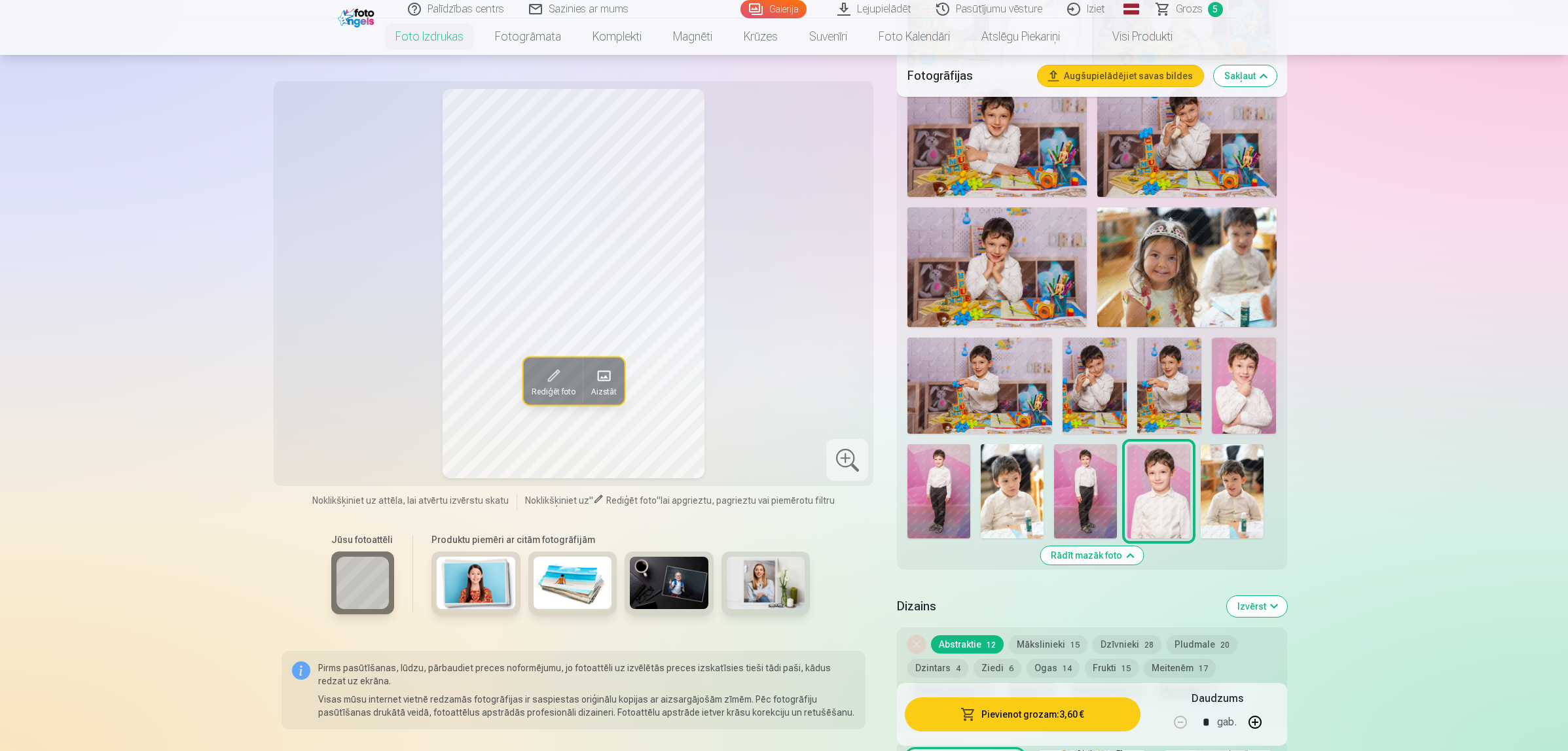
scroll to position [654, 0]
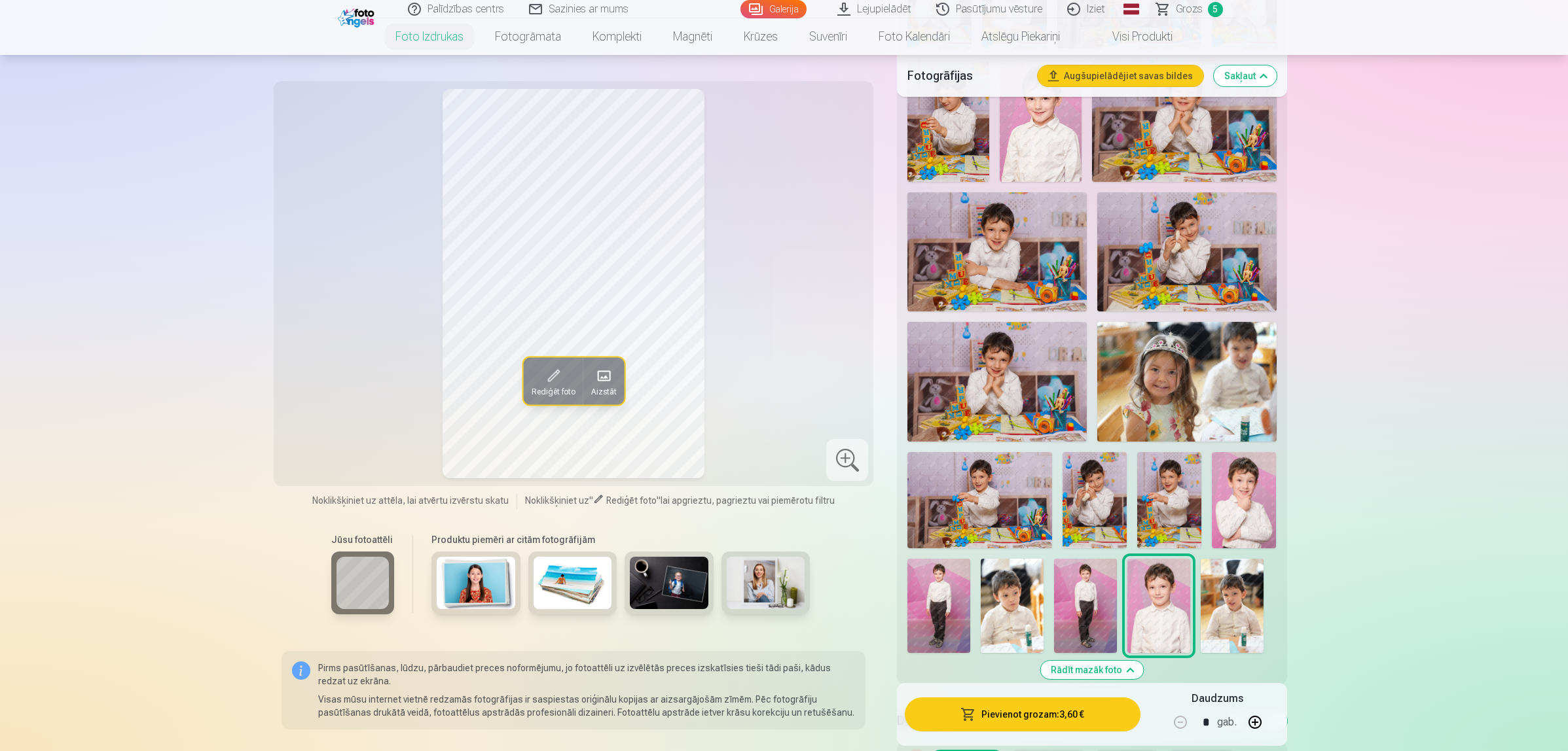
click at [1028, 141] on img at bounding box center [1040, 120] width 81 height 122
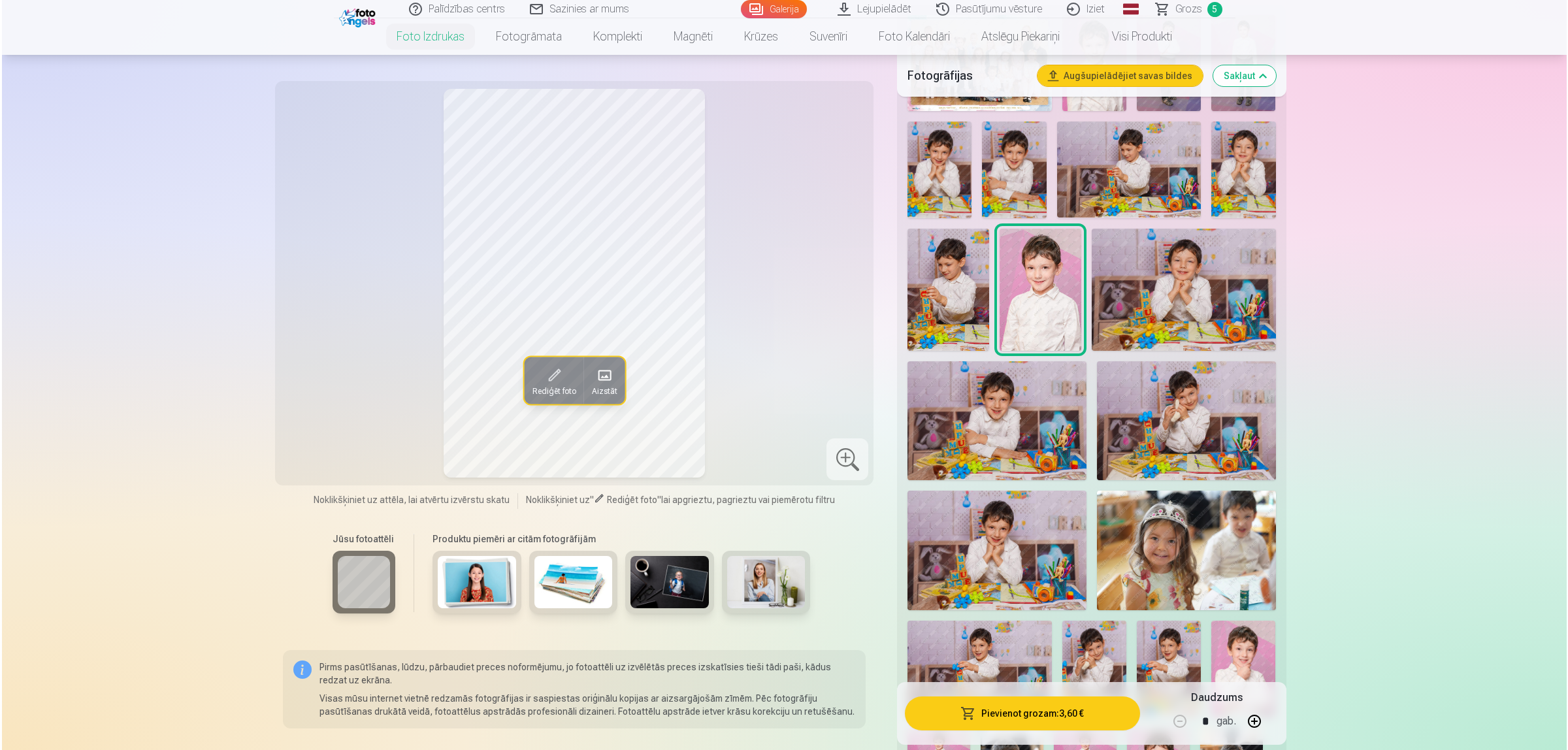
scroll to position [572, 0]
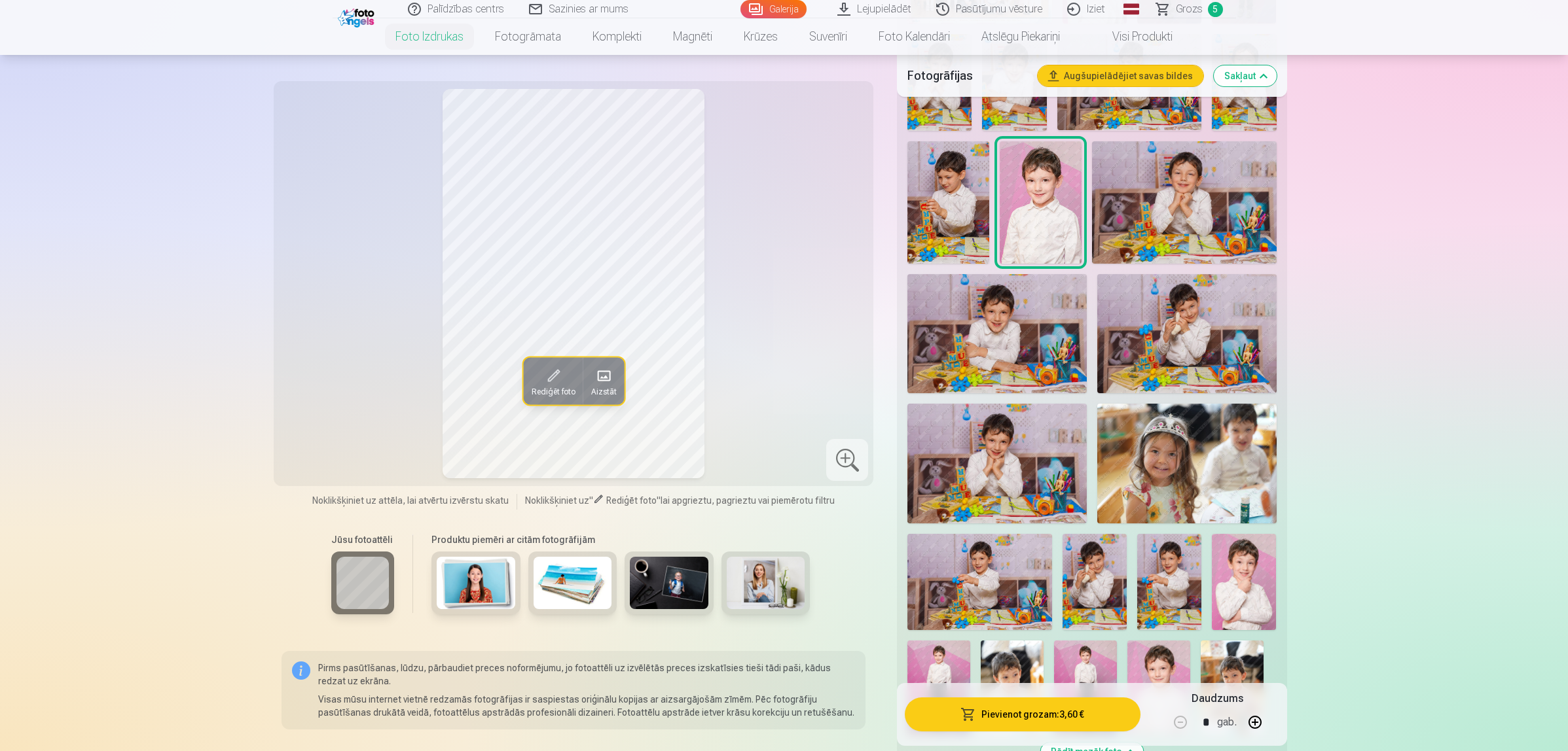
click at [1253, 600] on button "button" at bounding box center [1254, 722] width 31 height 31
type input "*"
click at [1029, 600] on button "Pievienot grozam : 7,20 €" at bounding box center [1022, 715] width 235 height 34
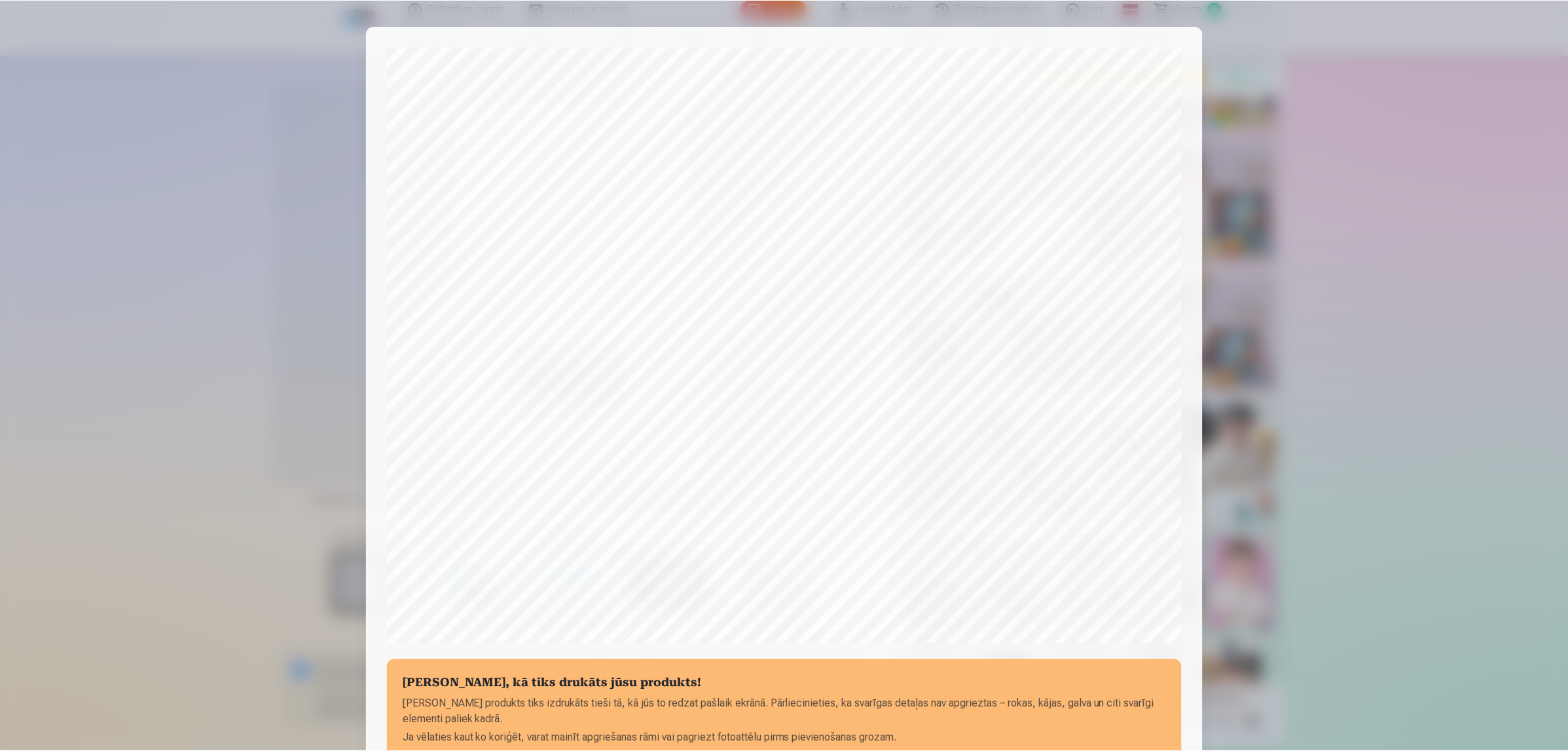
scroll to position [190, 0]
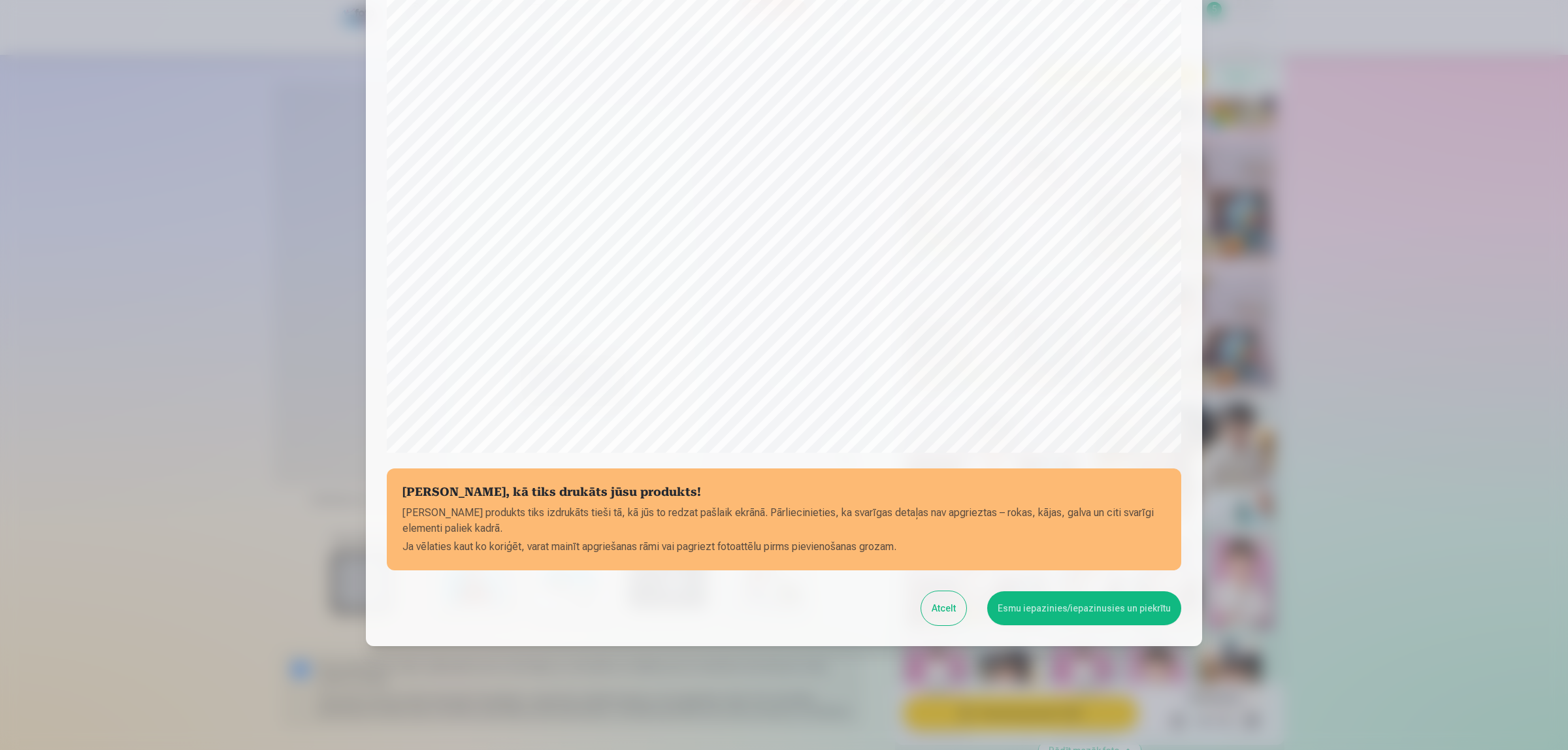
click at [1037, 600] on button "Esmu iepazinies/iepazinusies un piekrītu" at bounding box center [1084, 608] width 194 height 34
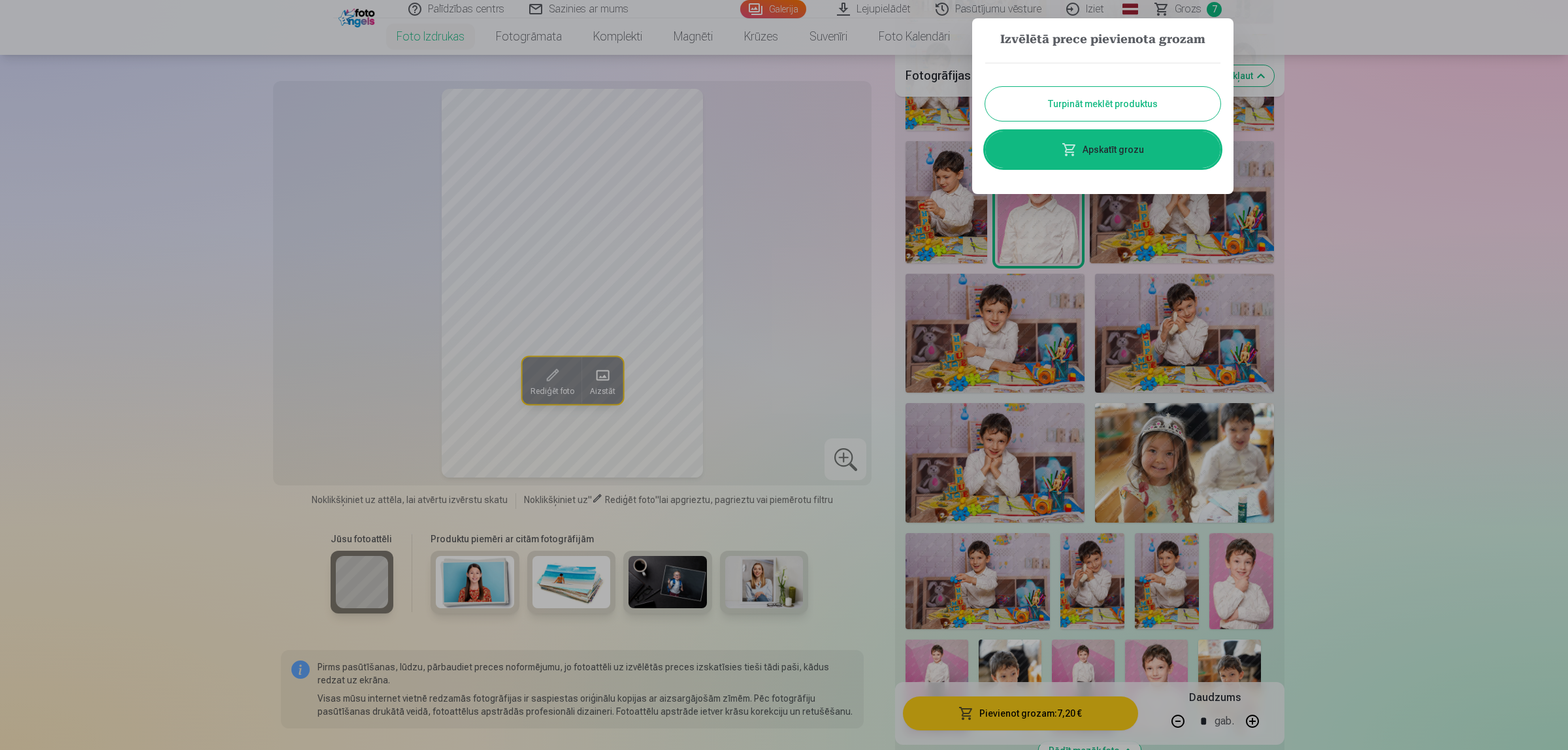
click at [1100, 106] on button "Turpināt meklēt produktus" at bounding box center [1103, 104] width 235 height 34
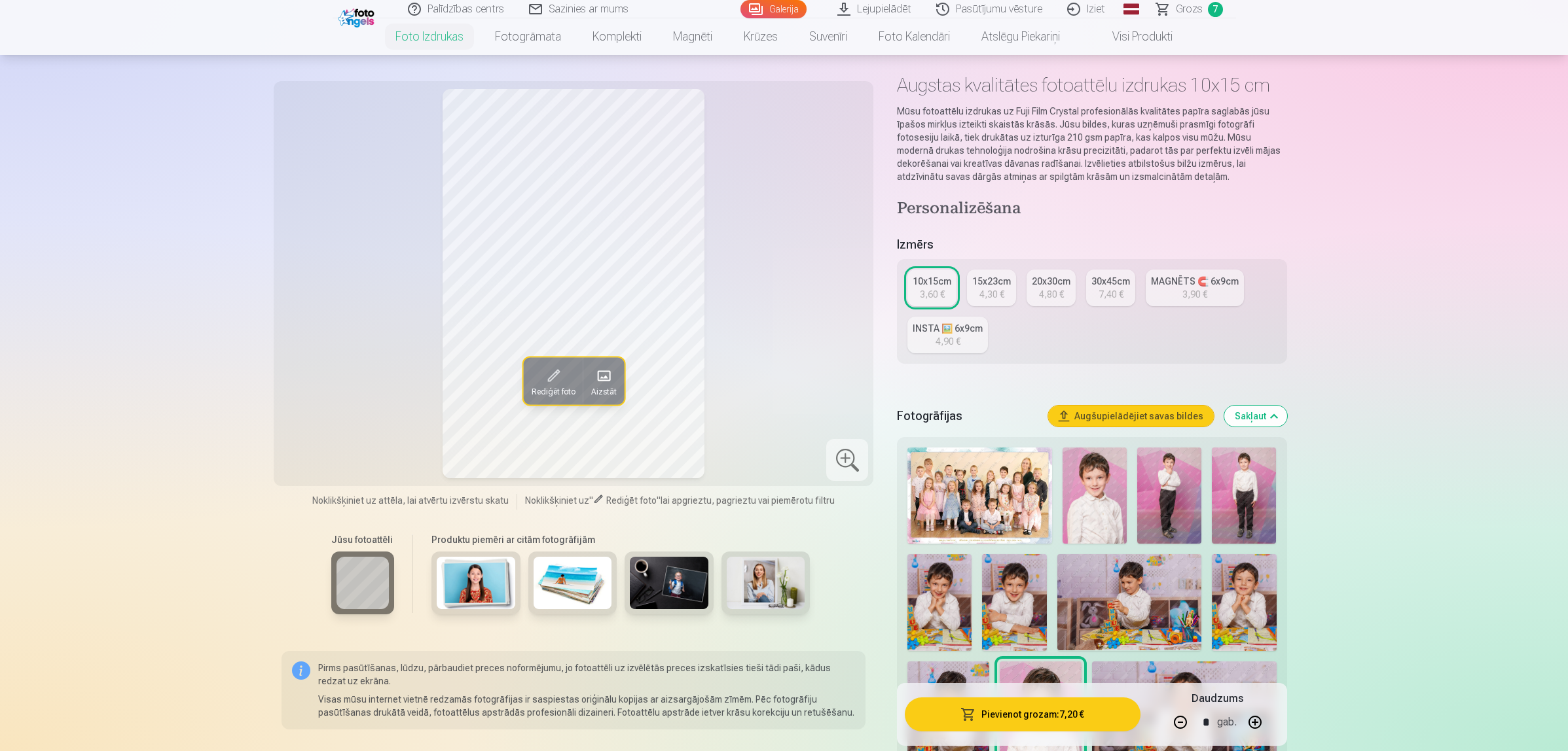
scroll to position [81, 0]
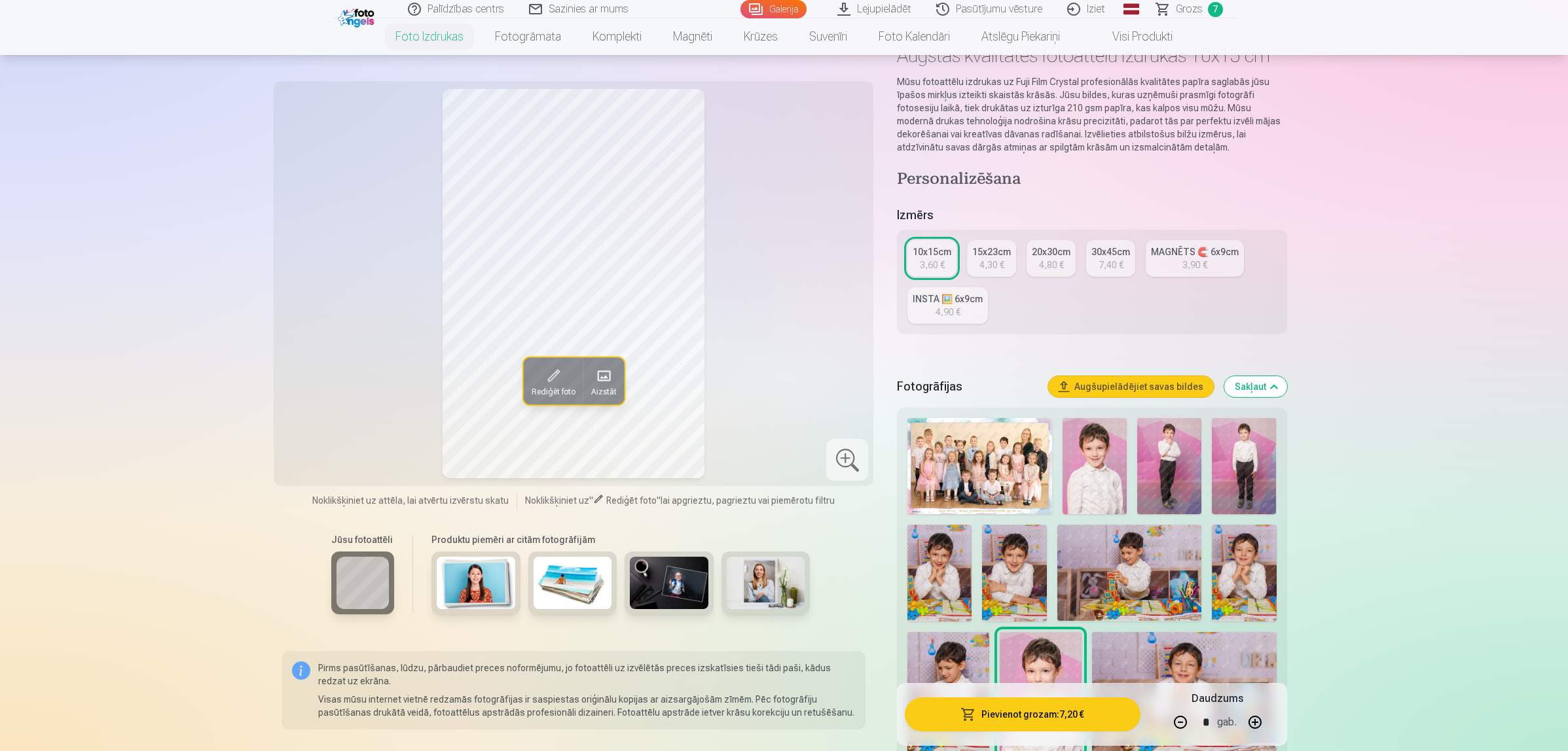
click at [1187, 11] on span "Grozs" at bounding box center [1189, 9] width 27 height 16
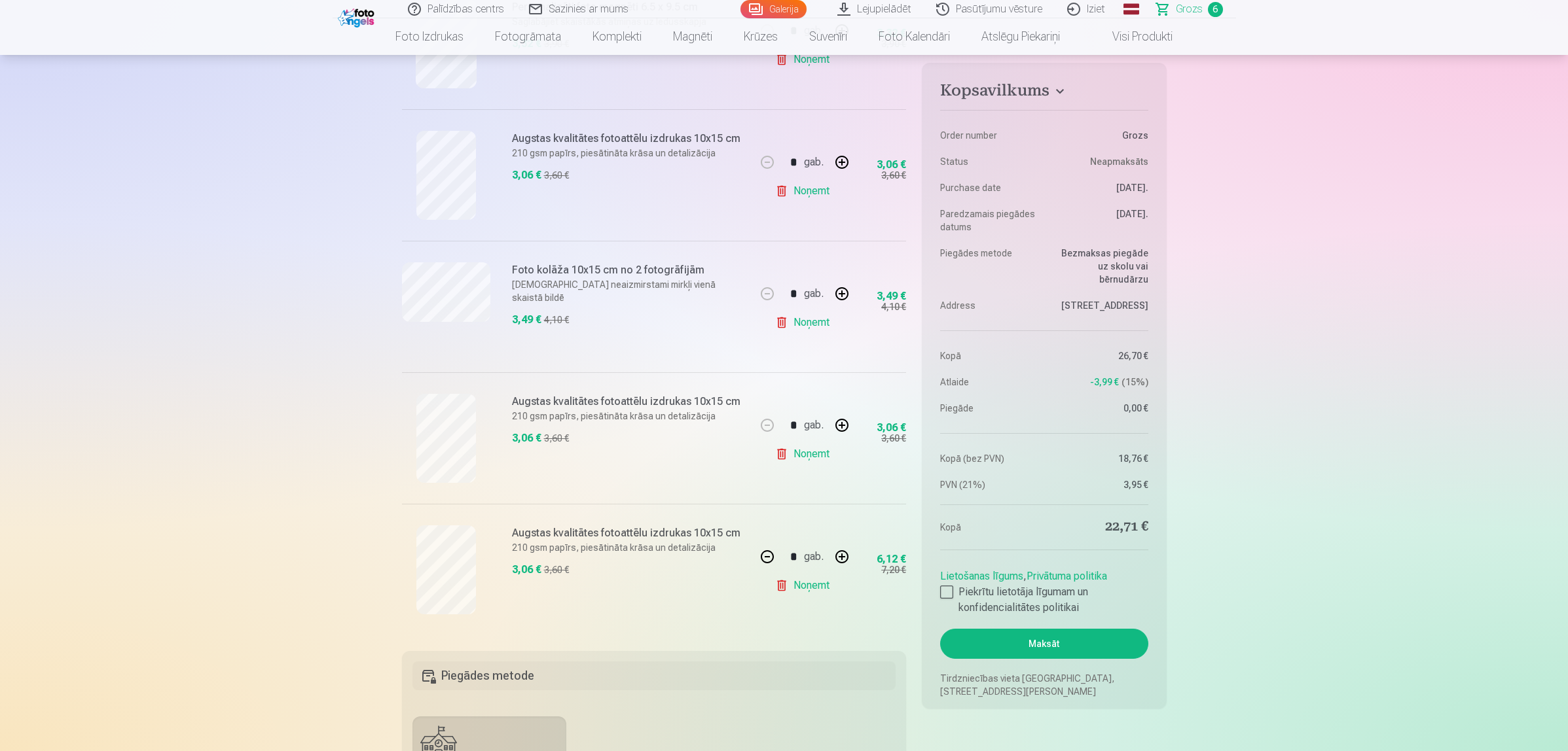
scroll to position [491, 0]
click at [946, 593] on div at bounding box center [946, 592] width 13 height 13
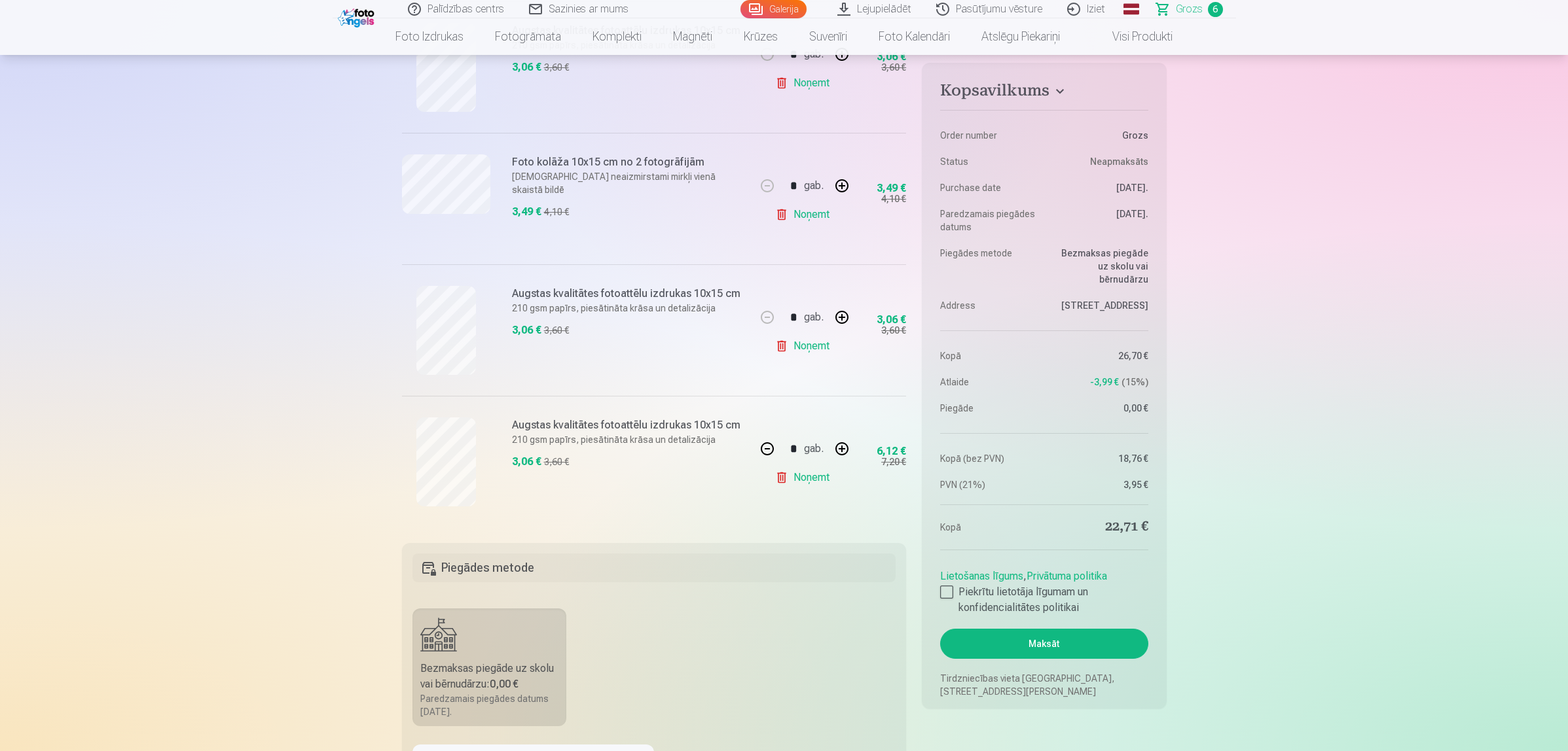
scroll to position [736, 0]
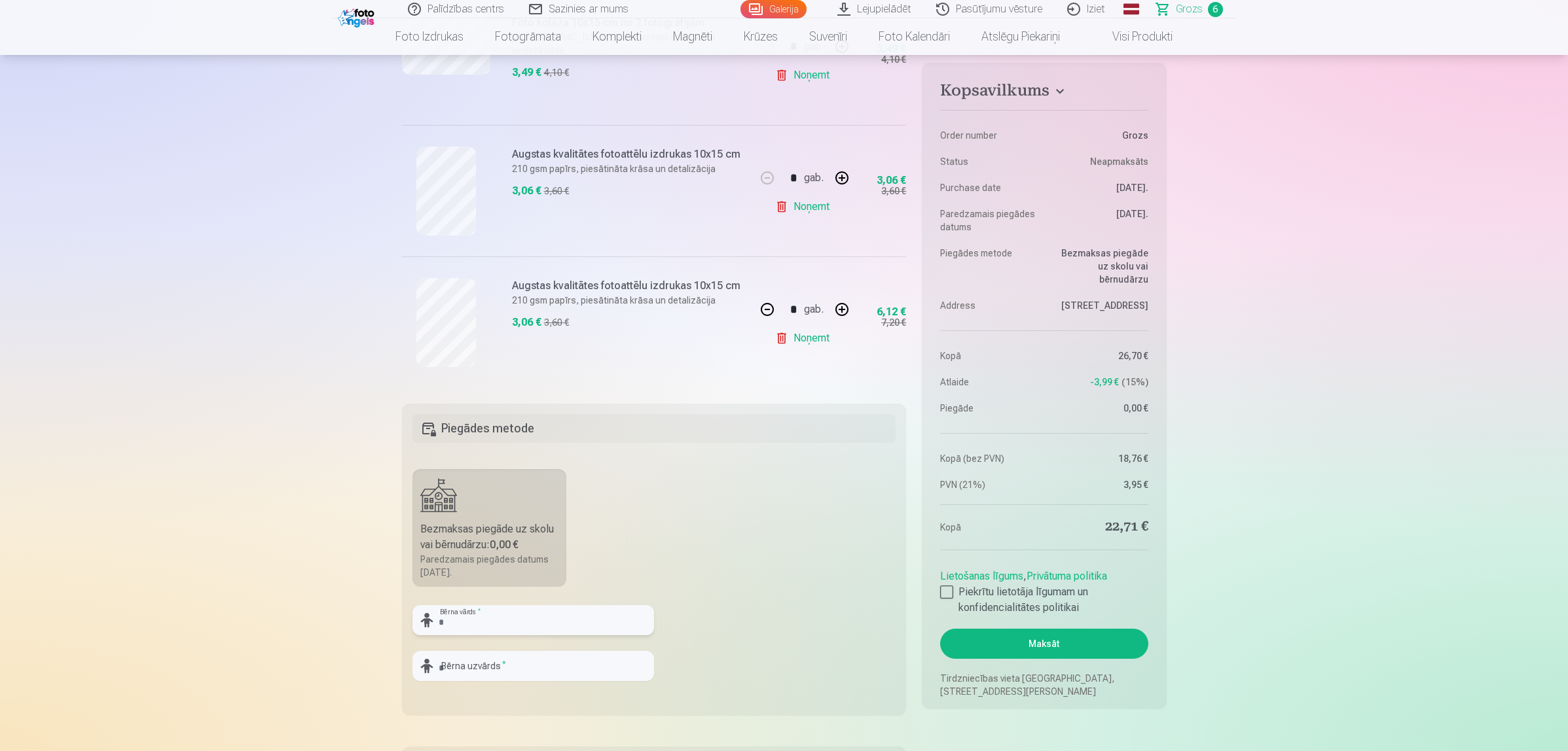
click at [495, 600] on input "text" at bounding box center [532, 620] width 242 height 30
type input "****"
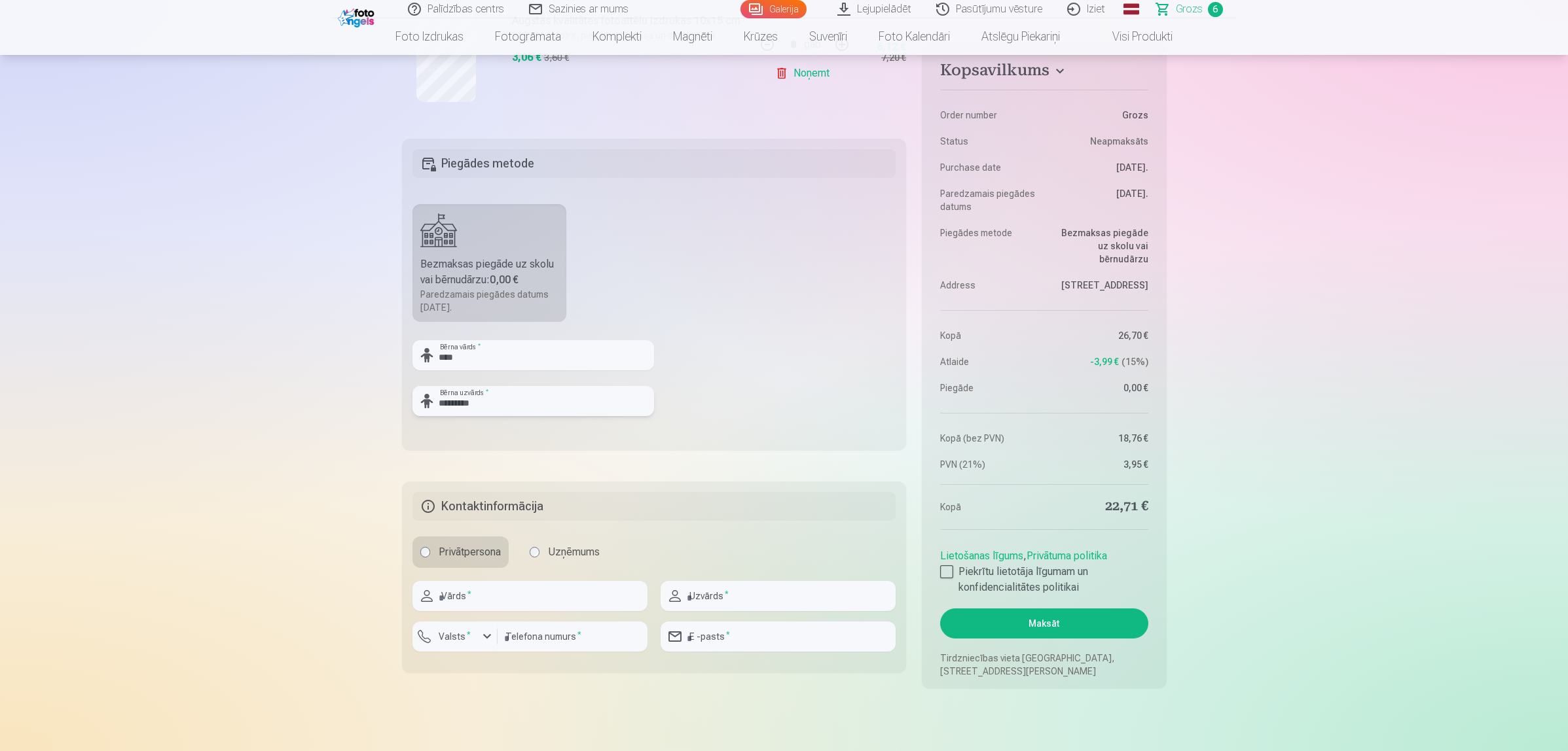
scroll to position [1145, 0]
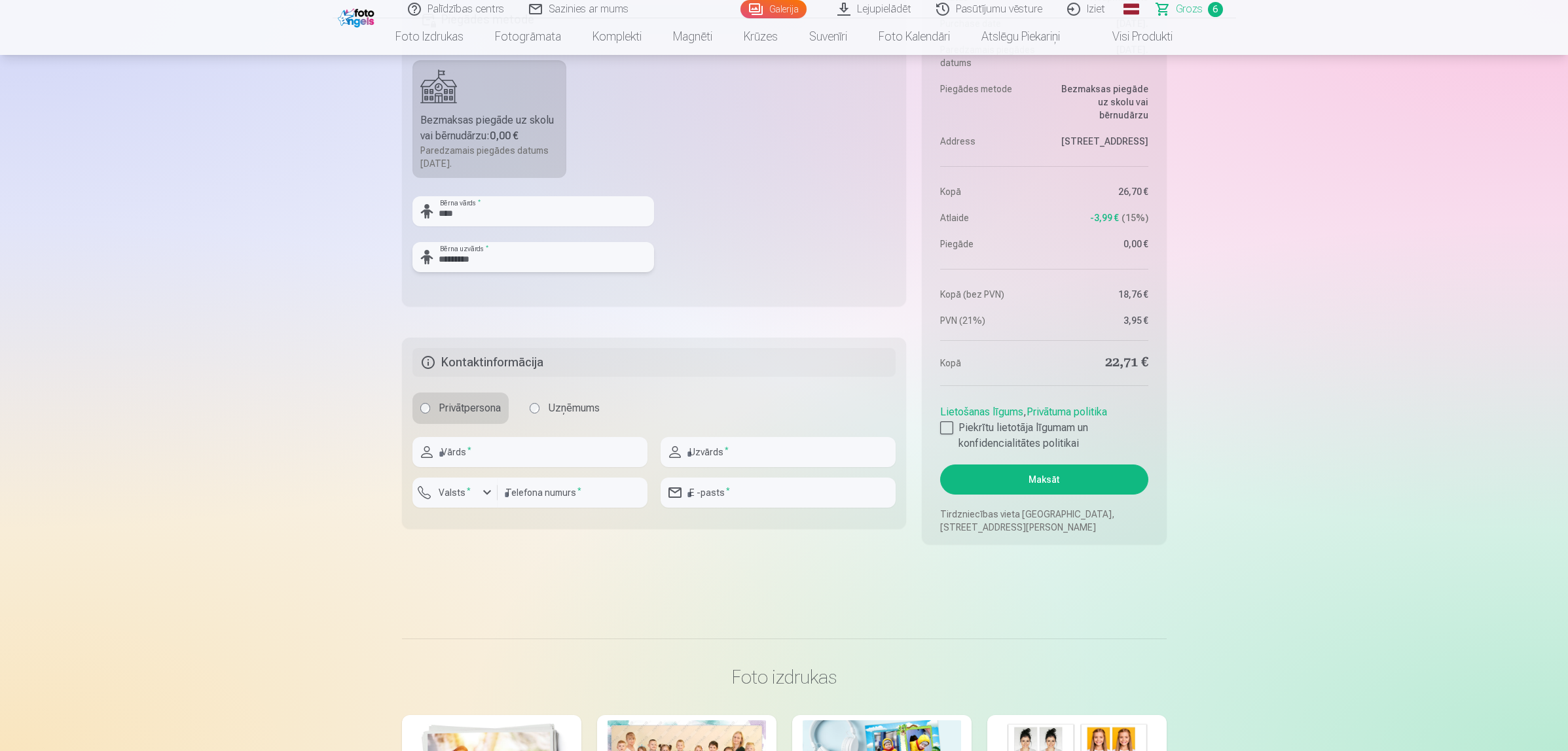
type input "*********"
click at [567, 453] on input "text" at bounding box center [530, 453] width 235 height 30
type input "*****"
click at [721, 452] on input "text" at bounding box center [778, 453] width 235 height 30
type input "****"
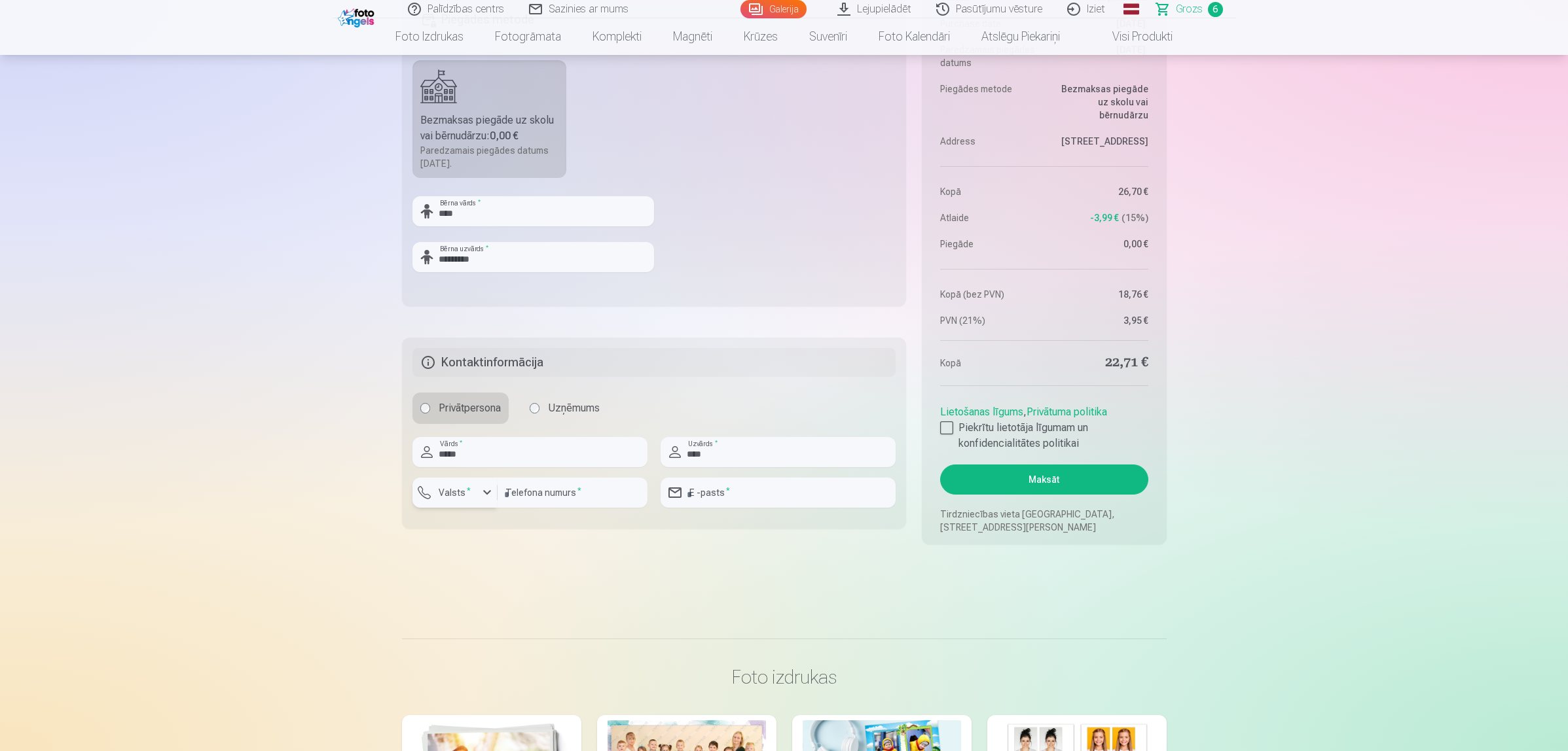
click at [473, 501] on div "button" at bounding box center [458, 494] width 39 height 13
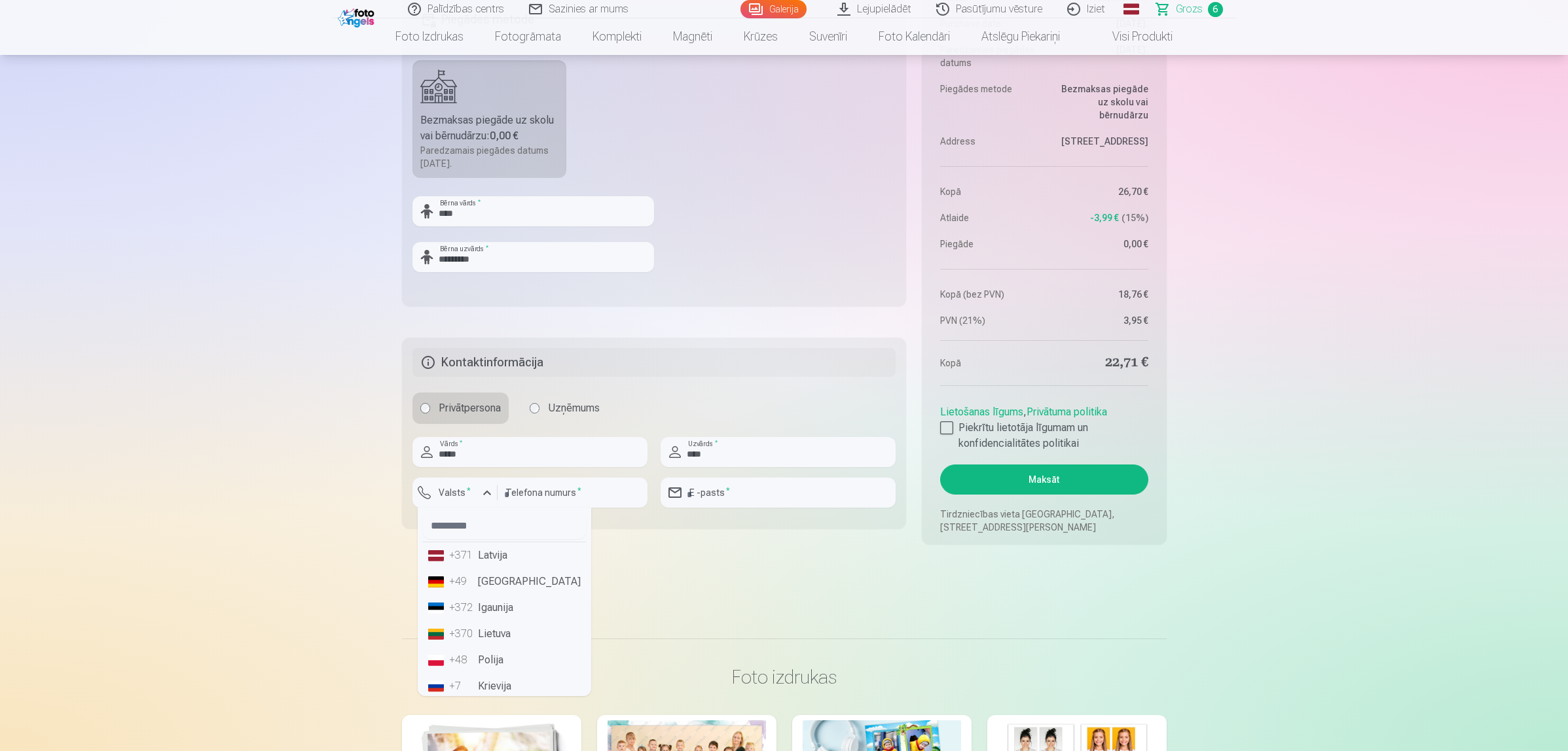
click at [495, 564] on li "+371 Latvija" at bounding box center [504, 556] width 163 height 27
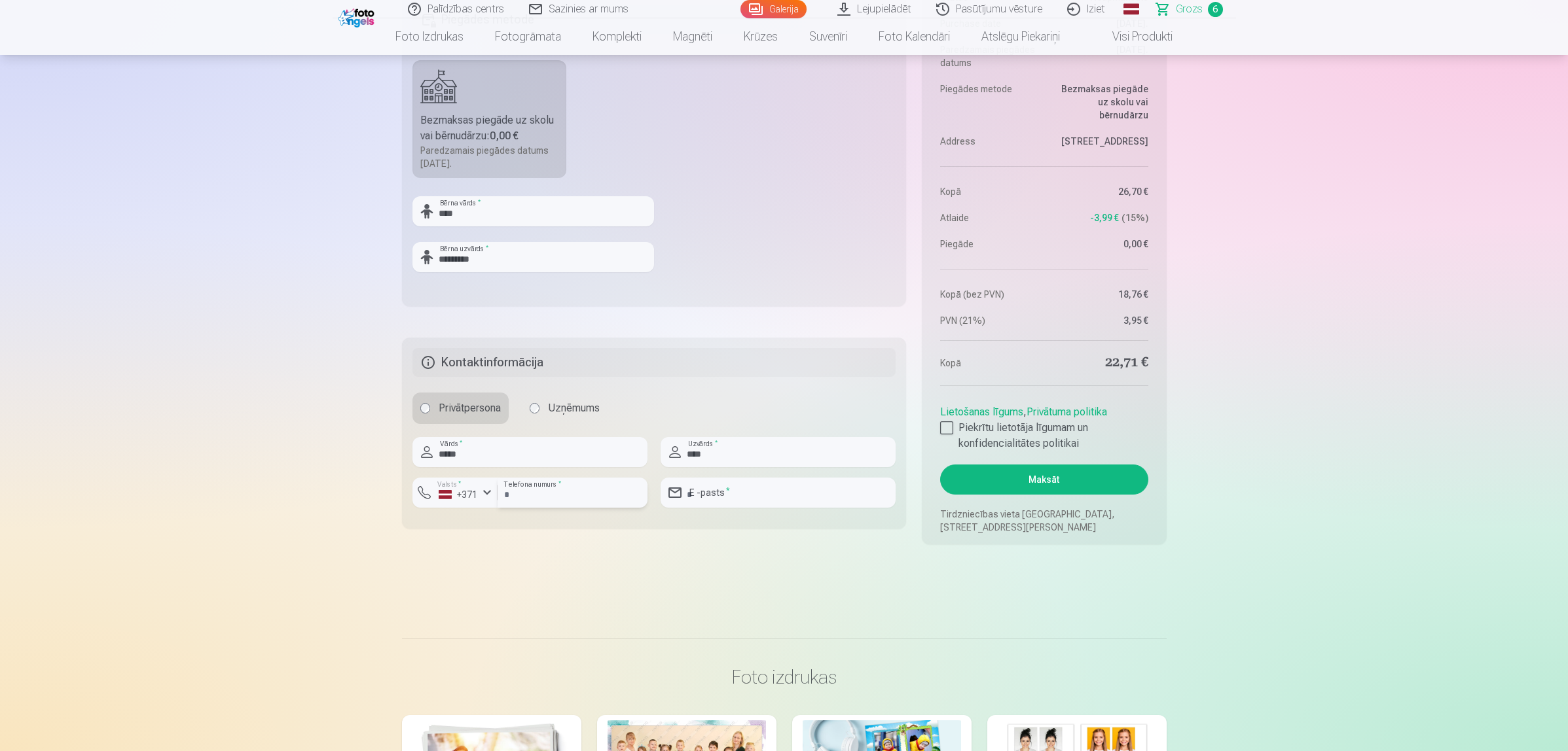
click at [532, 497] on input "number" at bounding box center [572, 492] width 150 height 30
type input "********"
click at [685, 494] on input "email" at bounding box center [778, 492] width 235 height 30
type input "**********"
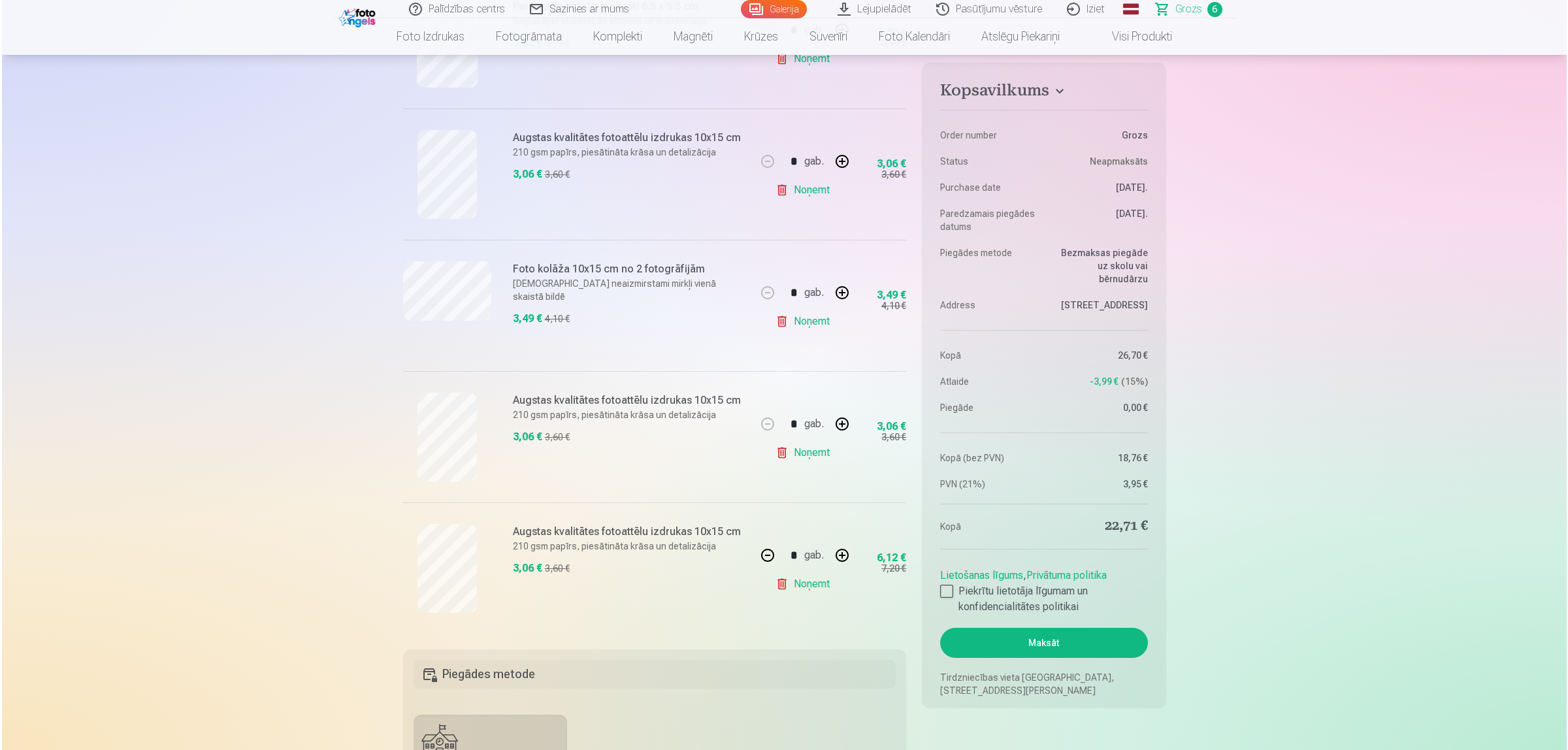
scroll to position [490, 0]
click at [1021, 600] on button "Maksāt" at bounding box center [1041, 643] width 207 height 30
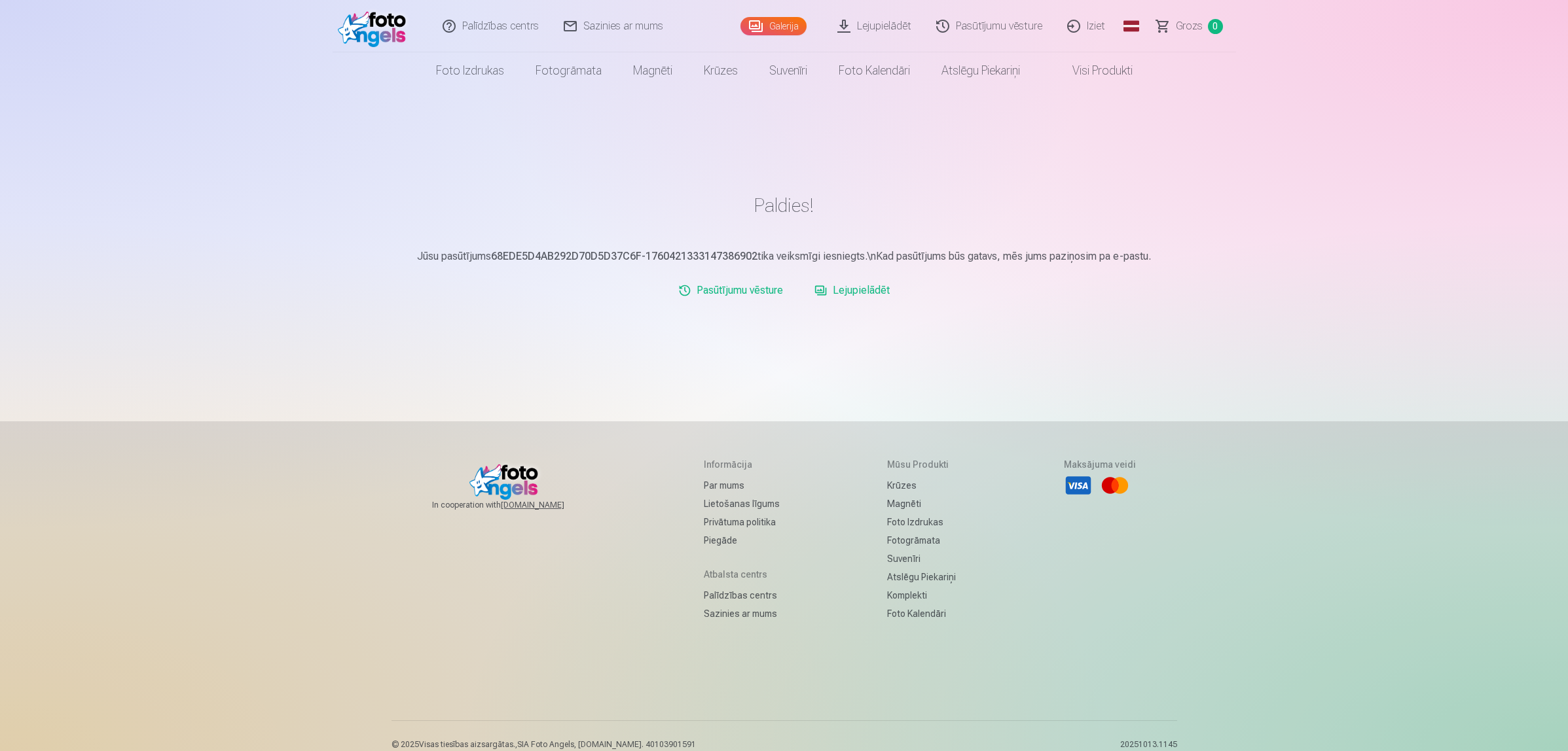
click at [853, 286] on link "Lejupielādēt" at bounding box center [852, 291] width 86 height 27
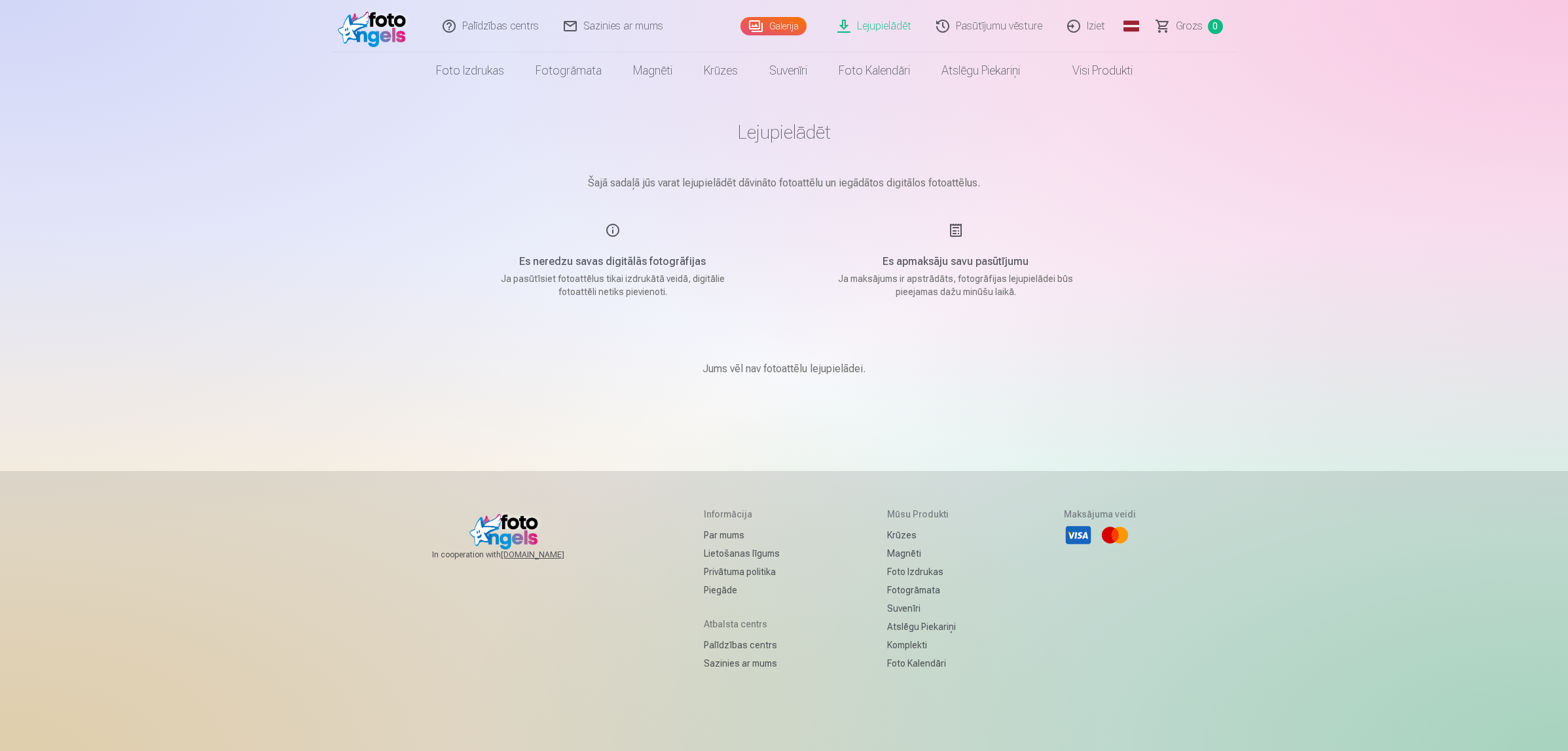
click at [869, 27] on link "Lejupielādēt" at bounding box center [874, 26] width 99 height 52
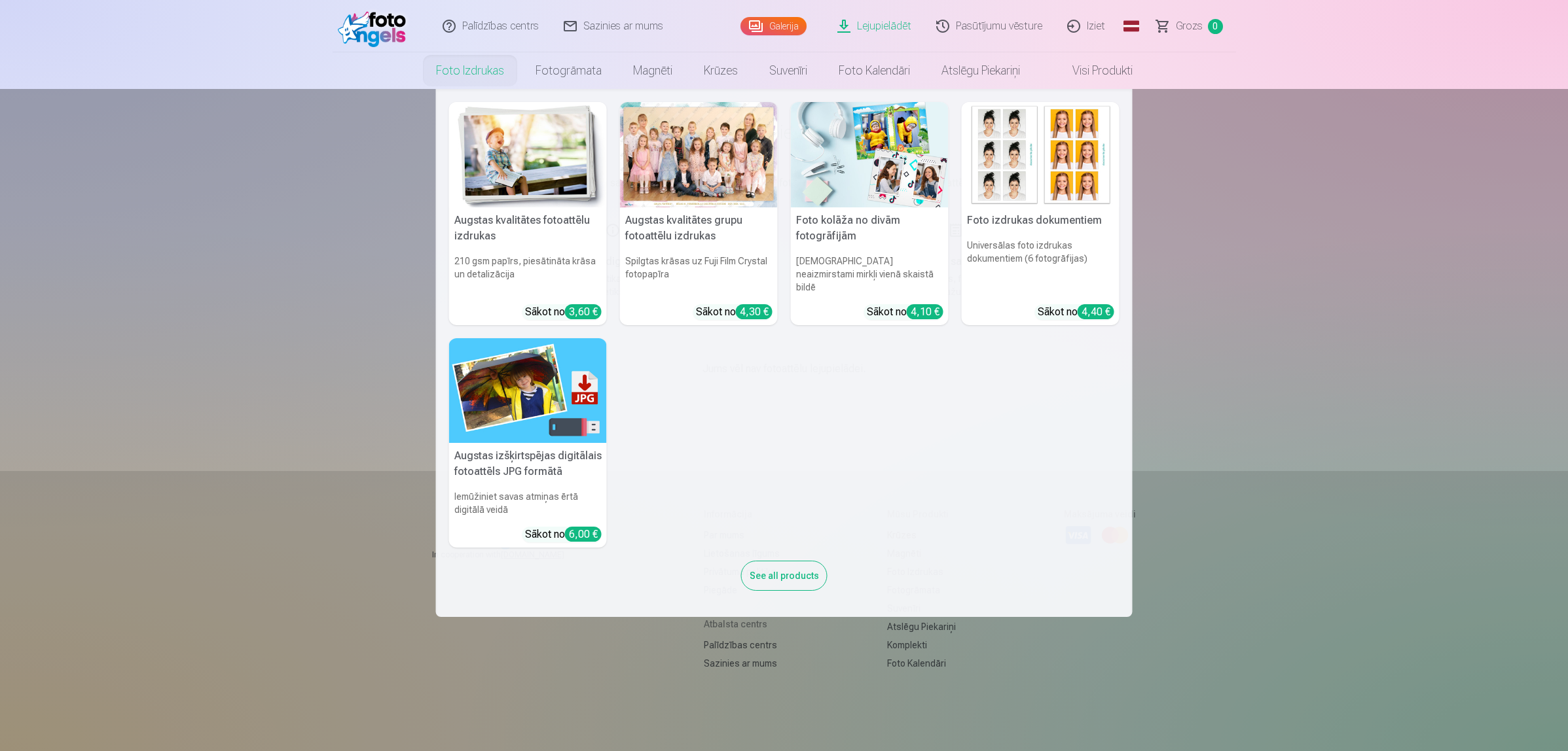
click at [459, 73] on link "Foto izdrukas" at bounding box center [470, 70] width 99 height 37
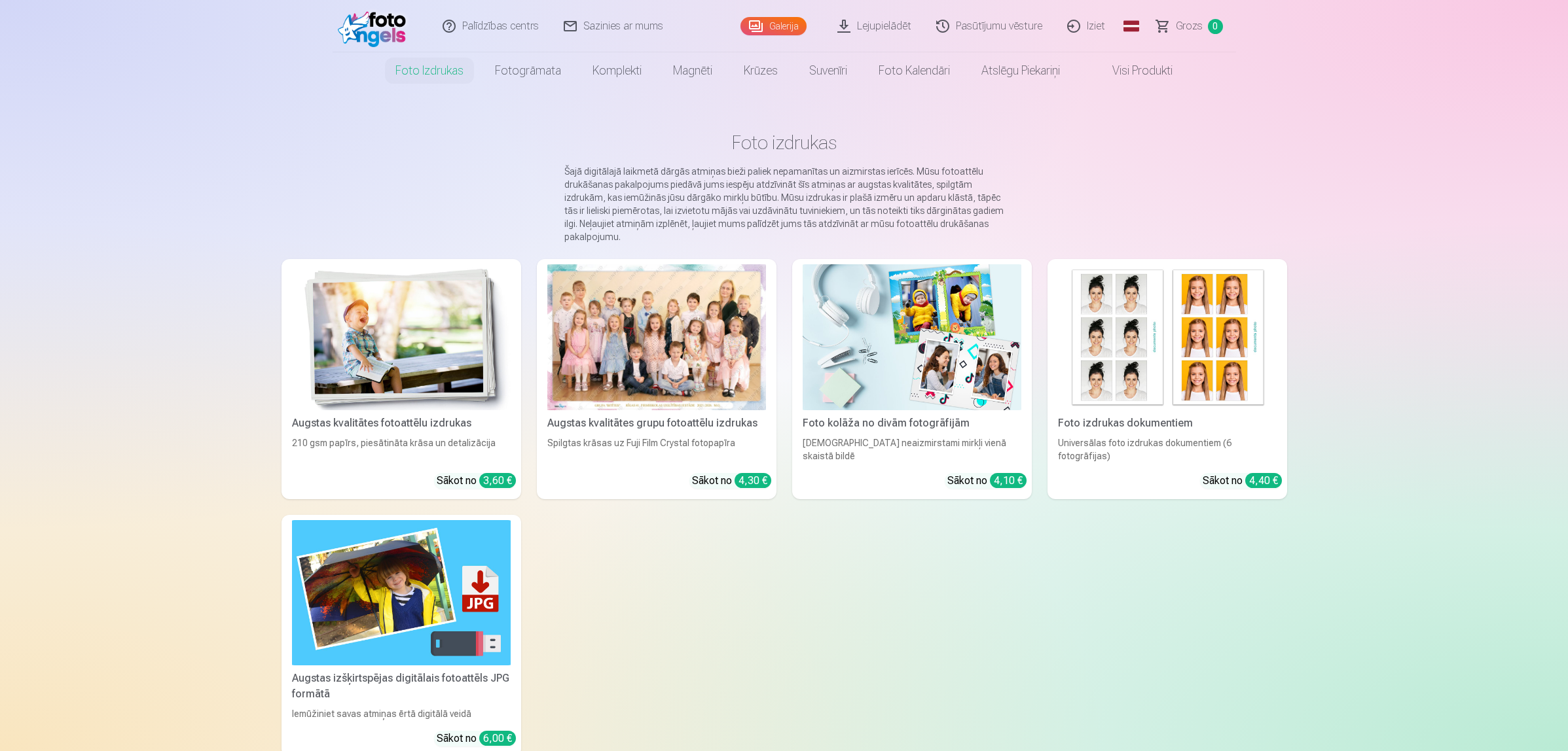
click at [1177, 27] on span "Grozs" at bounding box center [1189, 26] width 27 height 16
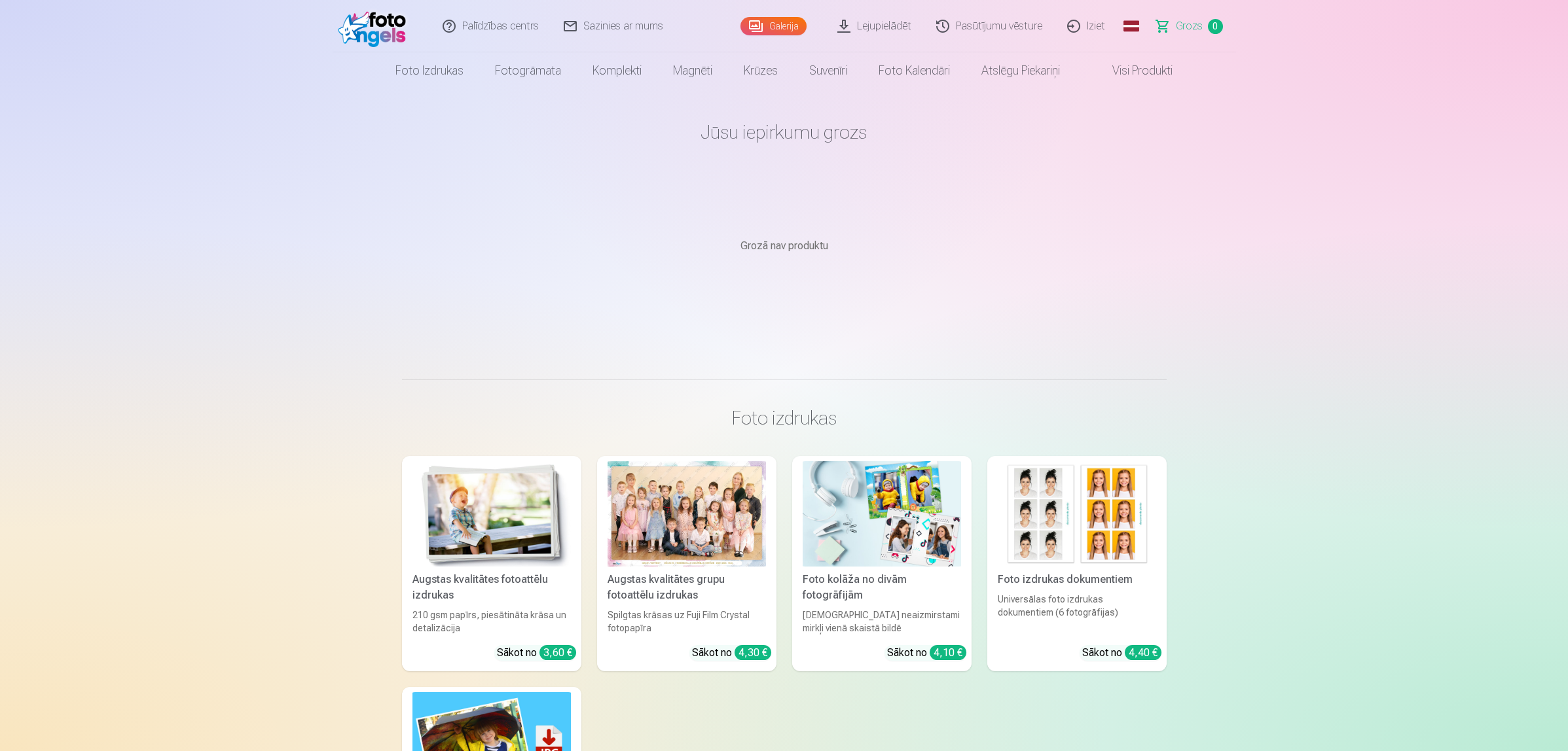
click at [1137, 90] on main "Jūsu iepirkumu grozs Grozā nav produktu" at bounding box center [784, 219] width 765 height 259
click at [1128, 74] on link "Visi produkti" at bounding box center [1131, 70] width 113 height 37
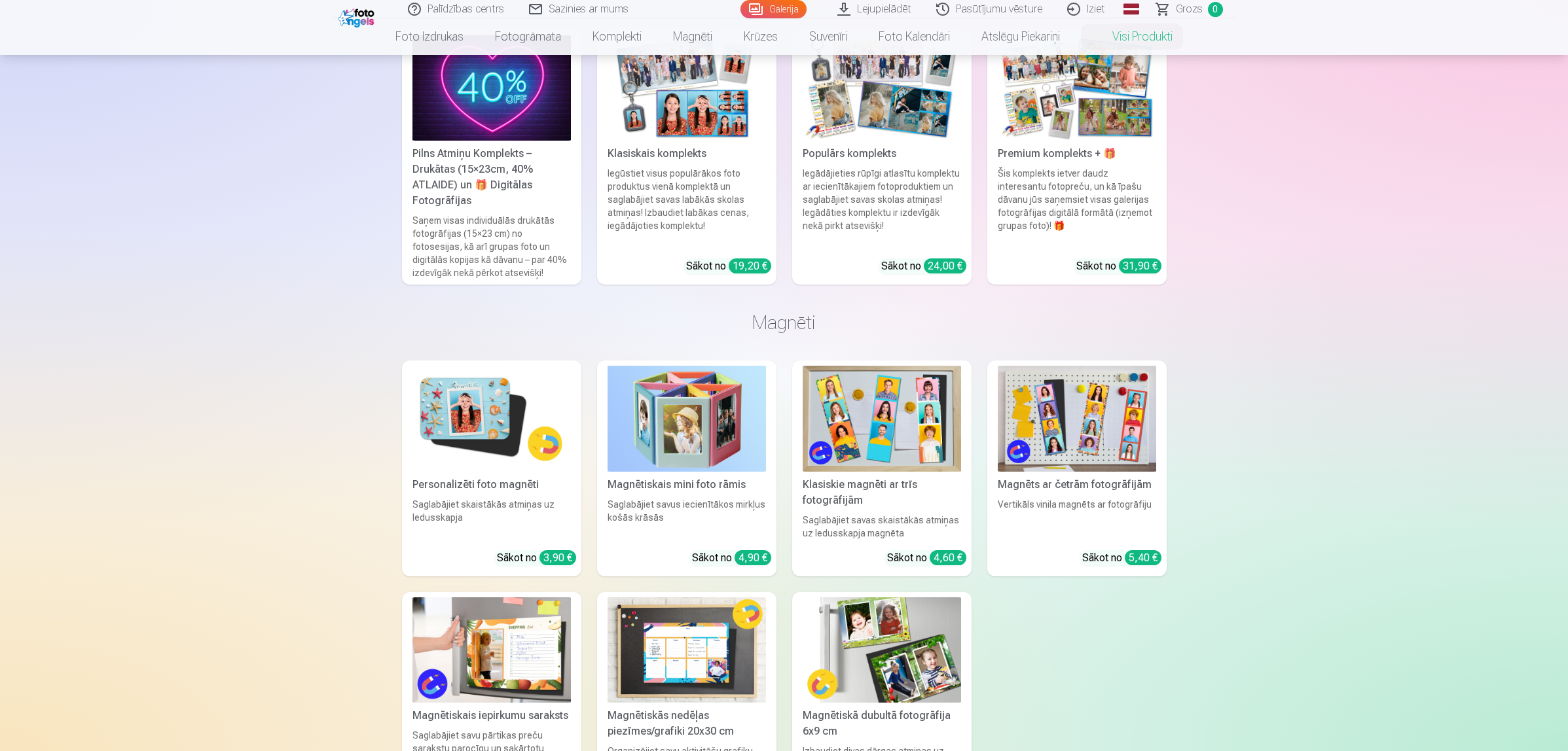
scroll to position [736, 0]
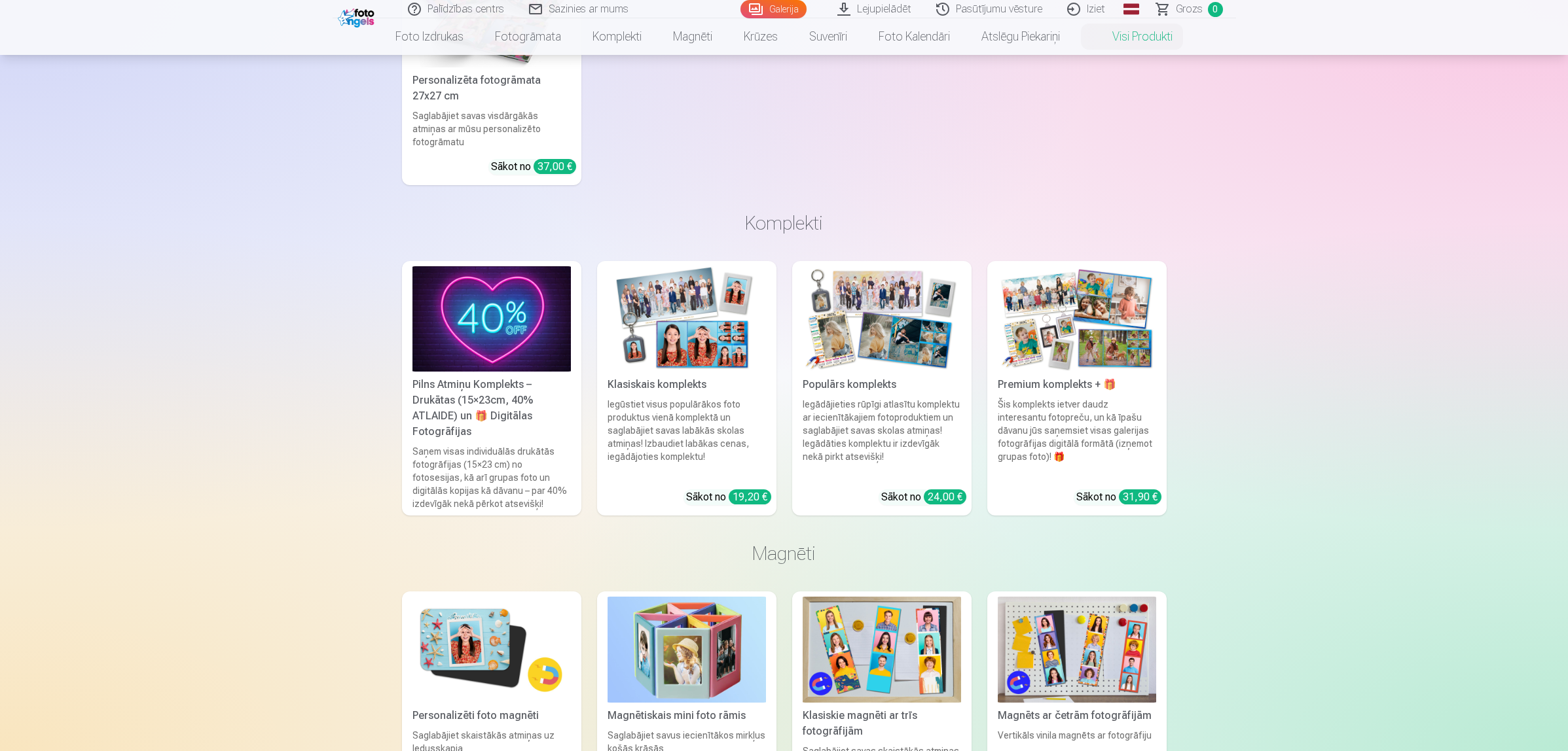
click at [920, 312] on img at bounding box center [881, 318] width 158 height 105
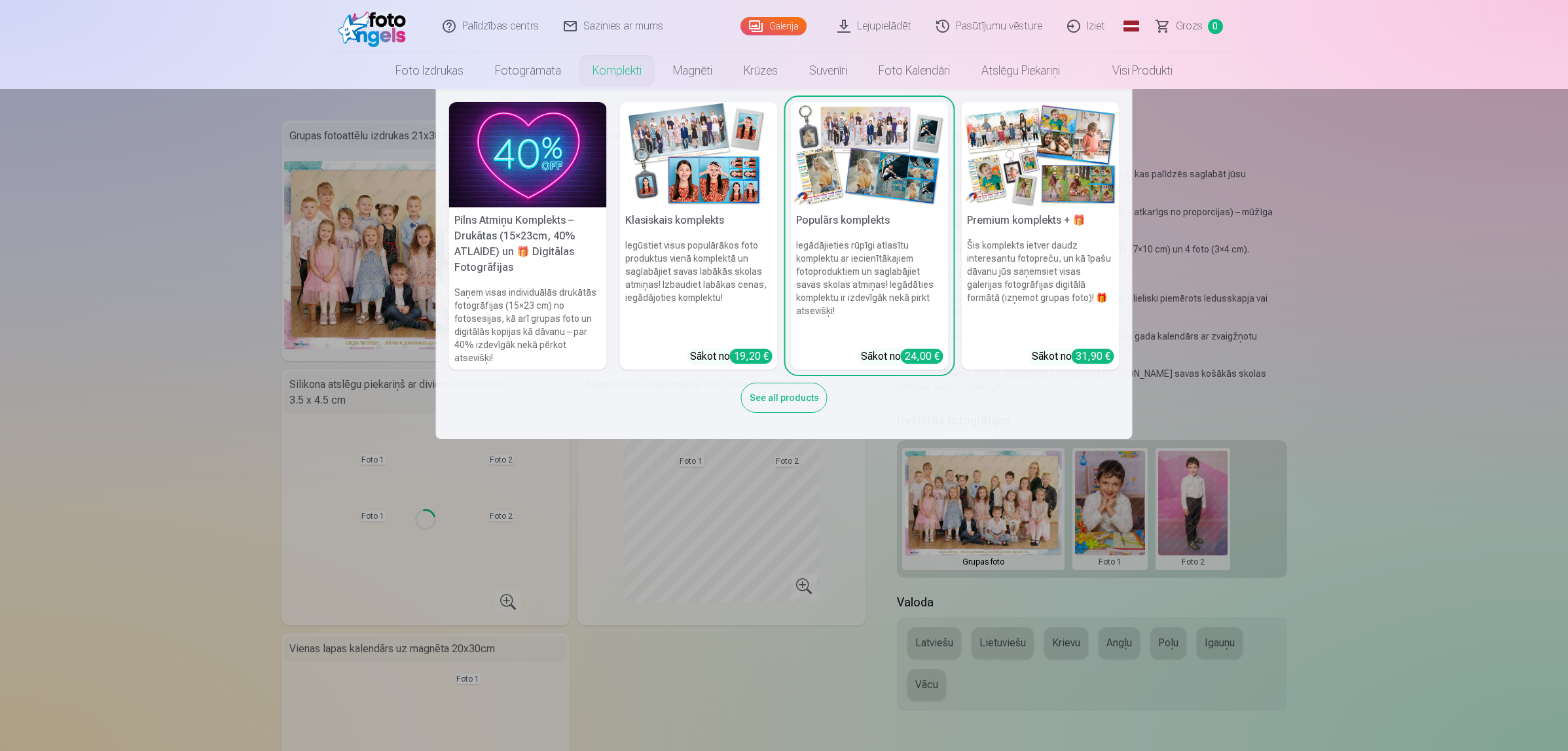
click at [514, 191] on img at bounding box center [528, 154] width 158 height 105
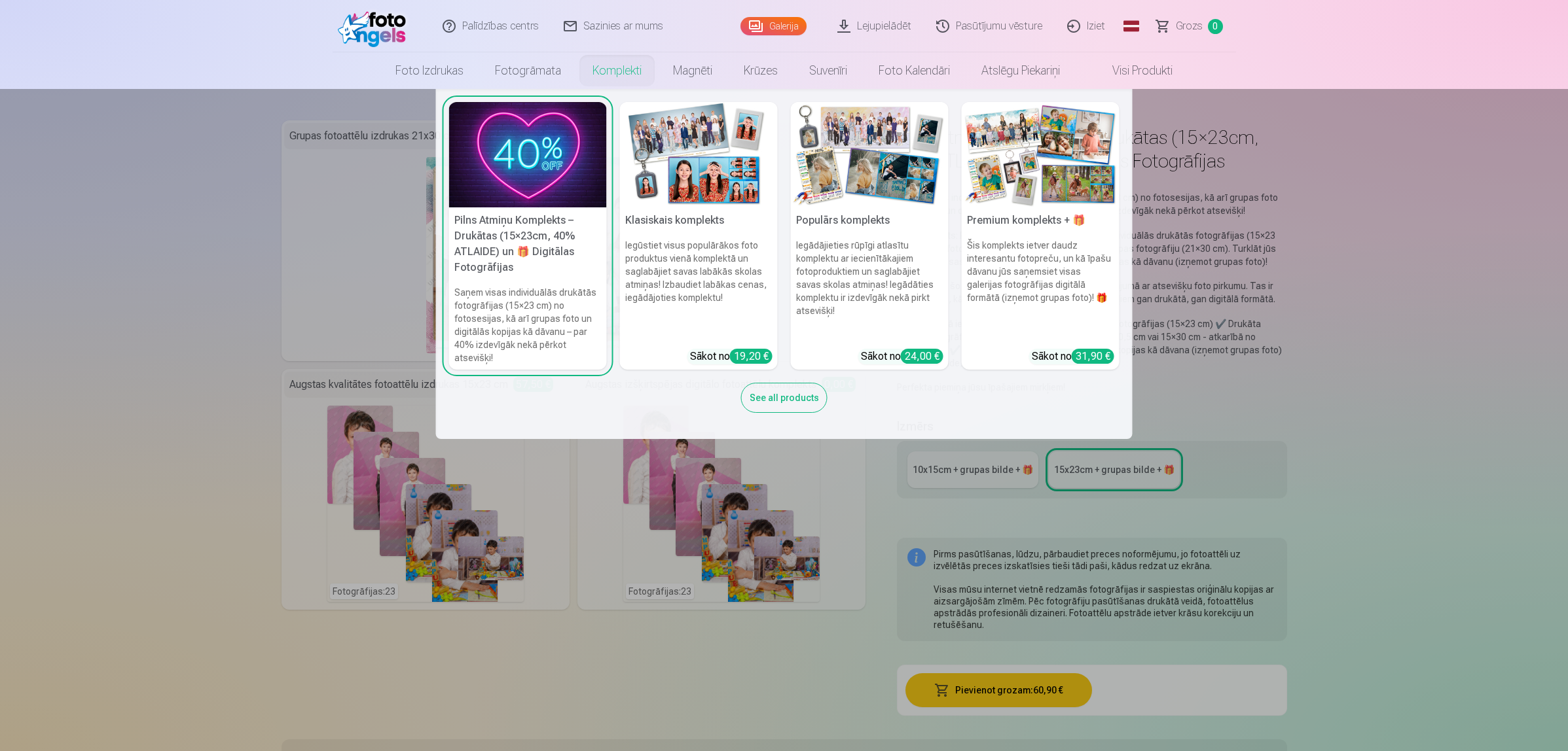
click at [655, 174] on img at bounding box center [698, 154] width 158 height 105
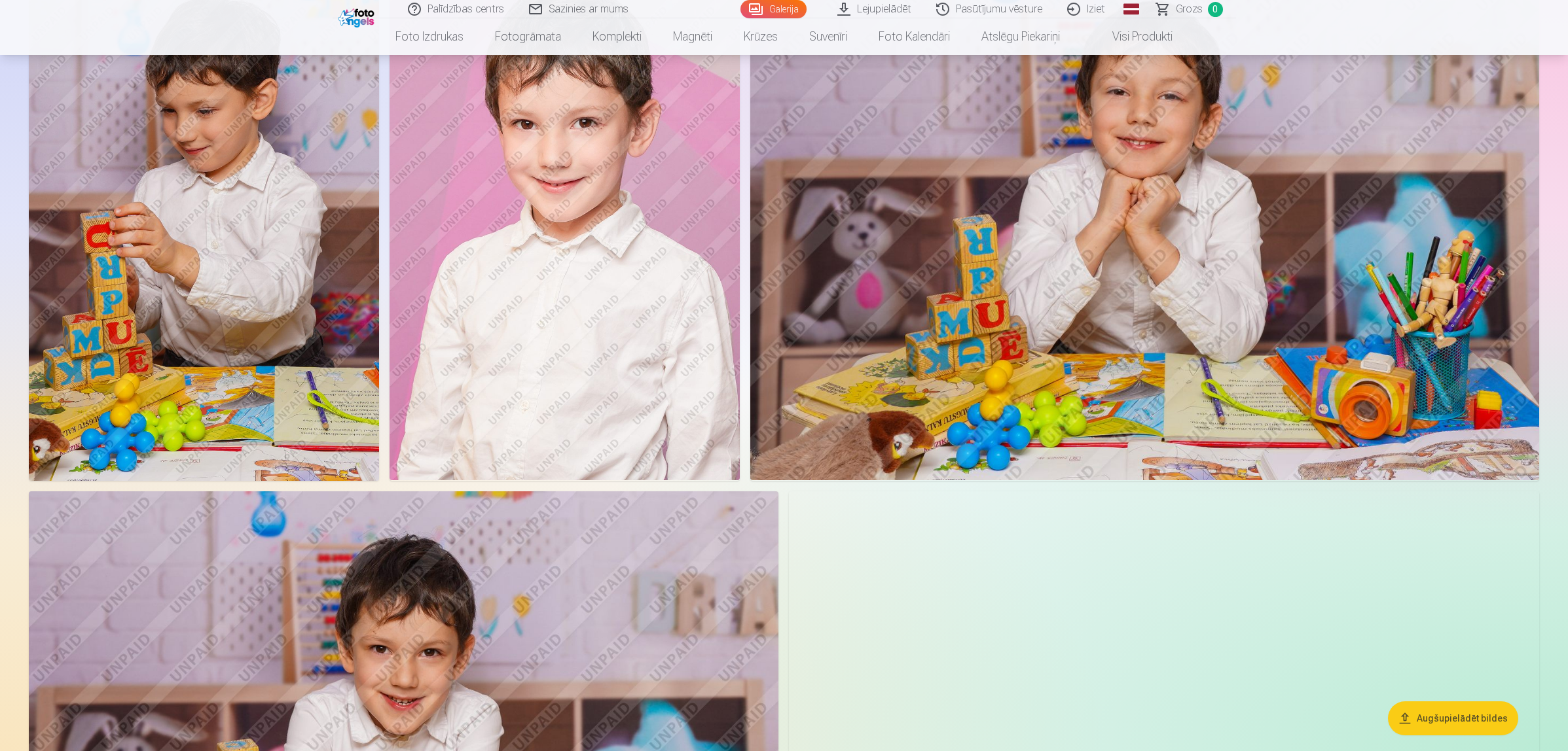
scroll to position [1145, 0]
